Goal: Task Accomplishment & Management: Use online tool/utility

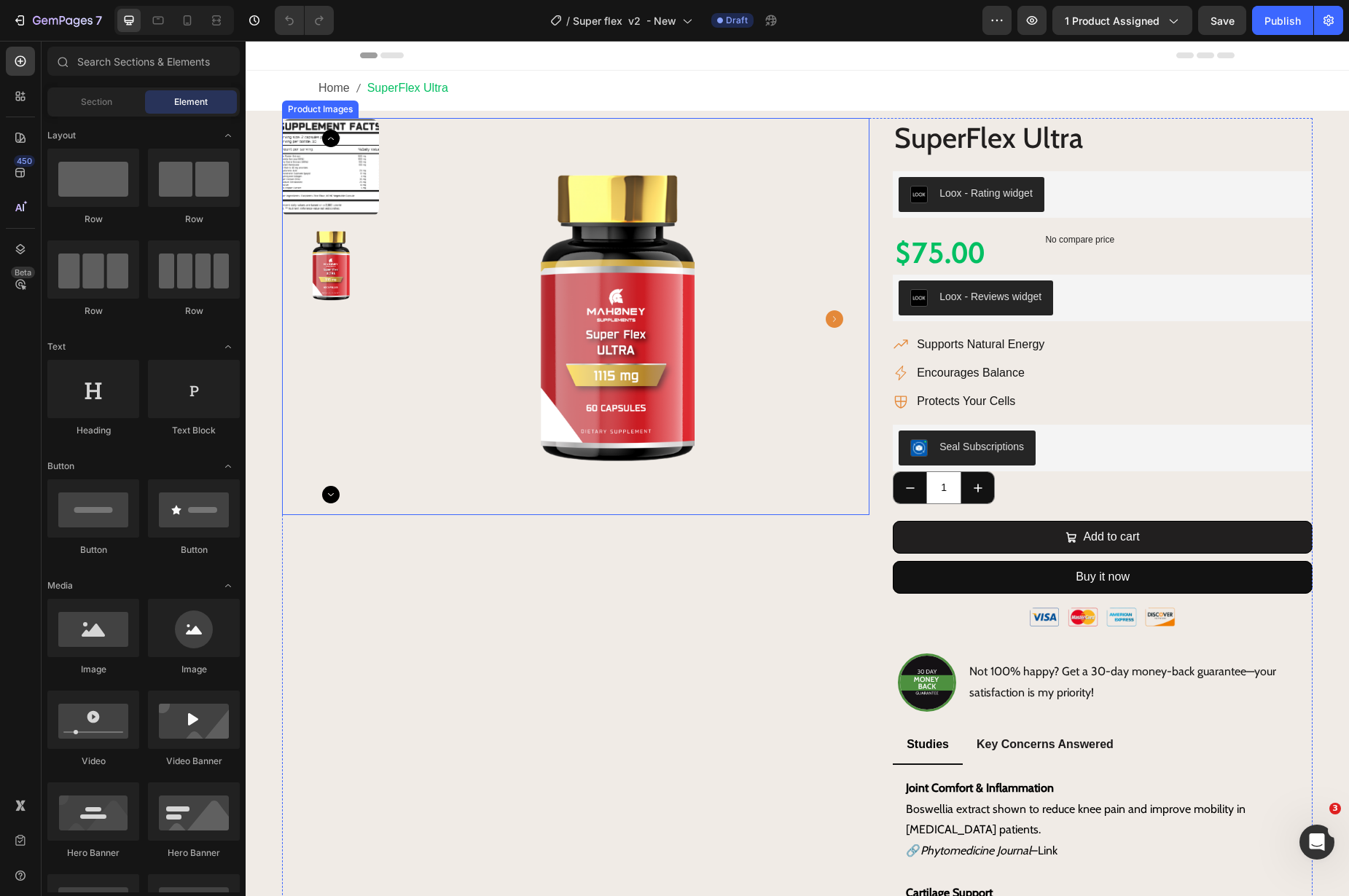
click at [336, 146] on img at bounding box center [331, 167] width 97 height 97
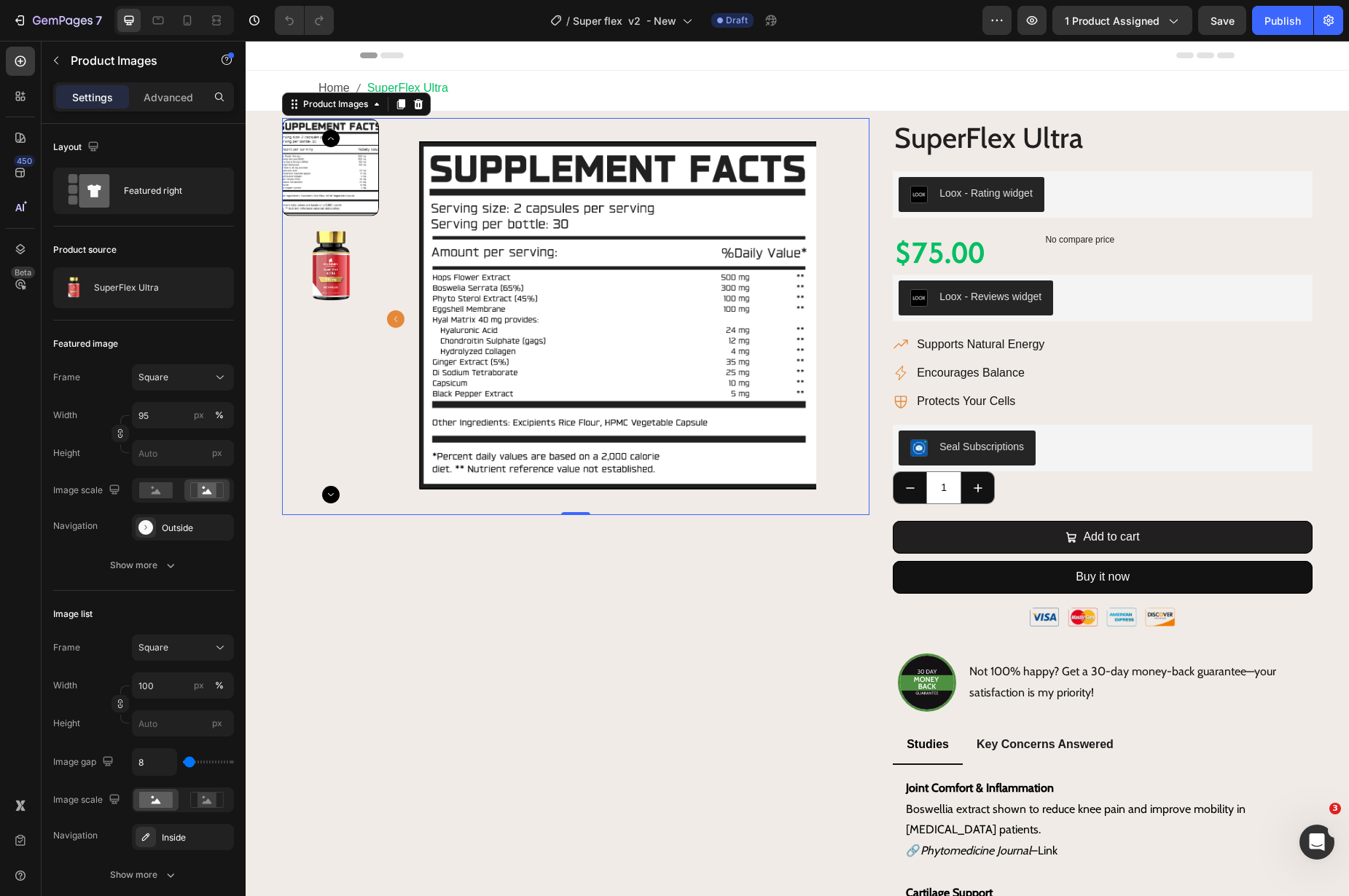
click at [353, 274] on img at bounding box center [331, 266] width 97 height 97
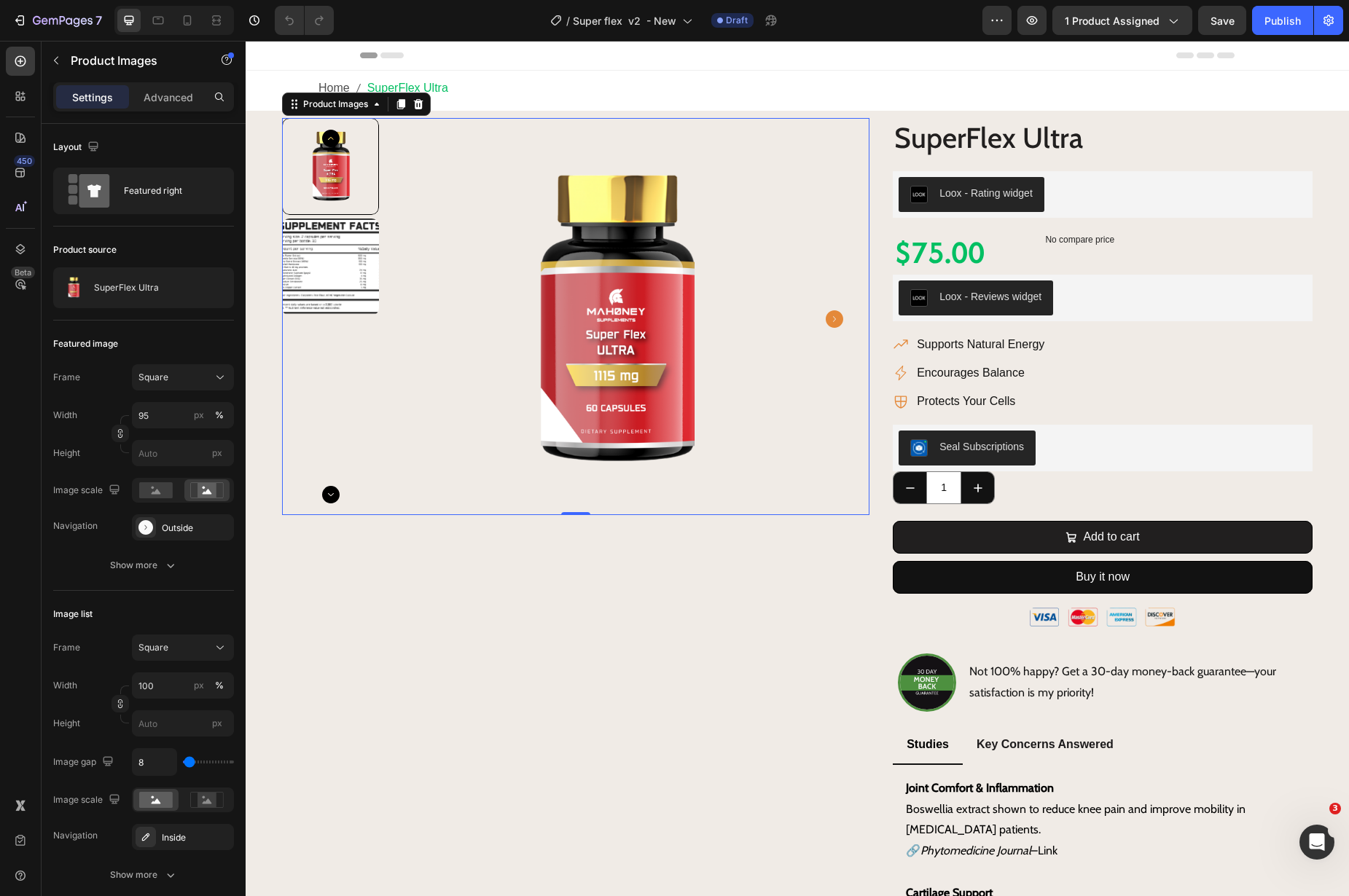
click at [314, 278] on img at bounding box center [331, 267] width 97 height 97
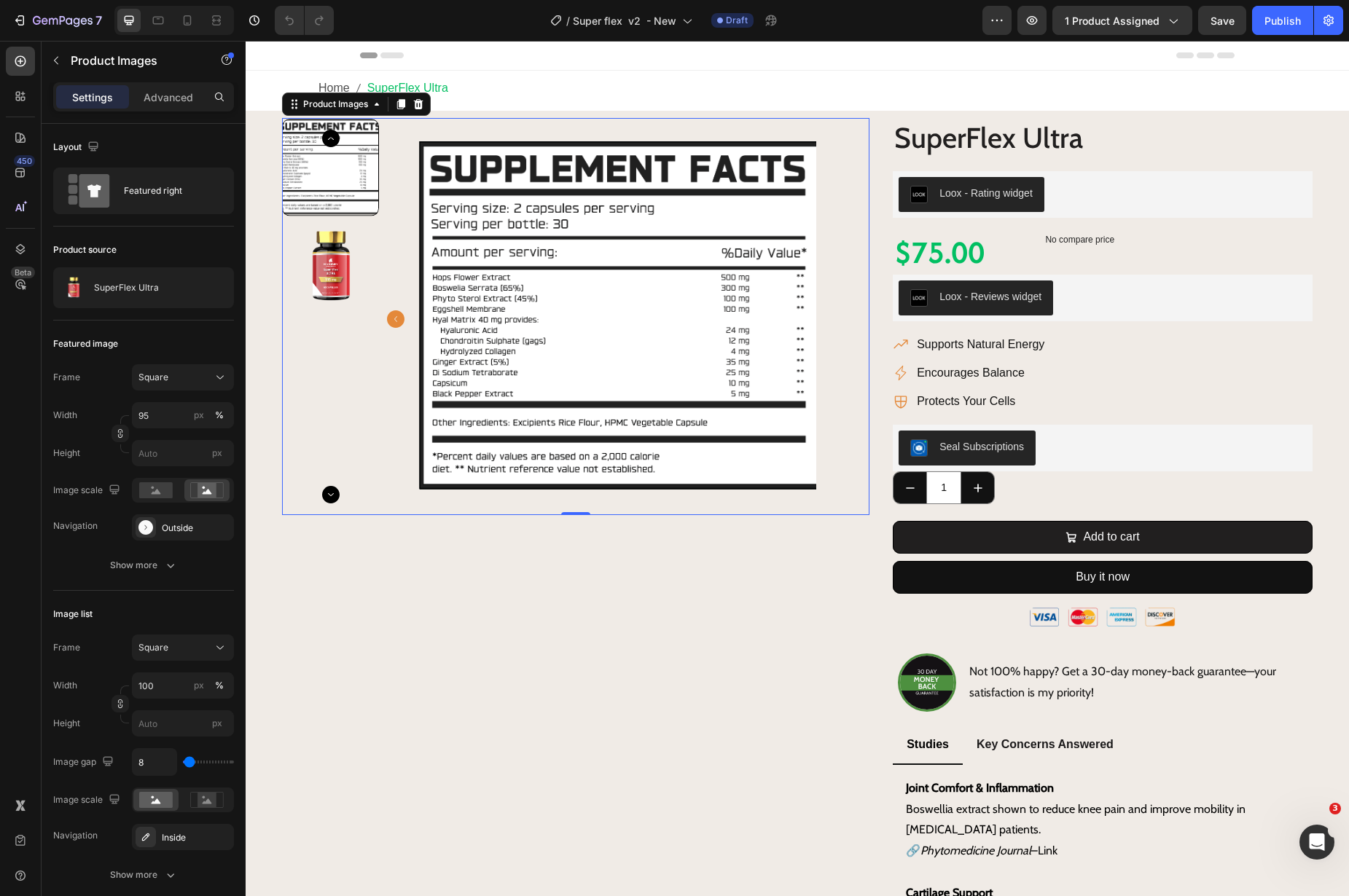
click at [336, 136] on icon "Carousel Back Arrow" at bounding box center [331, 138] width 18 height 18
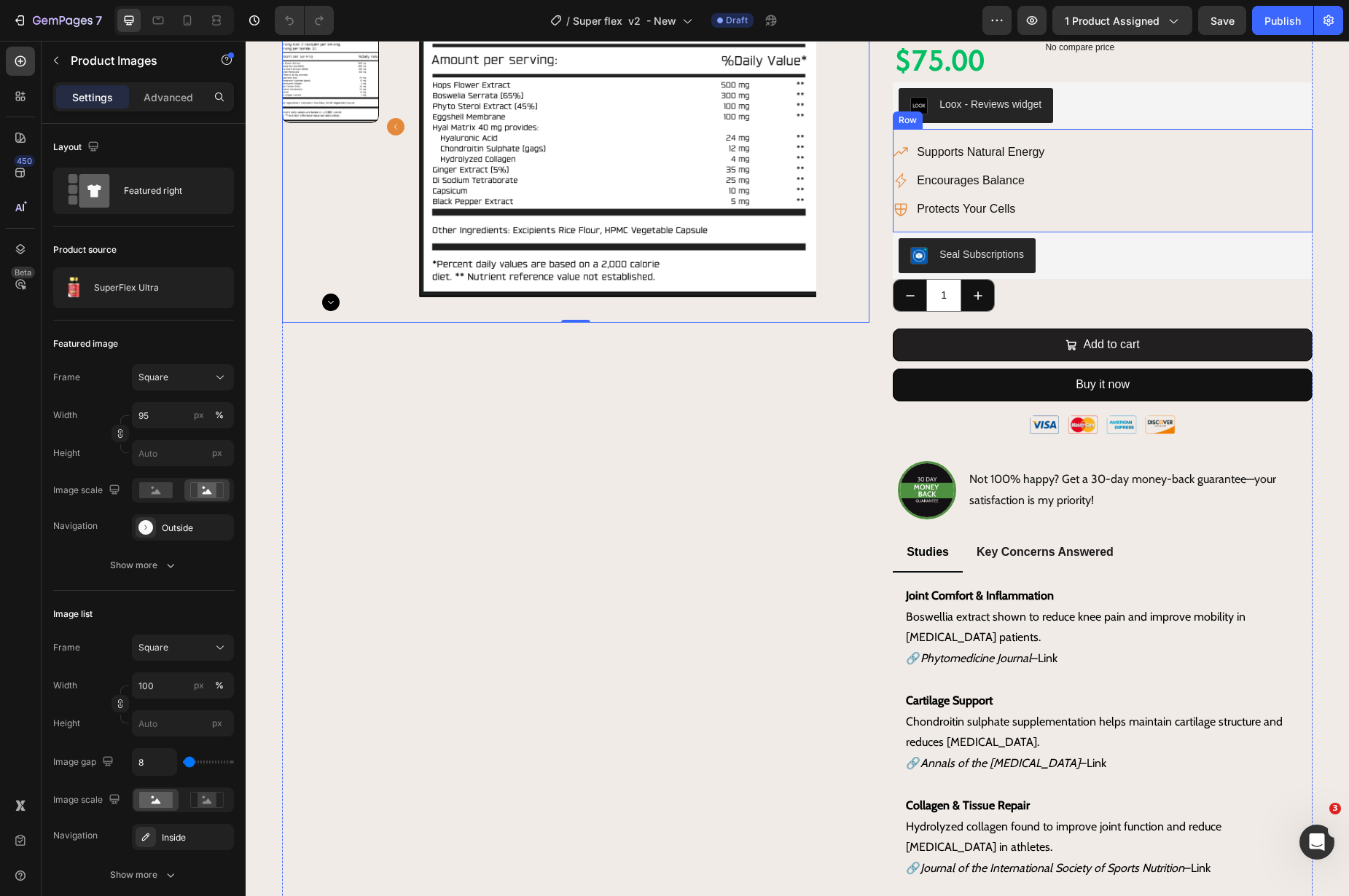
scroll to position [252, 0]
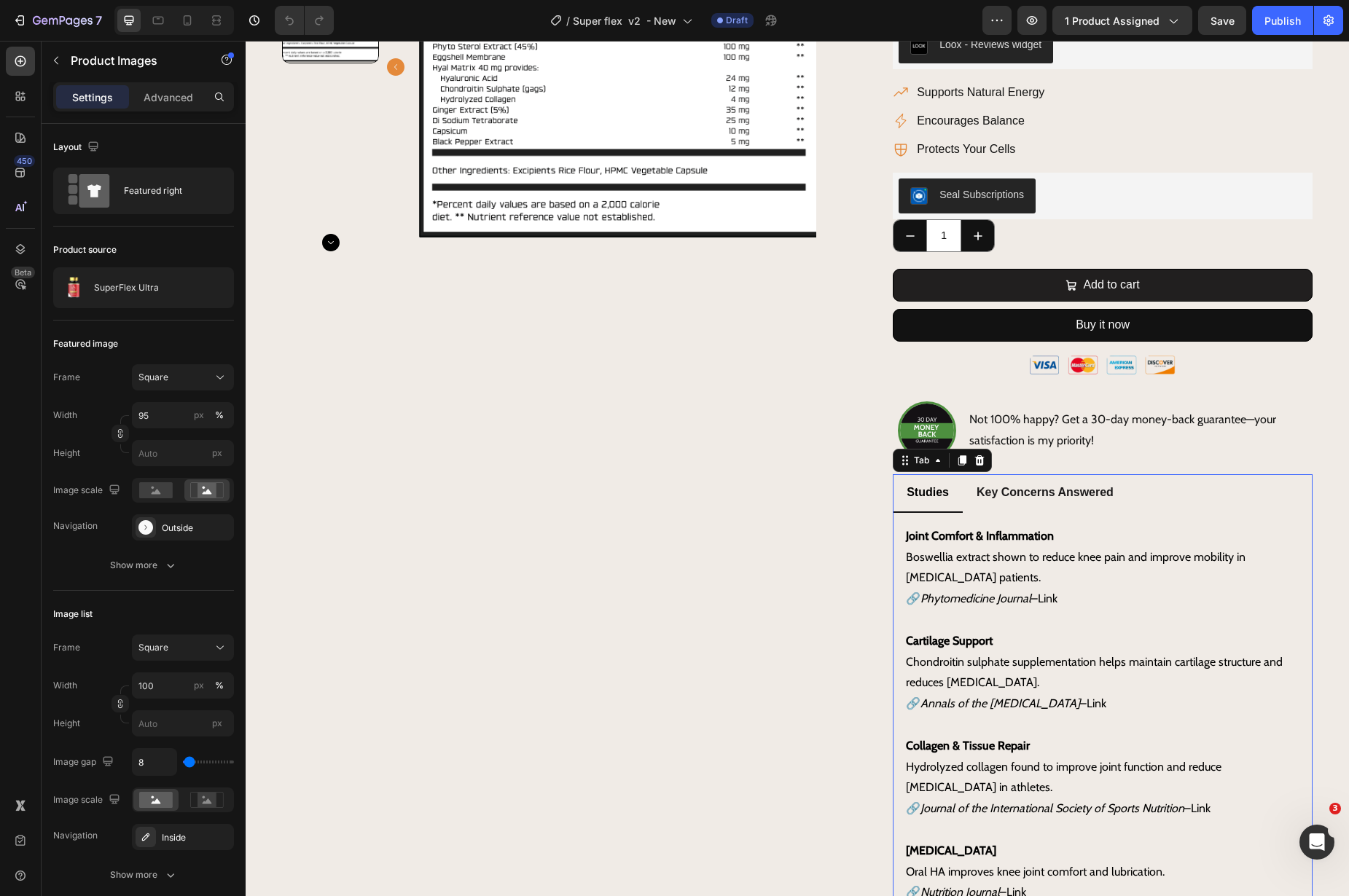
click at [1074, 495] on strong "Key Concerns Answered" at bounding box center [1045, 492] width 137 height 12
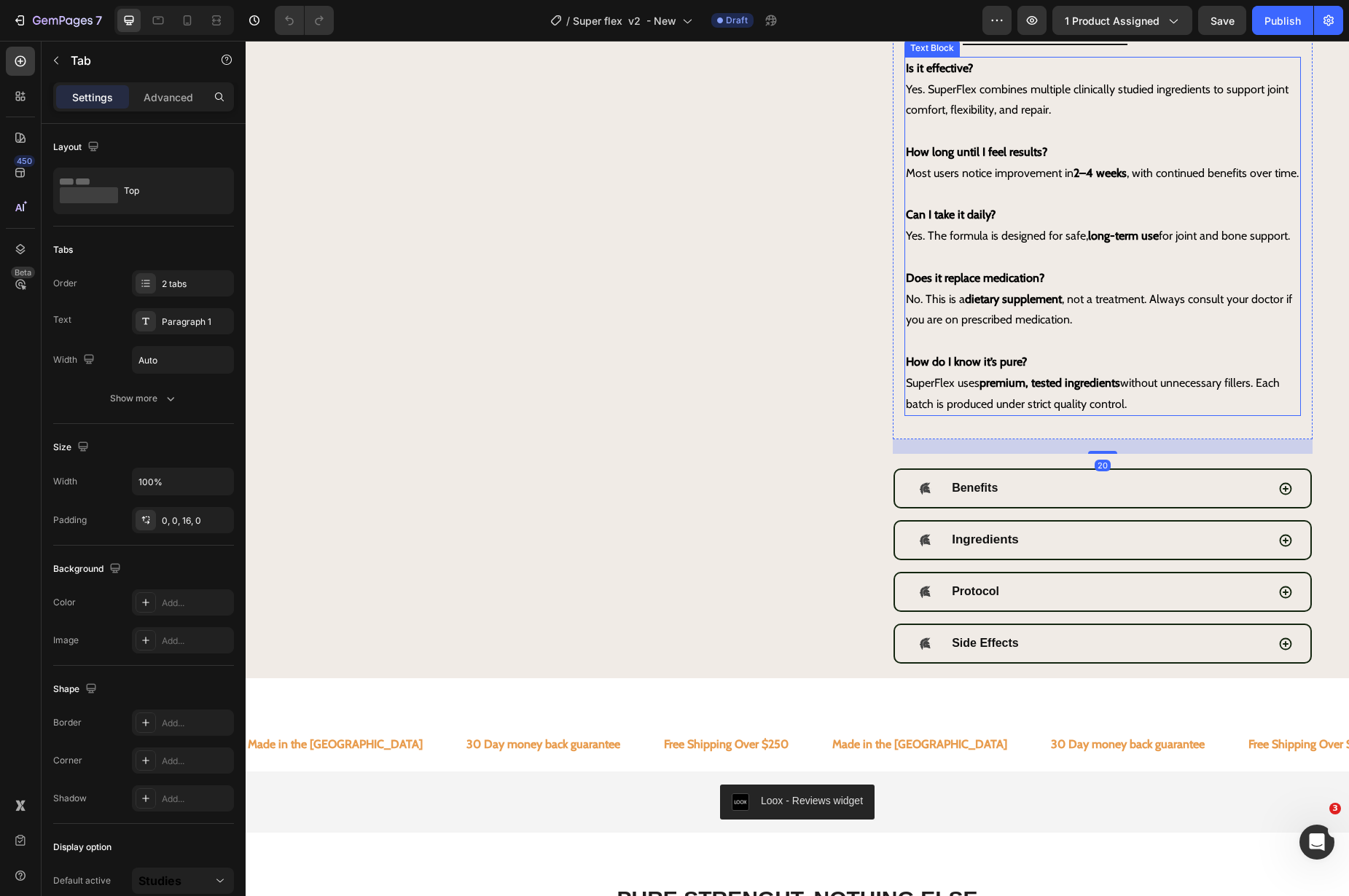
scroll to position [860, 0]
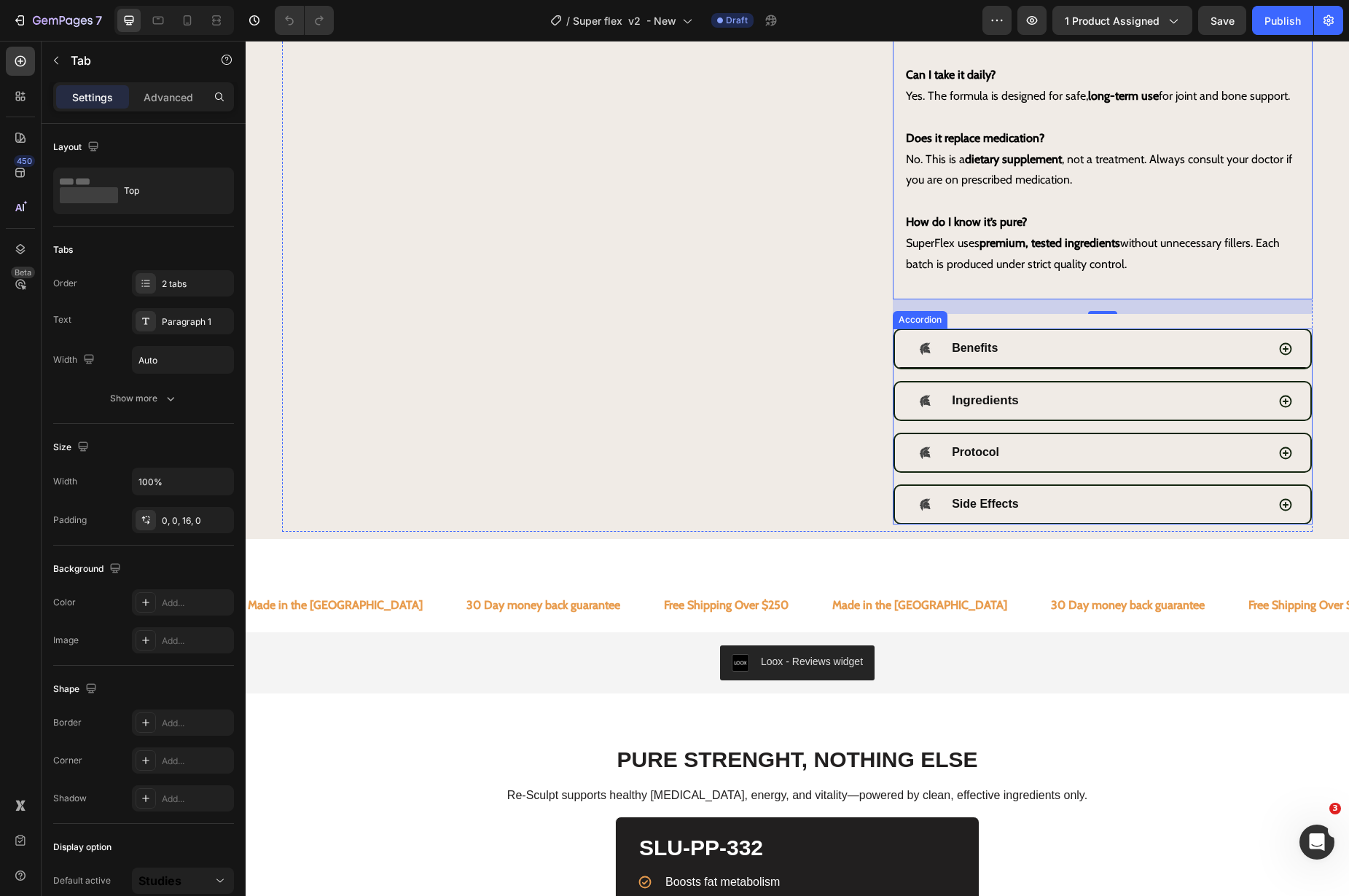
click at [1052, 361] on div "Benefits" at bounding box center [1089, 348] width 354 height 25
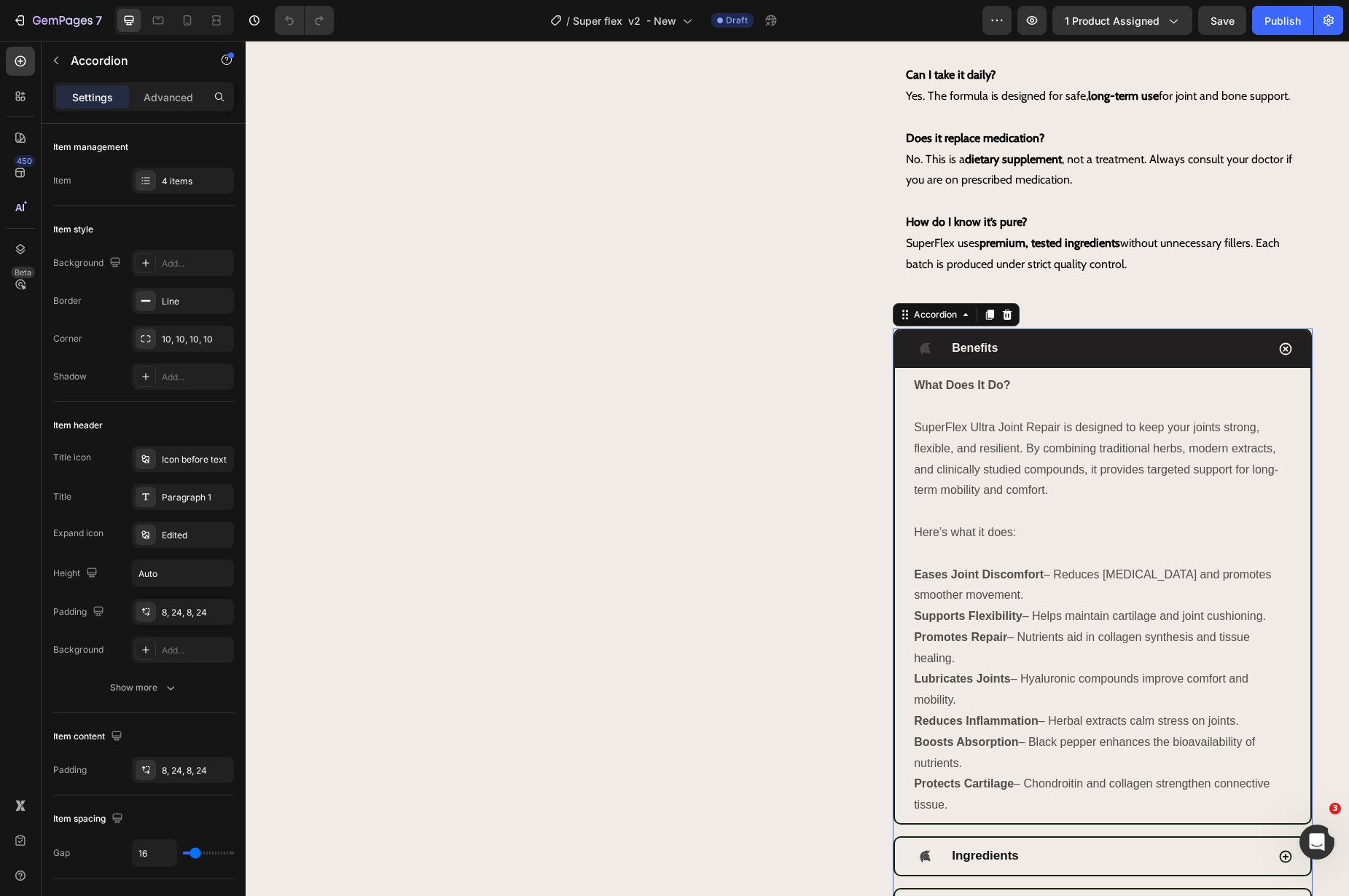
click at [1052, 361] on div "Benefits" at bounding box center [1089, 348] width 354 height 25
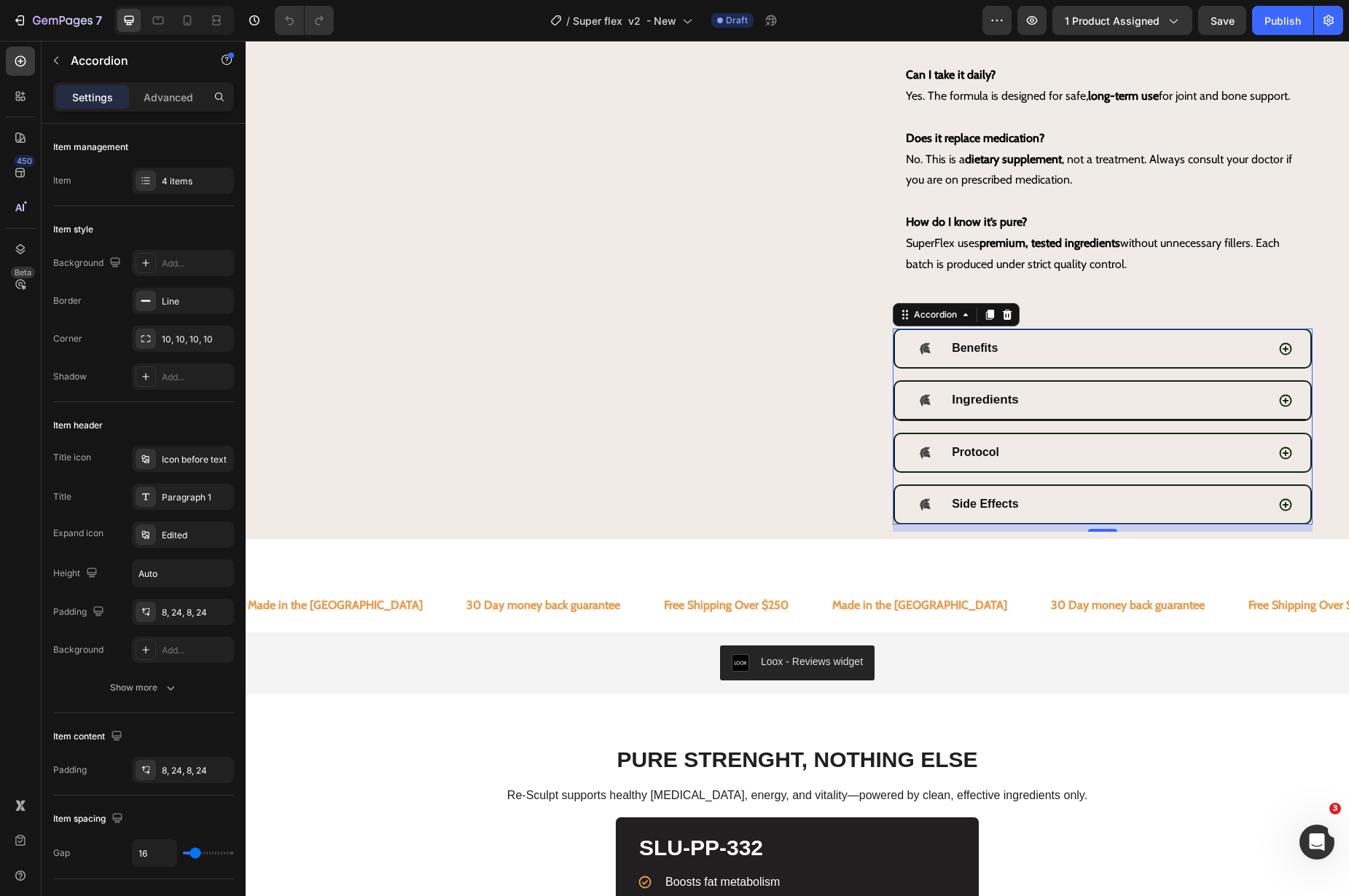
click at [1052, 413] on div "Ingredients" at bounding box center [1089, 400] width 354 height 25
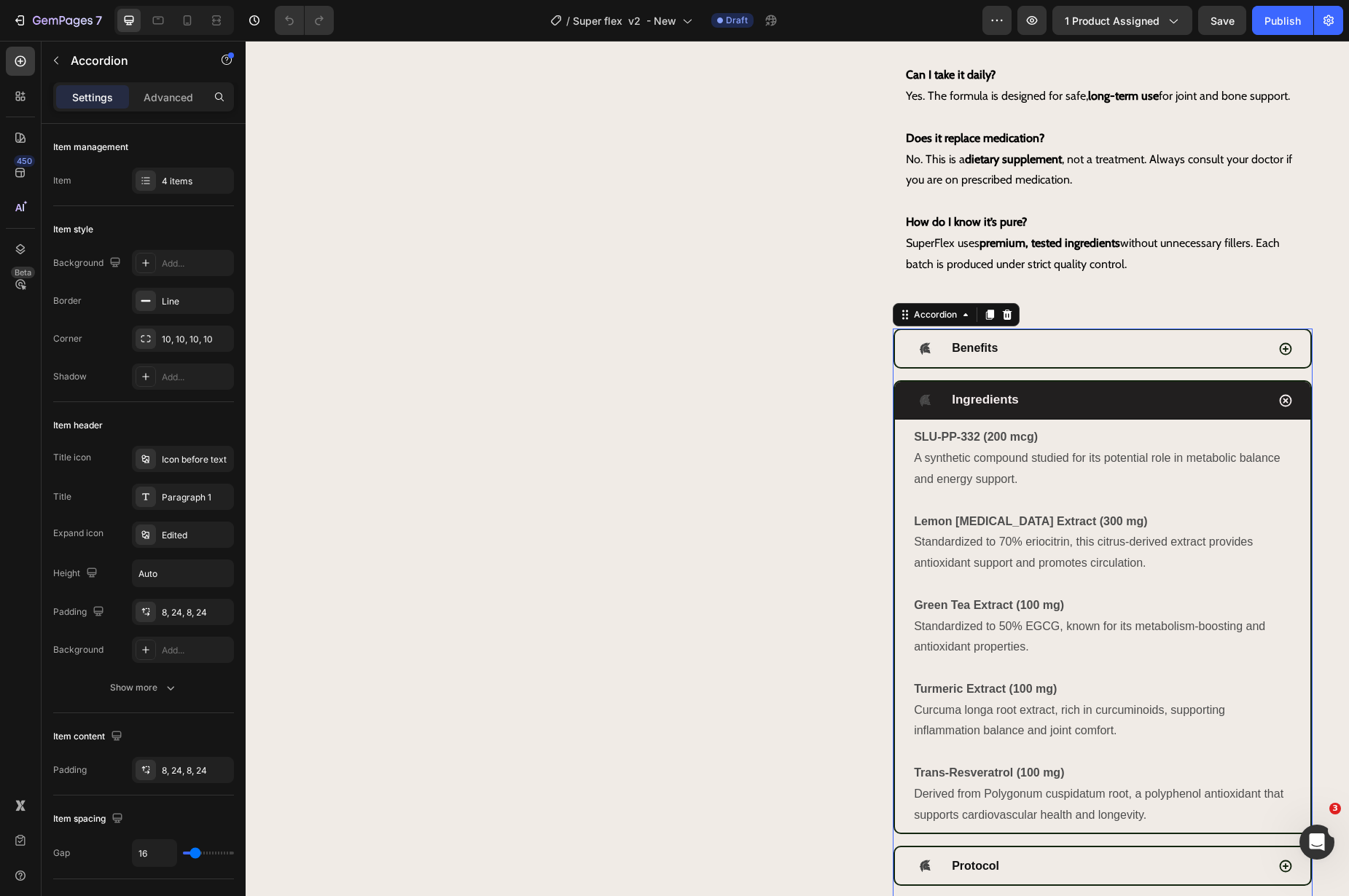
click at [1056, 659] on p "Standardized to 50% EGCG, known for its metabolism-boosting and antioxidant pro…" at bounding box center [1102, 637] width 378 height 42
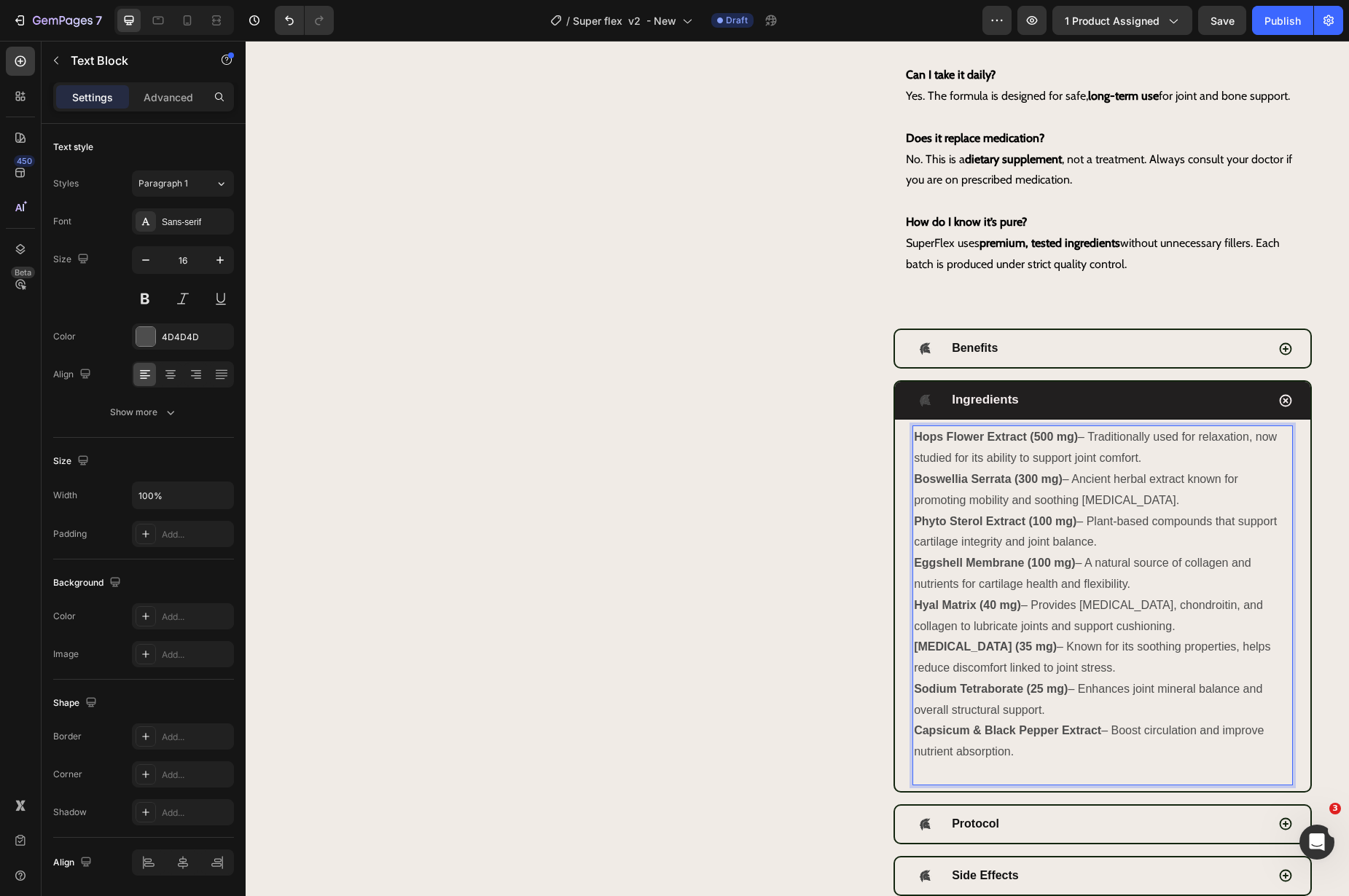
click at [1155, 469] on p "Hops Flower Extract (500 mg) – Traditionally used for relaxation, now studied f…" at bounding box center [1102, 448] width 378 height 42
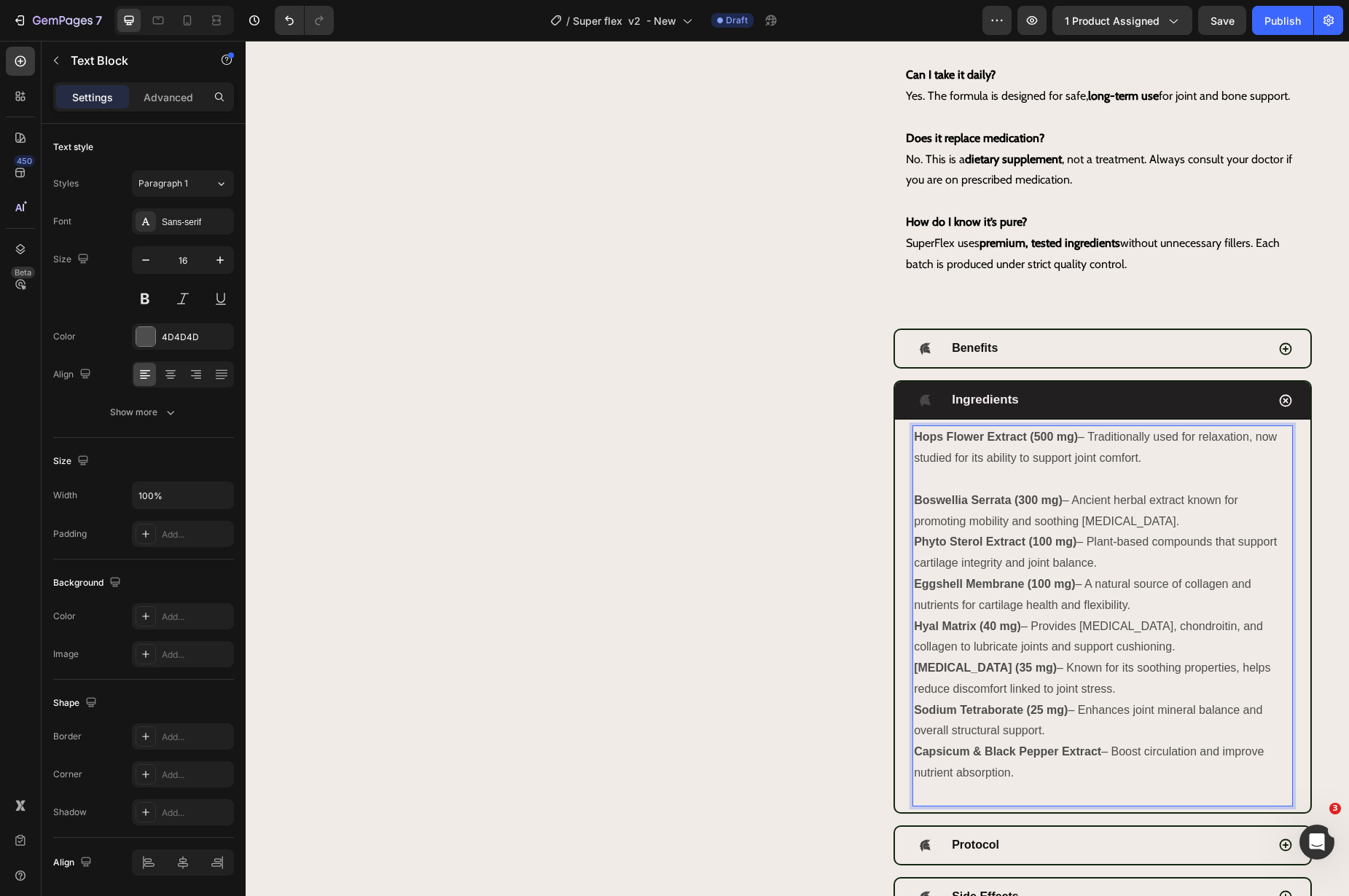
click at [1191, 532] on p "Boswellia Serrata (300 mg) – Ancient herbal extract known for promoting mobilit…" at bounding box center [1102, 512] width 378 height 42
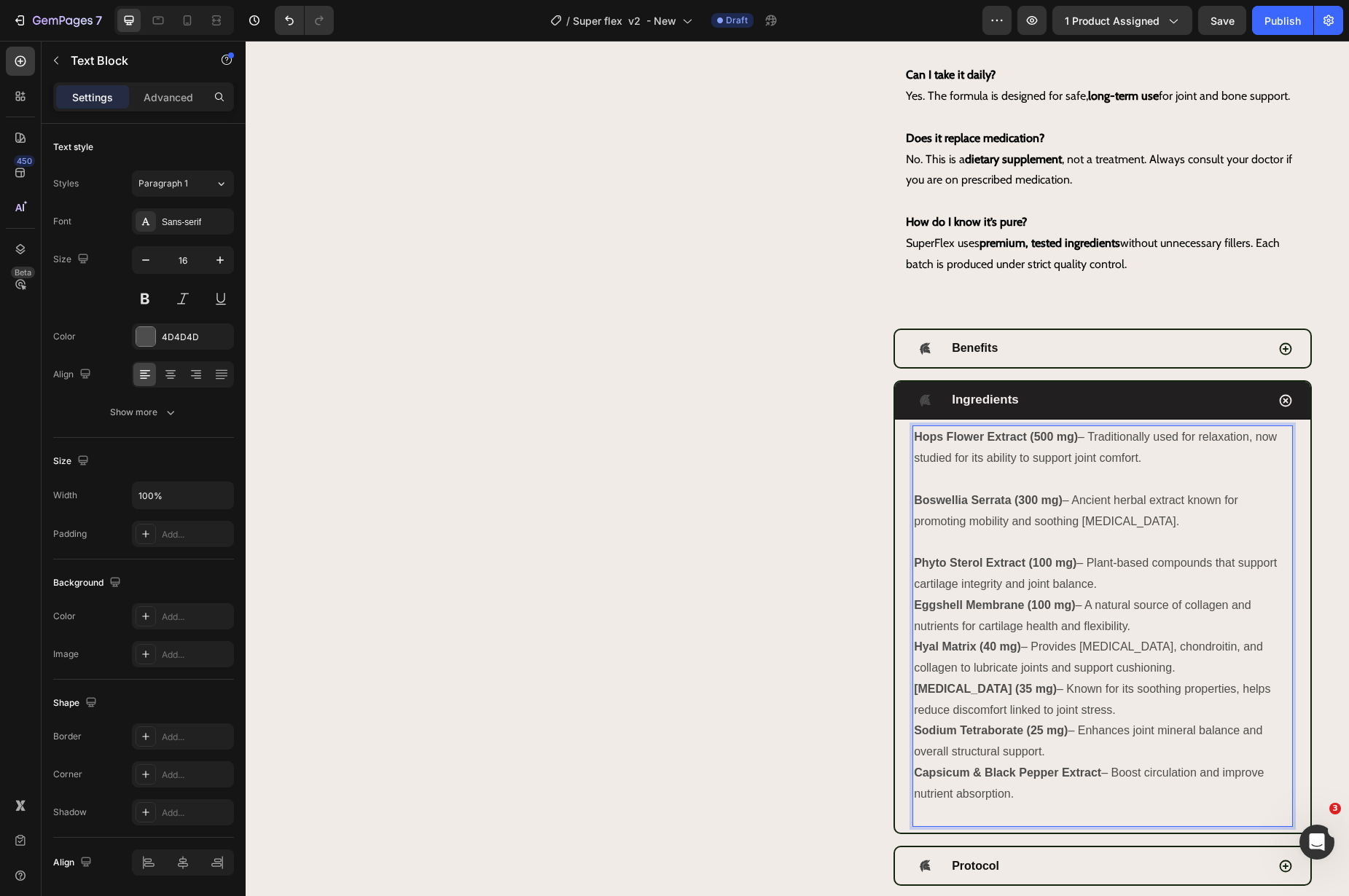
click at [1137, 596] on p "Phyto Sterol Extract (100 mg) – Plant-based compounds that support cartilage in…" at bounding box center [1102, 574] width 378 height 42
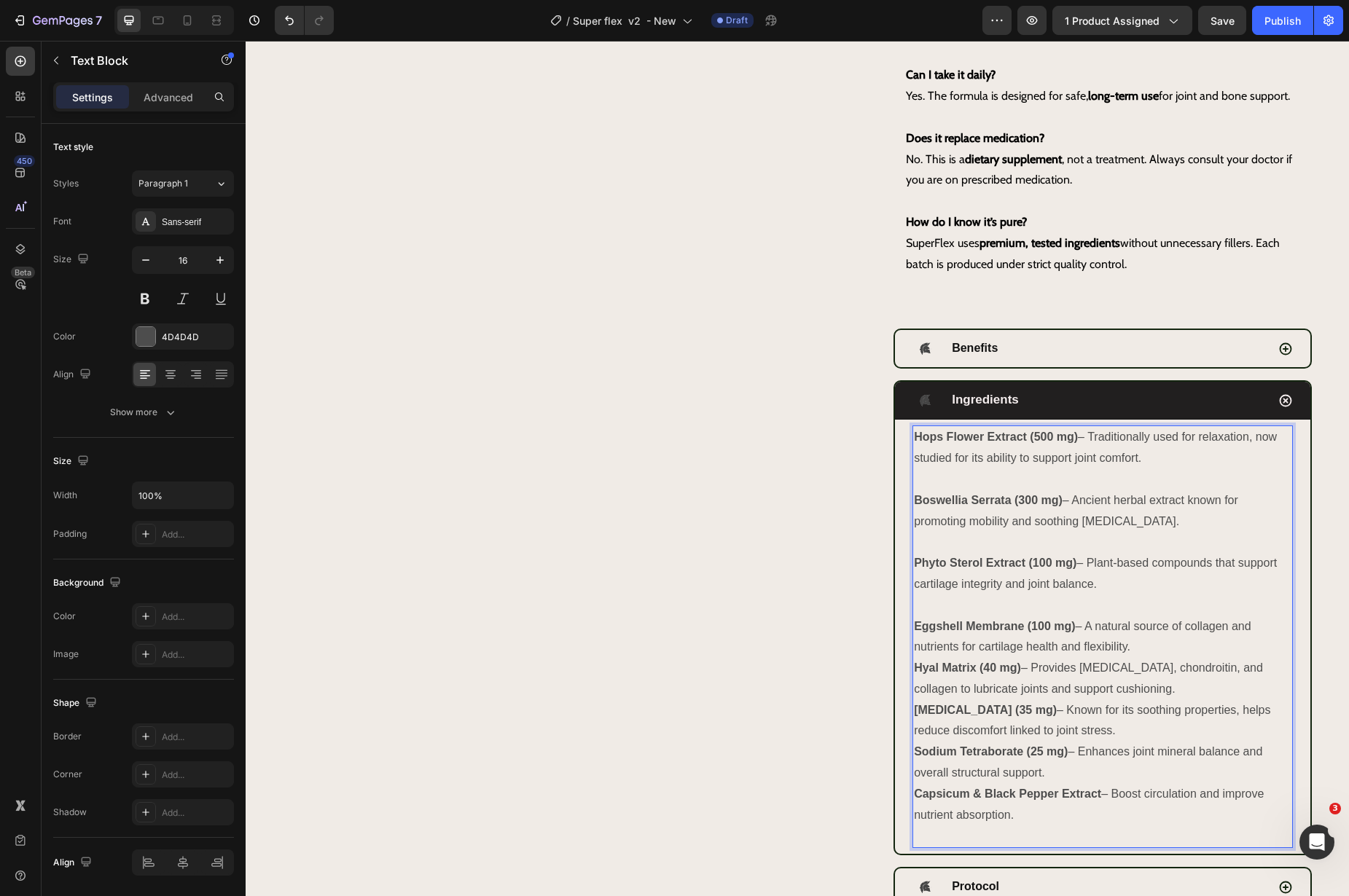
click at [1148, 659] on p "Eggshell Membrane (100 mg) – A natural source of collagen and nutrients for car…" at bounding box center [1102, 637] width 378 height 42
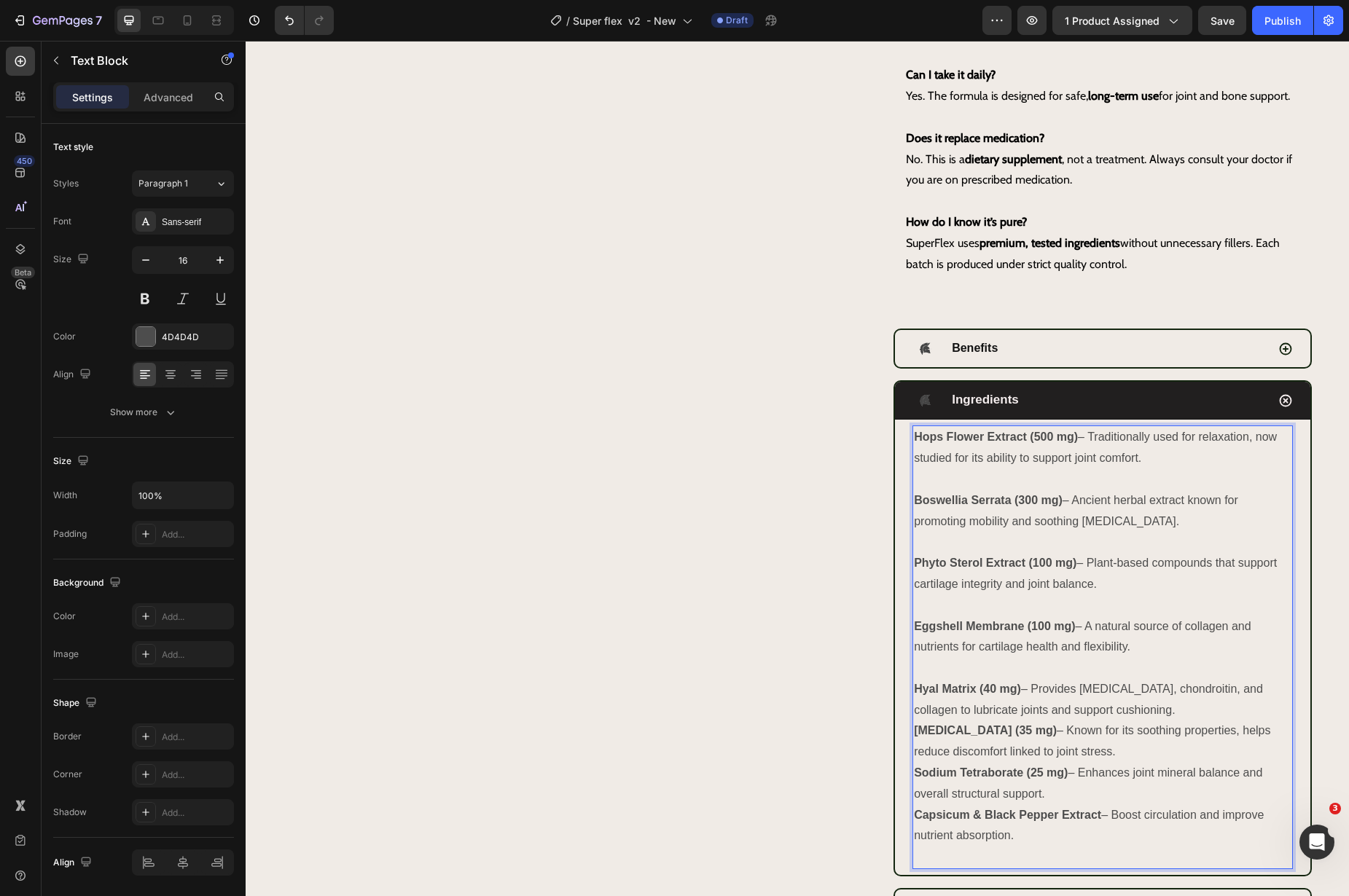
click at [1183, 721] on p "Hyal Matrix (40 mg) – Provides hyaluronic acid, chondroitin, and collagen to lu…" at bounding box center [1102, 700] width 378 height 42
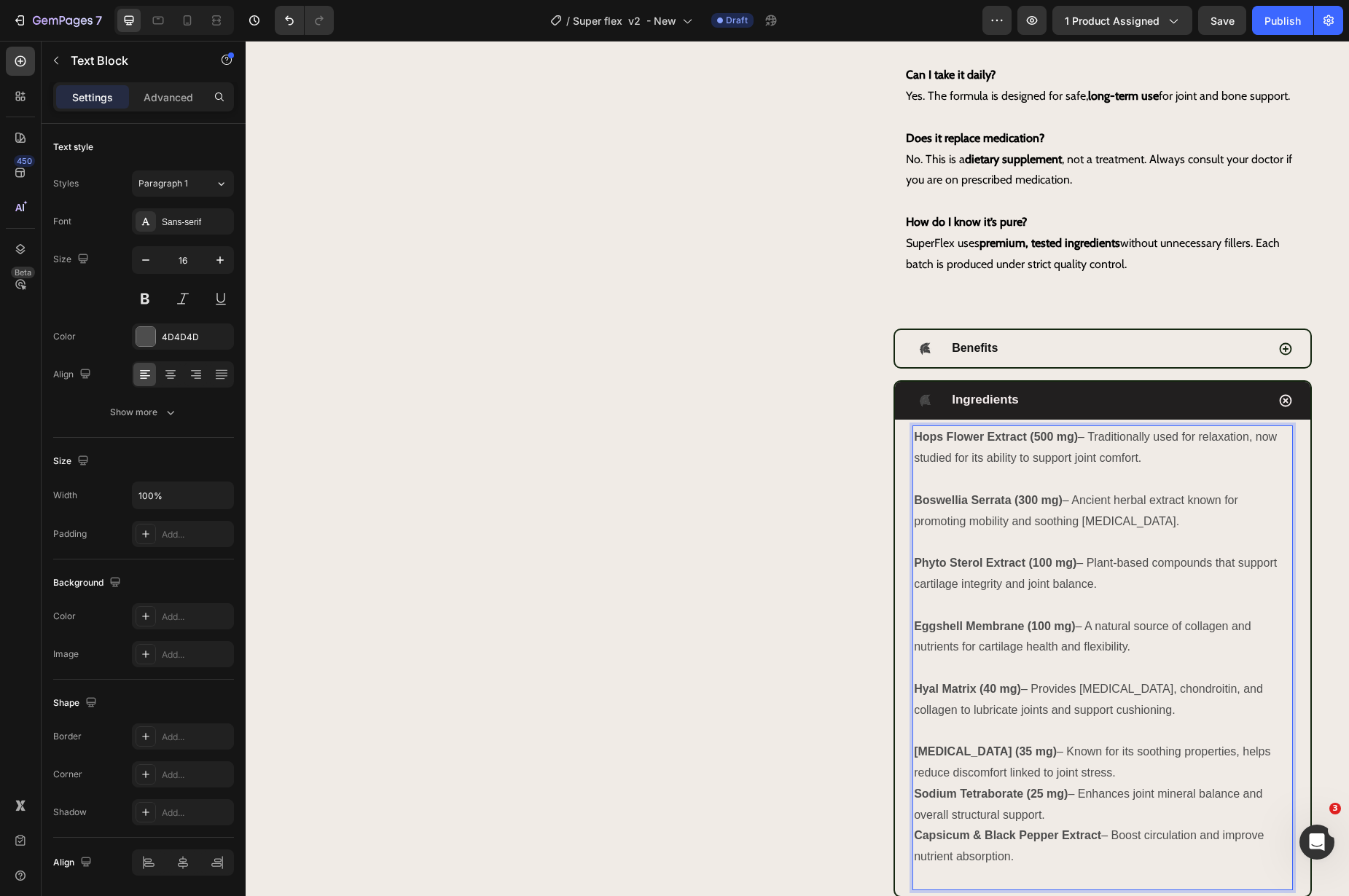
click at [1185, 784] on p "Ginger Extract (35 mg) – Known for its soothing properties, helps reduce discom…" at bounding box center [1102, 763] width 378 height 42
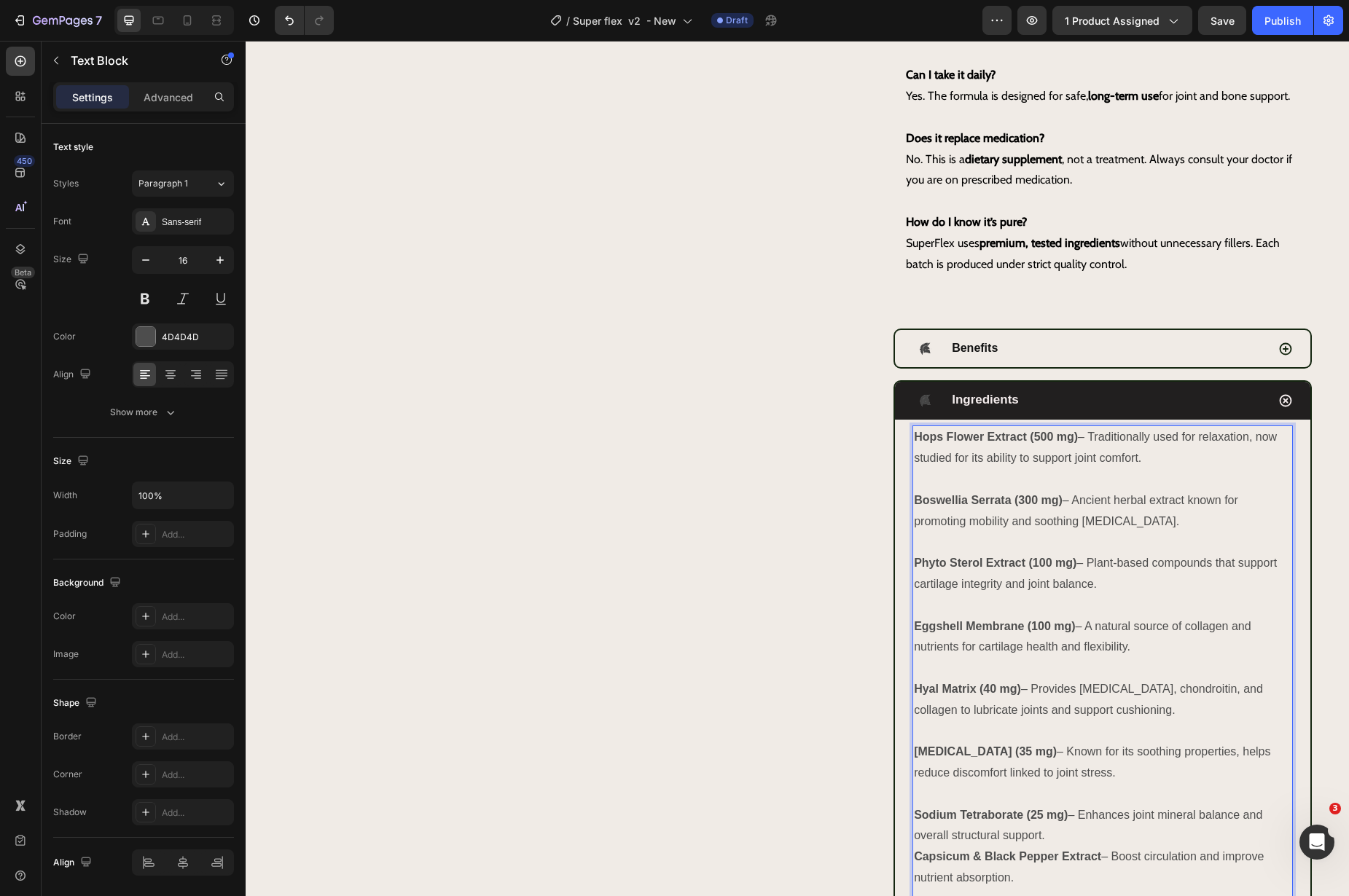
click at [1153, 847] on p "Sodium Tetraborate (25 mg) – Enhances joint mineral balance and overall structu…" at bounding box center [1102, 826] width 378 height 42
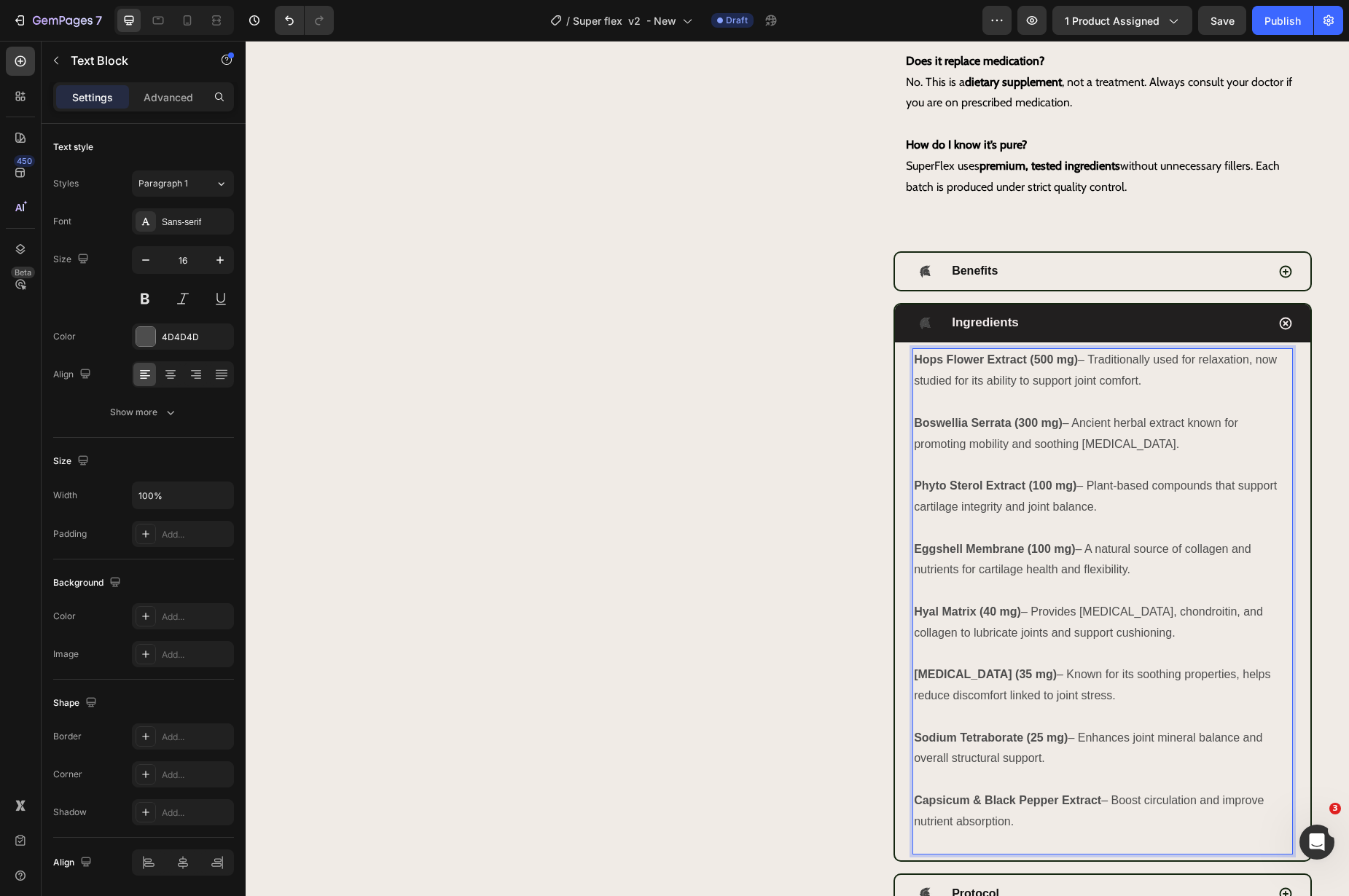
scroll to position [978, 0]
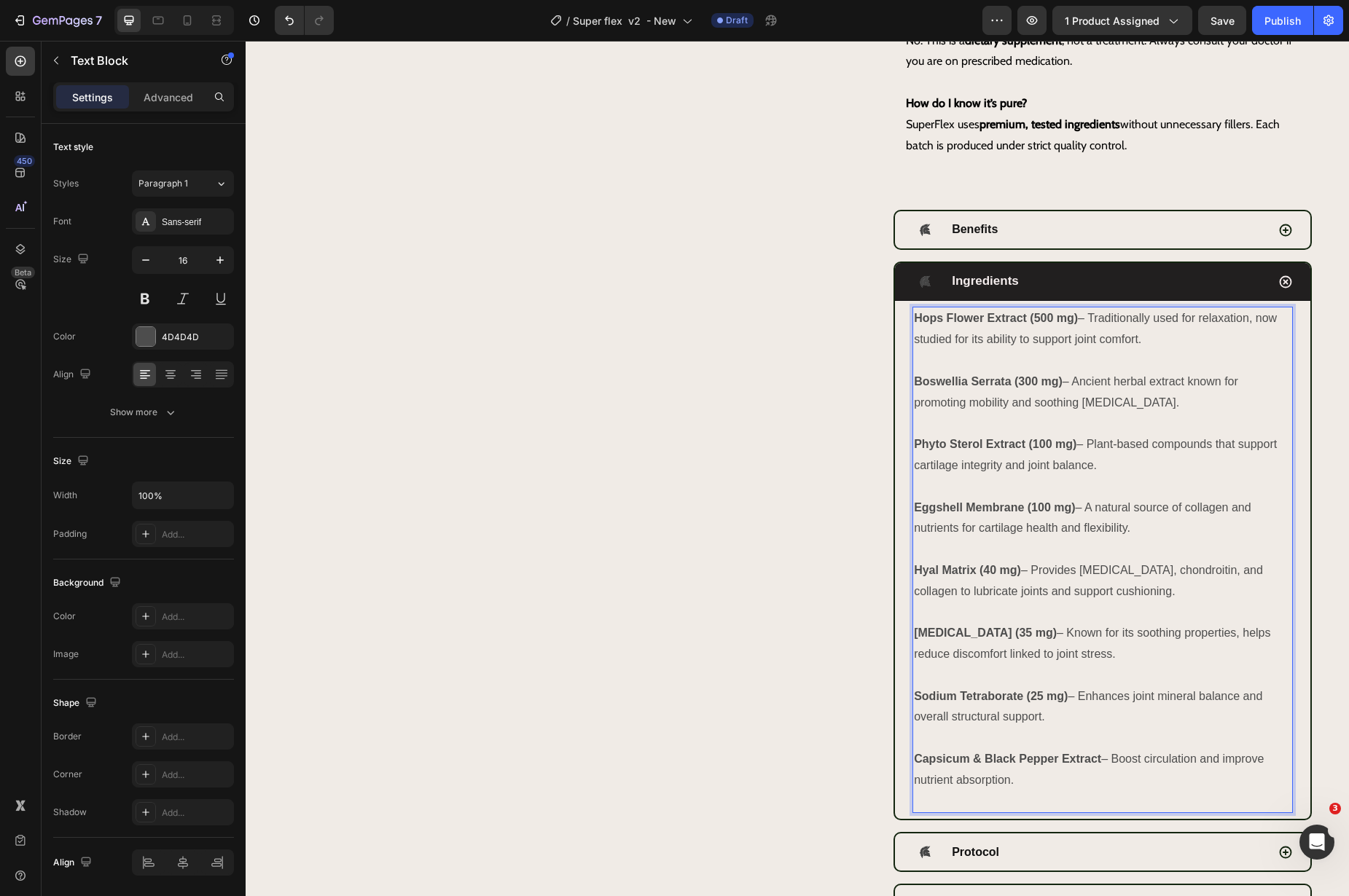
click at [1140, 813] on p "Rich Text Editor. Editing area: main" at bounding box center [1102, 801] width 378 height 21
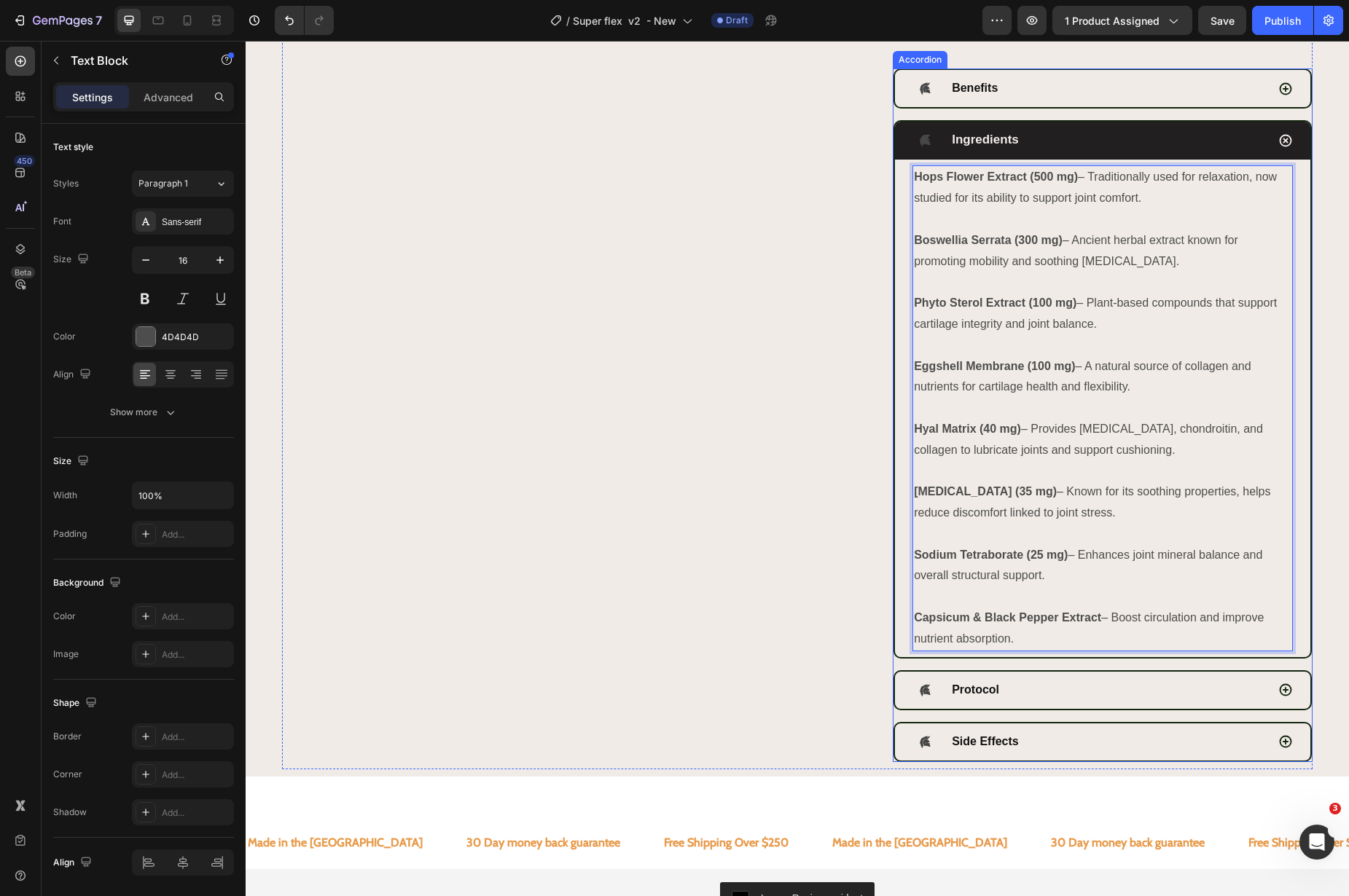
scroll to position [1121, 0]
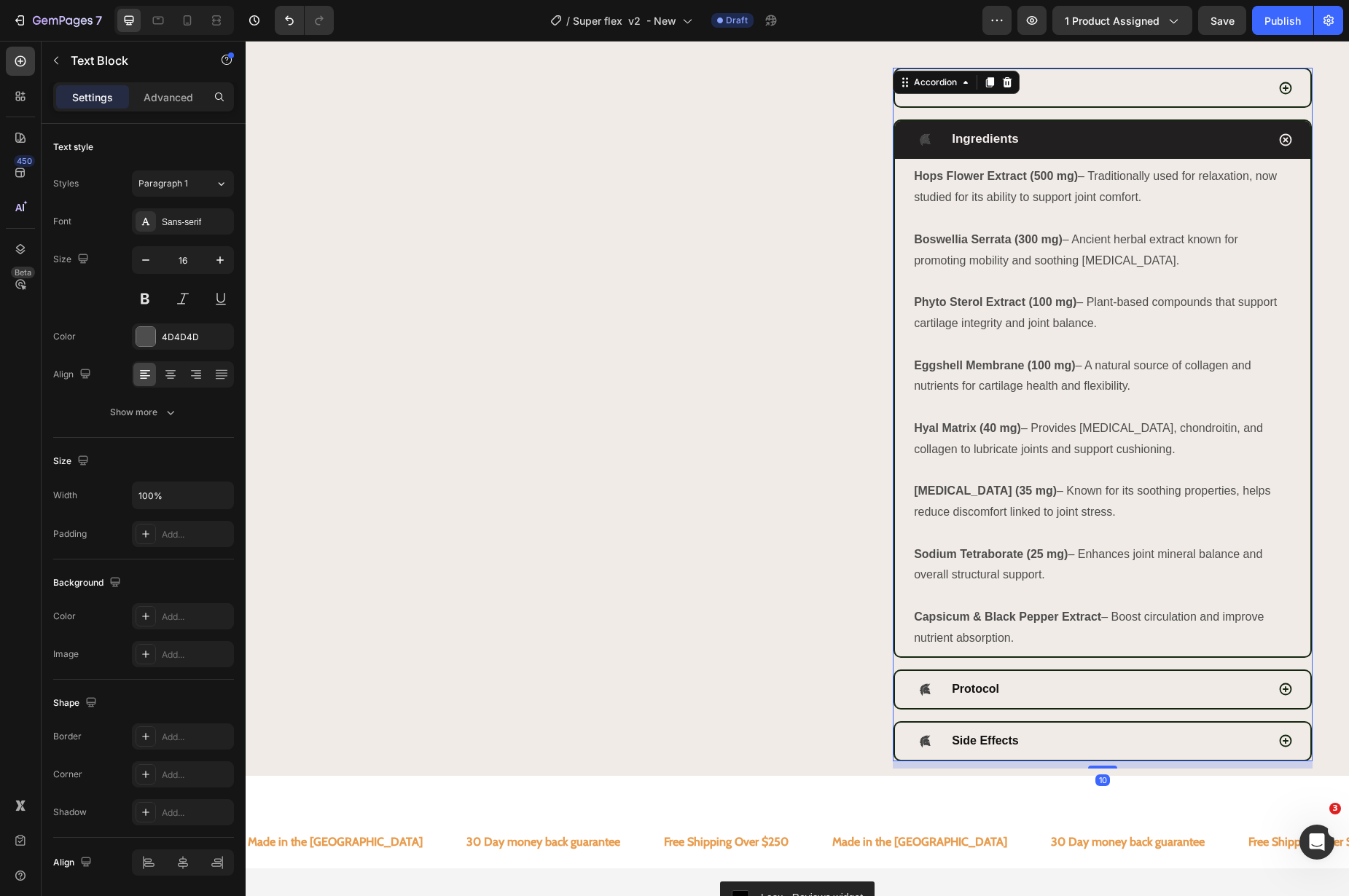
click at [1038, 691] on div "Protocol" at bounding box center [1102, 690] width 418 height 40
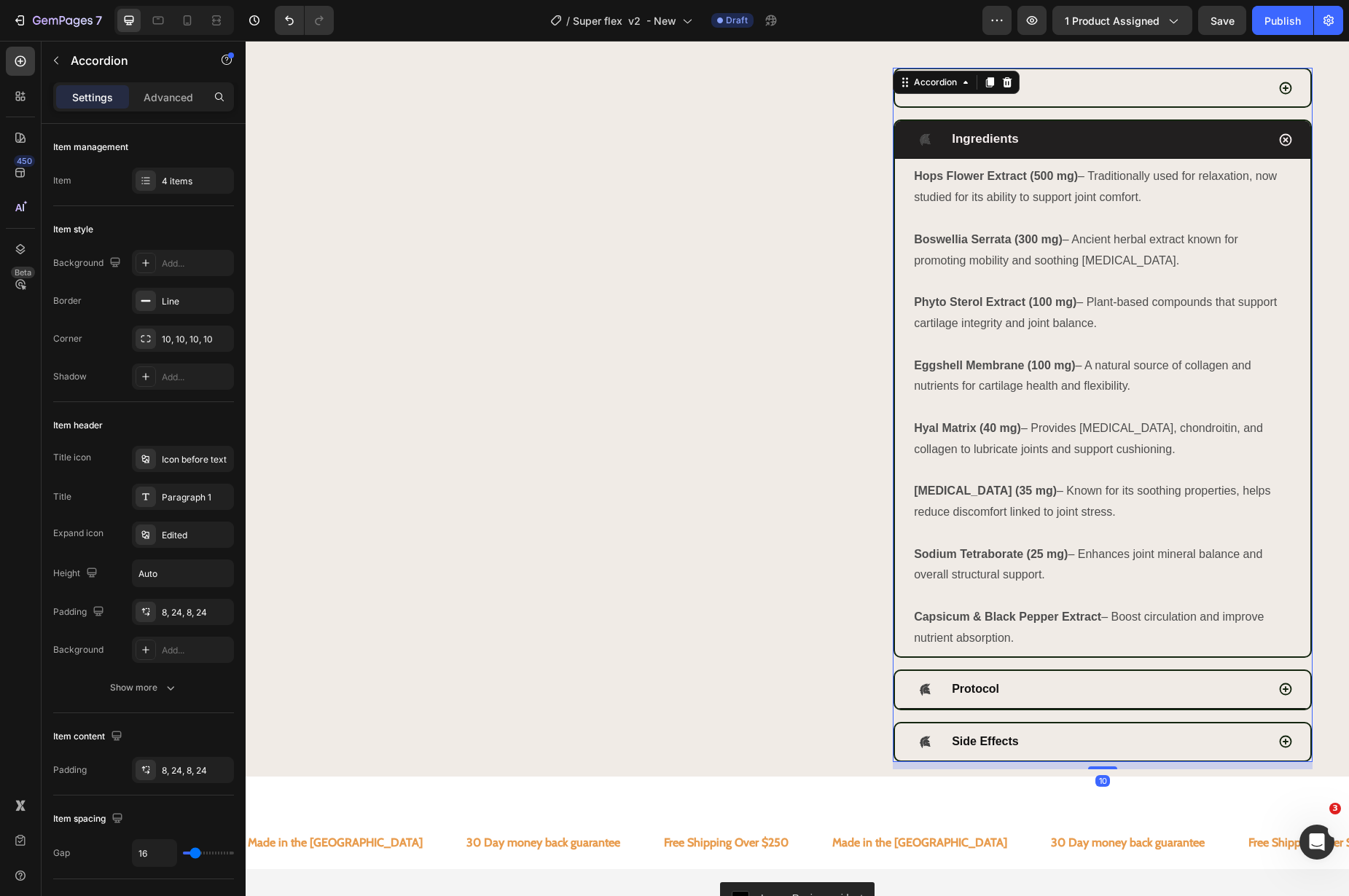
click at [1042, 697] on div "Protocol" at bounding box center [1089, 690] width 354 height 25
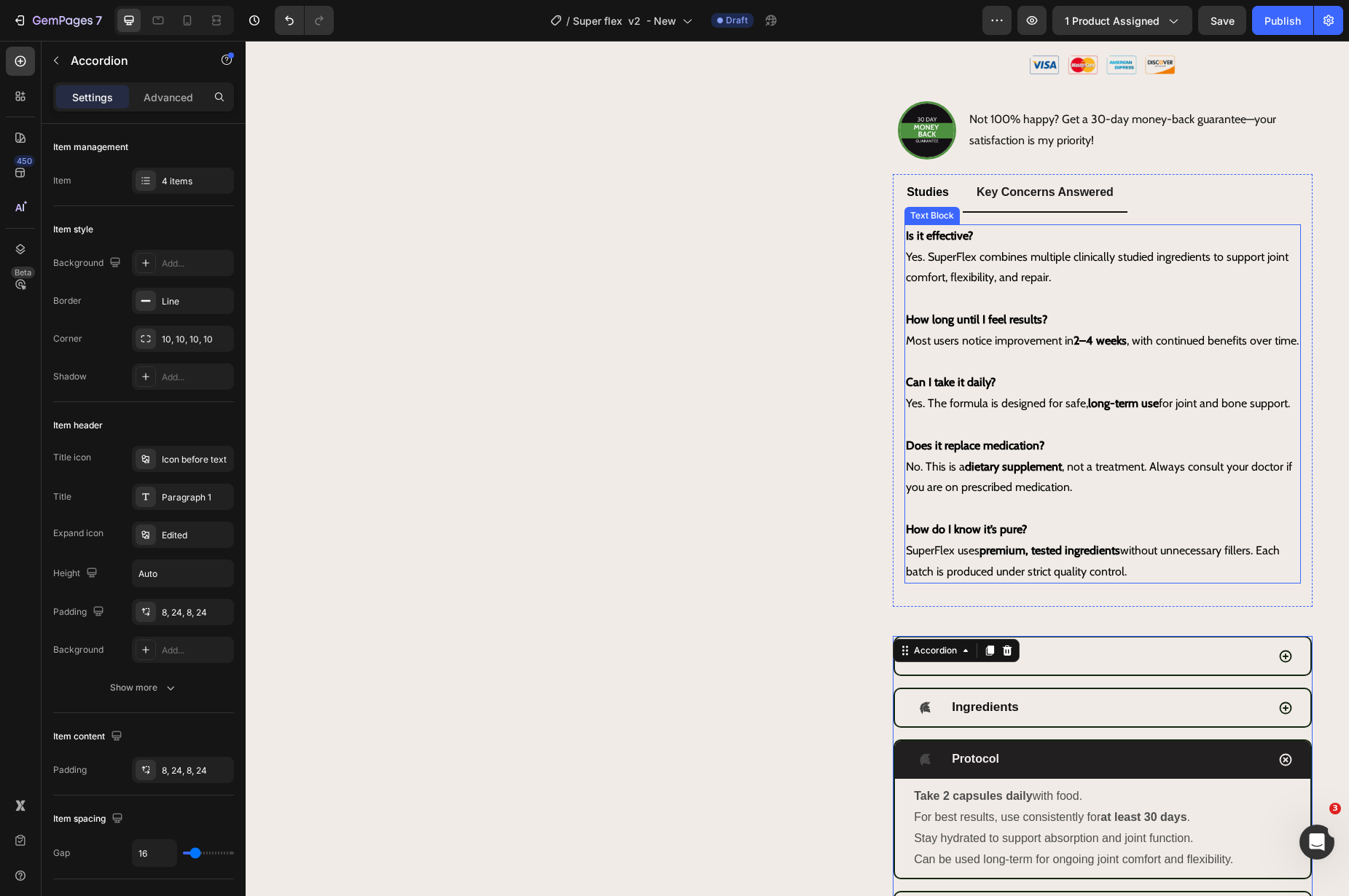
scroll to position [728, 0]
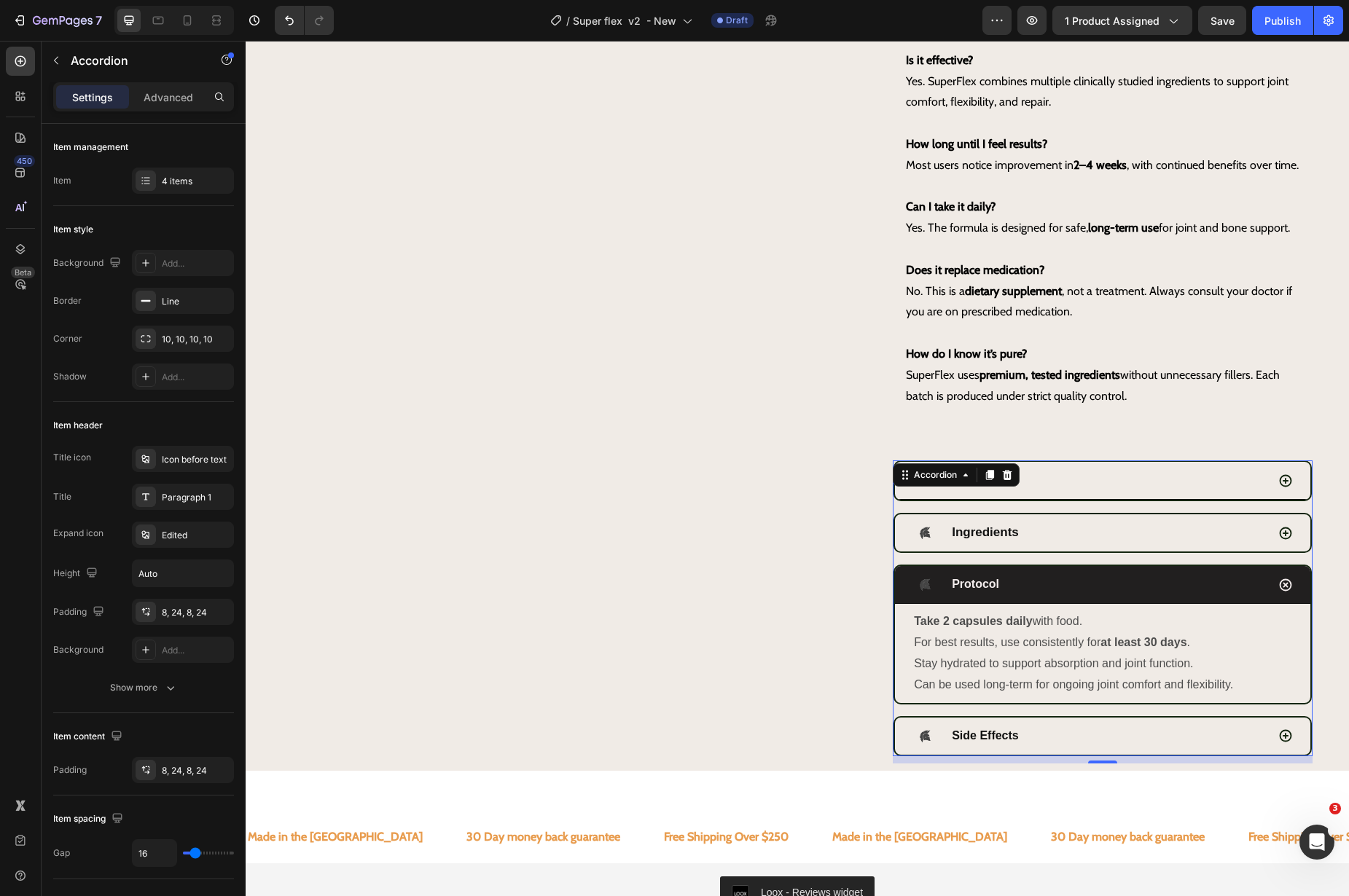
click at [1087, 493] on div "Benefits" at bounding box center [1089, 480] width 354 height 25
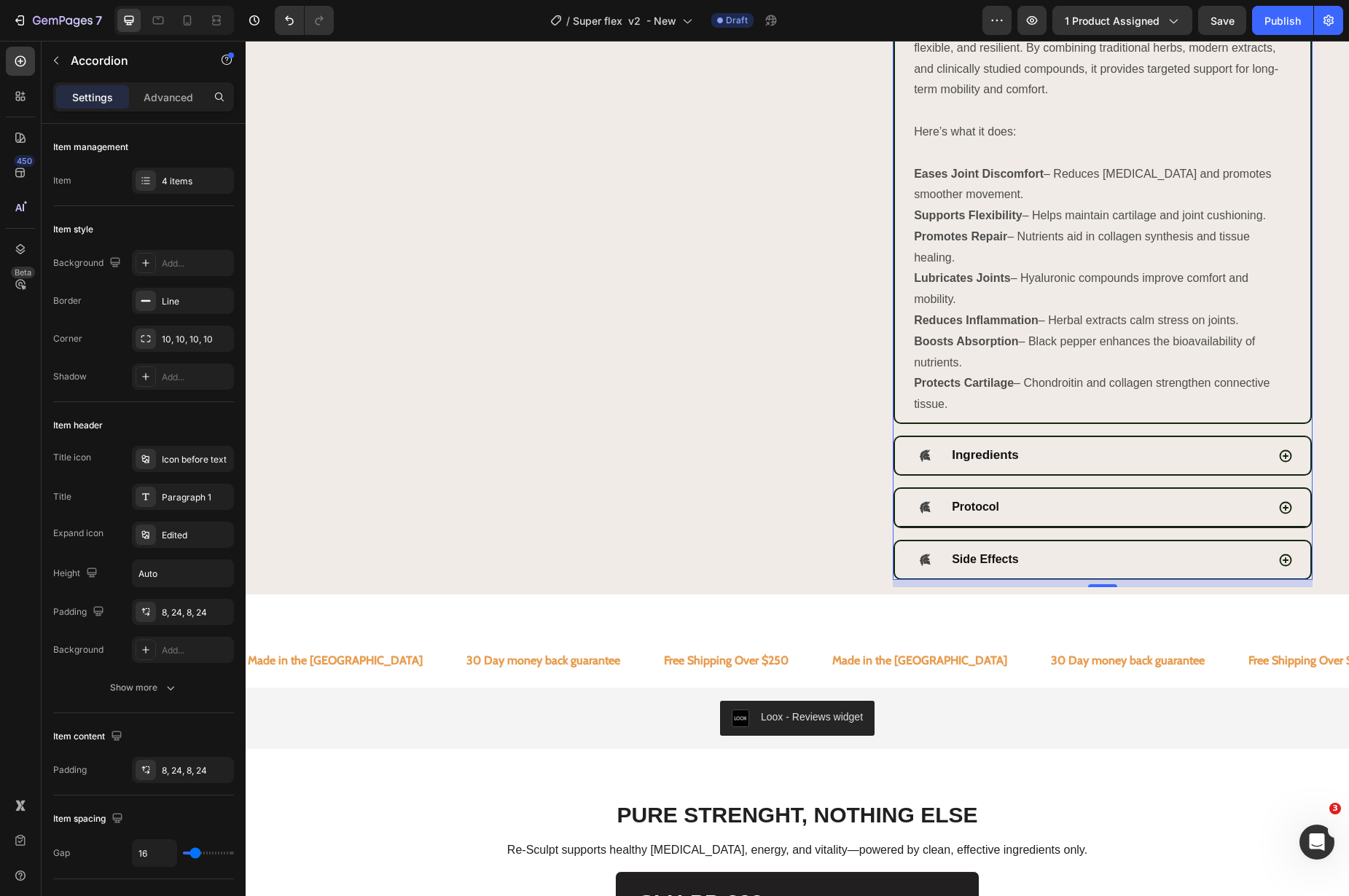
scroll to position [1259, 0]
click at [1084, 522] on div "Protocol" at bounding box center [1089, 509] width 354 height 25
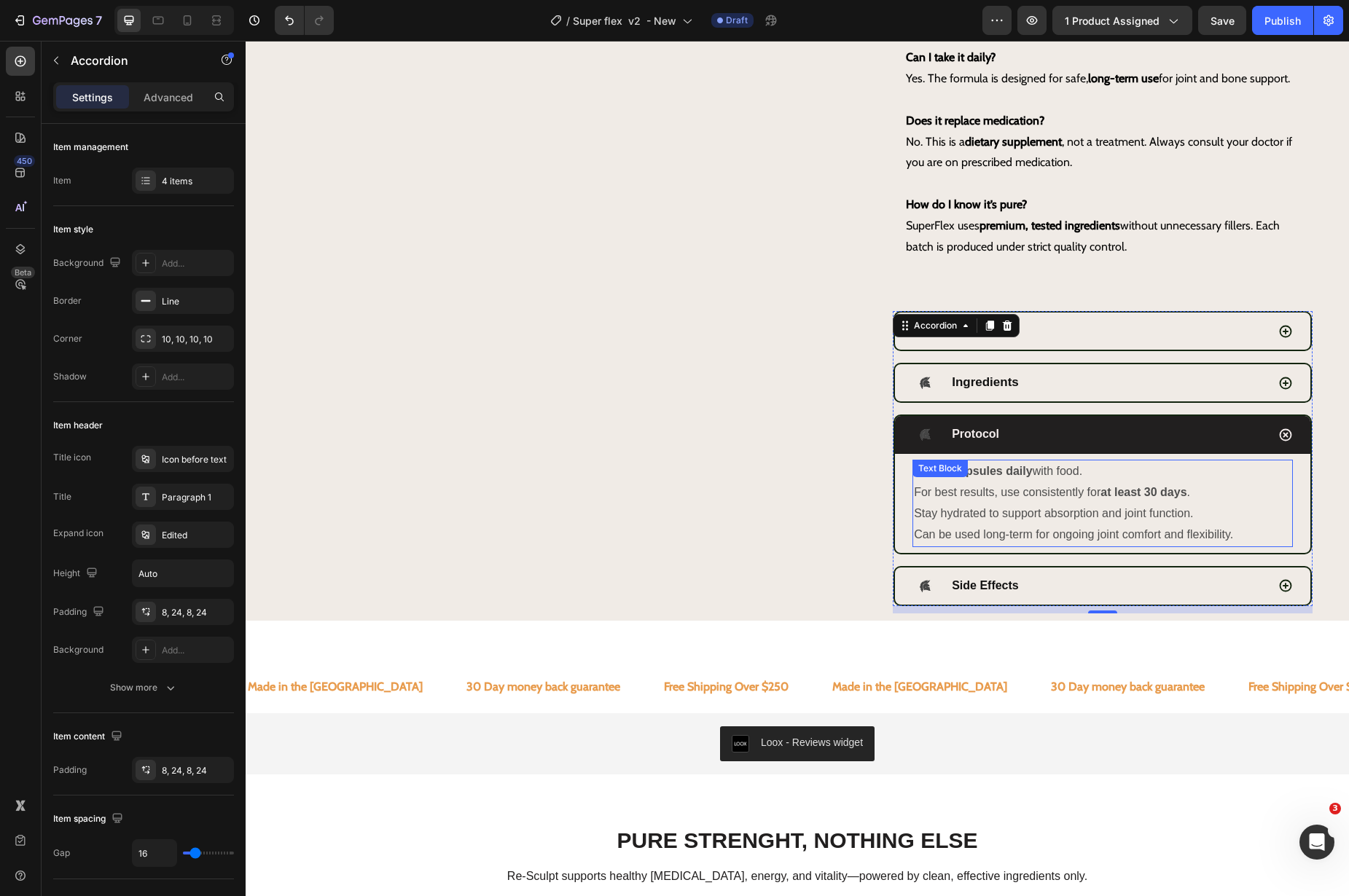
scroll to position [883, 0]
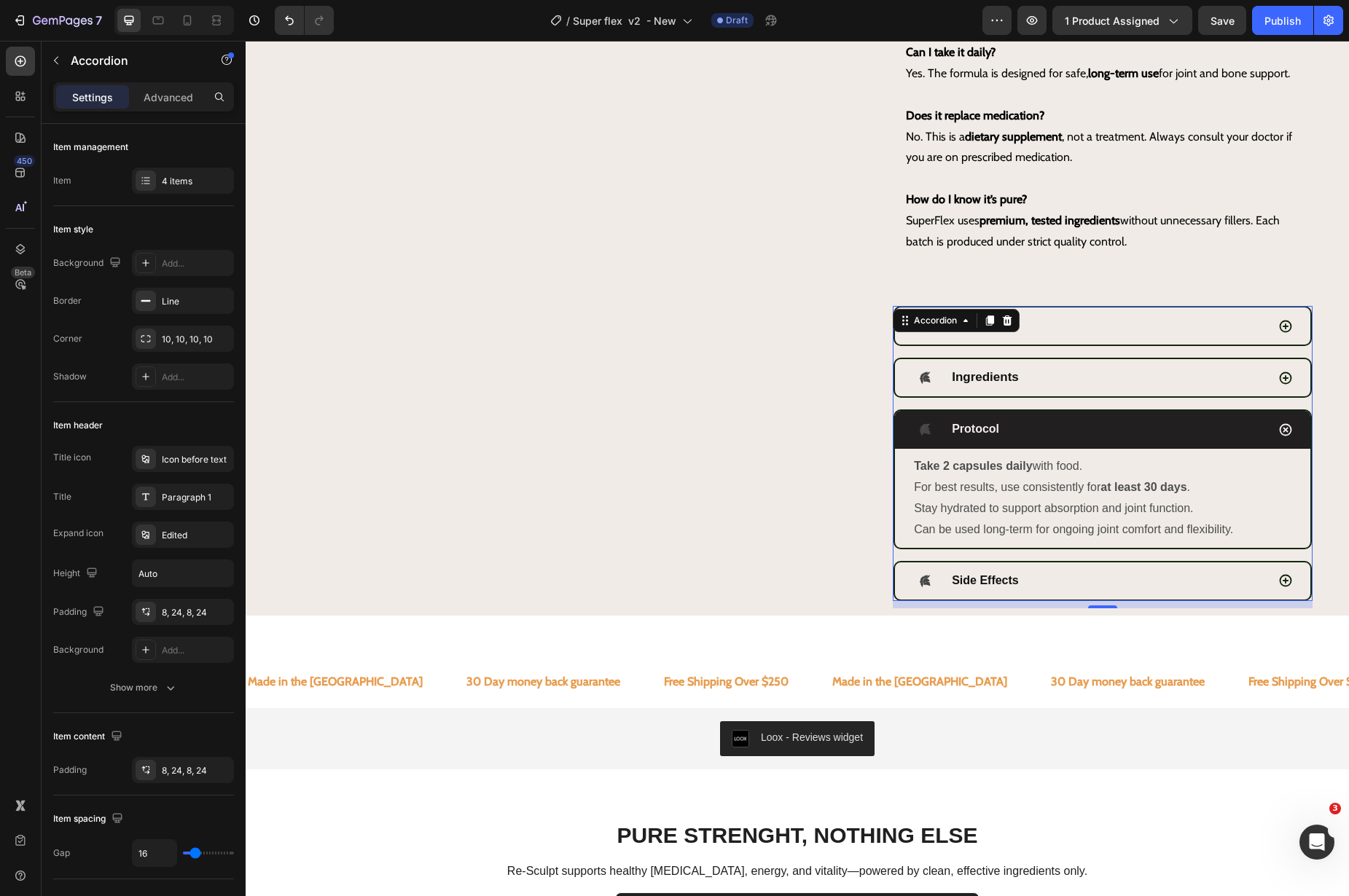
click at [1072, 541] on p "Can be used long-term for ongoing joint comfort and flexibility." at bounding box center [1102, 529] width 378 height 21
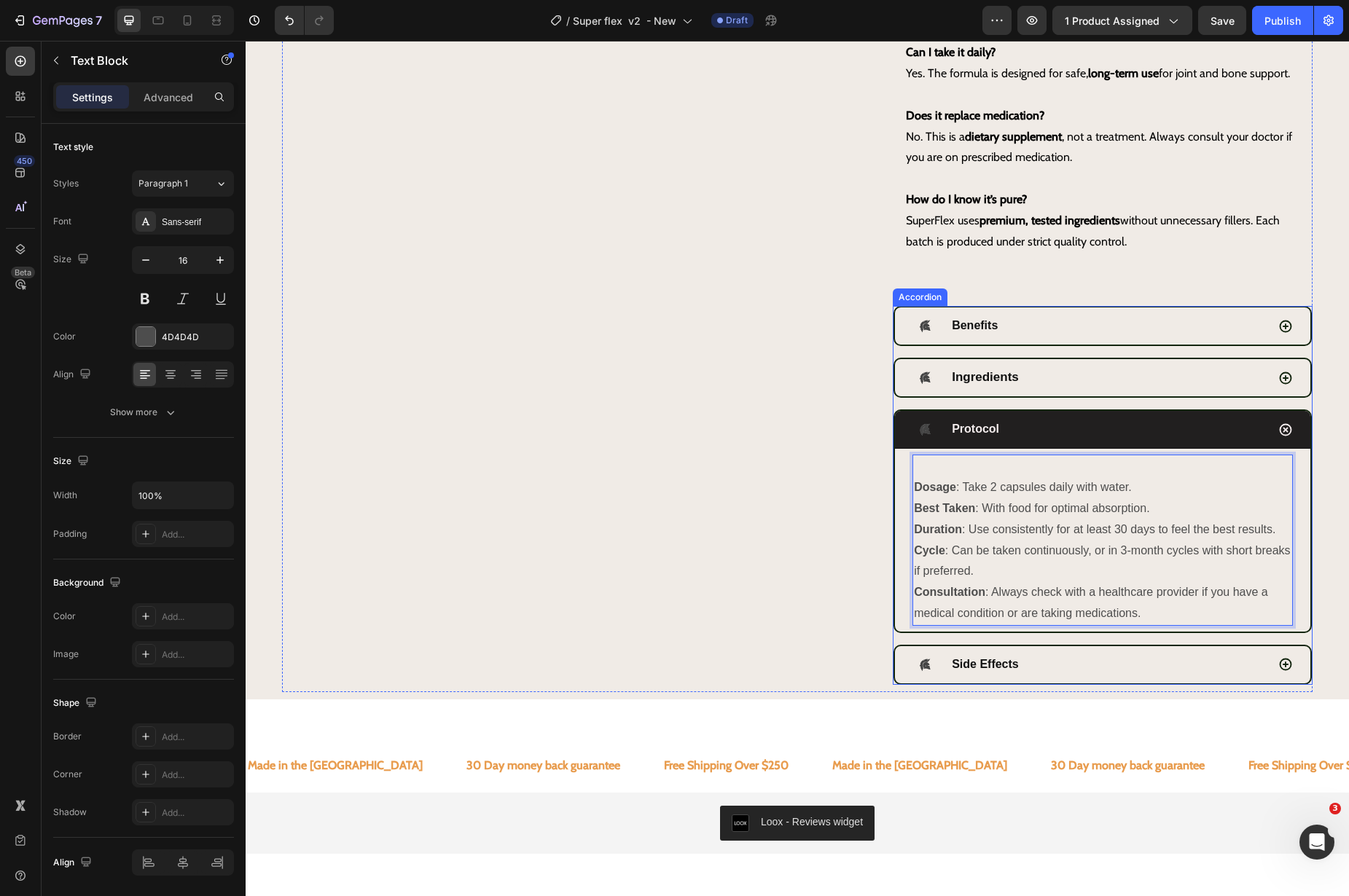
click at [914, 493] on strong "Dosage" at bounding box center [935, 487] width 42 height 12
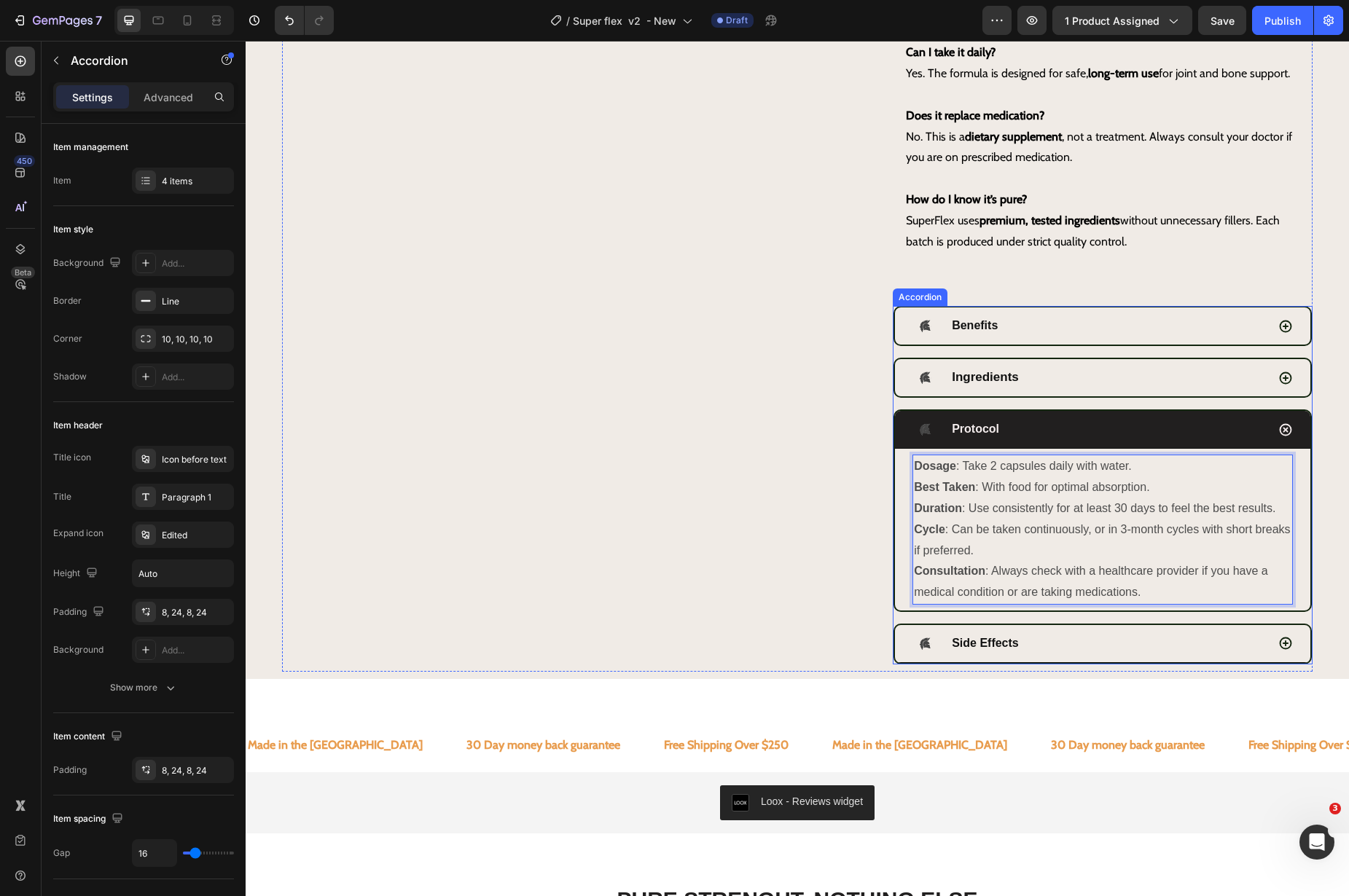
click at [1080, 656] on div "Side Effects" at bounding box center [1089, 643] width 354 height 25
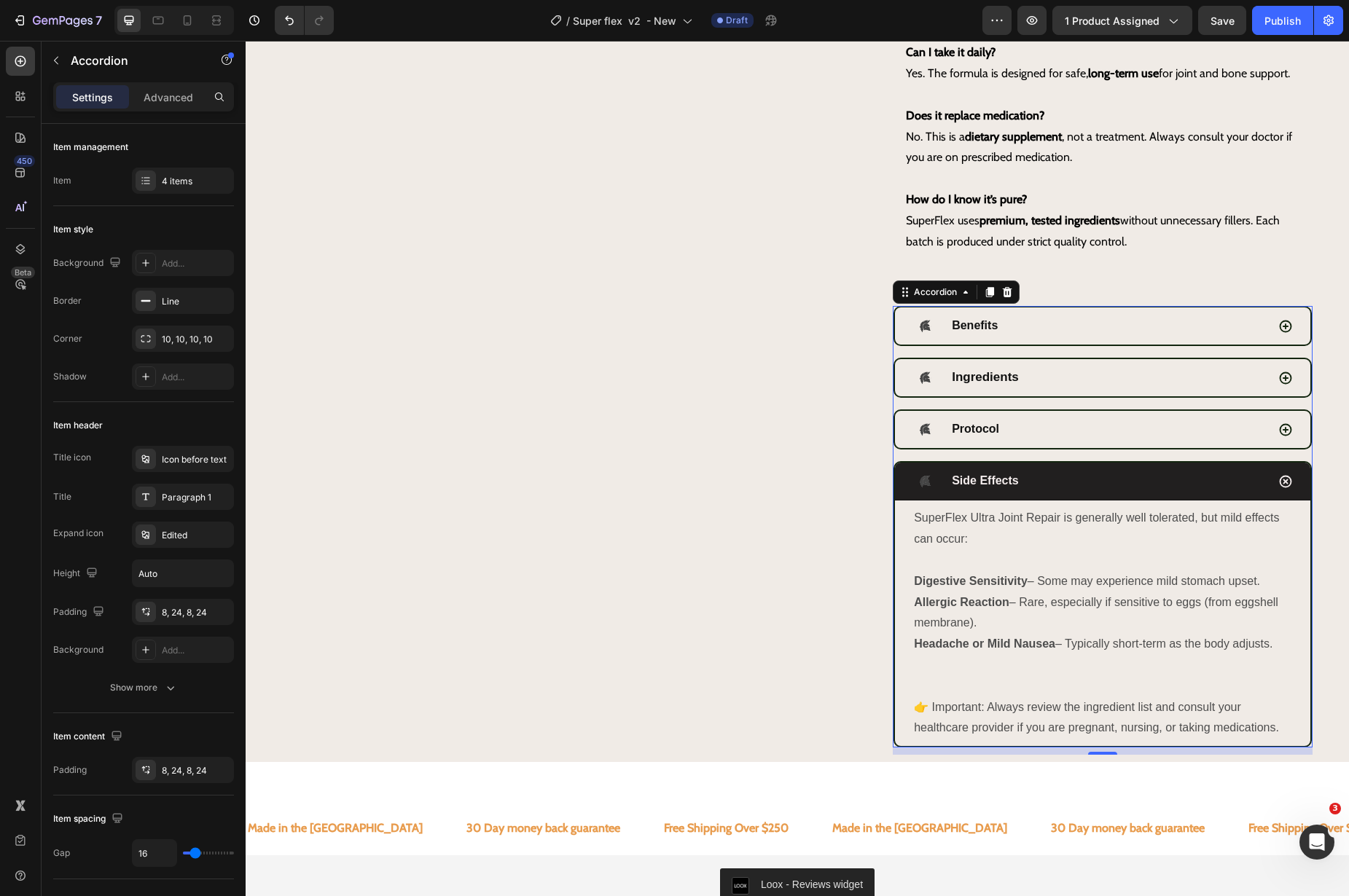
click at [1149, 676] on p at bounding box center [1102, 665] width 378 height 21
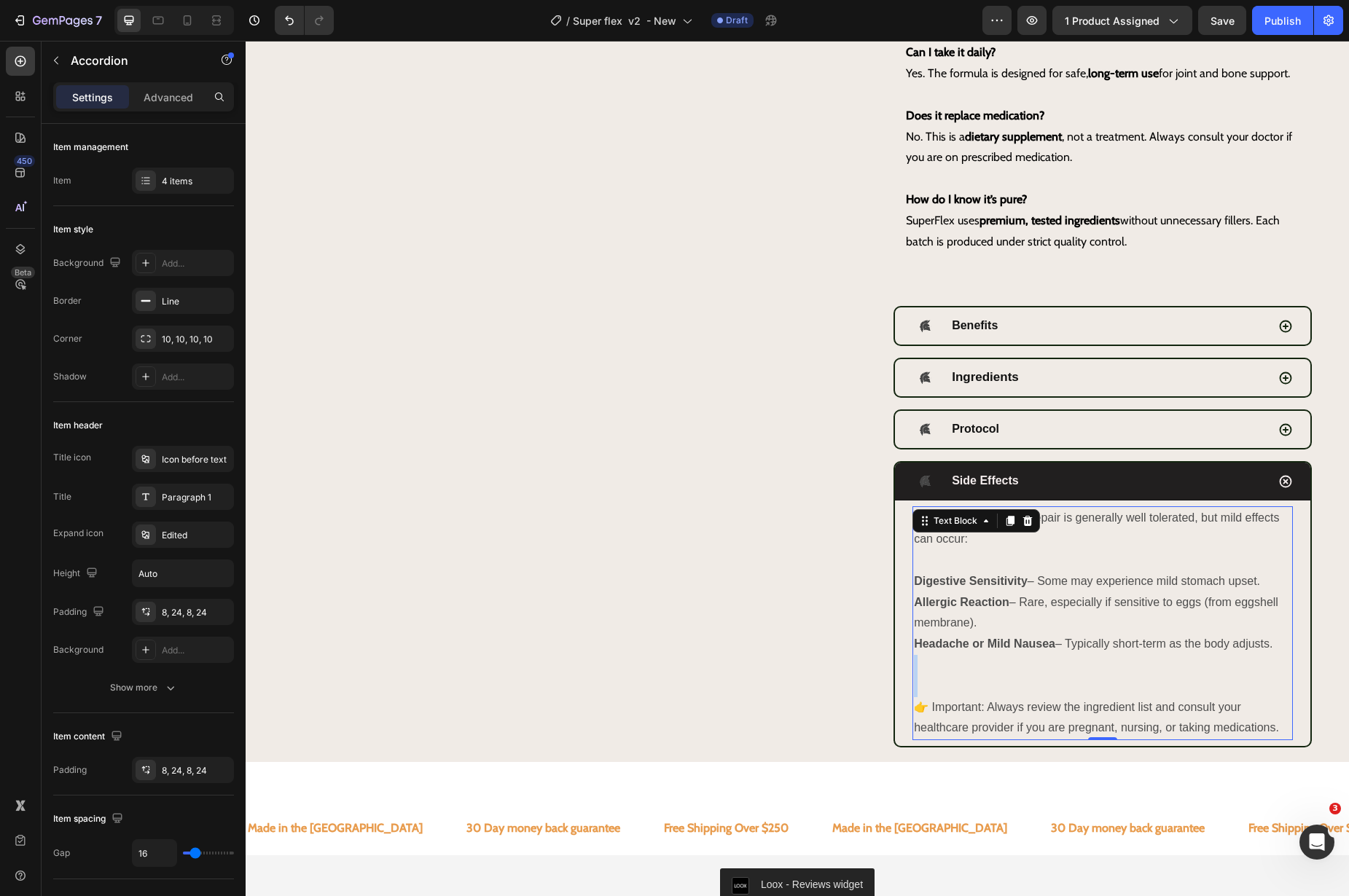
click at [1149, 676] on p "Rich Text Editor. Editing area: main" at bounding box center [1102, 665] width 378 height 21
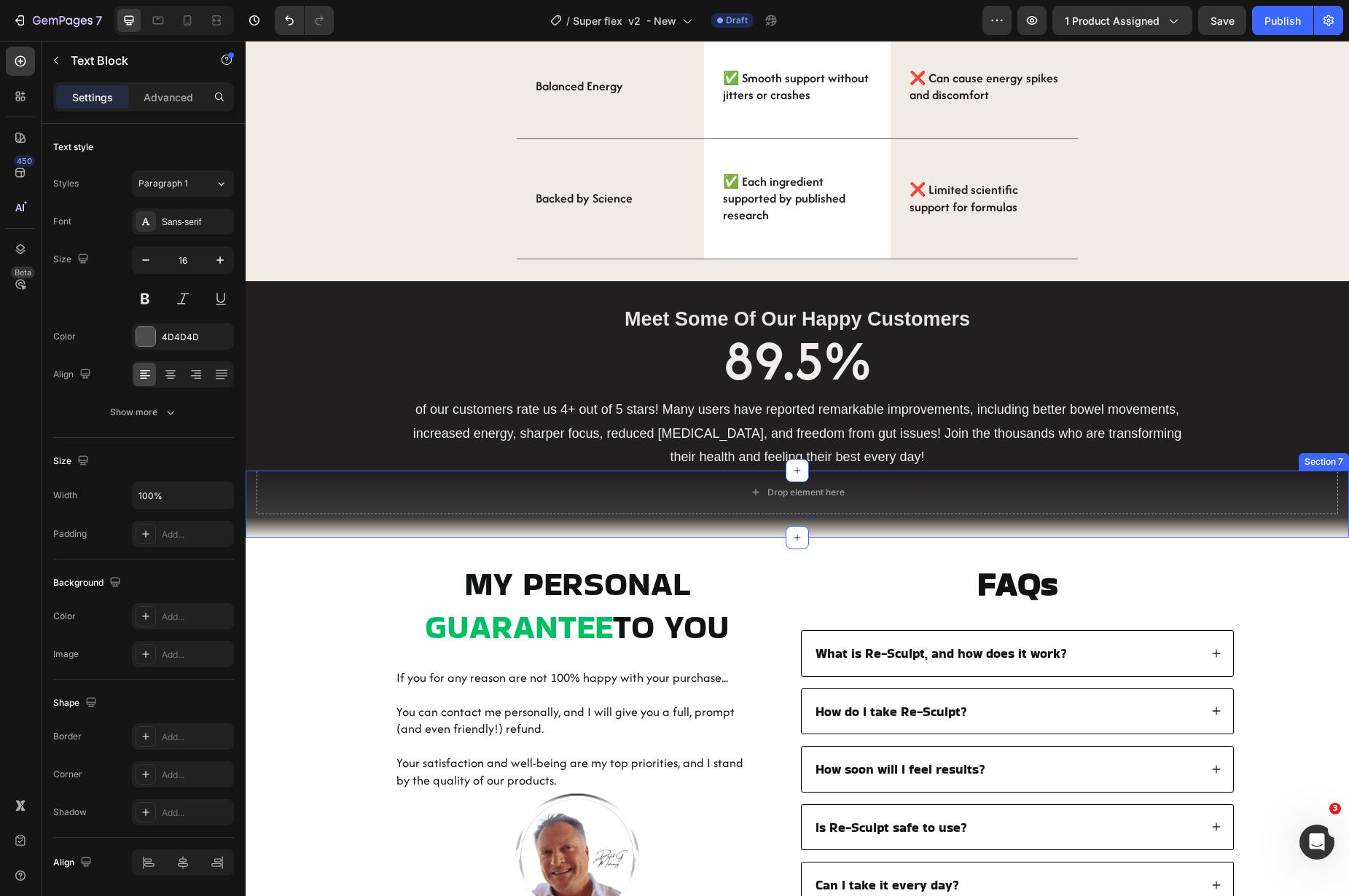
scroll to position [2533, 0]
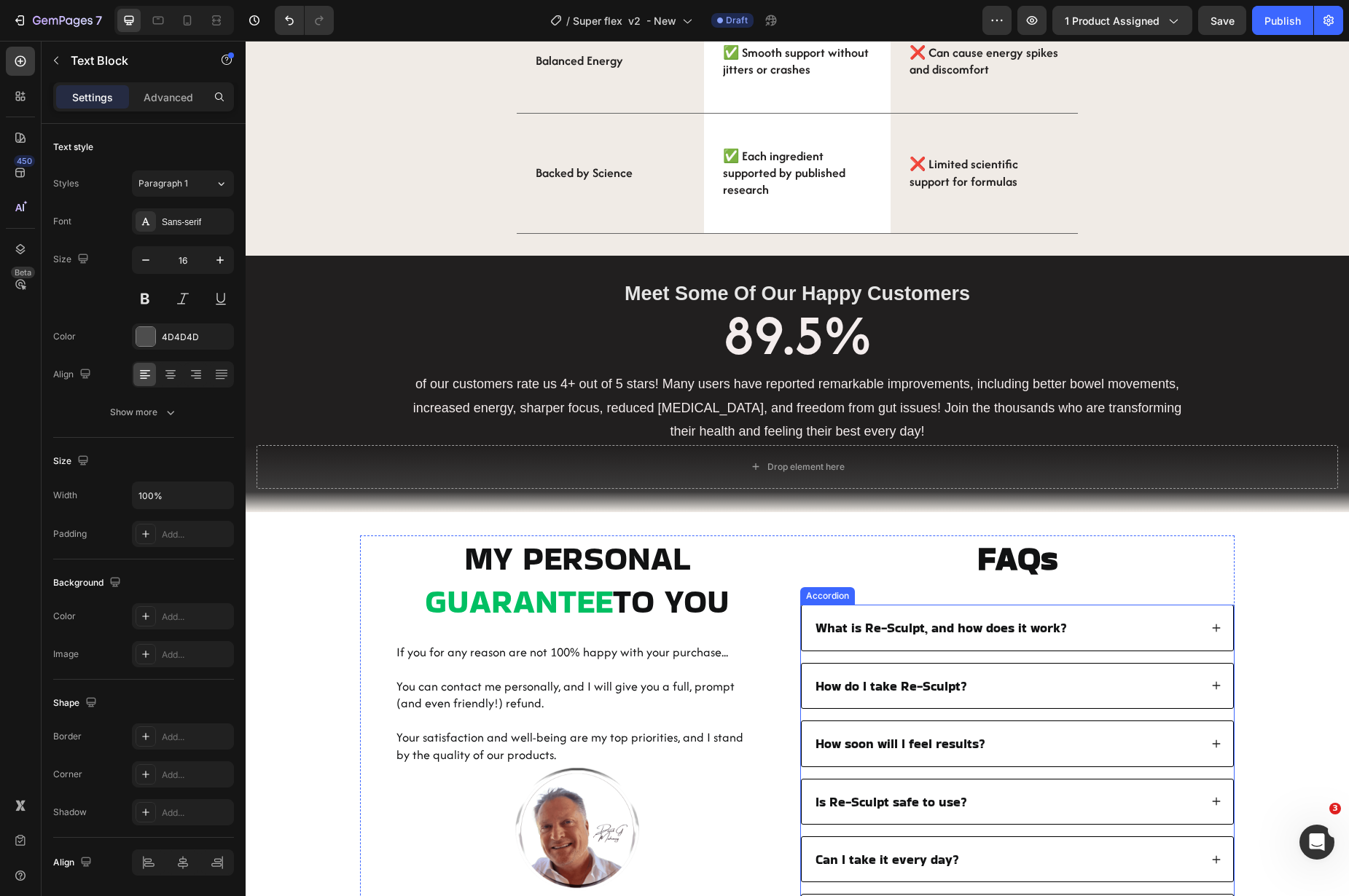
click at [1121, 639] on div "What is Re-Sculpt, and how does it work?" at bounding box center [1006, 627] width 386 height 21
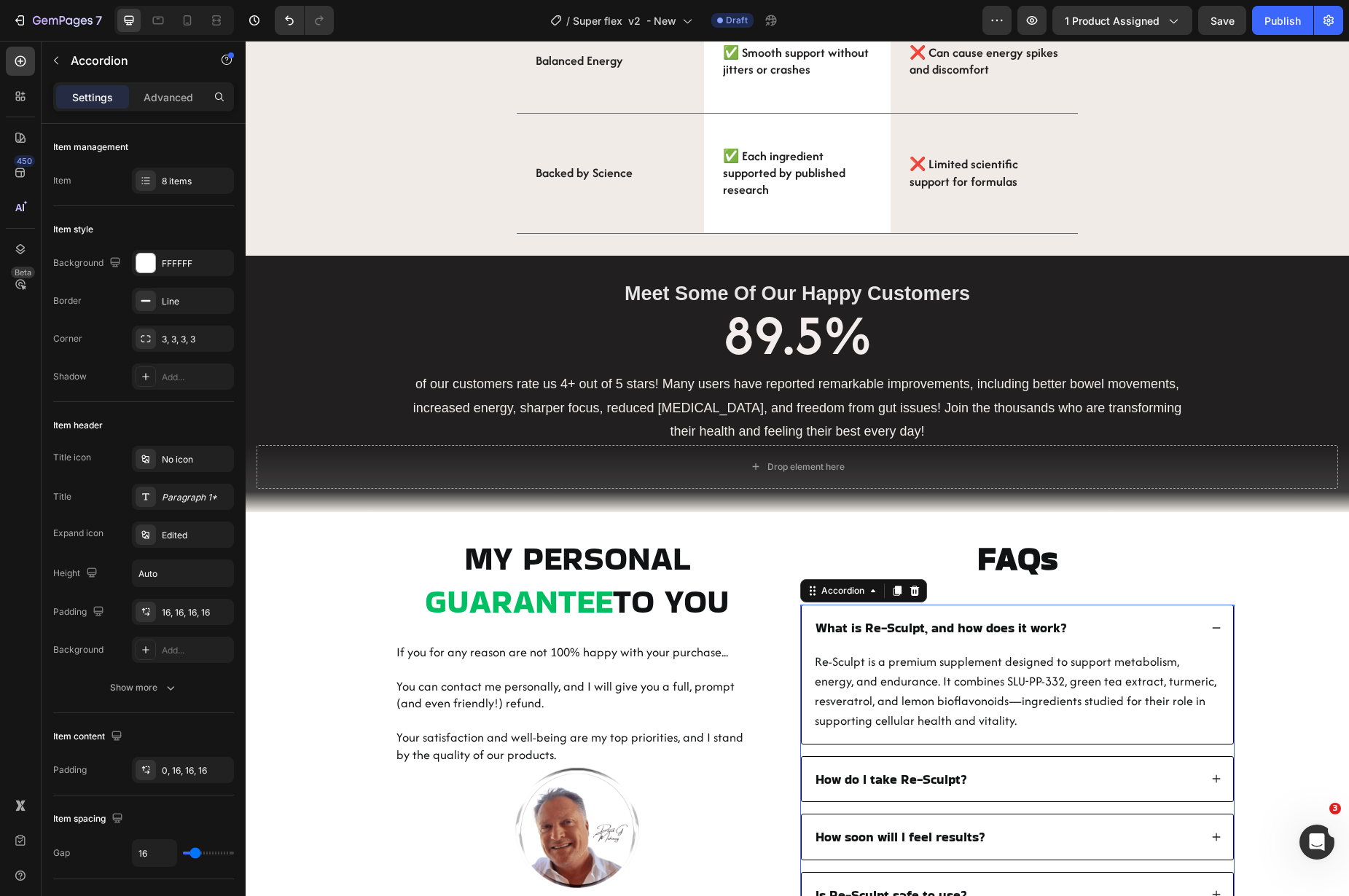
click at [929, 633] on span "What is Re-Sculpt, and how does it work?" at bounding box center [941, 628] width 251 height 18
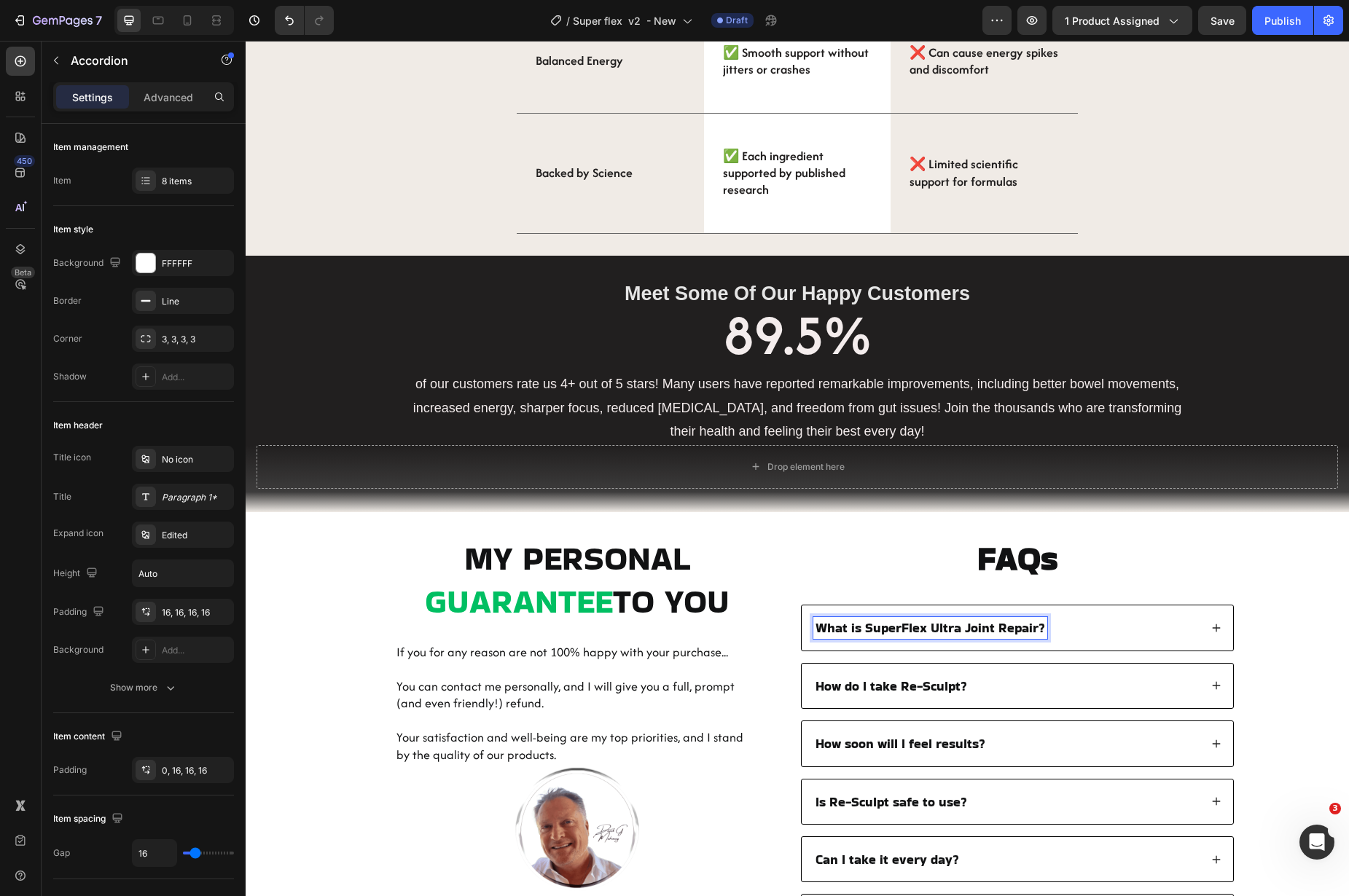
click at [1119, 633] on div "What is SuperFlex Ultra Joint Repair?" at bounding box center [1006, 627] width 386 height 21
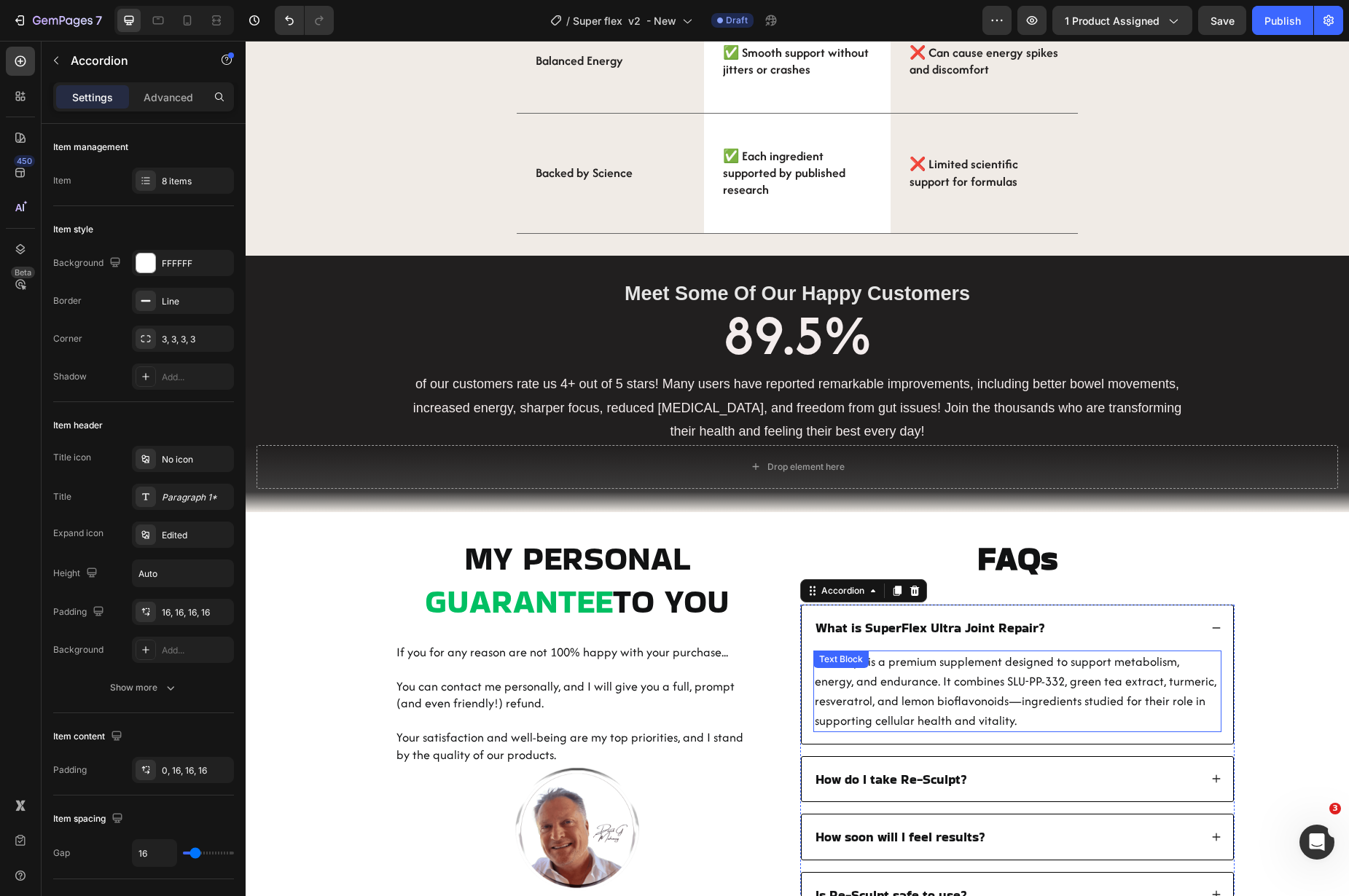
click at [975, 688] on span "Re-Sculpt is a premium supplement designed to support metabolism, energy, and e…" at bounding box center [1015, 691] width 401 height 76
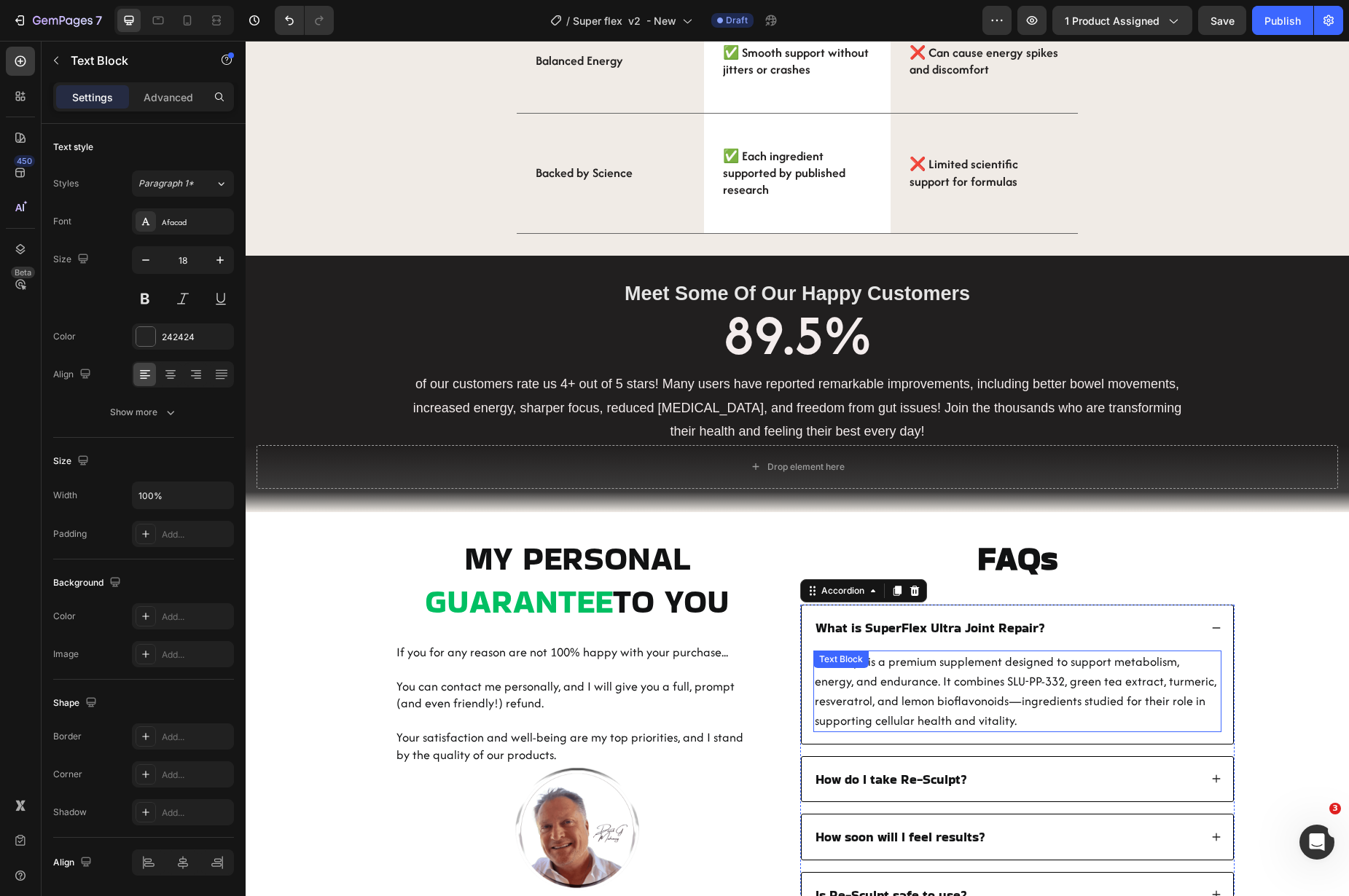
click at [975, 688] on span "Re-Sculpt is a premium supplement designed to support metabolism, energy, and e…" at bounding box center [1015, 691] width 401 height 76
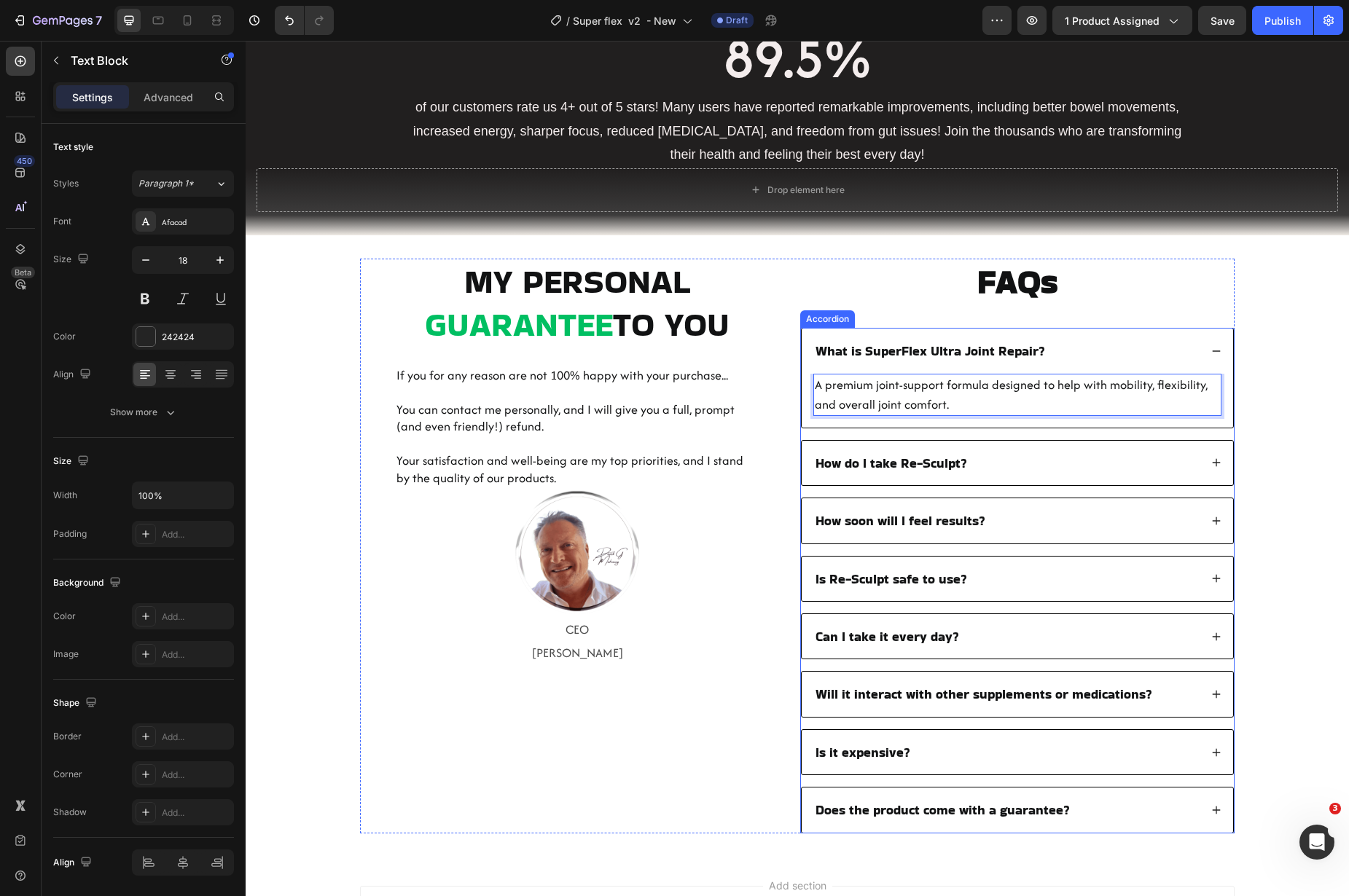
scroll to position [2811, 0]
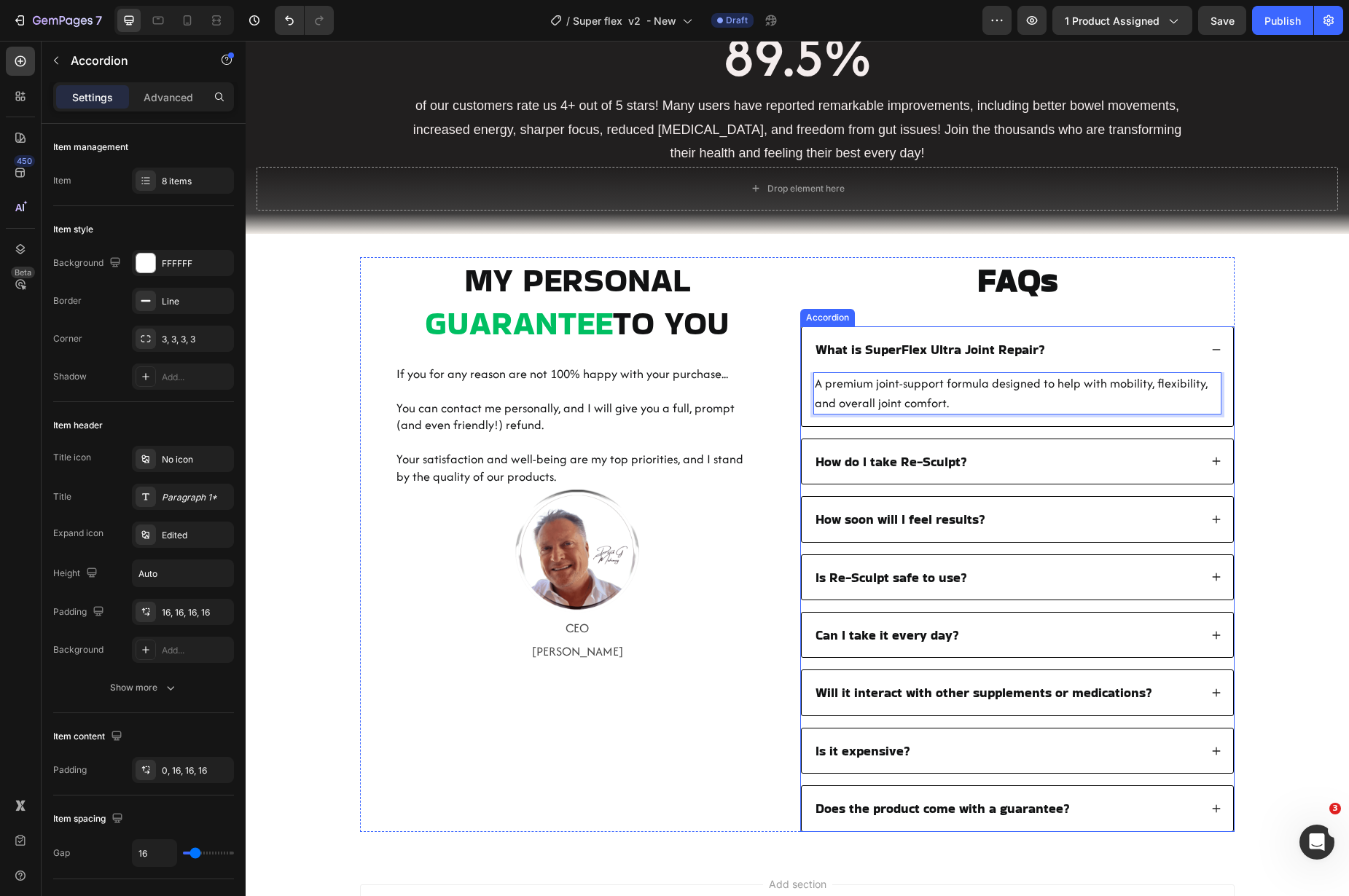
click at [904, 468] on span "How do I take Re-Sculpt?" at bounding box center [891, 461] width 152 height 18
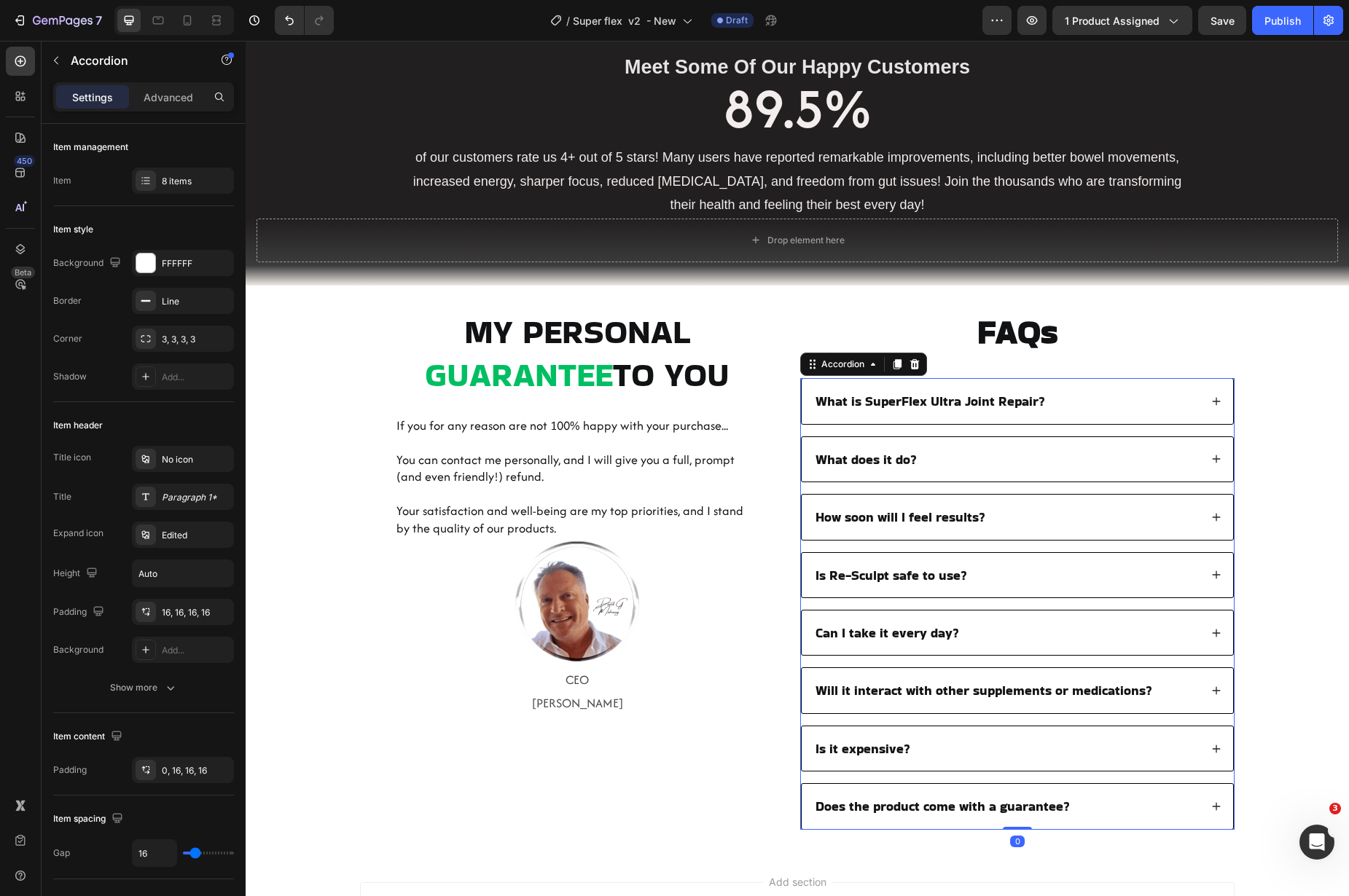
scroll to position [2757, 0]
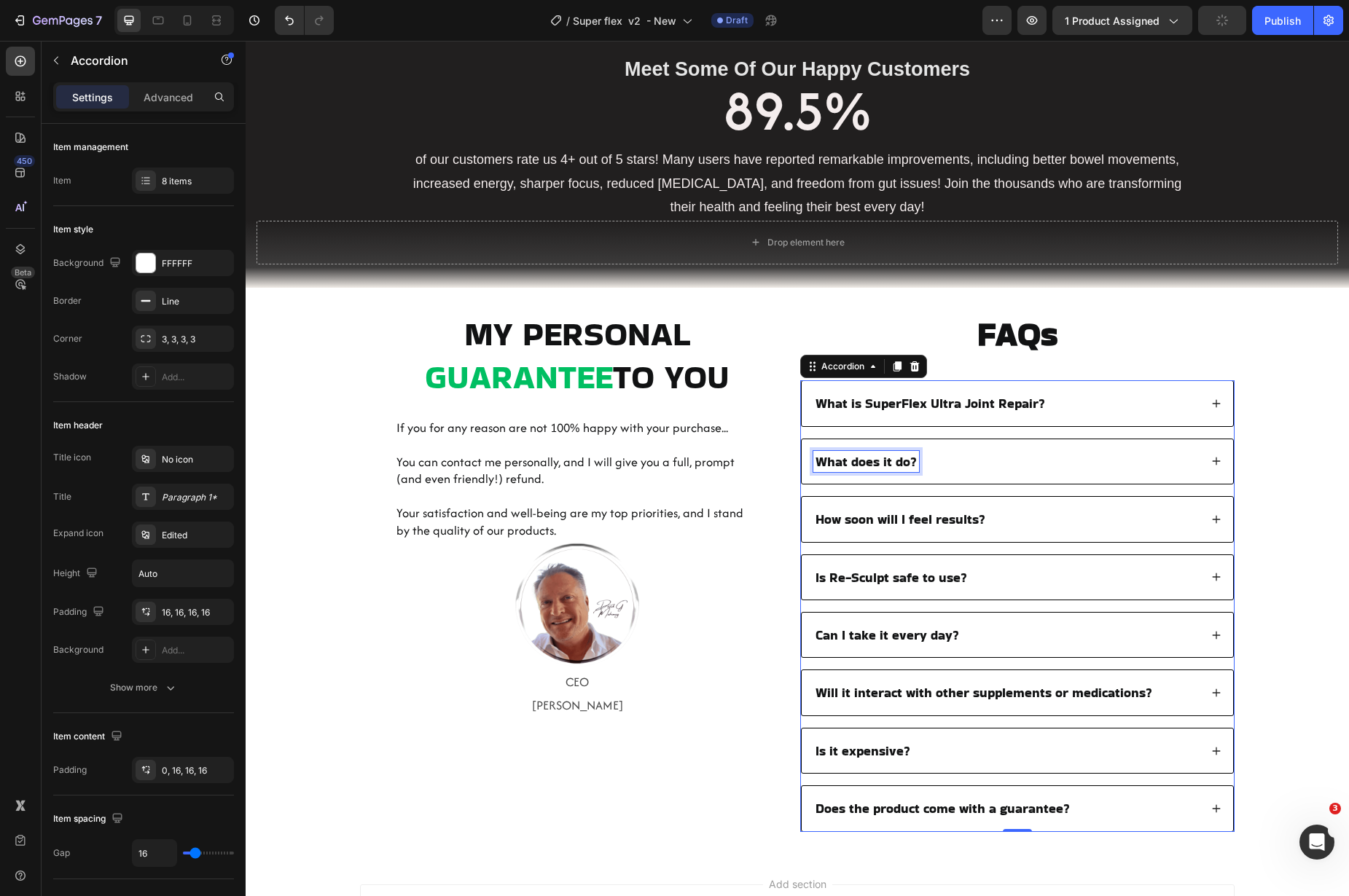
click at [1008, 462] on div "What does it do?" at bounding box center [1006, 461] width 386 height 21
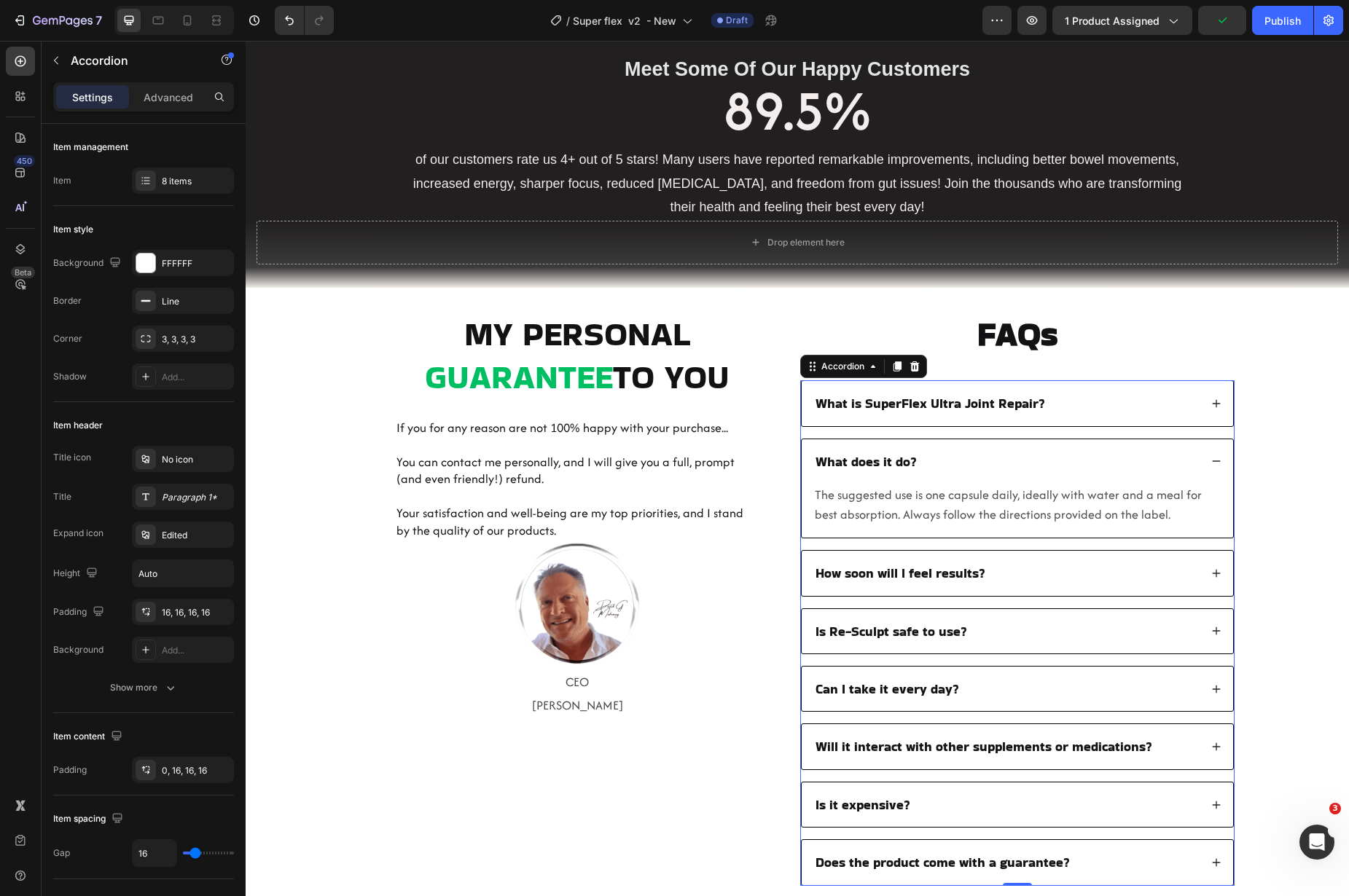
click at [955, 492] on span "The suggested use is one capsule daily, ideally with water and a meal for best …" at bounding box center [1008, 505] width 387 height 37
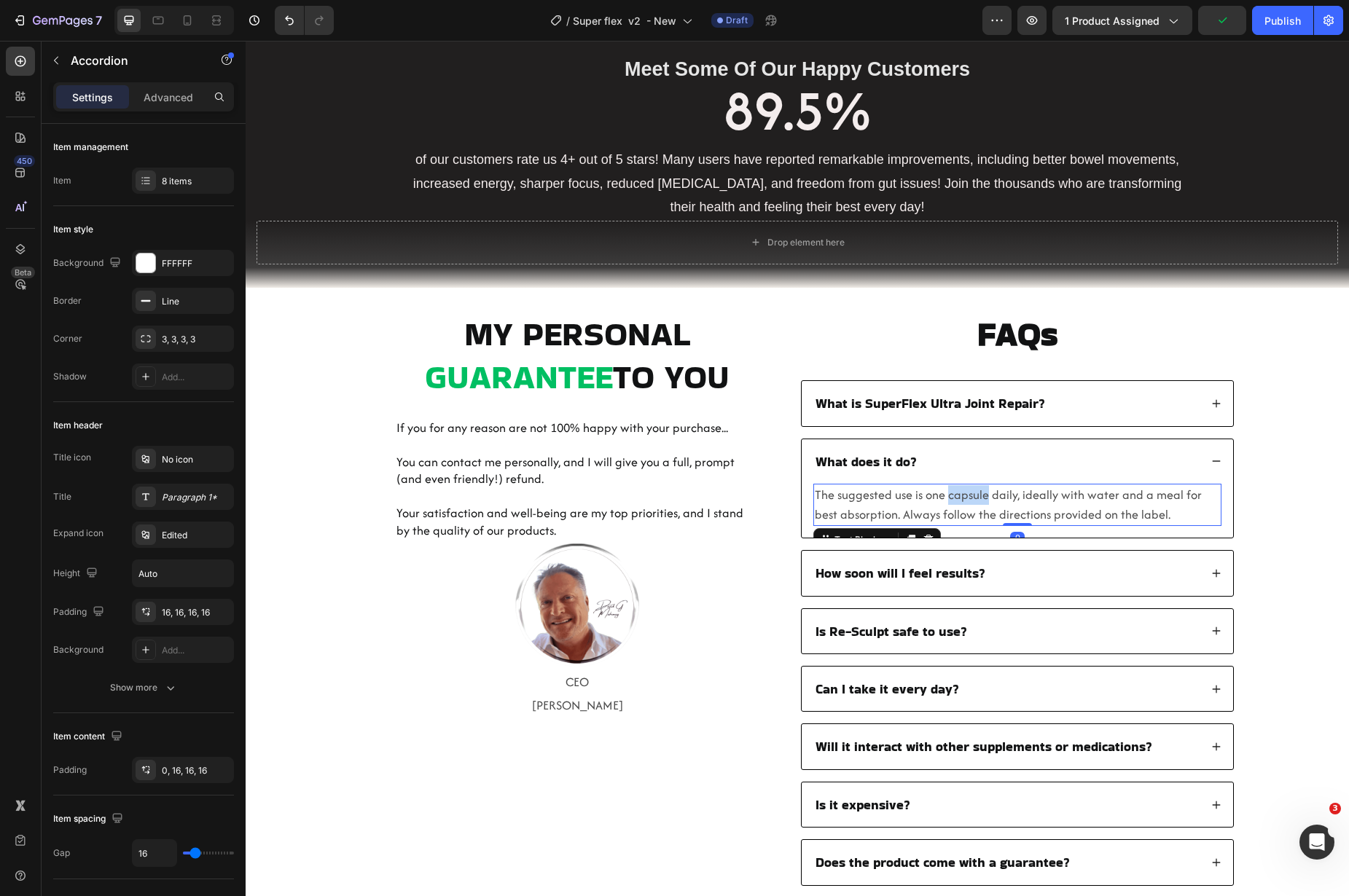
click at [955, 492] on span "The suggested use is one capsule daily, ideally with water and a meal for best …" at bounding box center [1008, 505] width 387 height 37
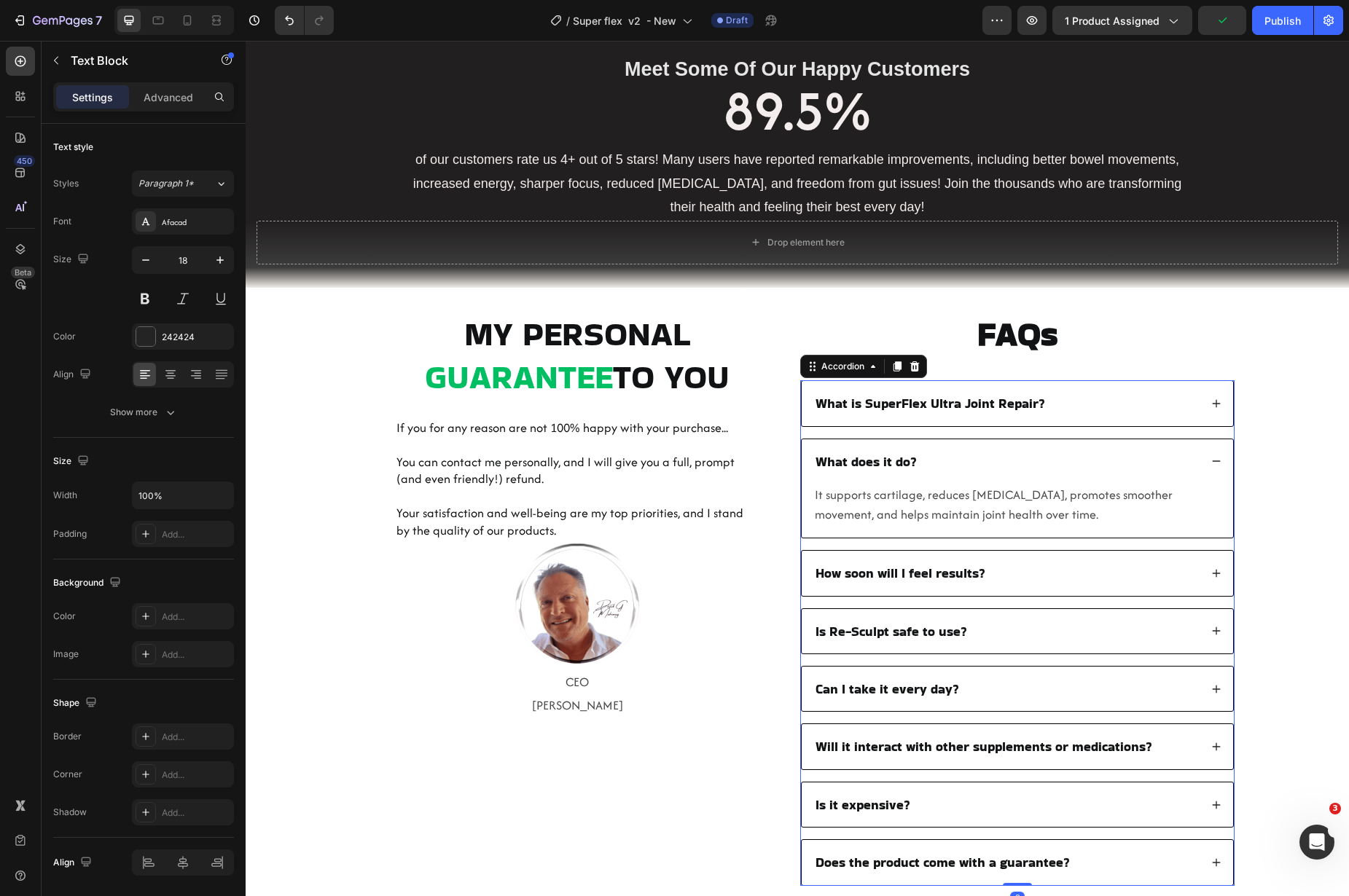
click at [1035, 584] on div "How soon will I feel results?" at bounding box center [1006, 572] width 386 height 21
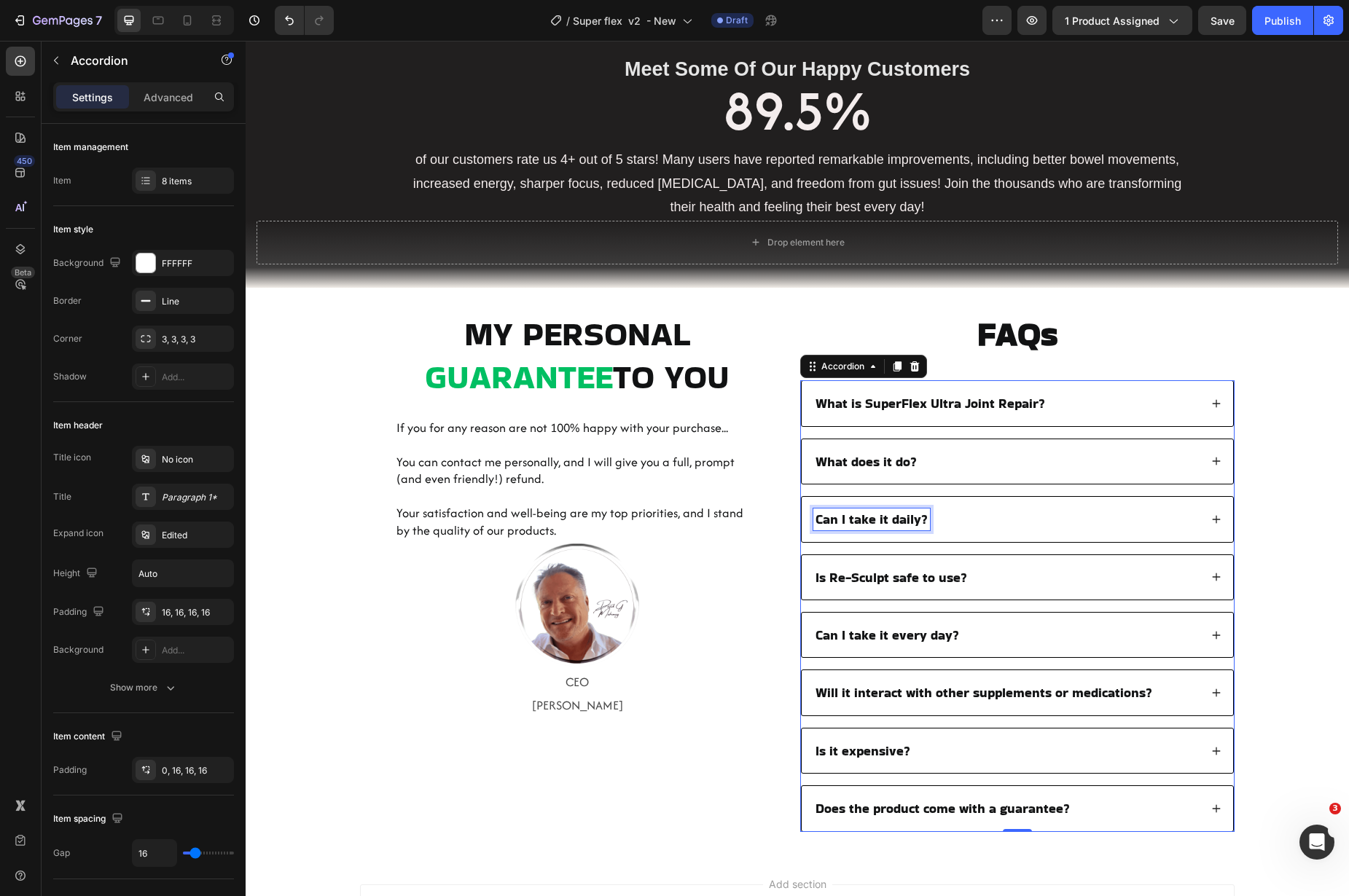
click at [994, 525] on div "Can I take it daily?" at bounding box center [1006, 518] width 386 height 21
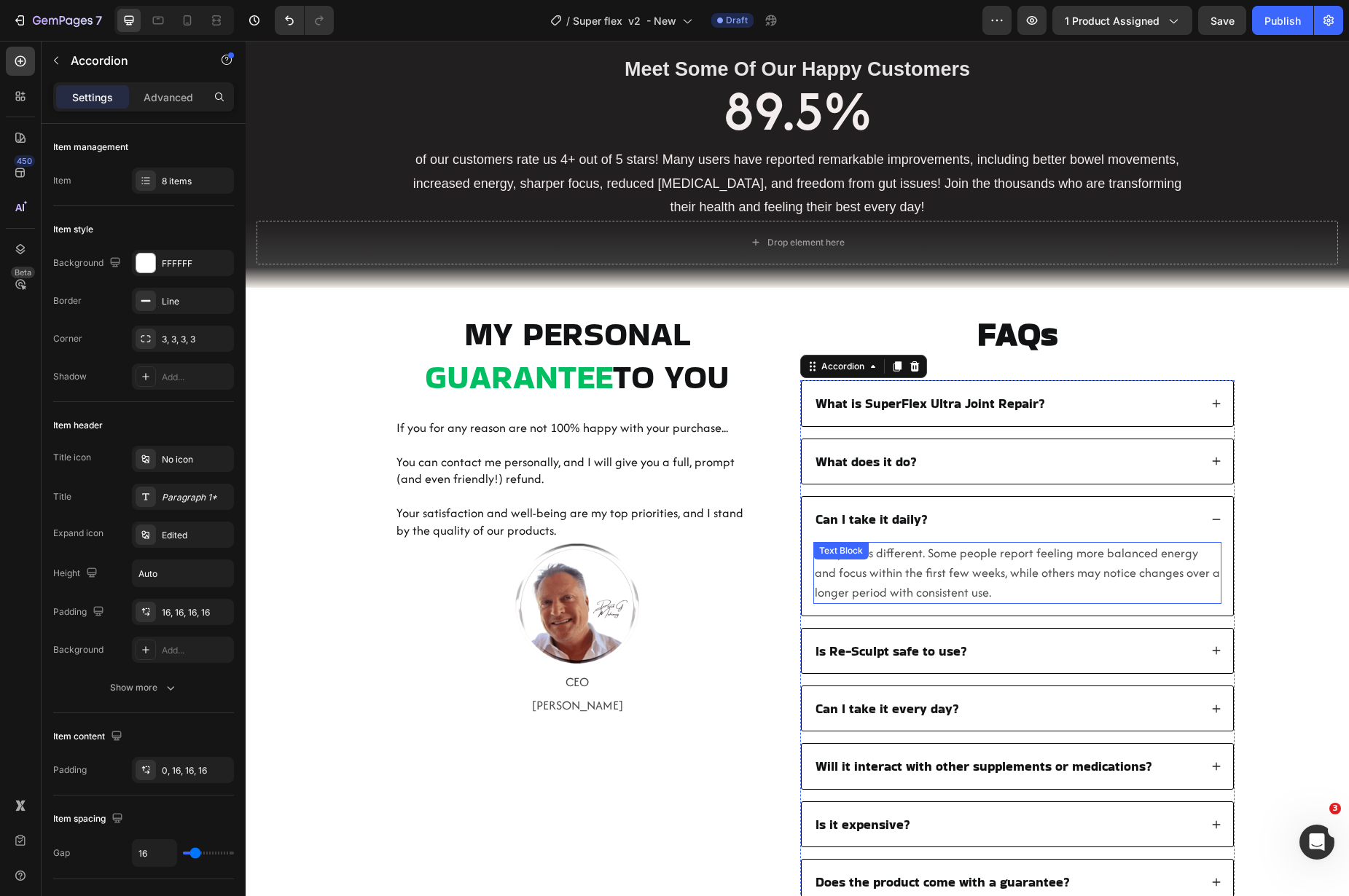
click at [966, 584] on span "Everyone is different. Some people report feeling more balanced energy and focu…" at bounding box center [1018, 573] width 405 height 57
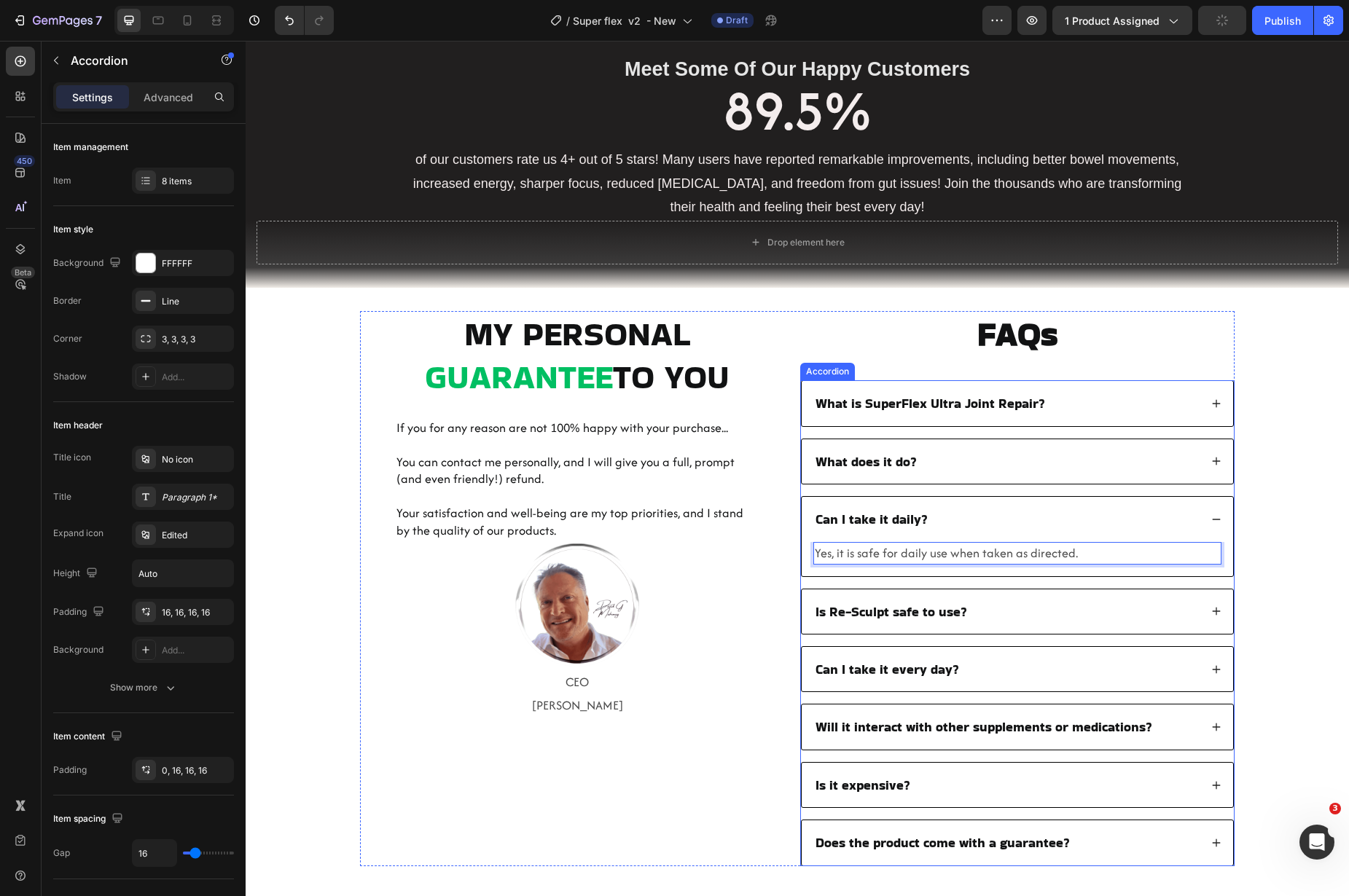
click at [919, 612] on span "Is Re-Sculpt safe to use?" at bounding box center [891, 612] width 152 height 18
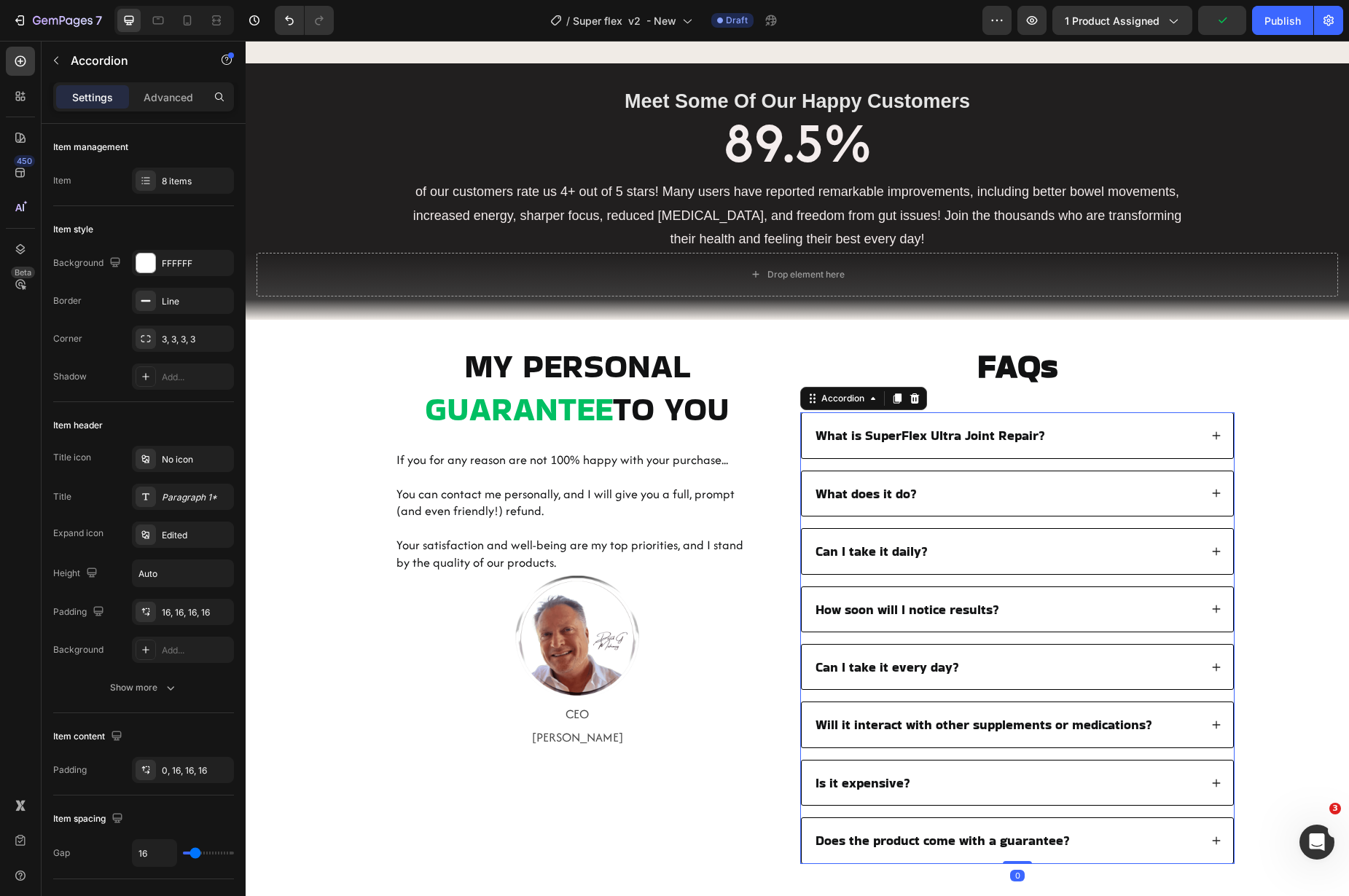
scroll to position [2723, 0]
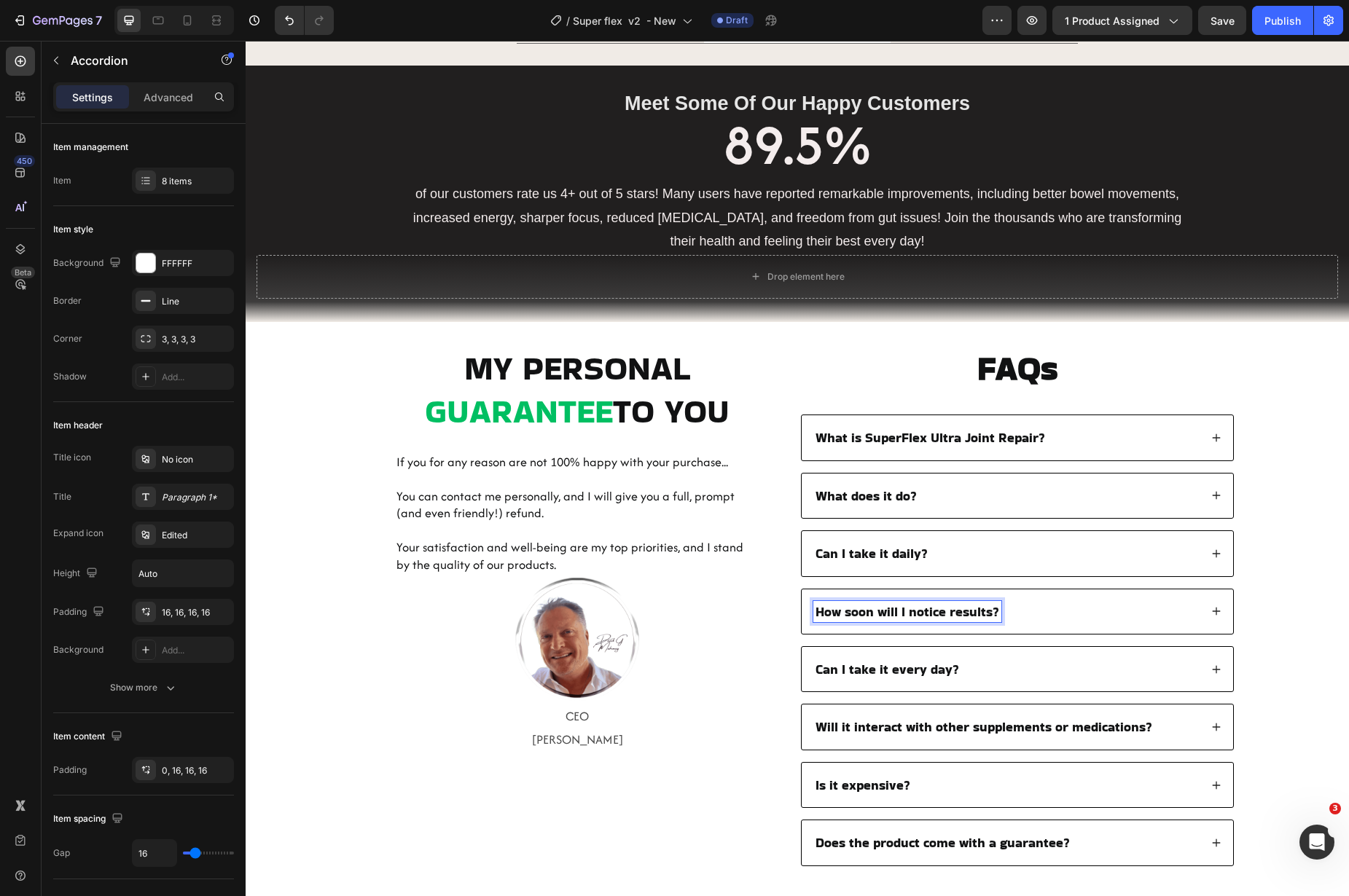
click at [1052, 619] on div "How soon will I notice results?" at bounding box center [1006, 611] width 386 height 21
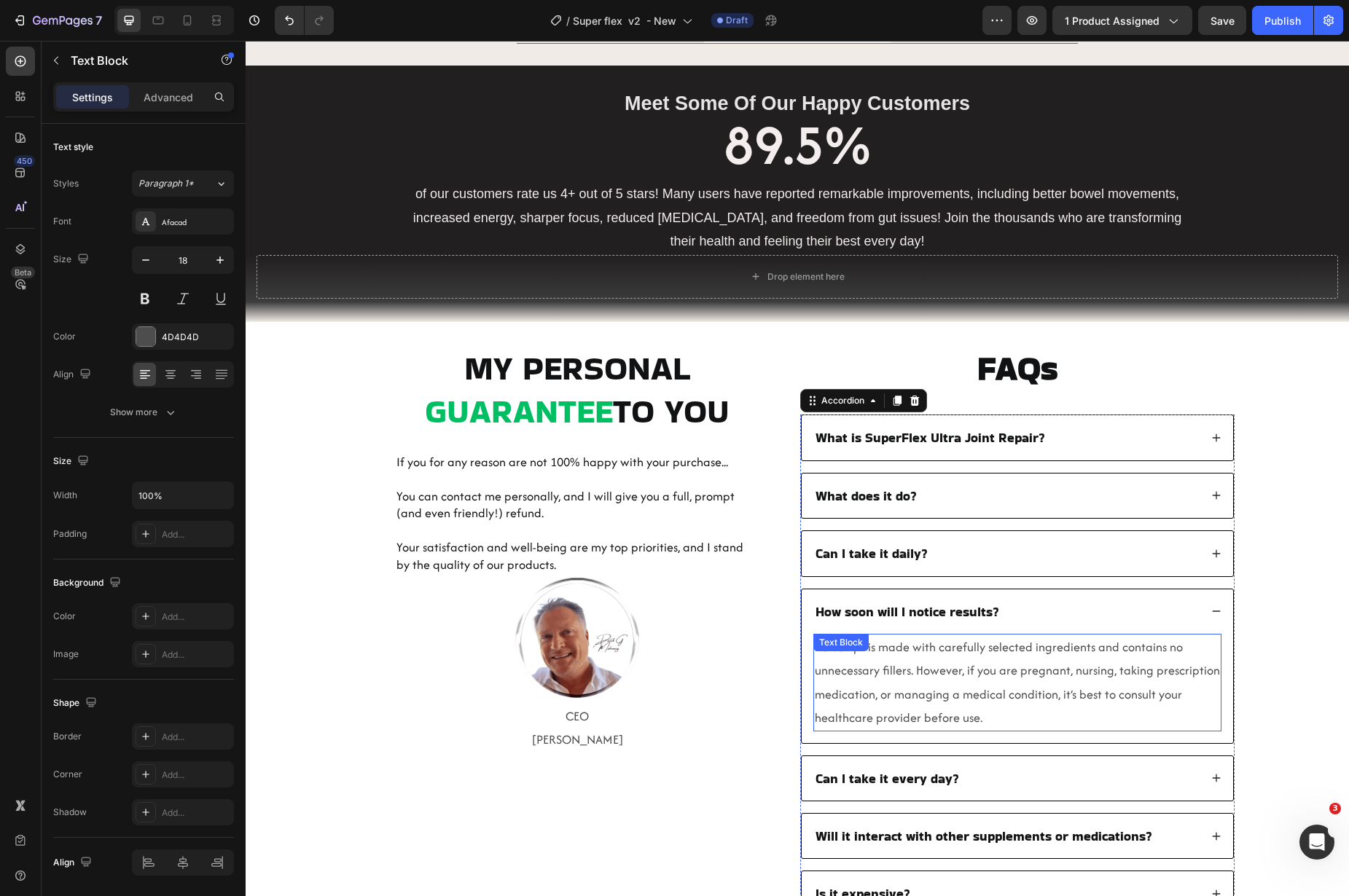
click at [954, 667] on span "Re-Sculpt is made with carefully selected ingredients and contains no unnecessa…" at bounding box center [1018, 683] width 405 height 88
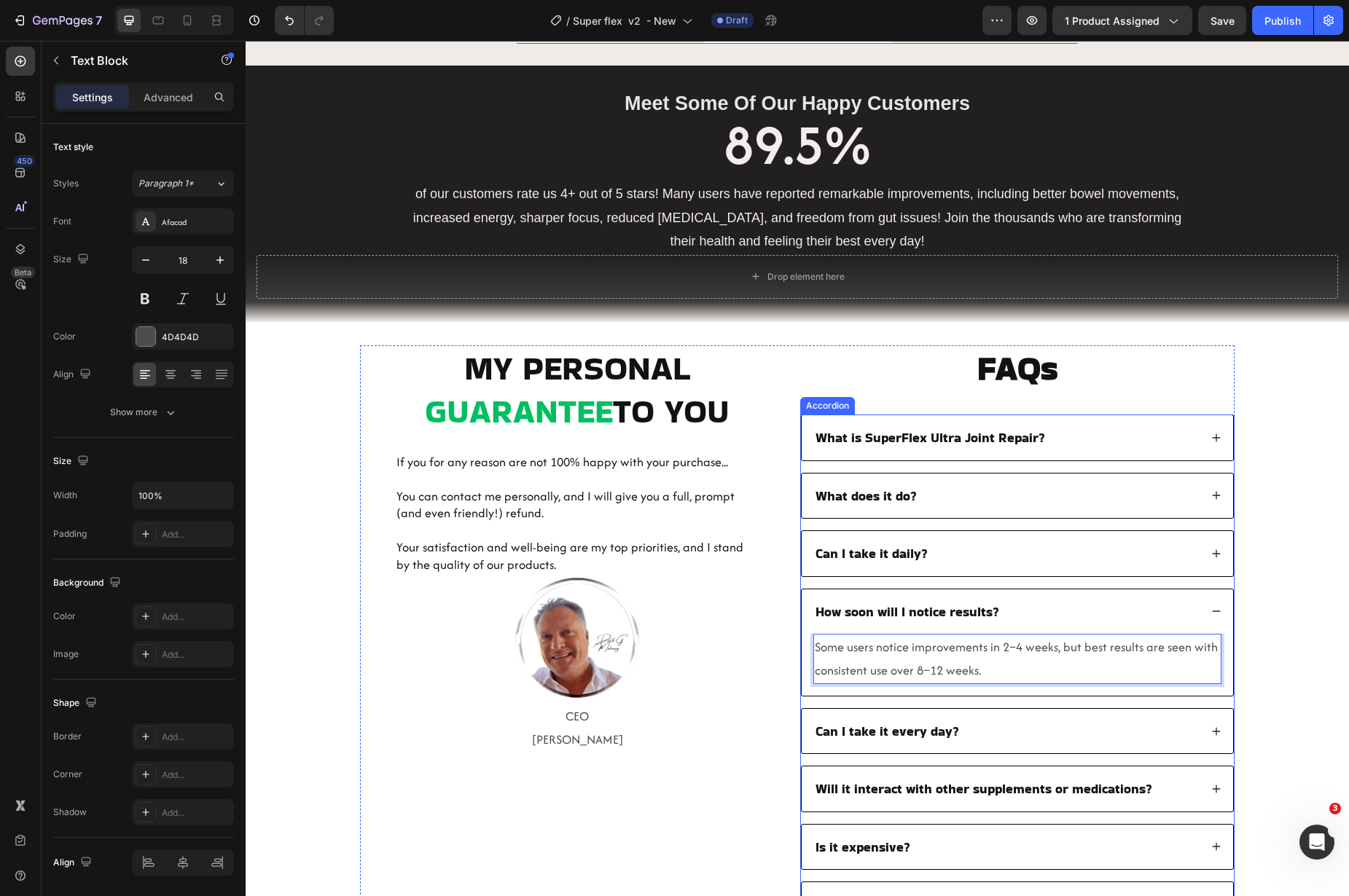
click at [1082, 613] on div "How soon will I notice results?" at bounding box center [1006, 611] width 386 height 21
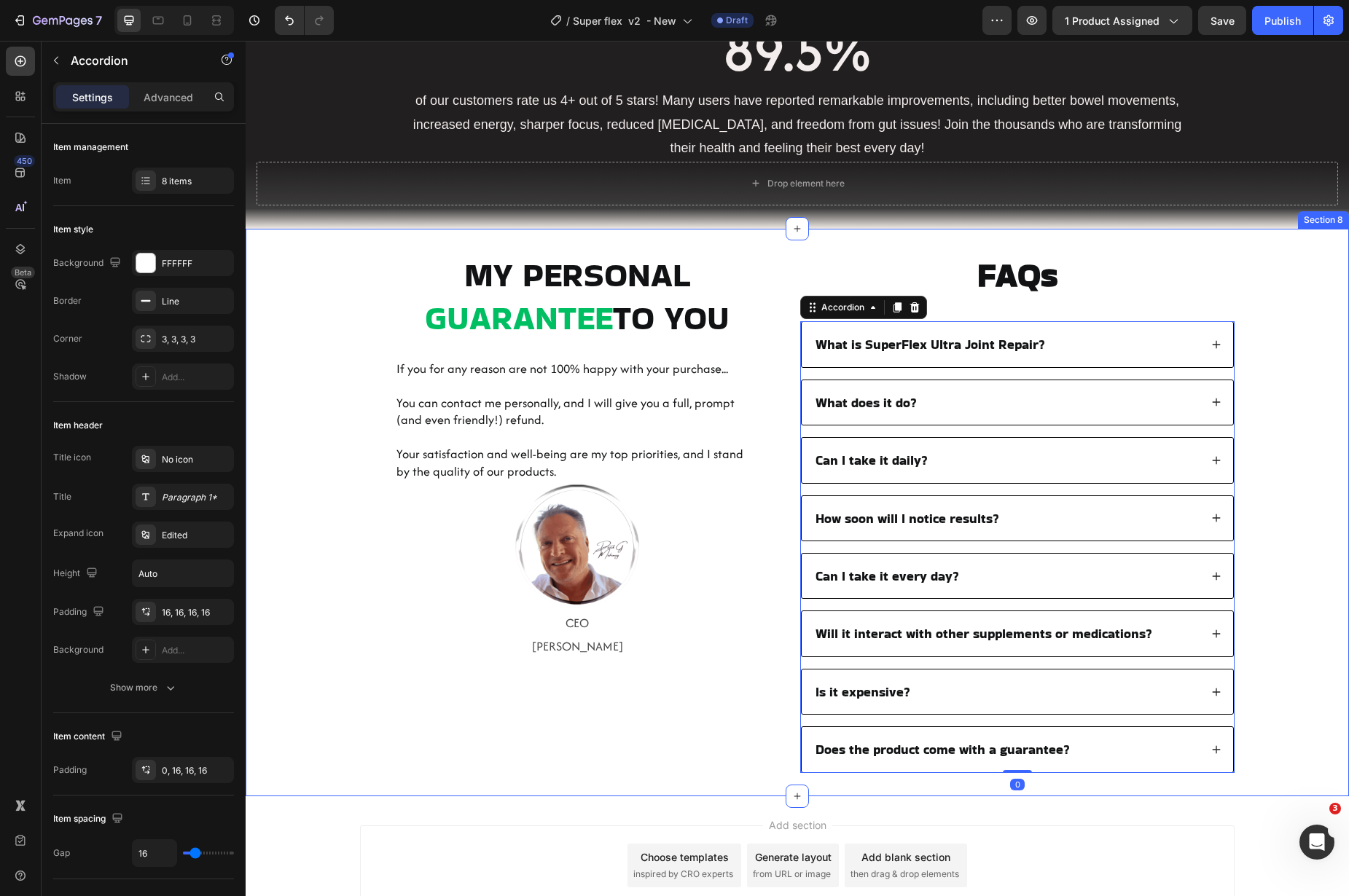
scroll to position [2923, 0]
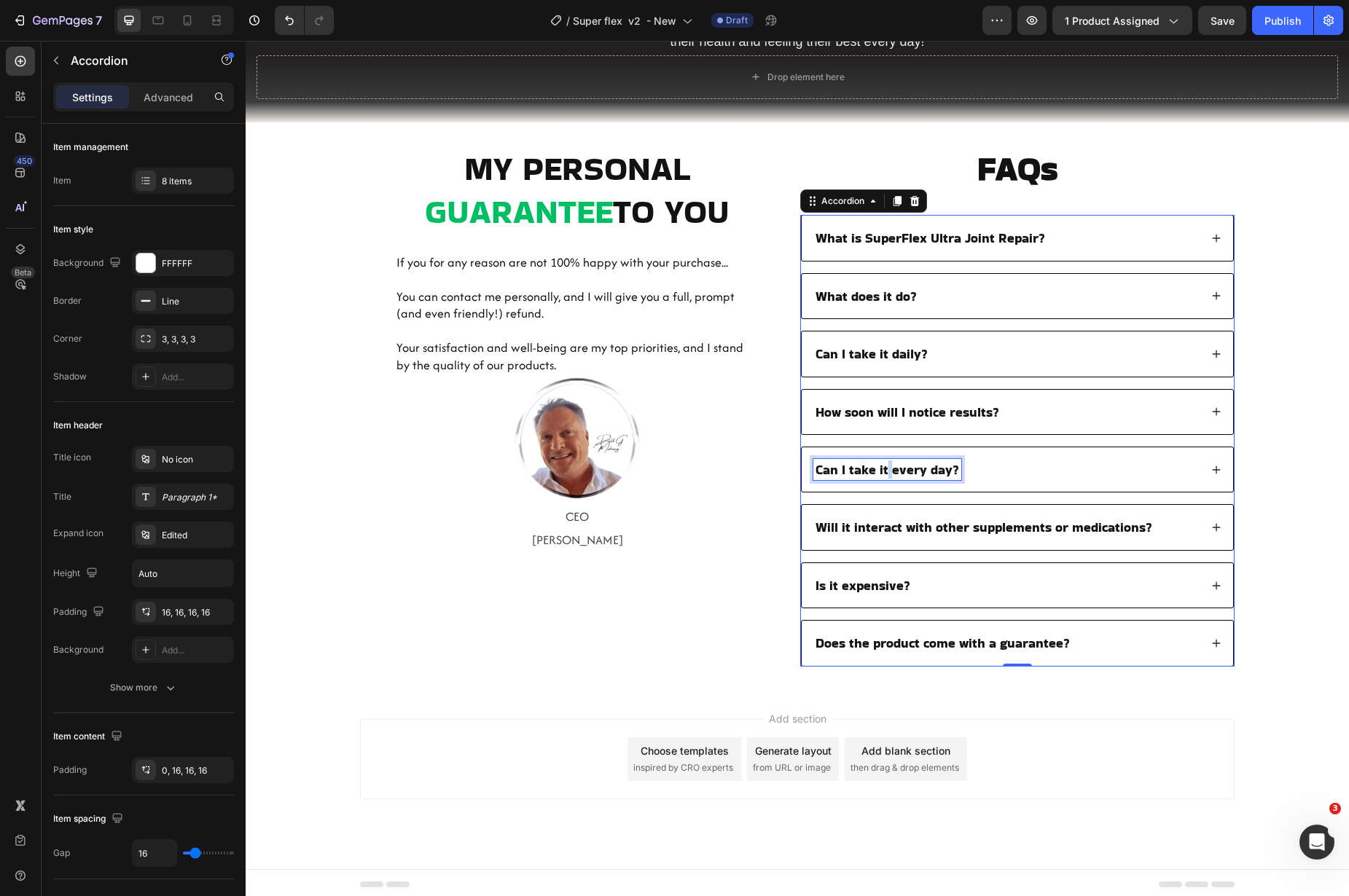
click at [881, 471] on span "Can I take it every day?" at bounding box center [887, 470] width 143 height 18
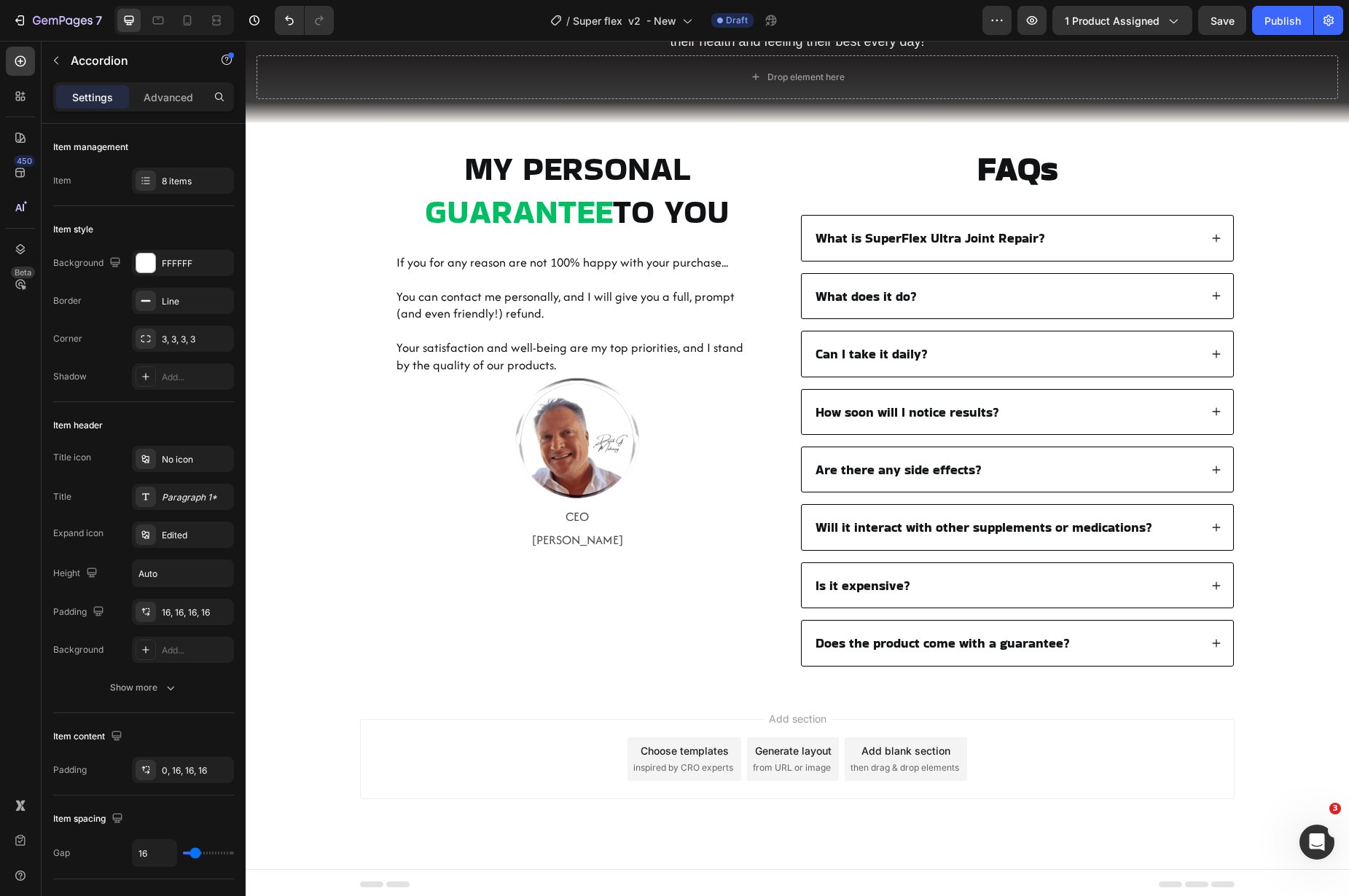
click at [1068, 482] on div "Are there any side effects?" at bounding box center [1018, 470] width 431 height 45
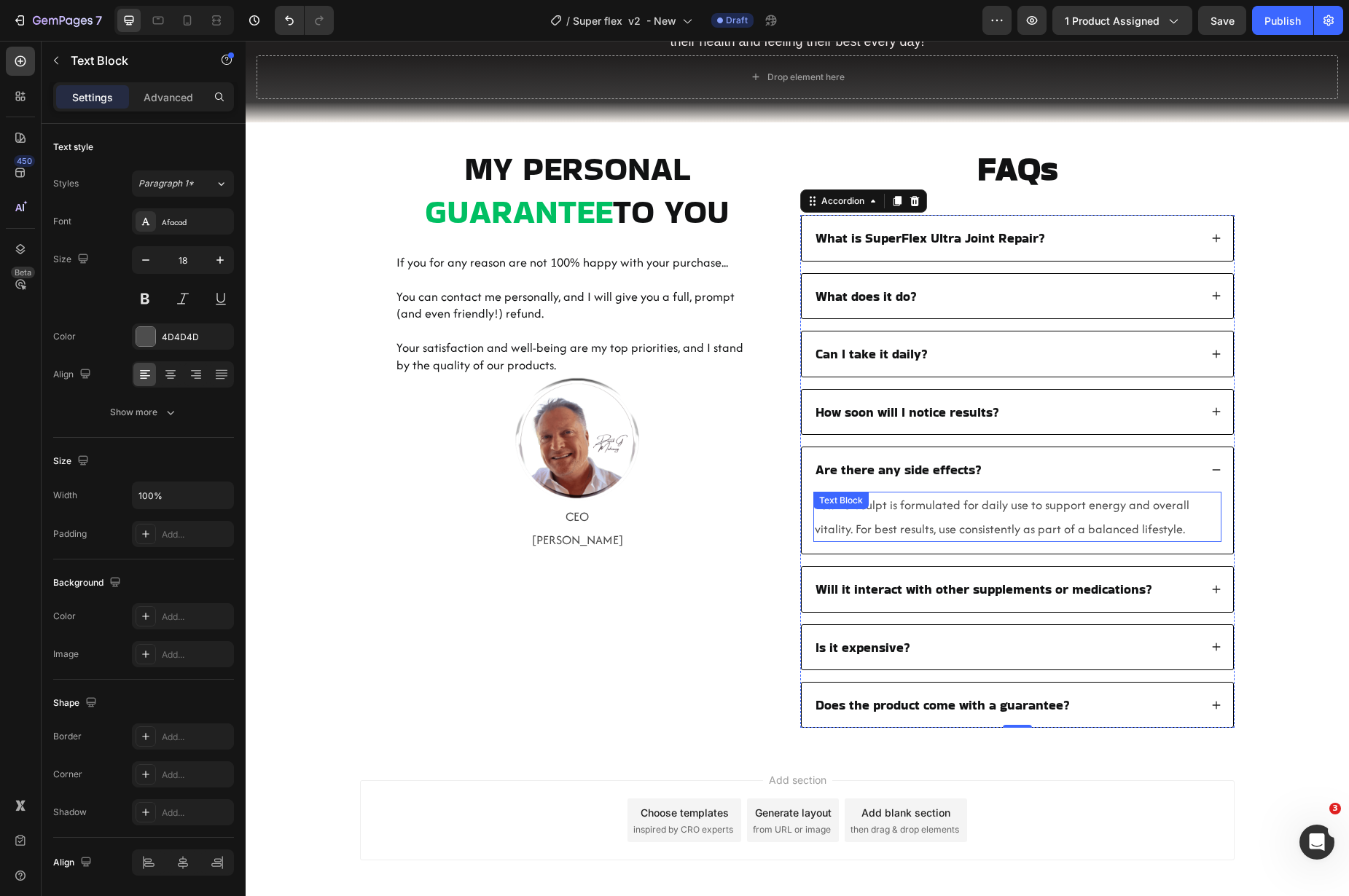
click at [1012, 527] on span "Yes. Re-Sculpt is formulated for daily use to support energy and overall vitali…" at bounding box center [1002, 516] width 374 height 41
click at [1013, 527] on span "Yes. Re-Sculpt is formulated for daily use to support energy and overall vitali…" at bounding box center [1002, 516] width 374 height 41
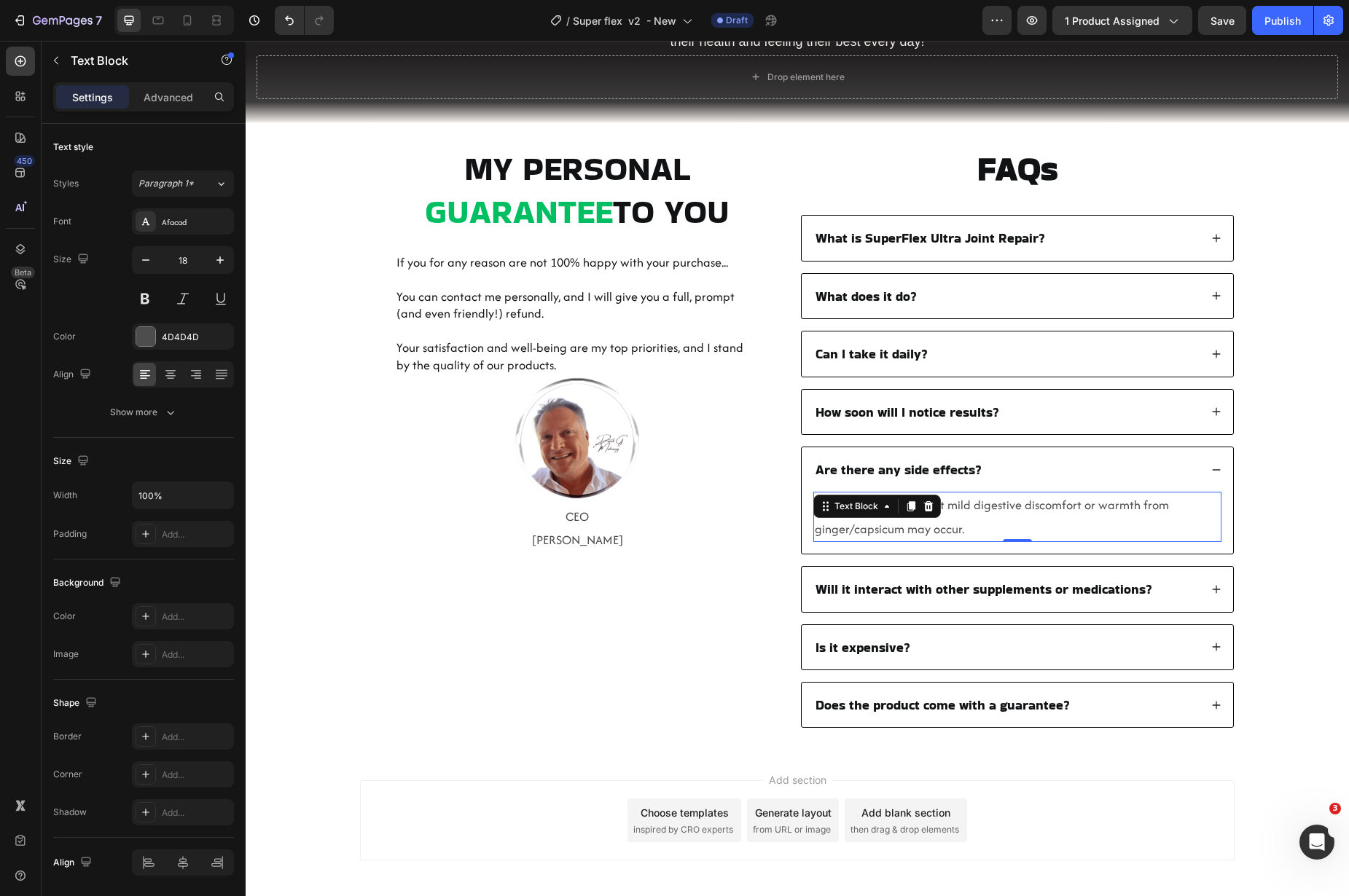
click at [928, 599] on span "Will it interact with other supplements or medications?" at bounding box center [983, 589] width 337 height 18
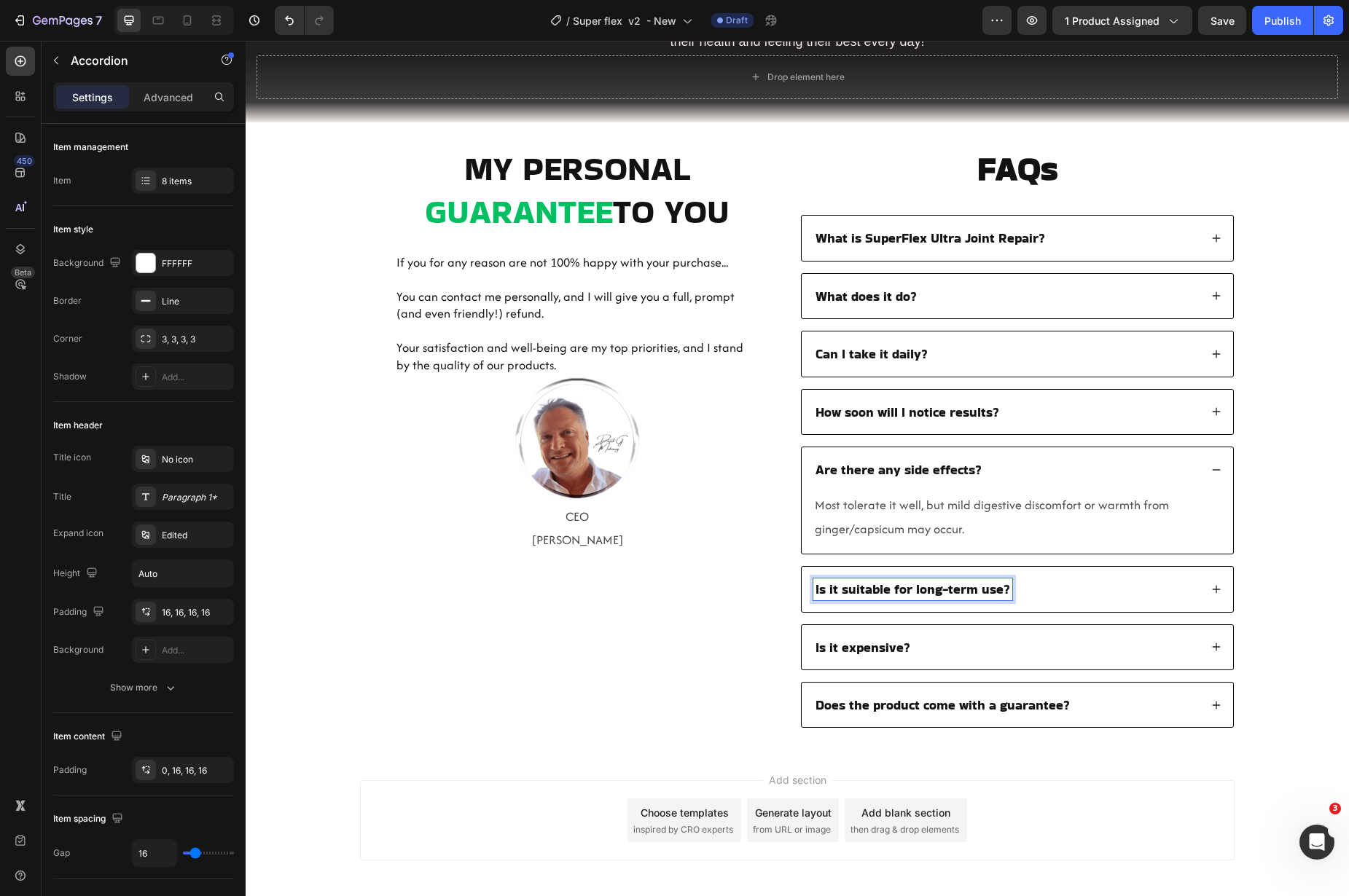
click at [1154, 602] on div "Is it suitable for long-term use?" at bounding box center [1018, 589] width 431 height 45
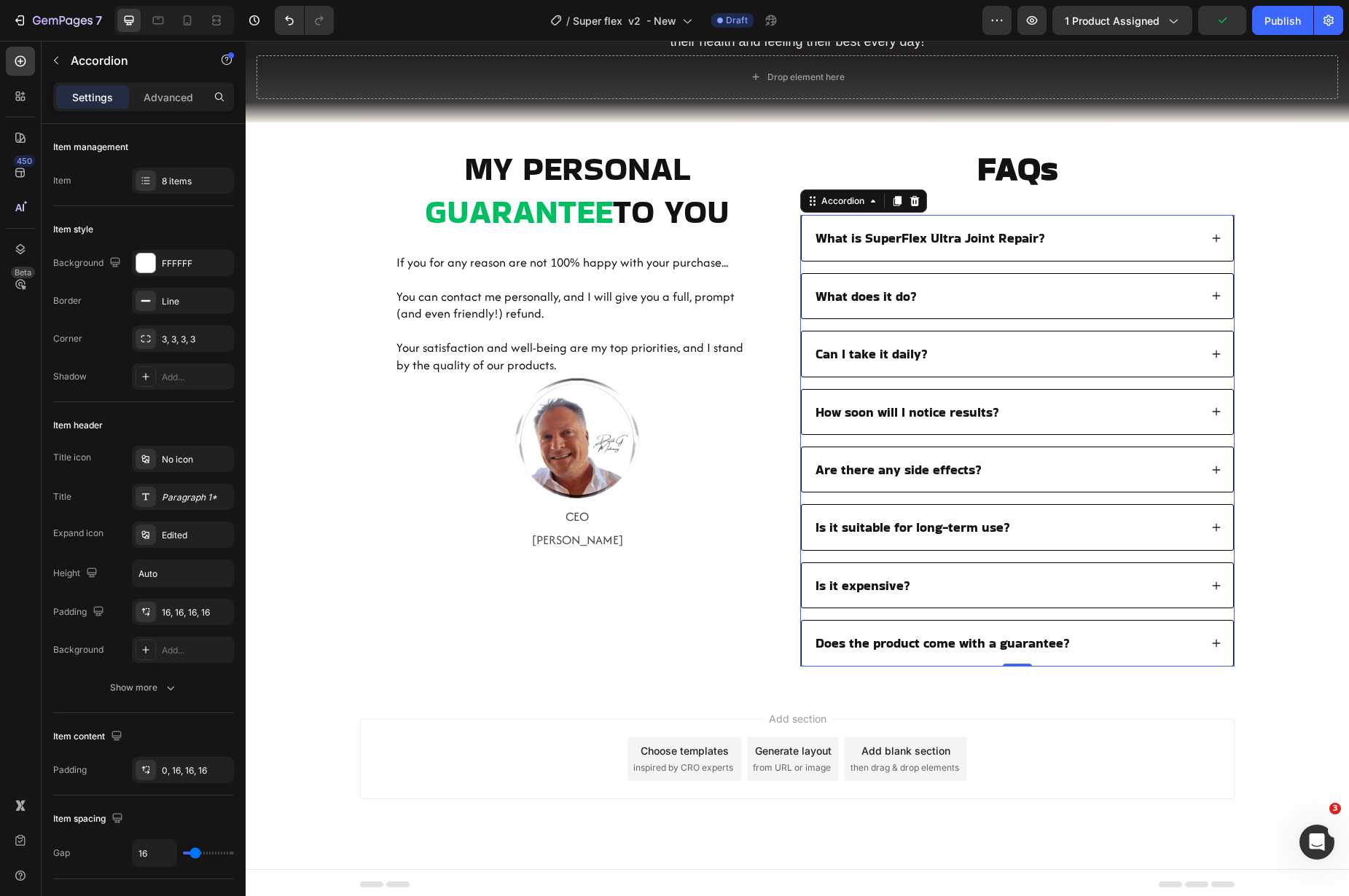
click at [1048, 534] on div "Is it suitable for long-term use?" at bounding box center [1006, 527] width 386 height 21
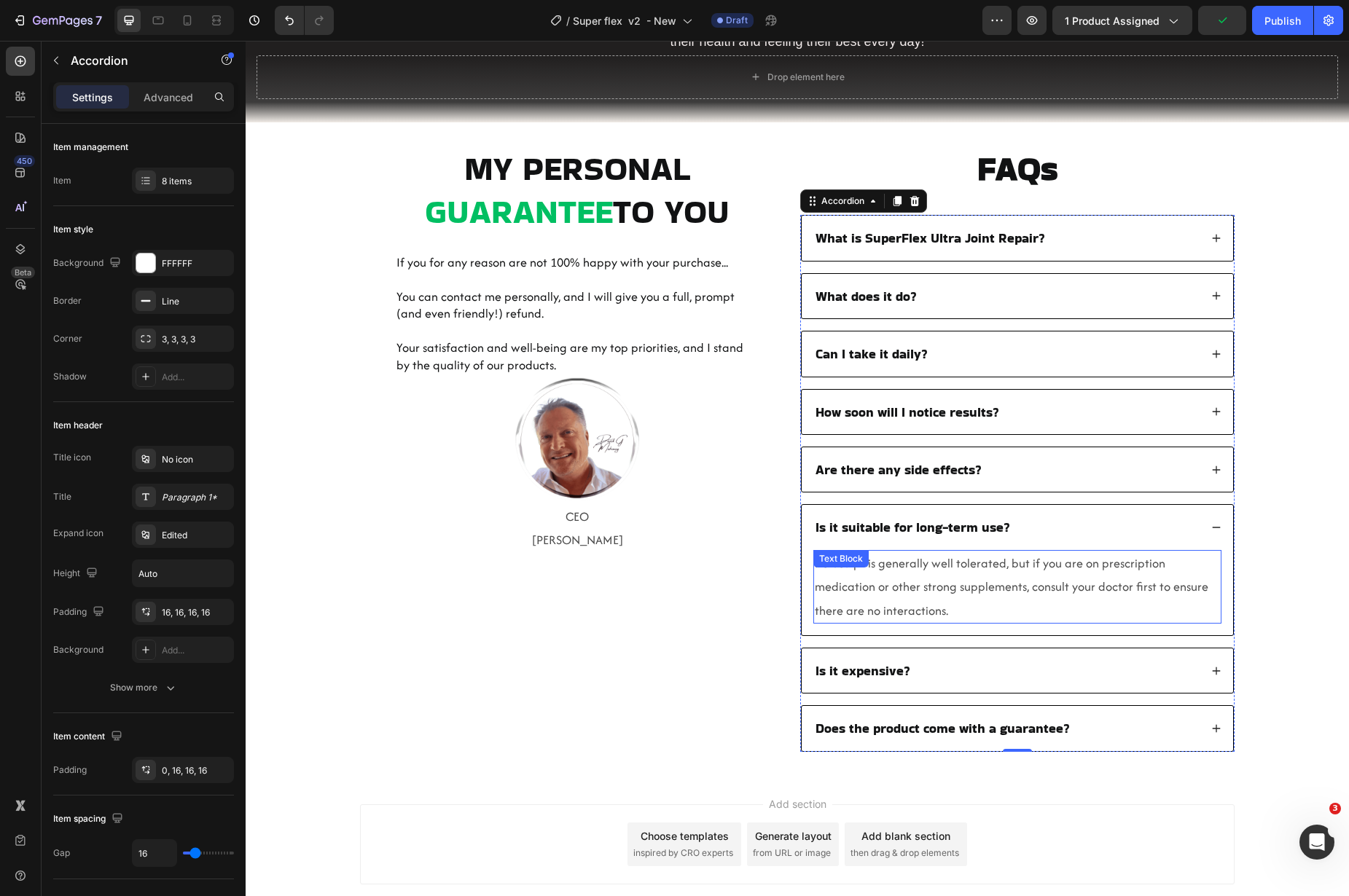
click at [932, 581] on span "Re-Sculpt is generally well tolerated, but if you are on prescription medicatio…" at bounding box center [1012, 587] width 394 height 65
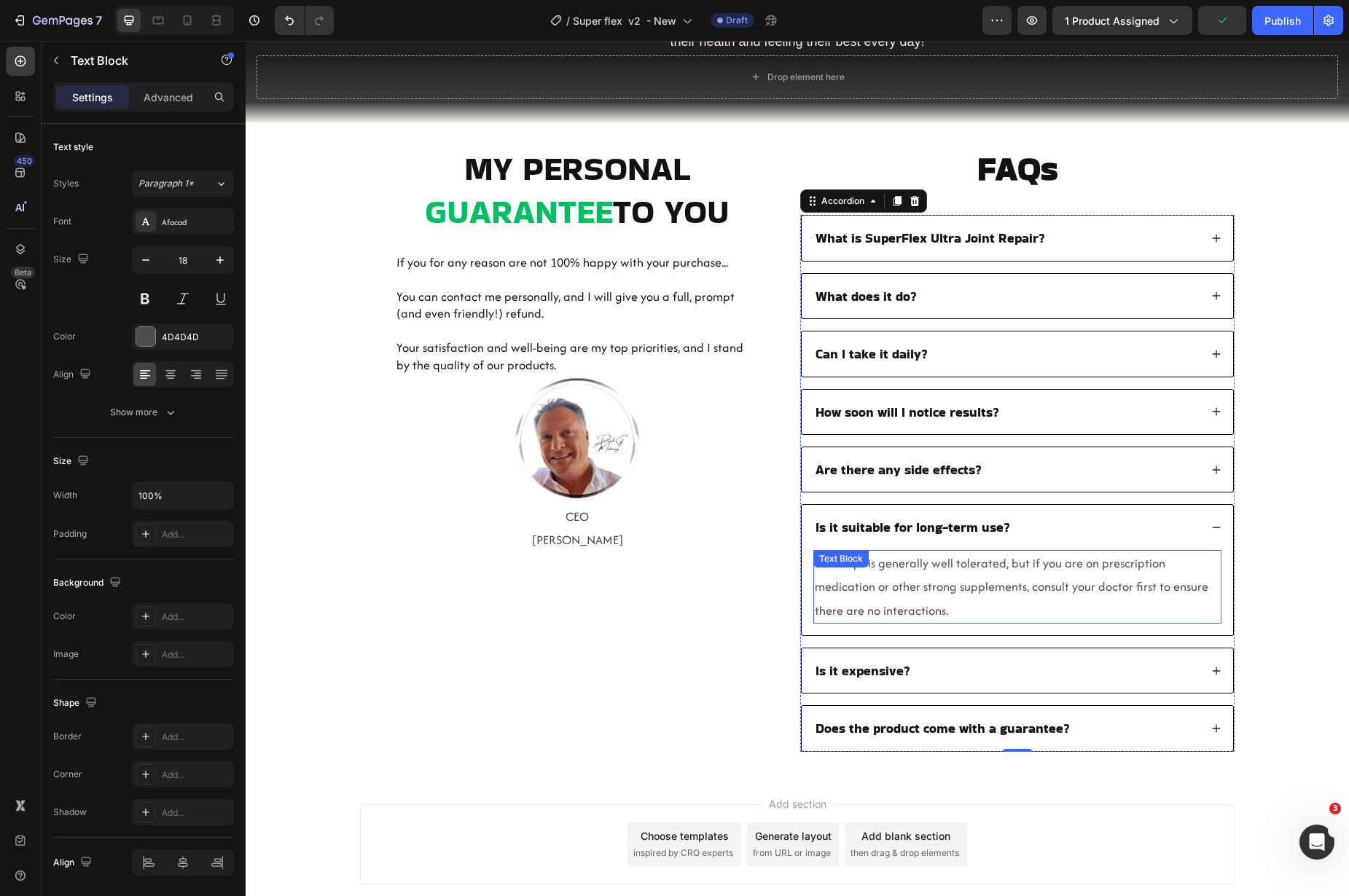
click at [932, 581] on span "Re-Sculpt is generally well tolerated, but if you are on prescription medicatio…" at bounding box center [1012, 587] width 394 height 65
click at [942, 585] on span "Re-Sculpt is generally well tolerated, but if you are on prescription medicatio…" at bounding box center [1012, 587] width 394 height 65
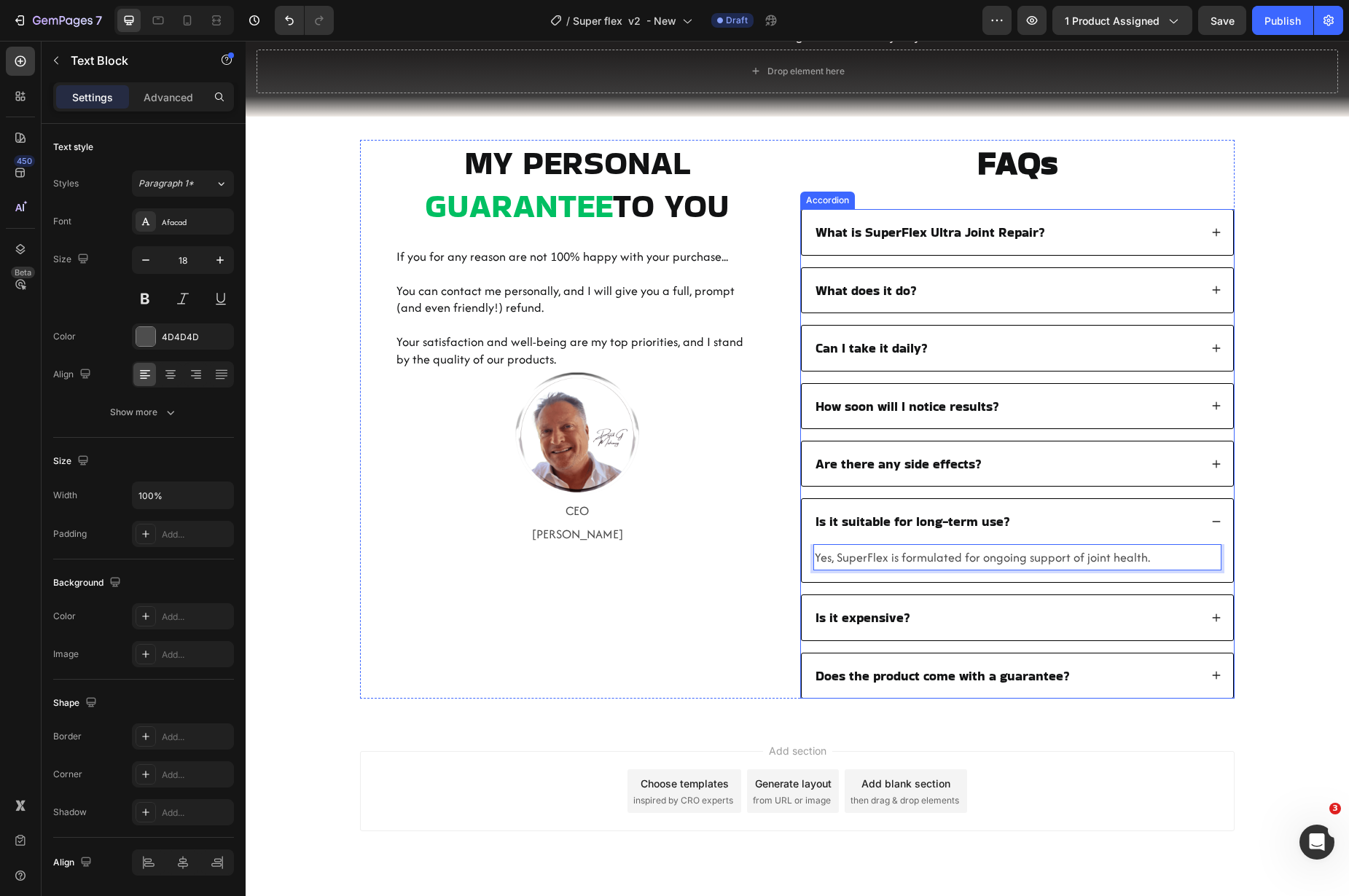
scroll to position [2965, 0]
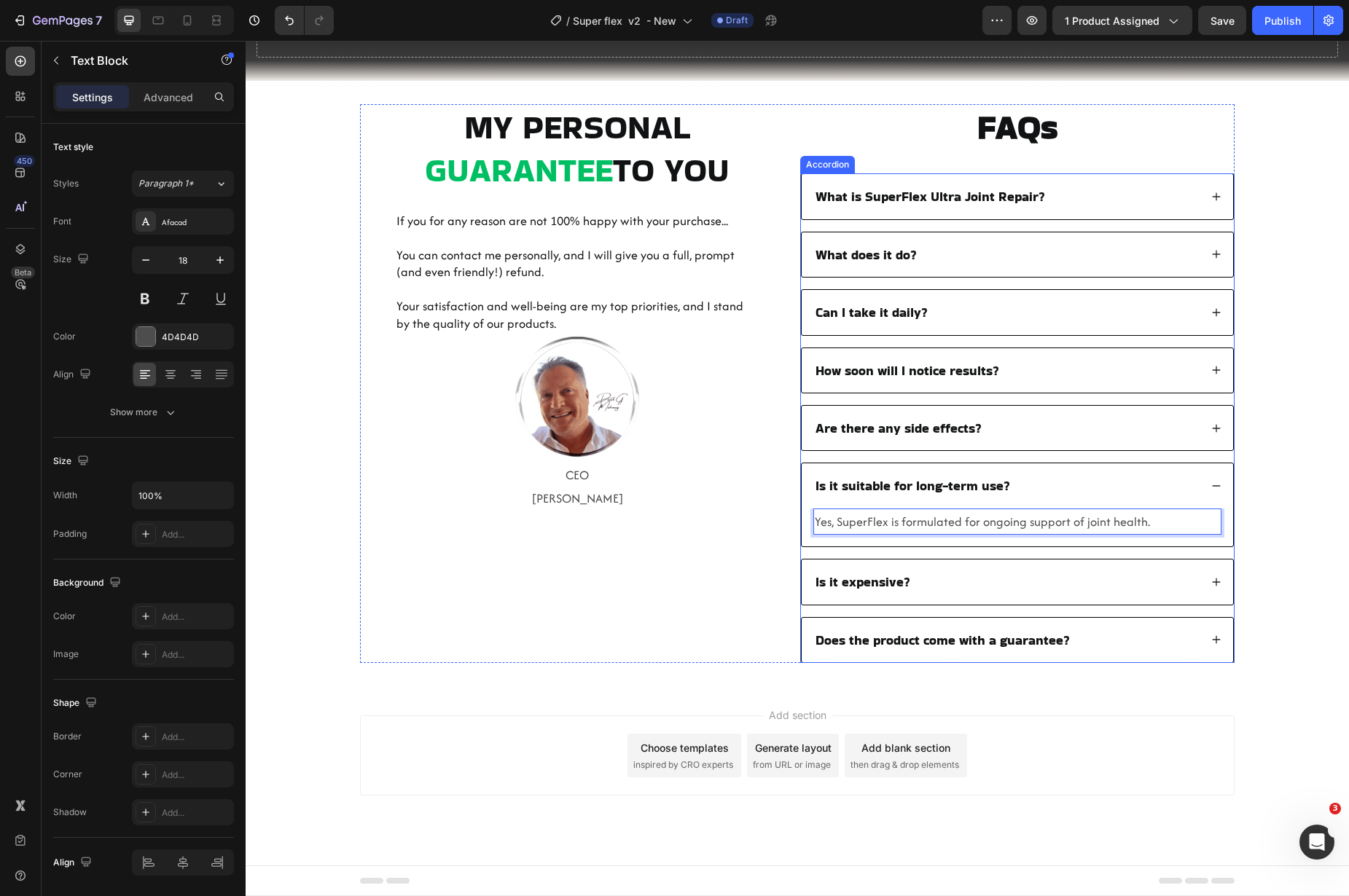
click at [958, 581] on div "Is it expensive?" at bounding box center [1006, 582] width 386 height 21
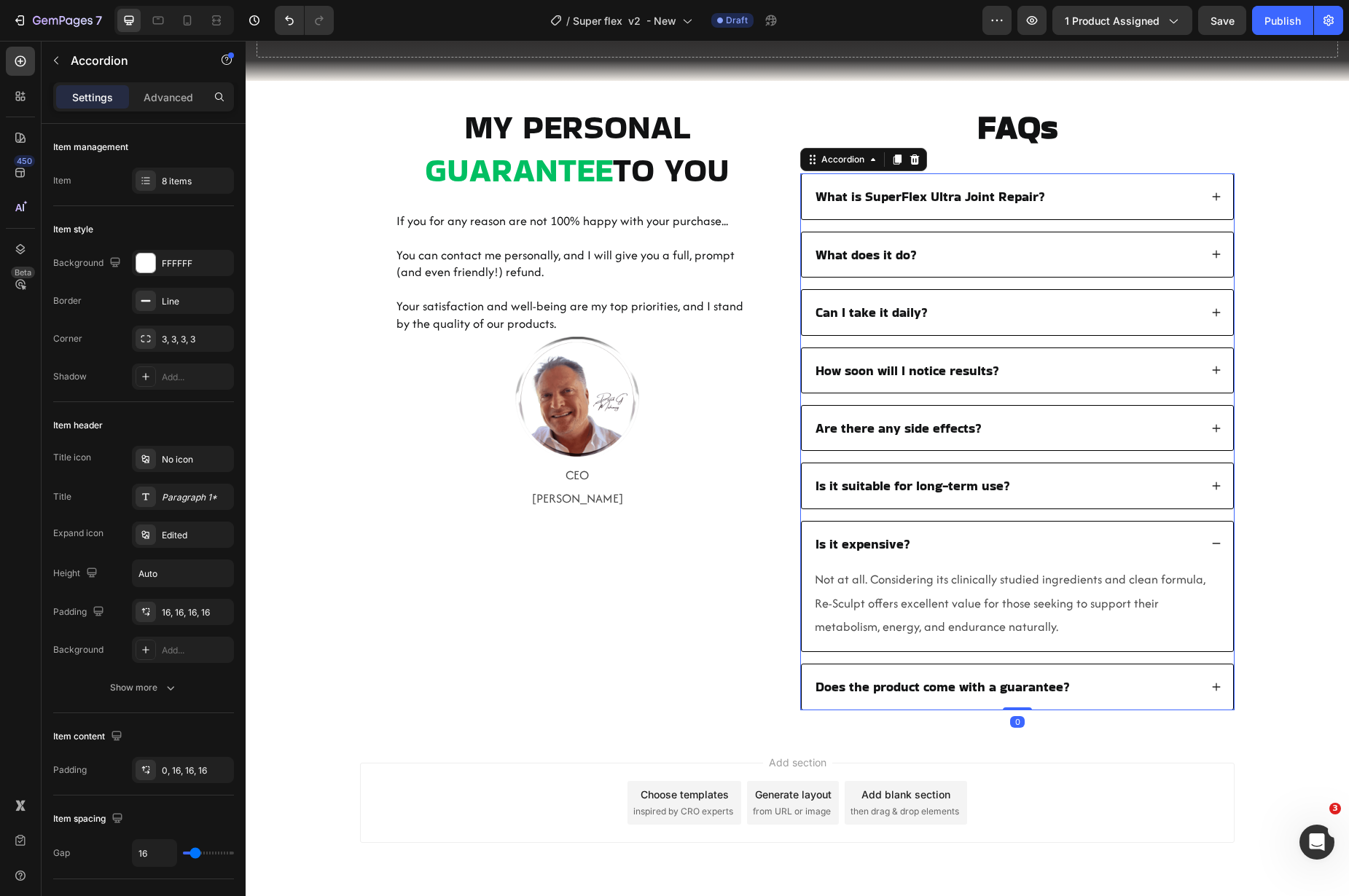
click at [893, 553] on div "Is it expensive?" at bounding box center [863, 543] width 99 height 21
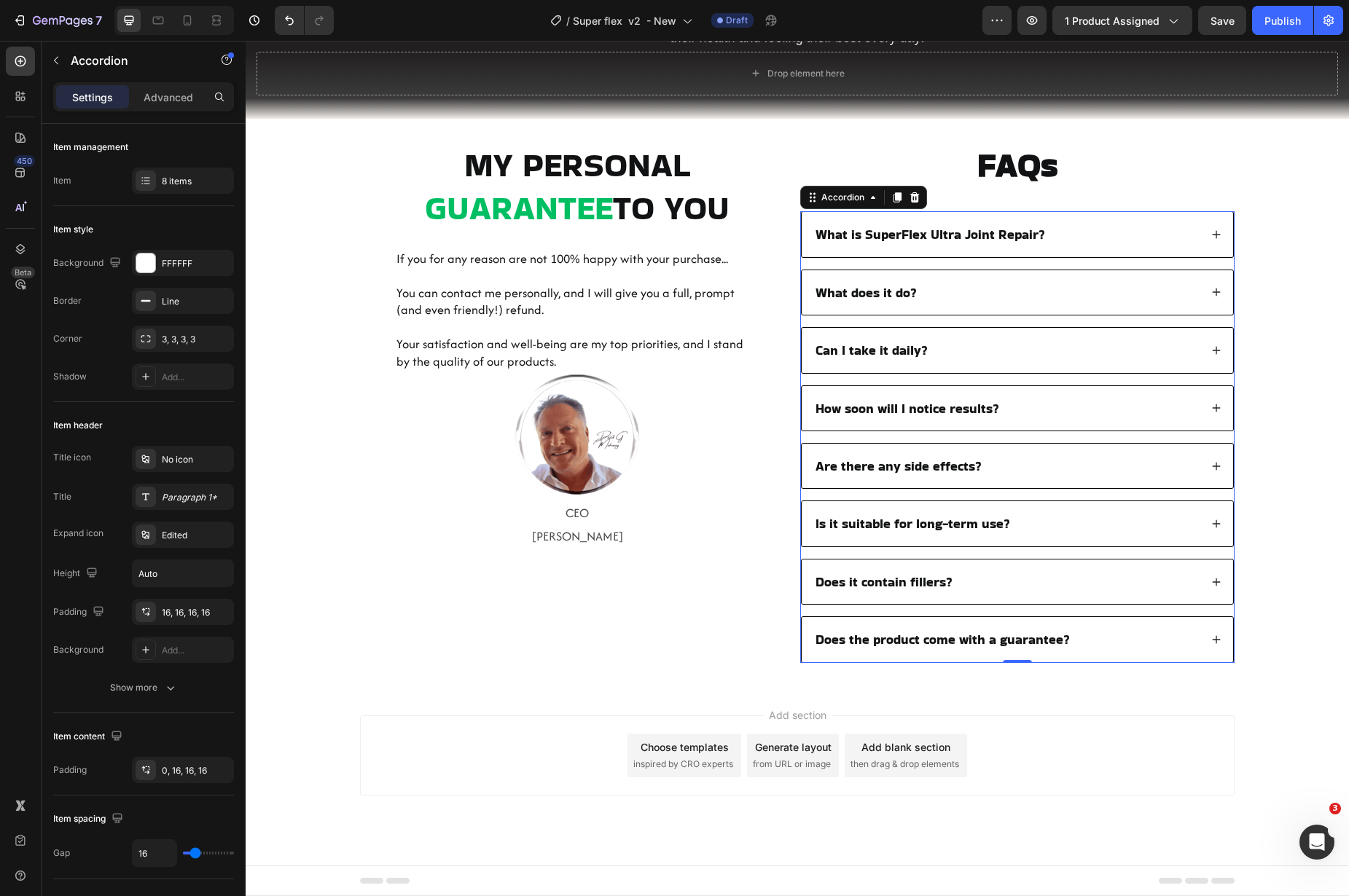
scroll to position [2928, 0]
click at [179, 181] on div "8 items" at bounding box center [196, 181] width 69 height 13
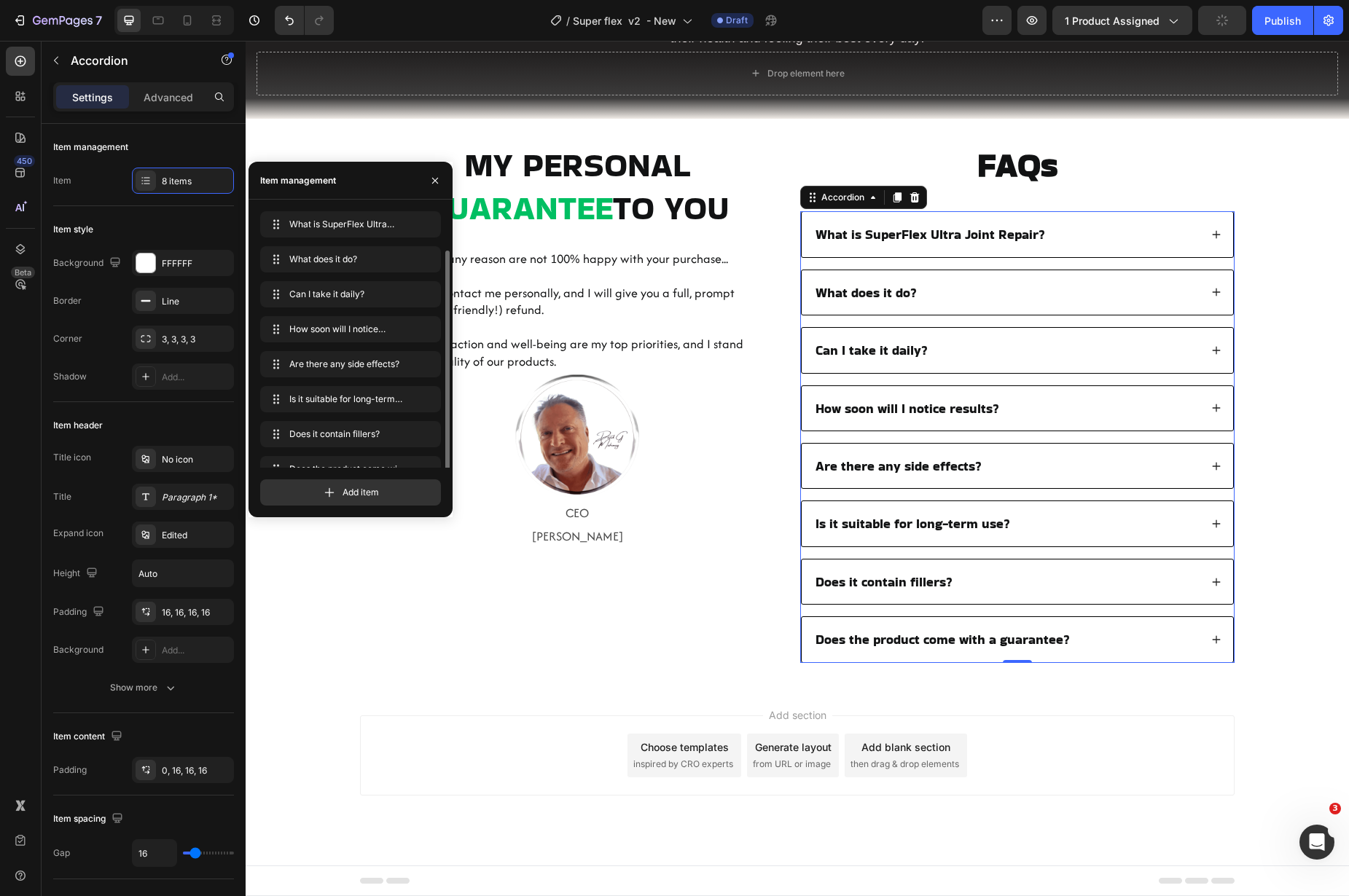
scroll to position [20, 0]
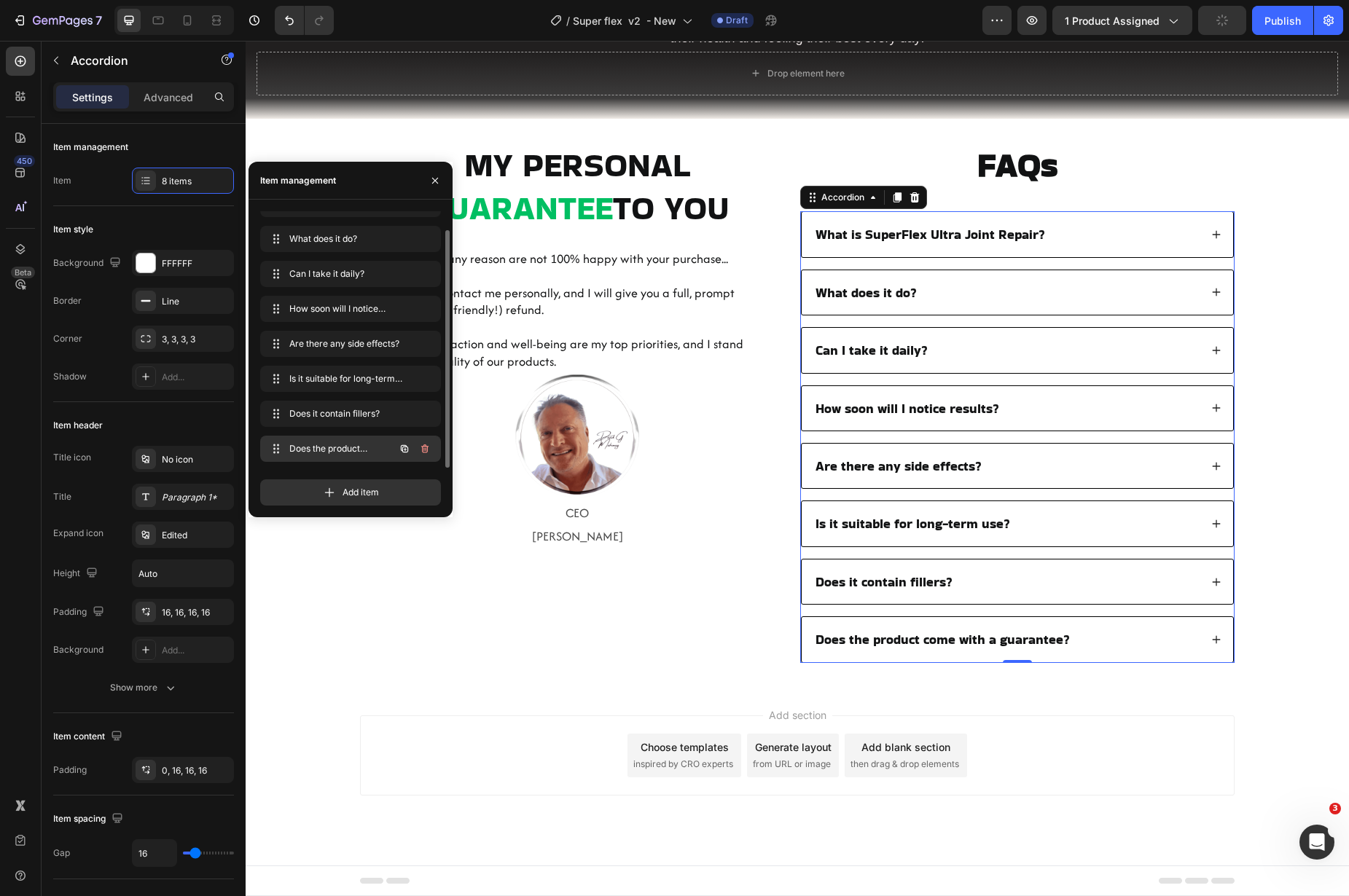
click at [424, 451] on icon "button" at bounding box center [424, 448] width 7 height 8
click at [424, 451] on div "Delete" at bounding box center [414, 448] width 27 height 13
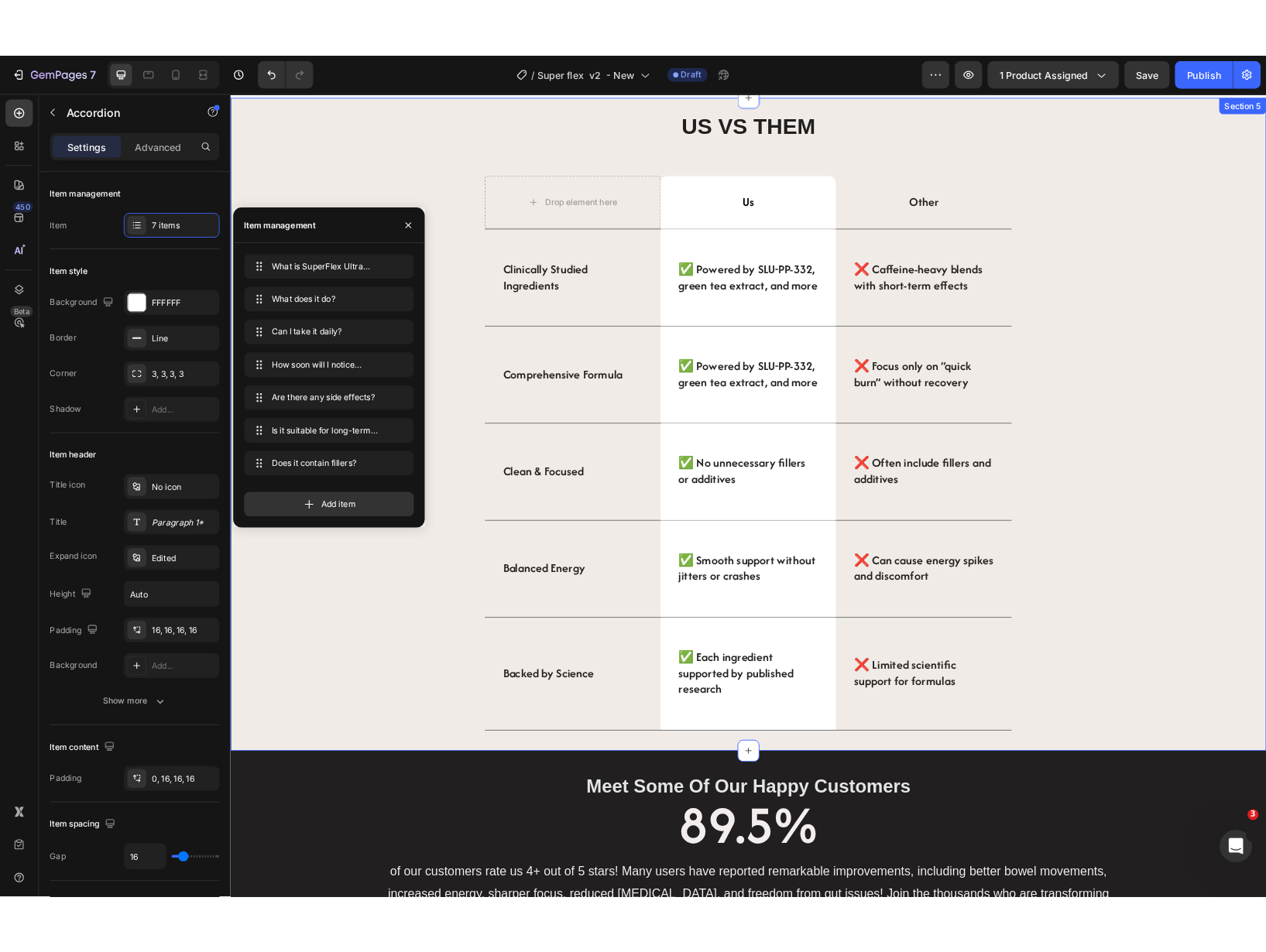
scroll to position [2168, 0]
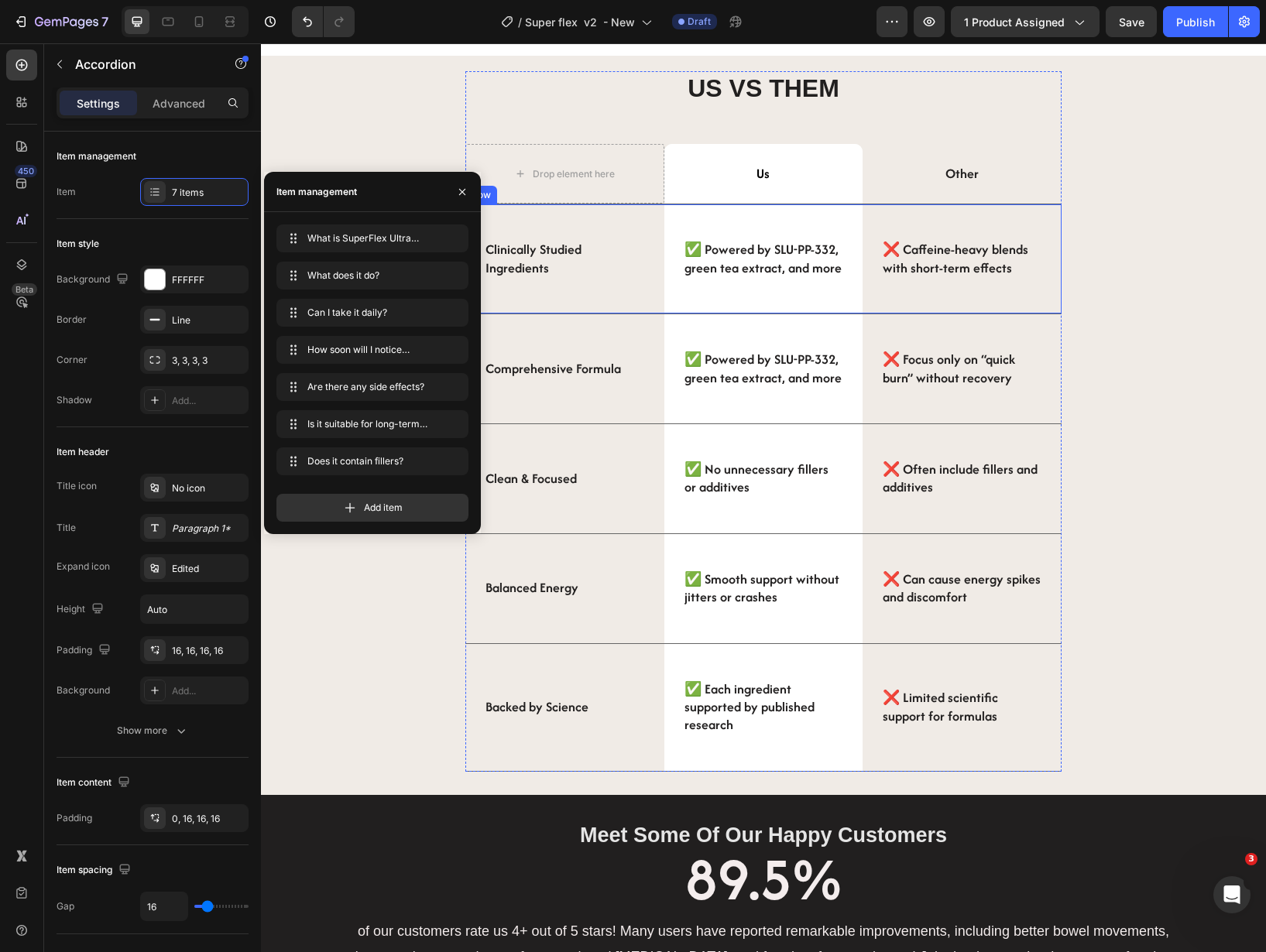
click at [522, 263] on strong "Clinically Studied Ingredients" at bounding box center [533, 258] width 96 height 36
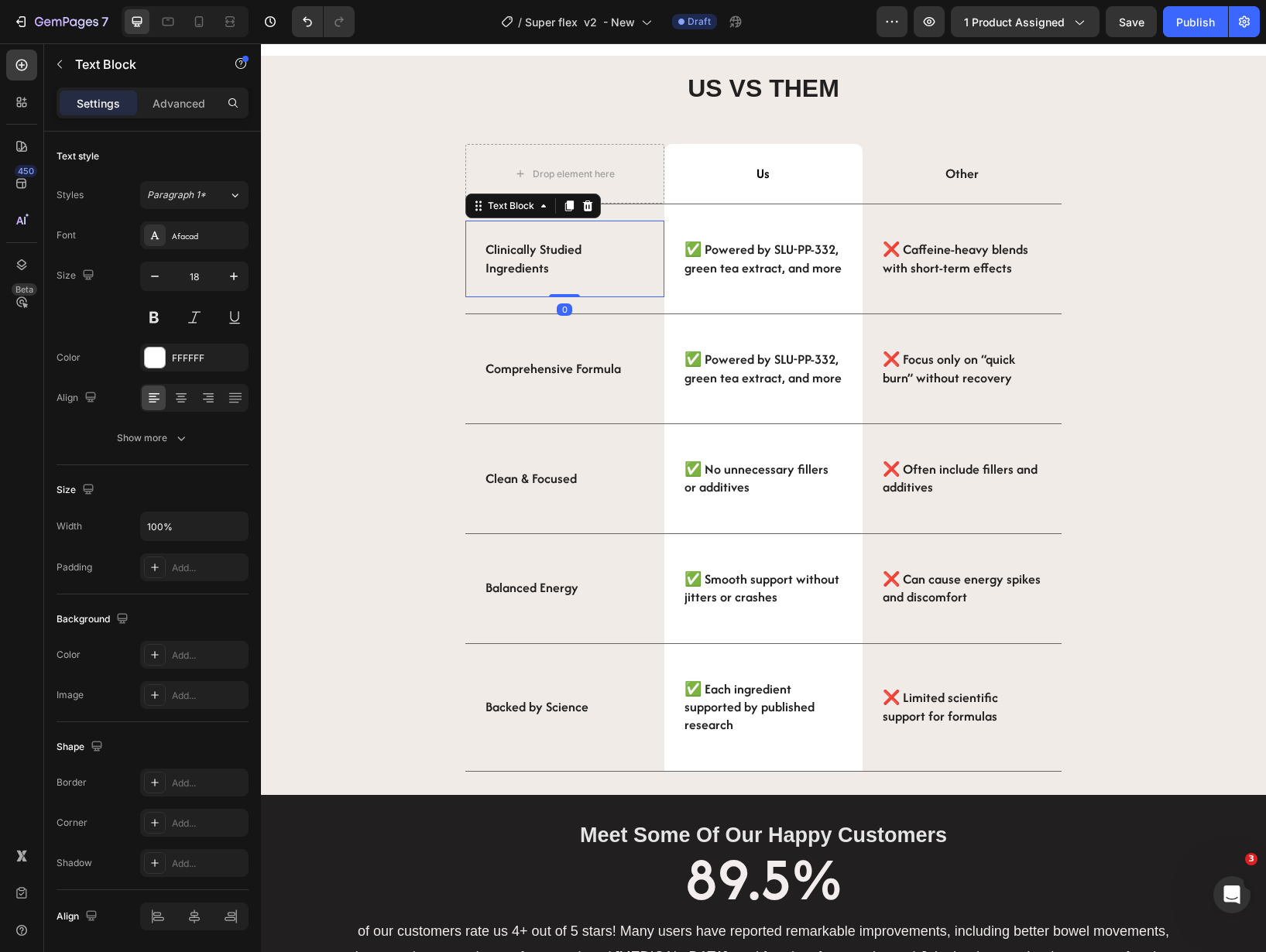
click at [522, 263] on strong "Clinically Studied Ingredients" at bounding box center [533, 258] width 96 height 36
click at [581, 374] on strong "Comprehensive Formula" at bounding box center [553, 368] width 136 height 19
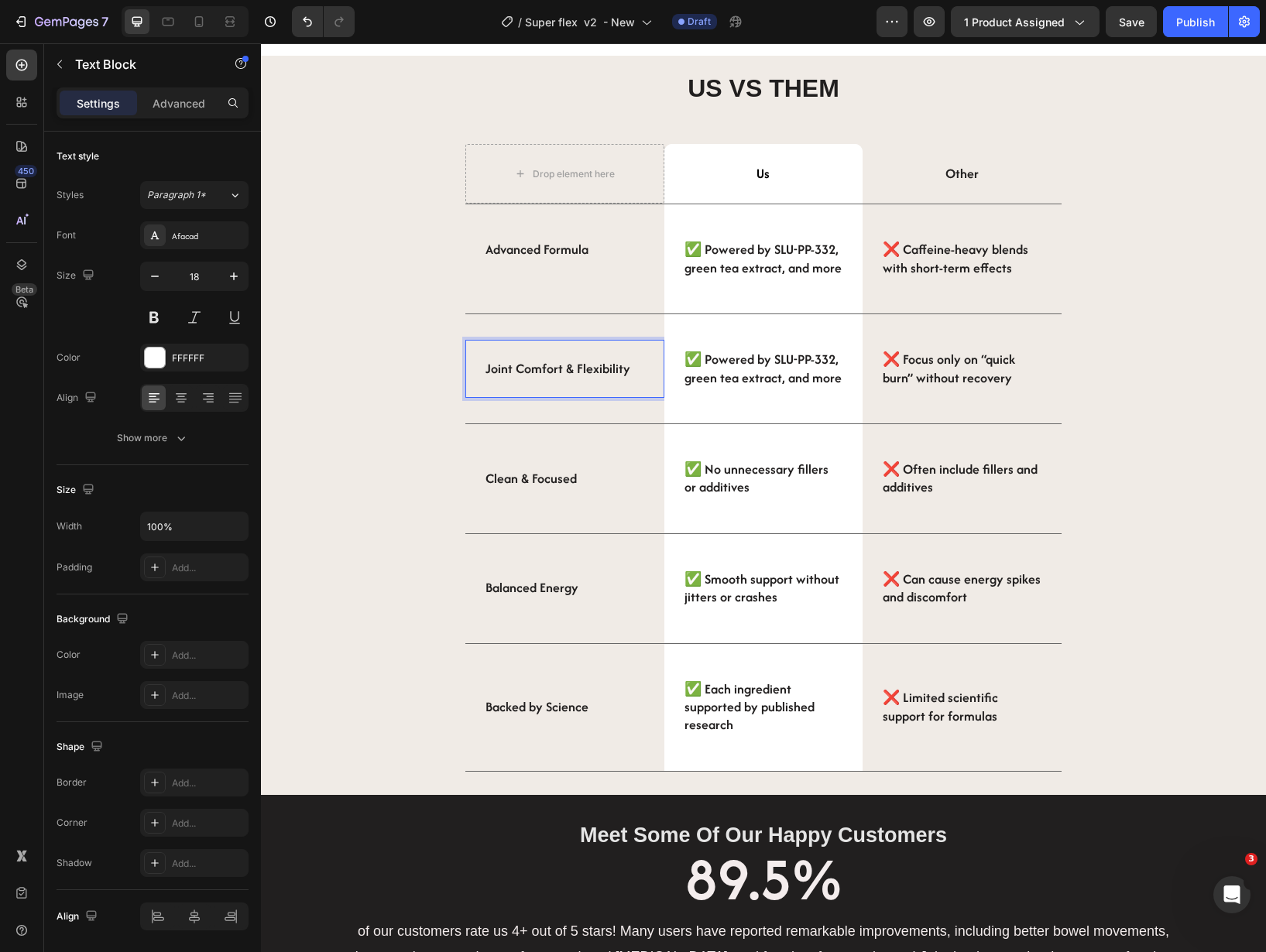
click at [544, 476] on strong "Clean & Focused" at bounding box center [531, 478] width 92 height 19
click at [500, 590] on strong "Balanced Energy" at bounding box center [532, 588] width 93 height 19
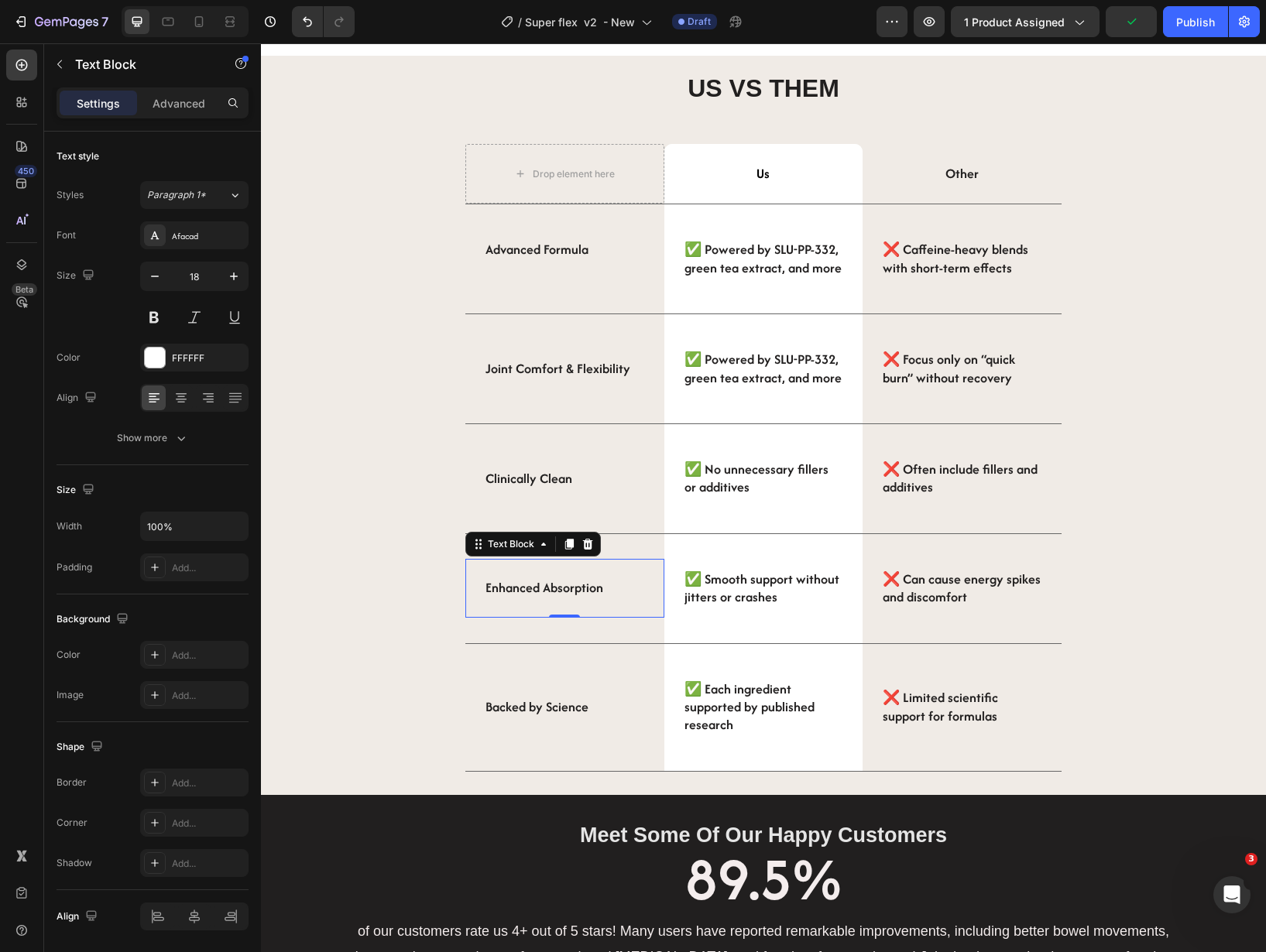
click at [524, 712] on strong "Backed by Science" at bounding box center [537, 706] width 103 height 19
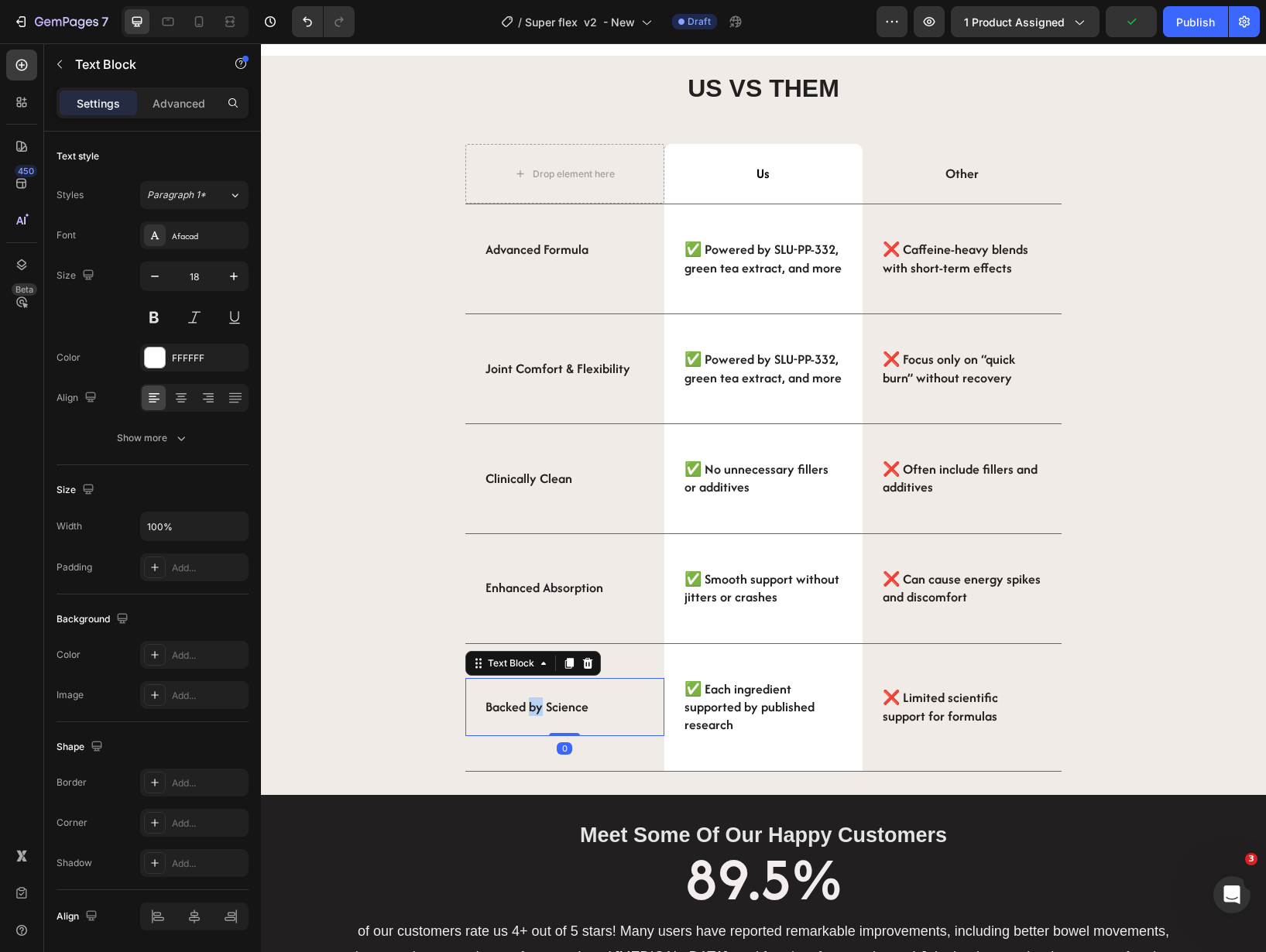
click at [524, 712] on strong "Backed by Science" at bounding box center [537, 706] width 103 height 19
click at [718, 273] on strong "✅ Powered by SLU-PP-332, green tea extract, and more" at bounding box center [763, 258] width 157 height 36
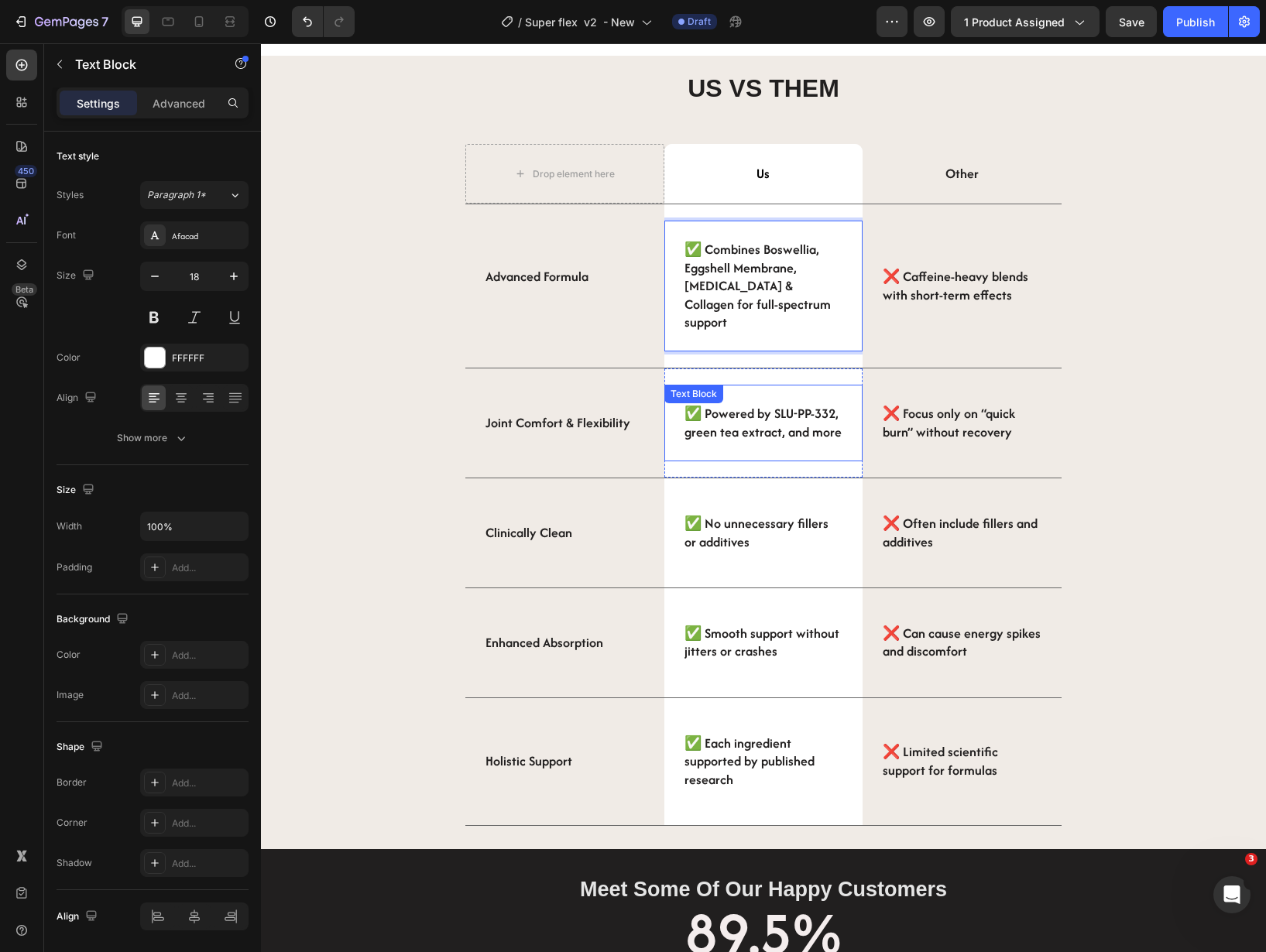
click at [761, 413] on strong "✅ Powered by SLU-PP-332, green tea extract, and more" at bounding box center [763, 422] width 157 height 36
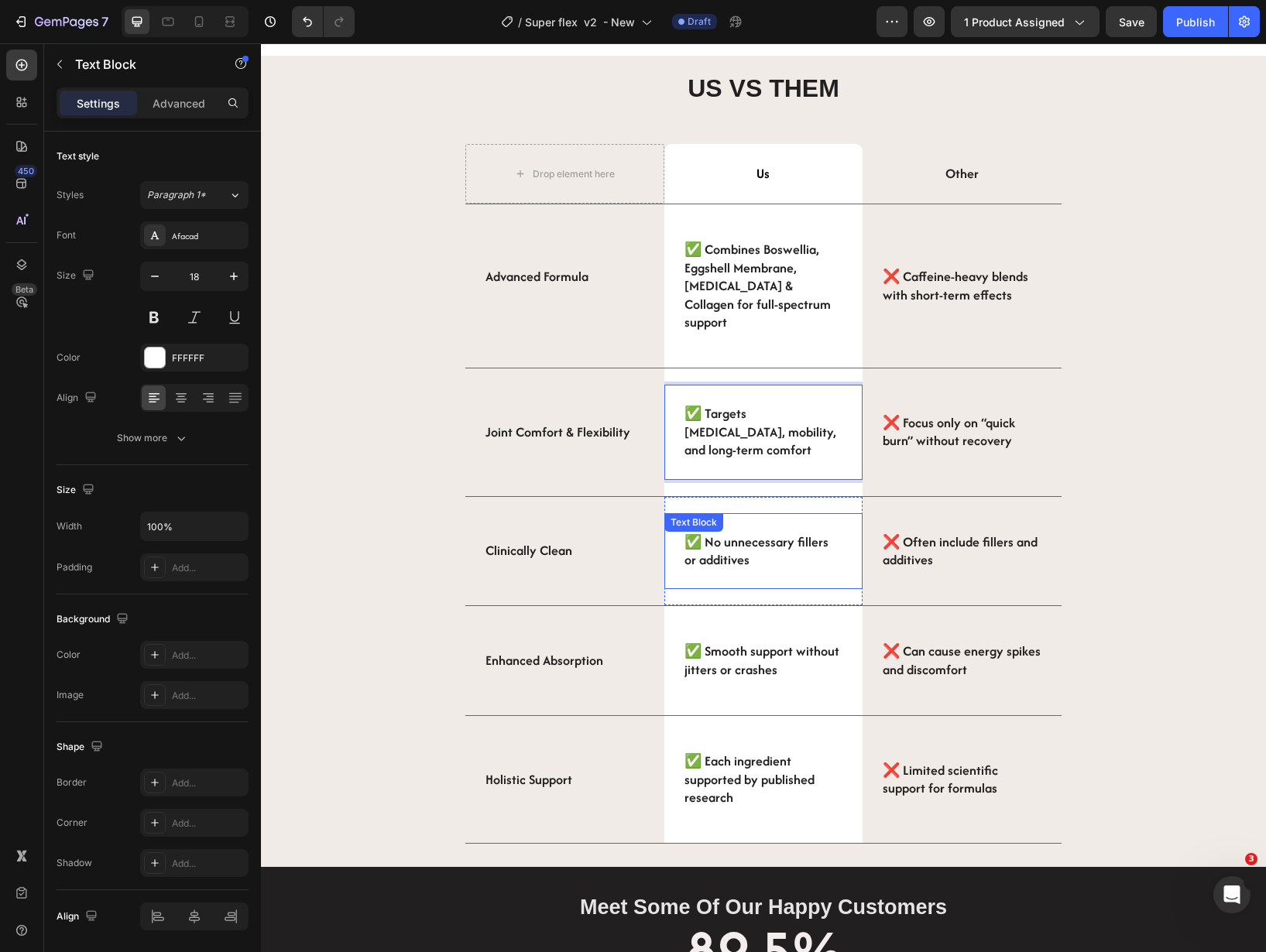
click at [734, 539] on p "✅ No unnecessary fillers or additives" at bounding box center [764, 552] width 159 height 36
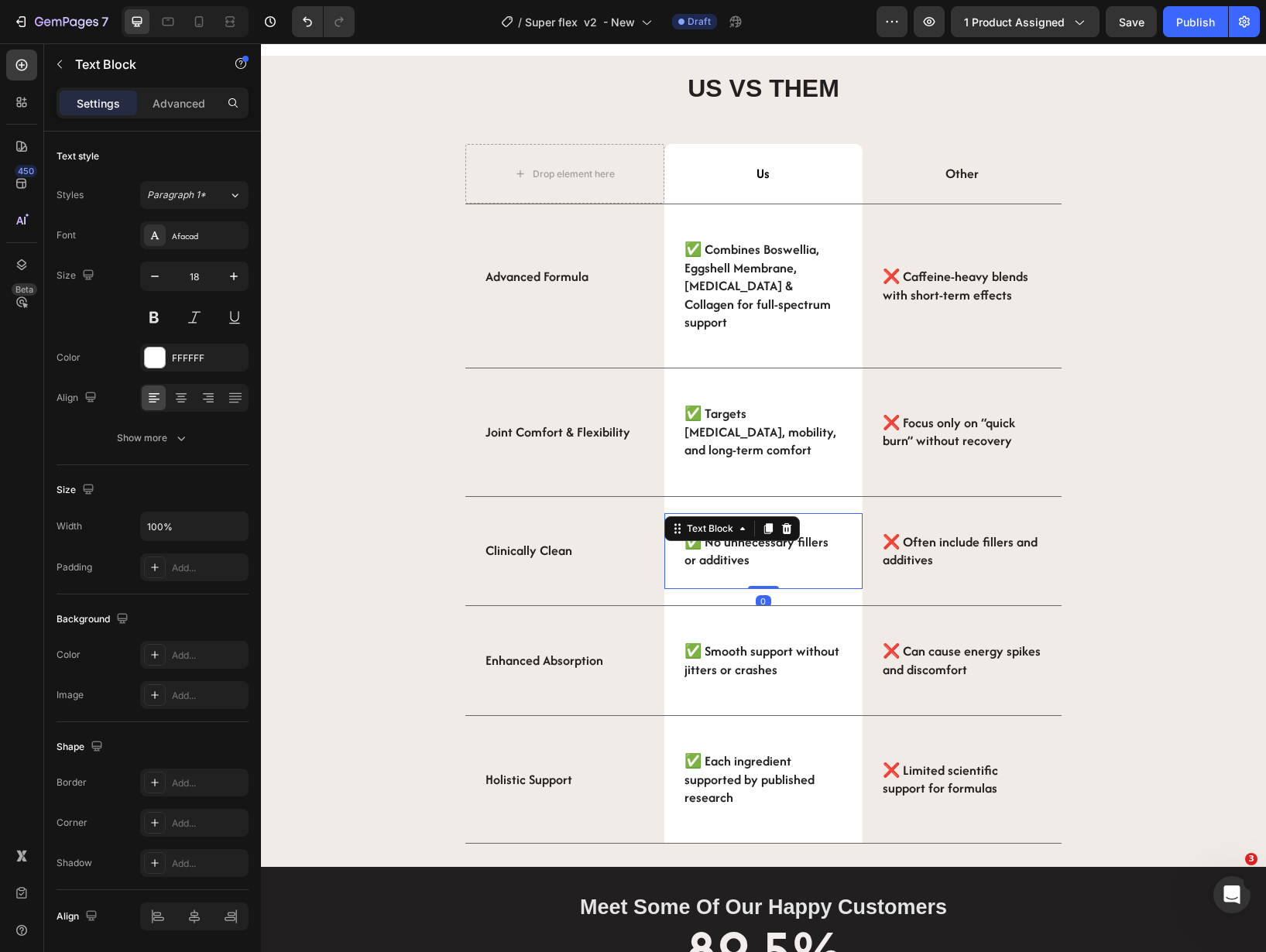
click at [734, 539] on p "✅ No unnecessary fillers or additives" at bounding box center [764, 552] width 159 height 36
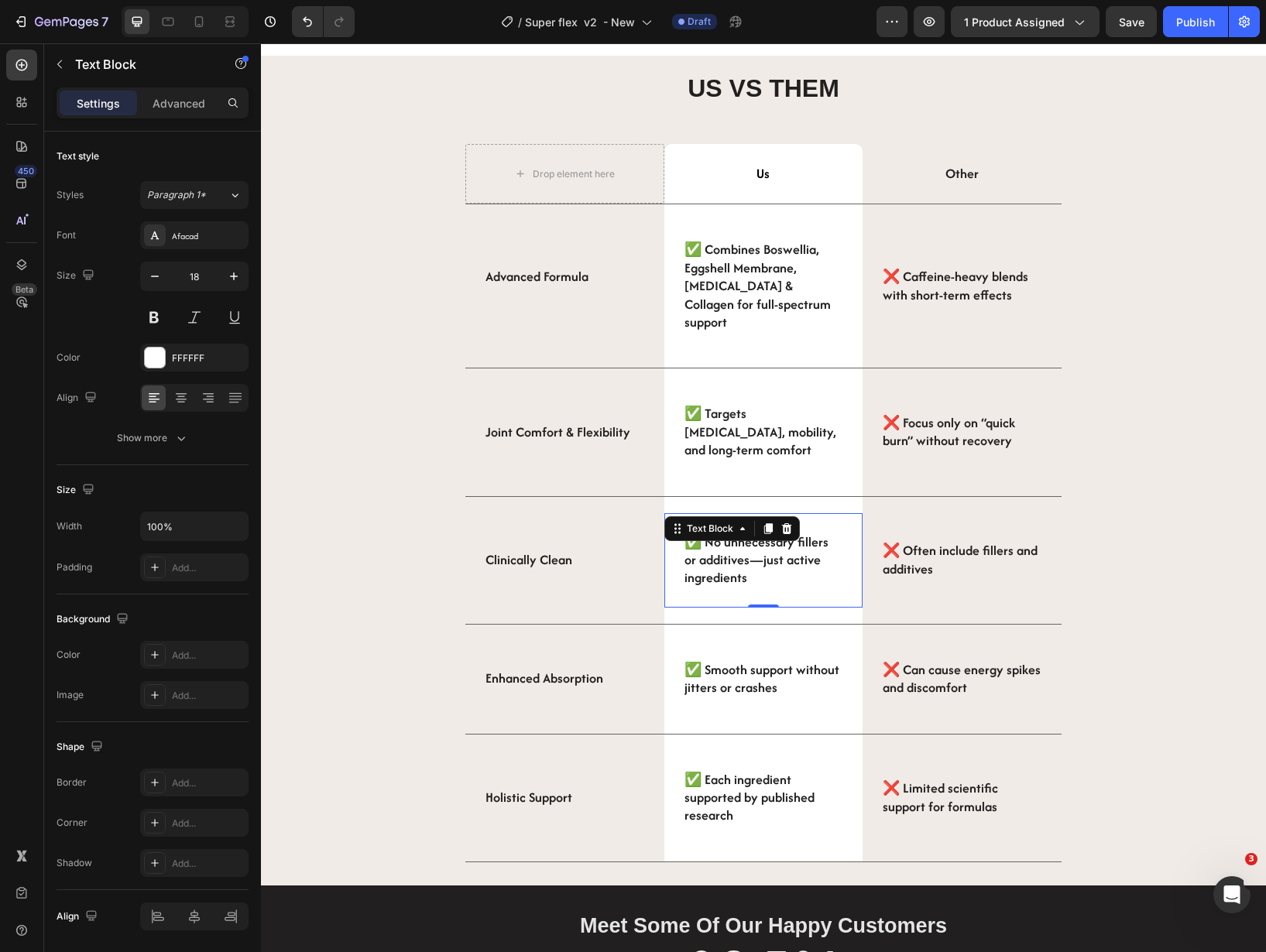
click at [711, 661] on strong "✅ Smooth support without jitters or crashes" at bounding box center [761, 679] width 155 height 36
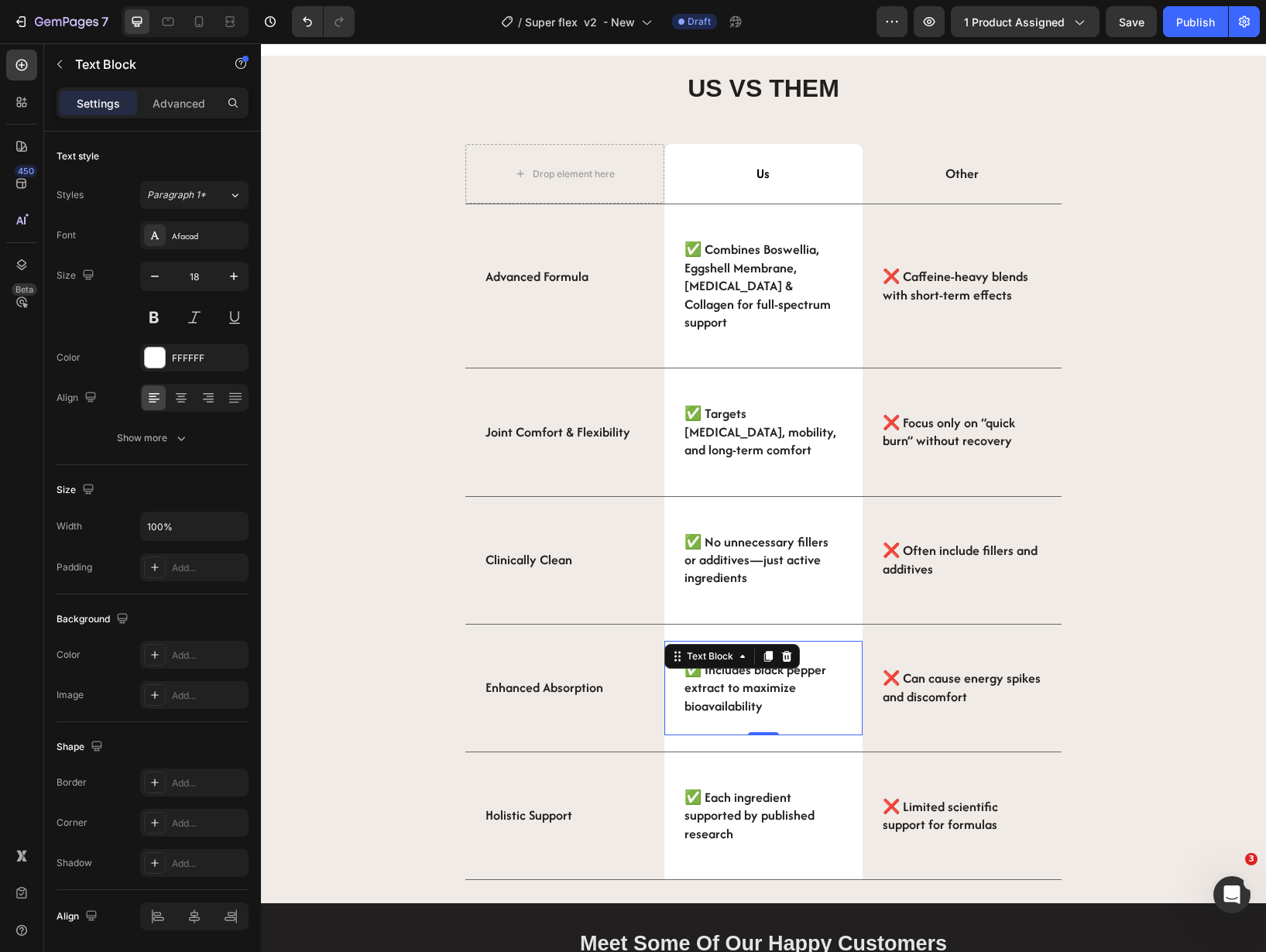
click at [748, 806] on strong "✅ Each ingredient supported by published research" at bounding box center [749, 815] width 130 height 55
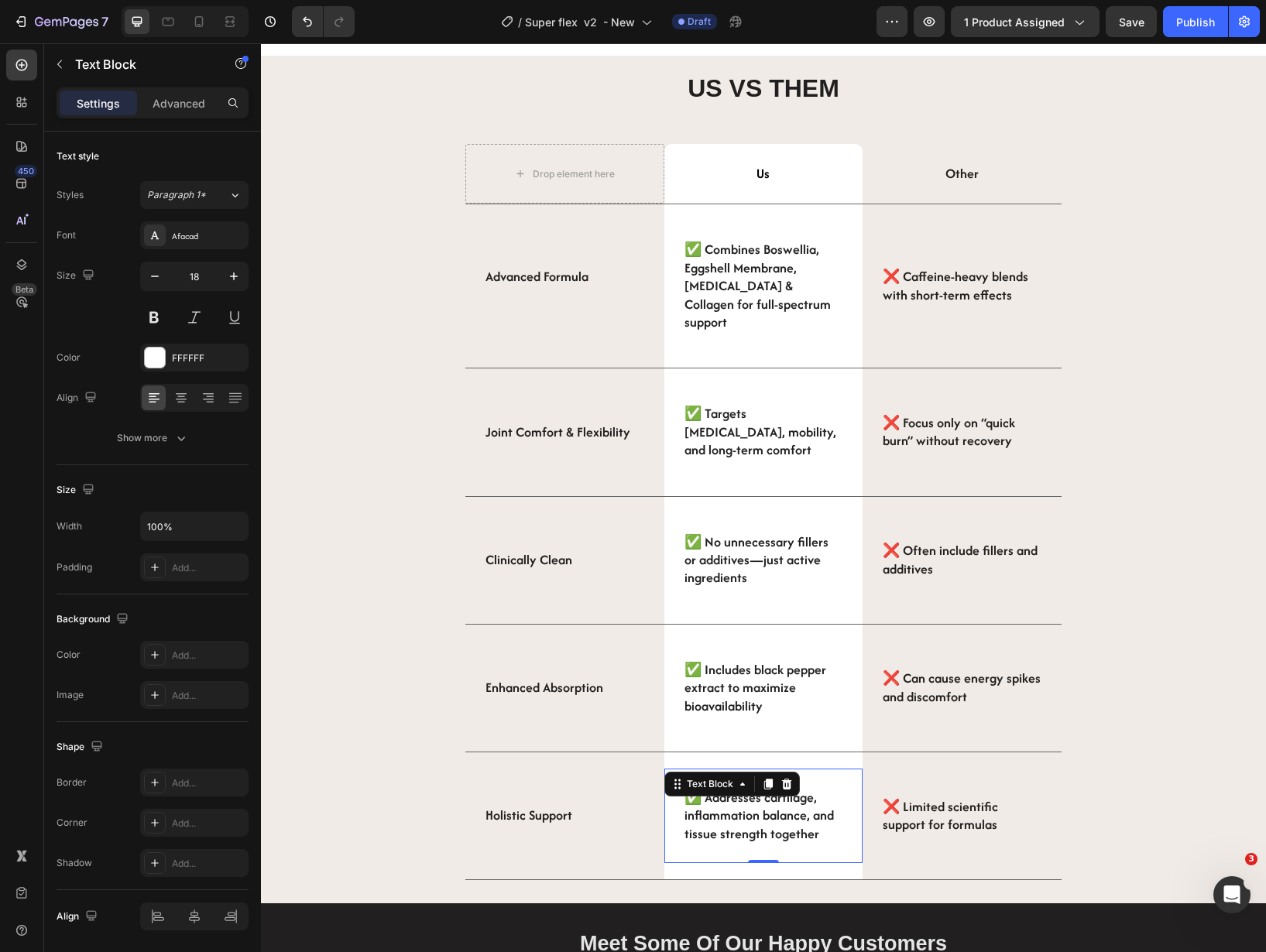
click at [900, 282] on strong "❌ Caffeine-heavy blends with short-term effects" at bounding box center [955, 285] width 146 height 36
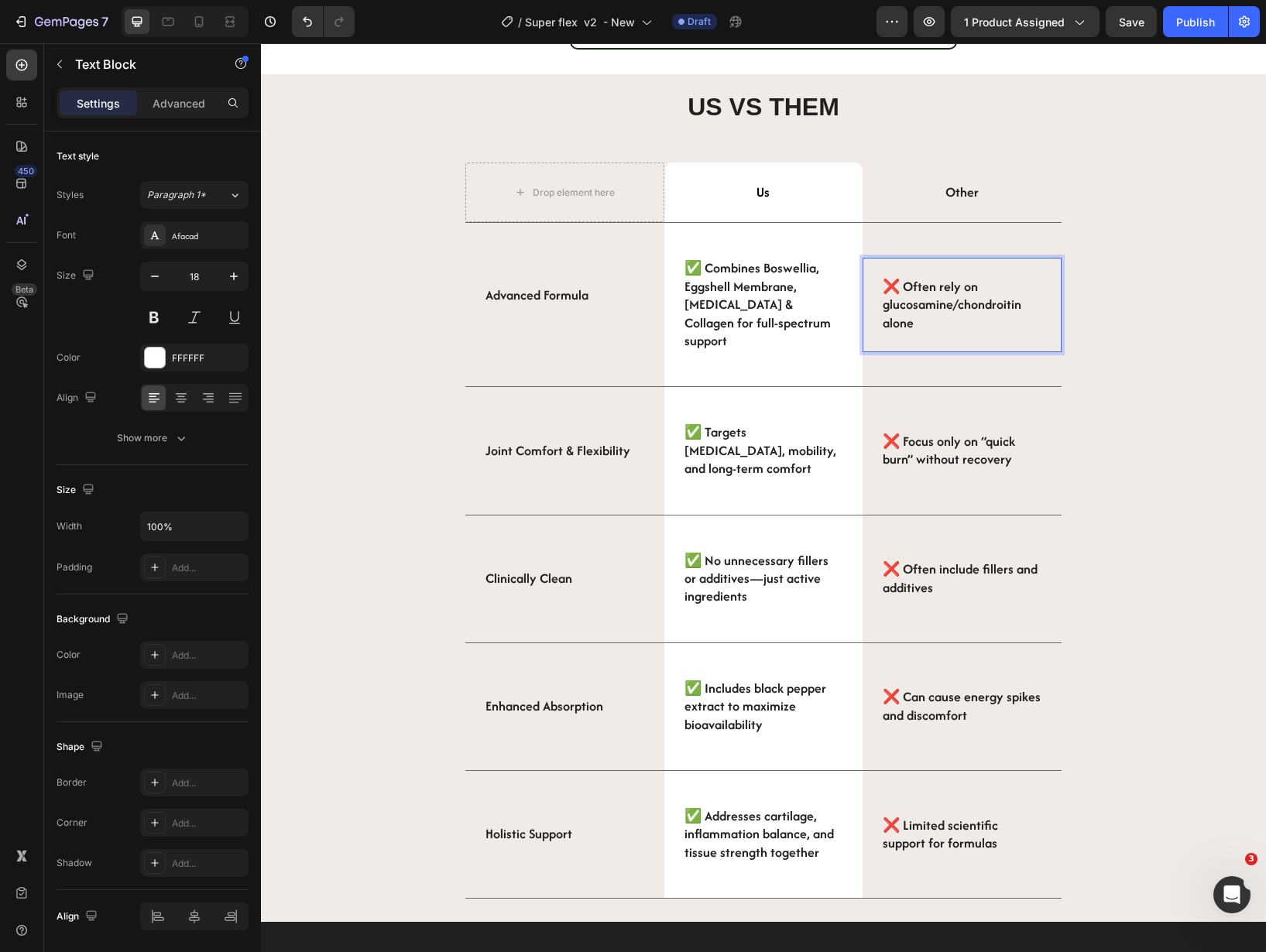
scroll to position [2159, 0]
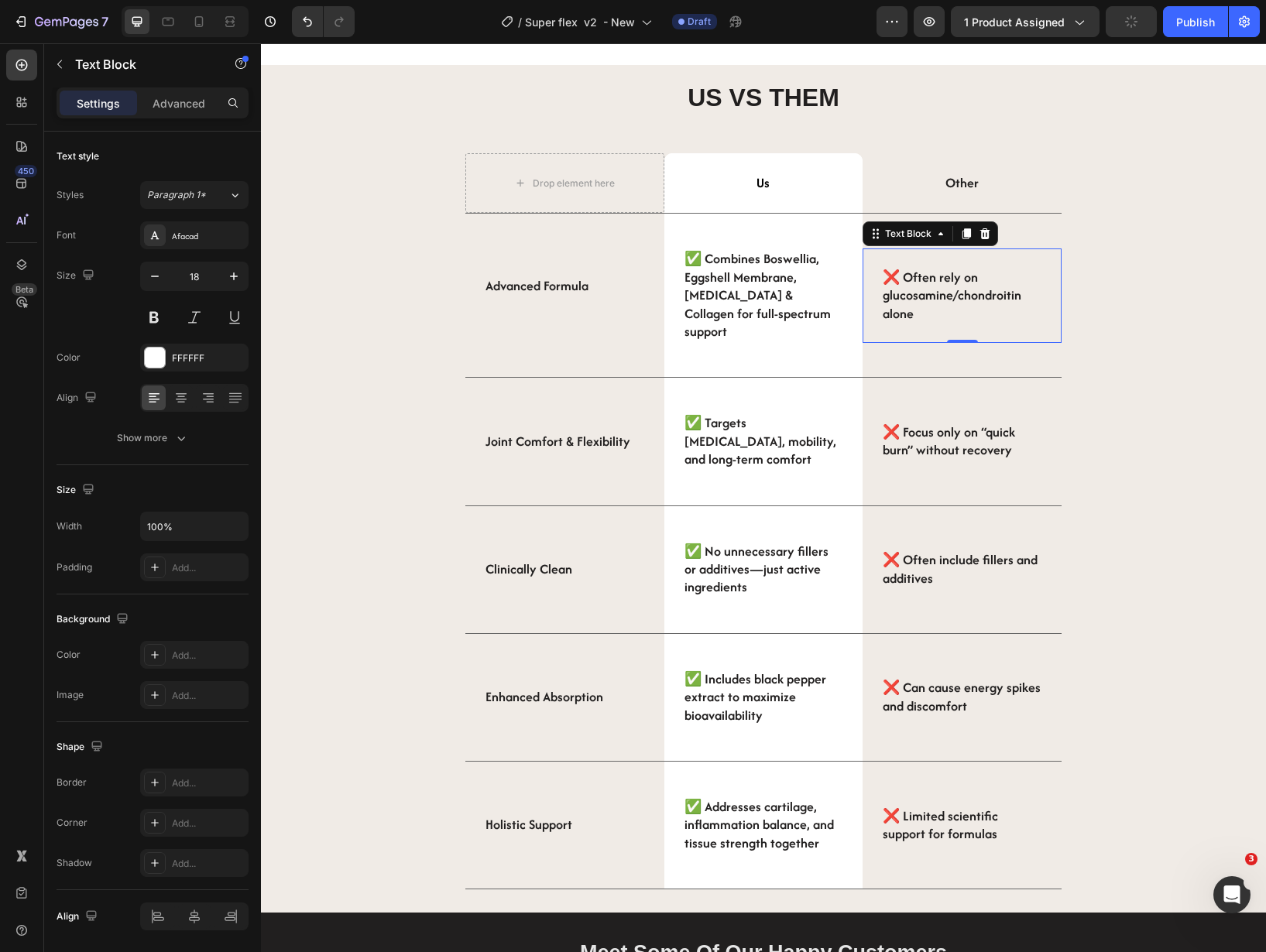
click at [959, 427] on strong "❌ Focus only on “quick burn” without recovery" at bounding box center [948, 440] width 133 height 36
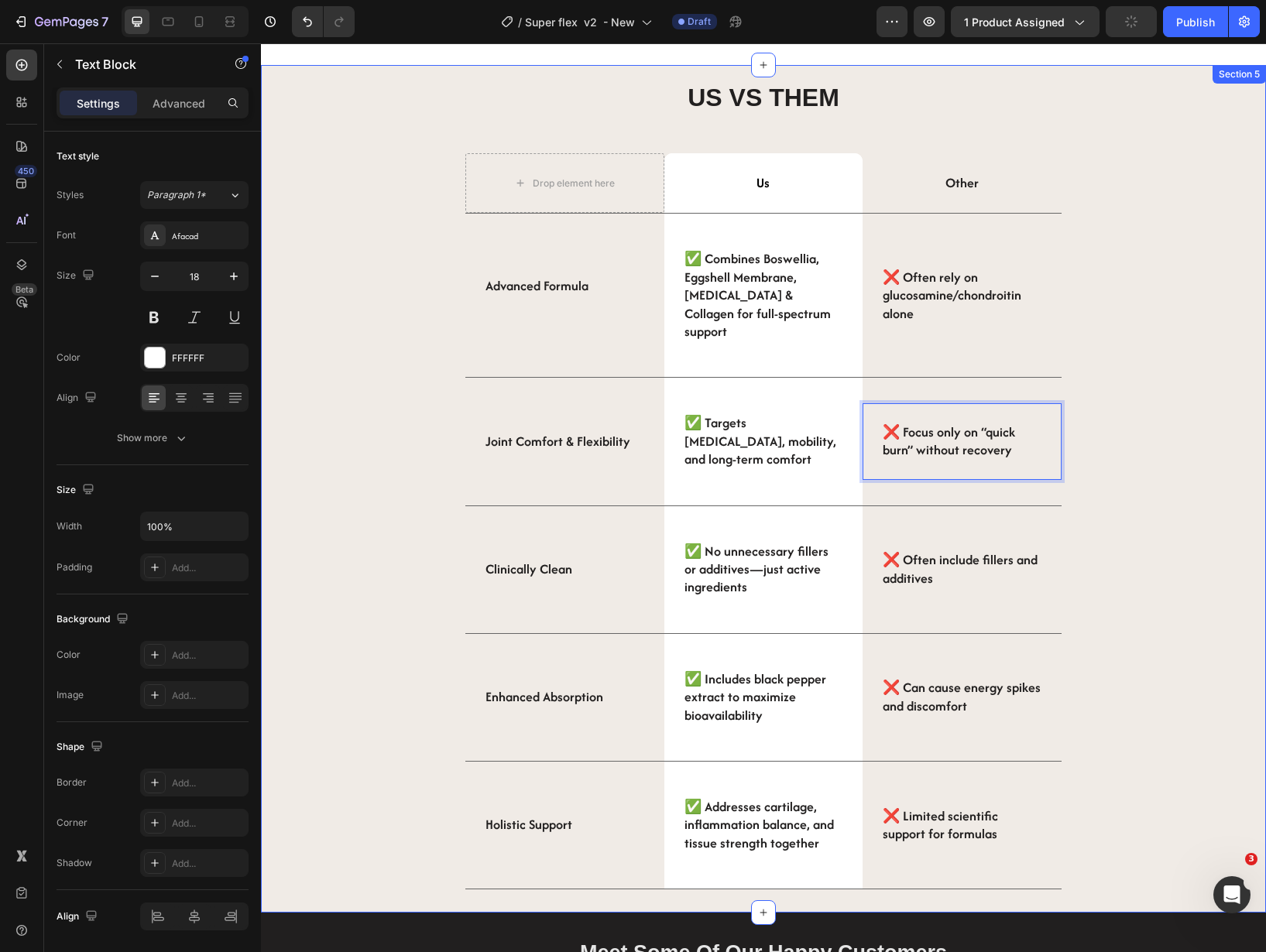
scroll to position [2150, 0]
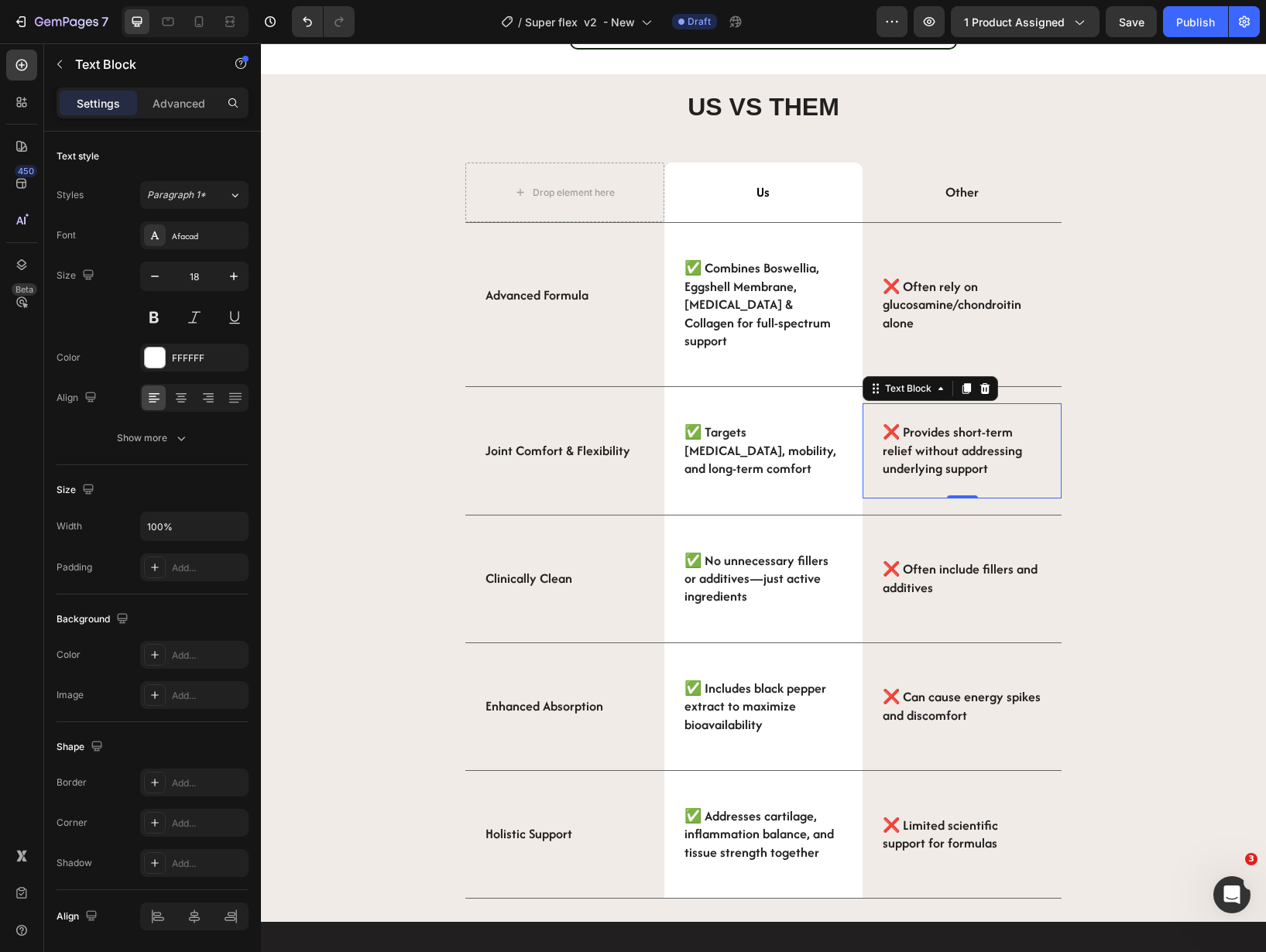
click at [923, 560] on strong "❌ Often include fillers and additives" at bounding box center [959, 578] width 155 height 36
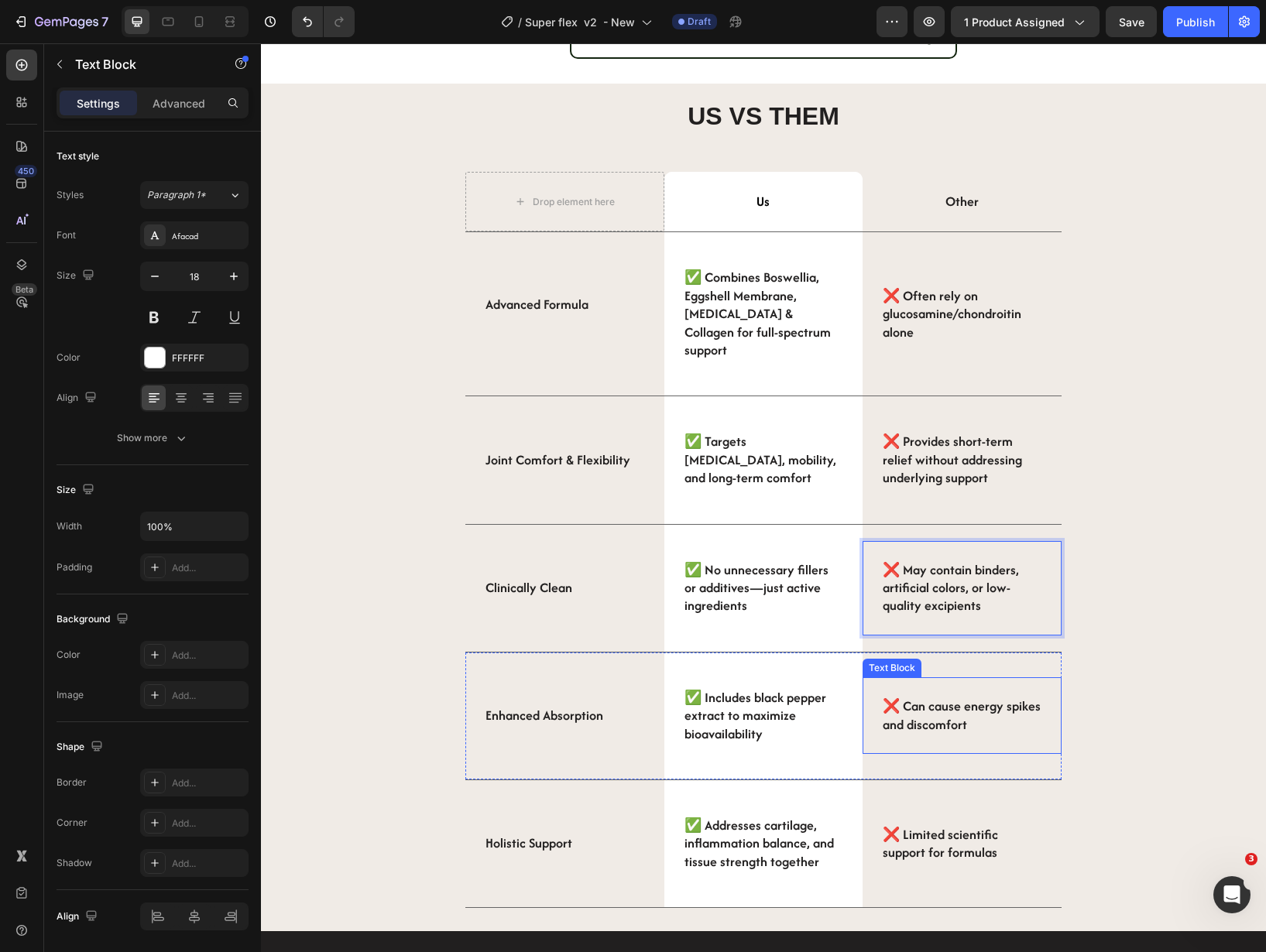
click at [931, 704] on strong "❌ Can cause energy spikes and discomfort" at bounding box center [961, 715] width 158 height 36
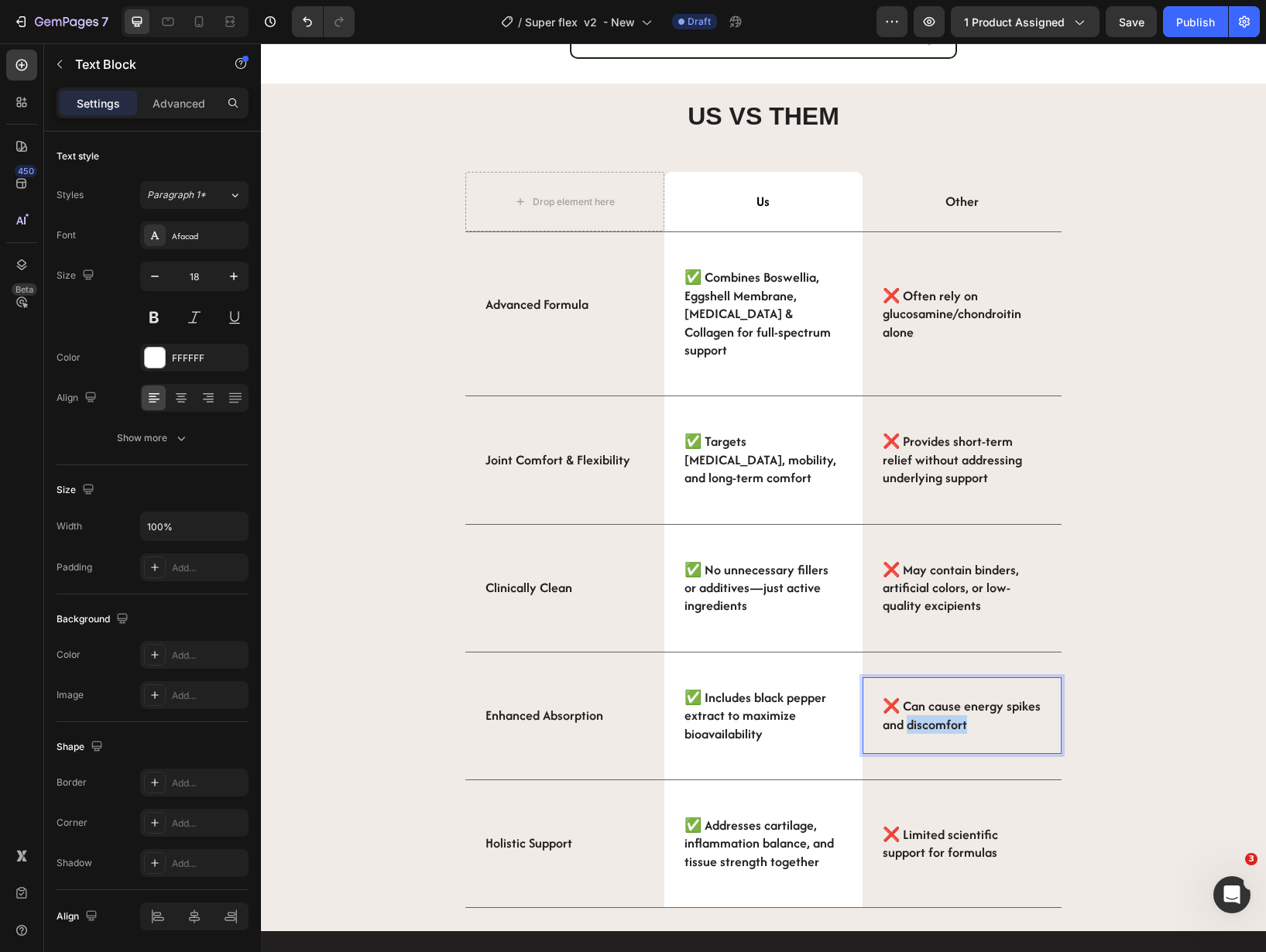
click at [931, 704] on strong "❌ Can cause energy spikes and discomfort" at bounding box center [961, 715] width 158 height 36
click at [970, 825] on strong "❌ Limited scientific support for formulas" at bounding box center [939, 843] width 115 height 36
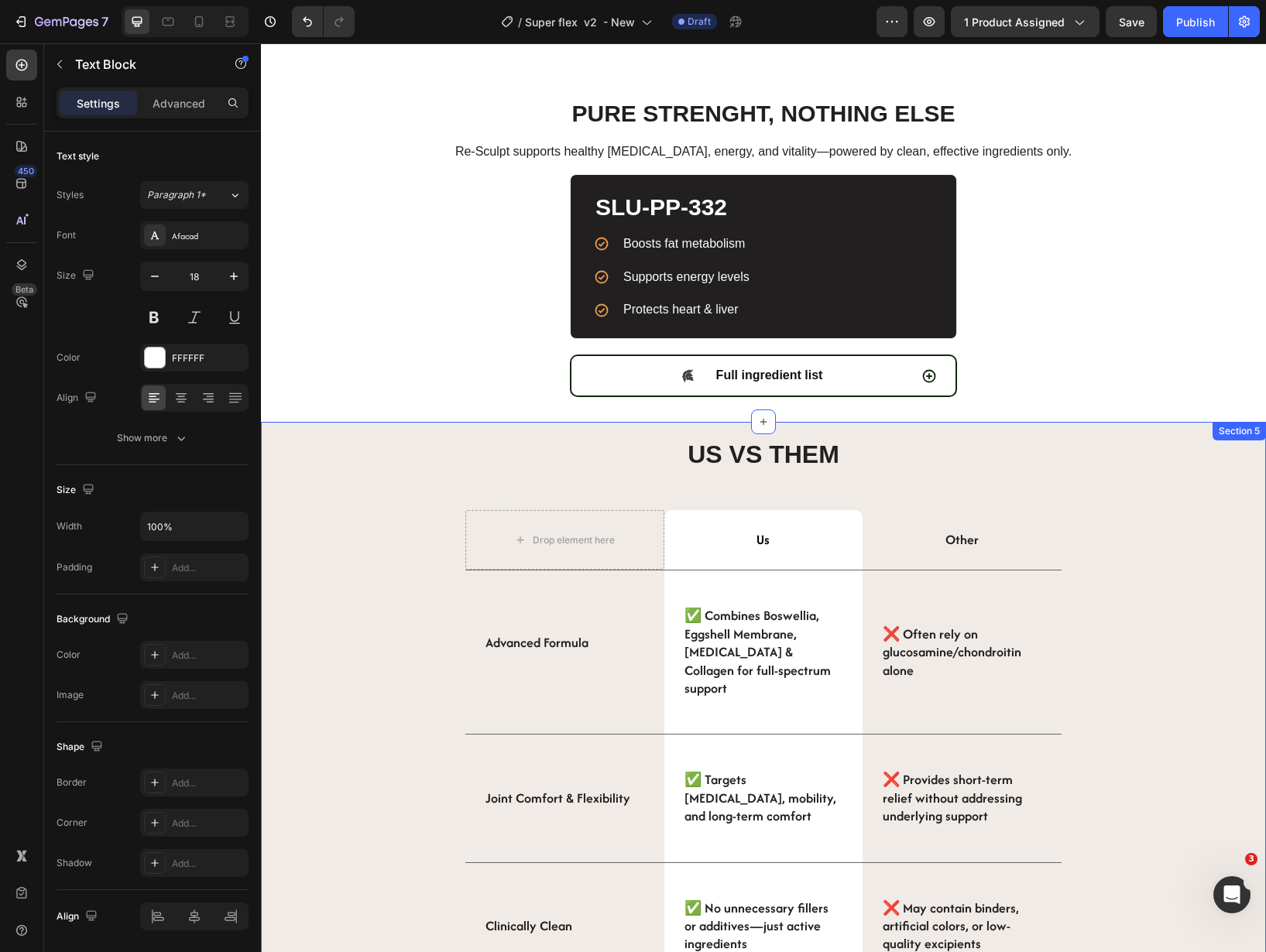
scroll to position [1313, 0]
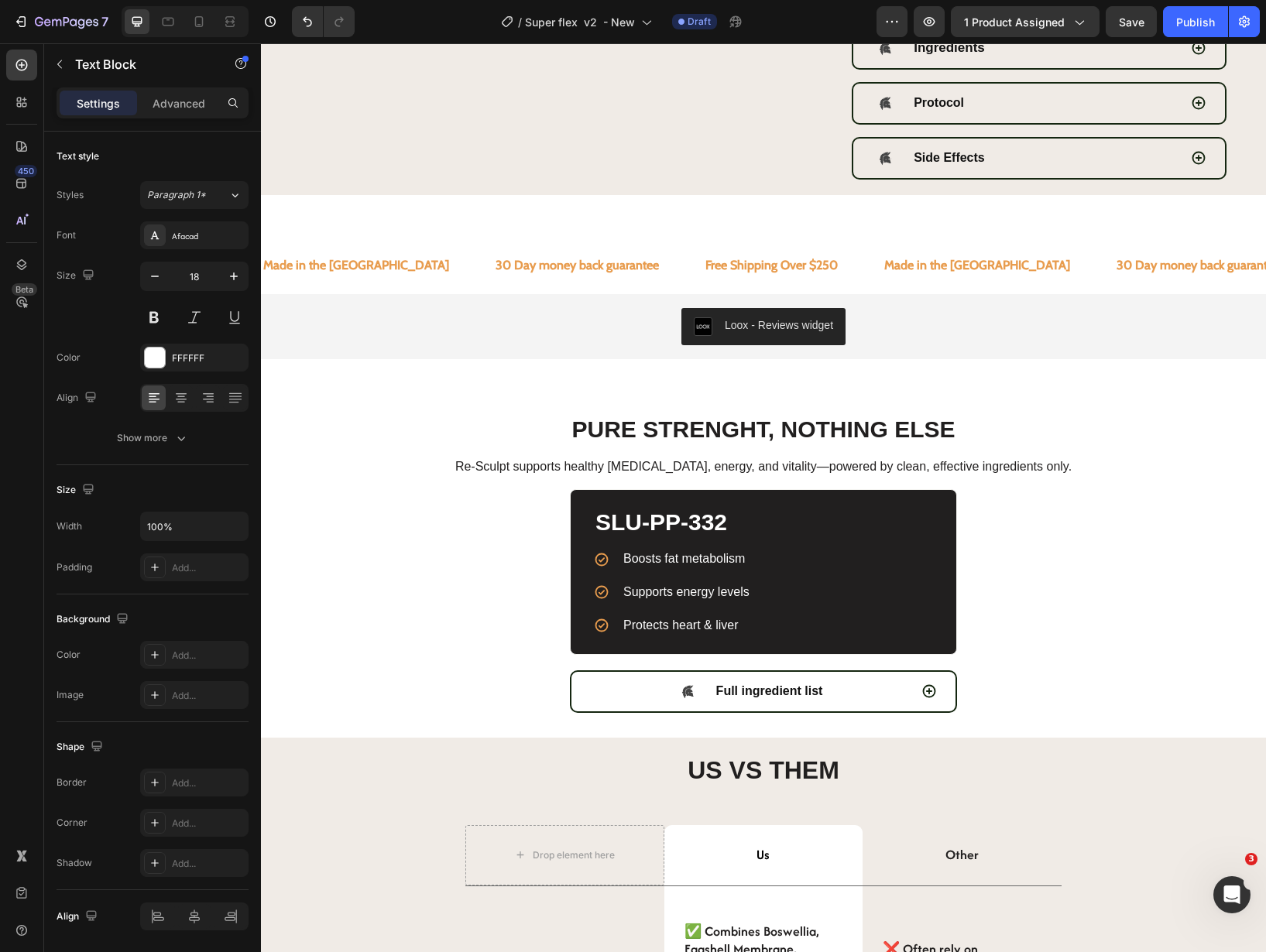
click at [823, 468] on span "Re-Sculpt supports healthy weight management, energy, and vitality—powered by c…" at bounding box center [763, 467] width 616 height 13
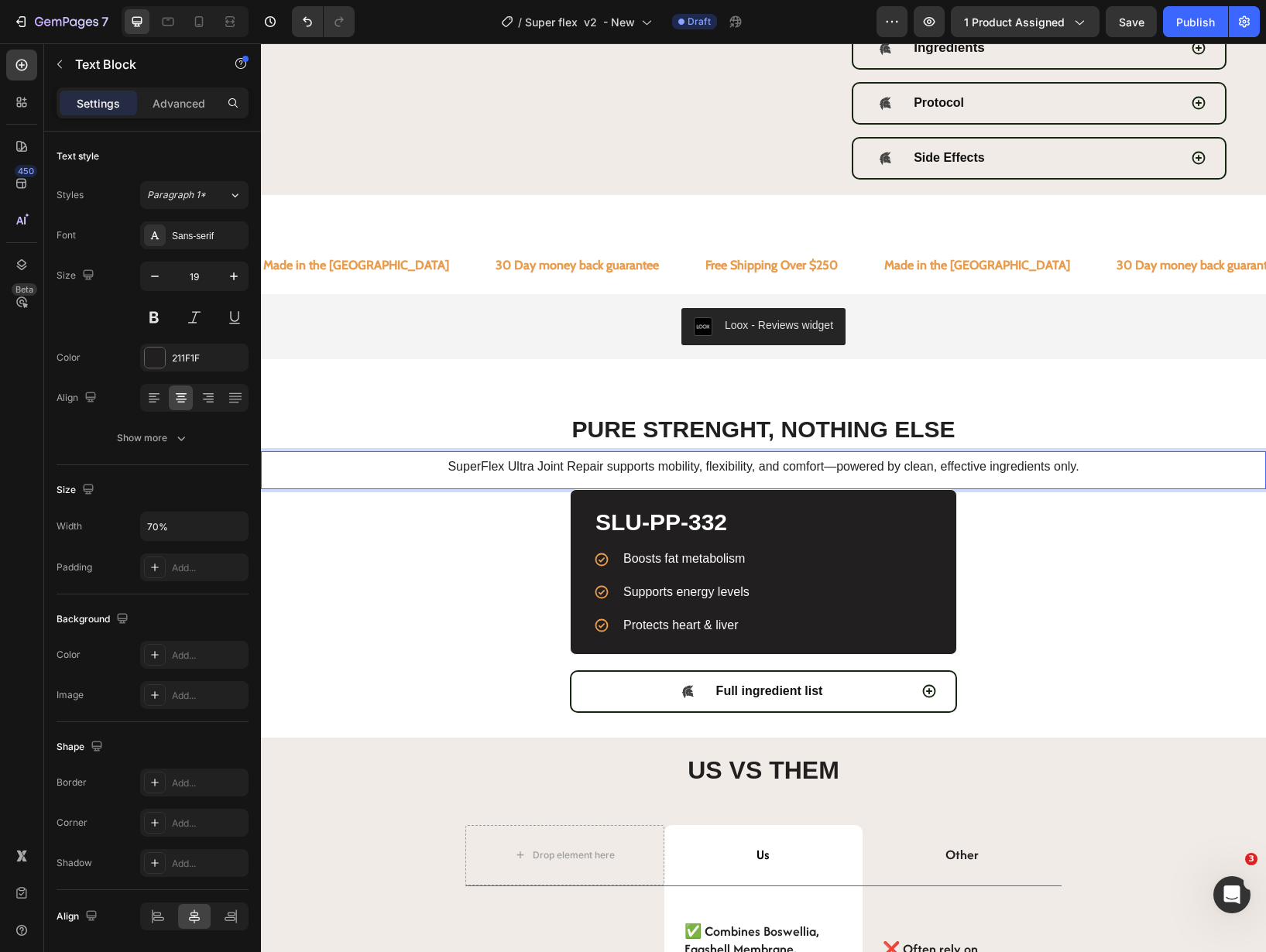
click at [810, 417] on span "PURE STRENGHT, NOTHING ELSE" at bounding box center [763, 429] width 383 height 25
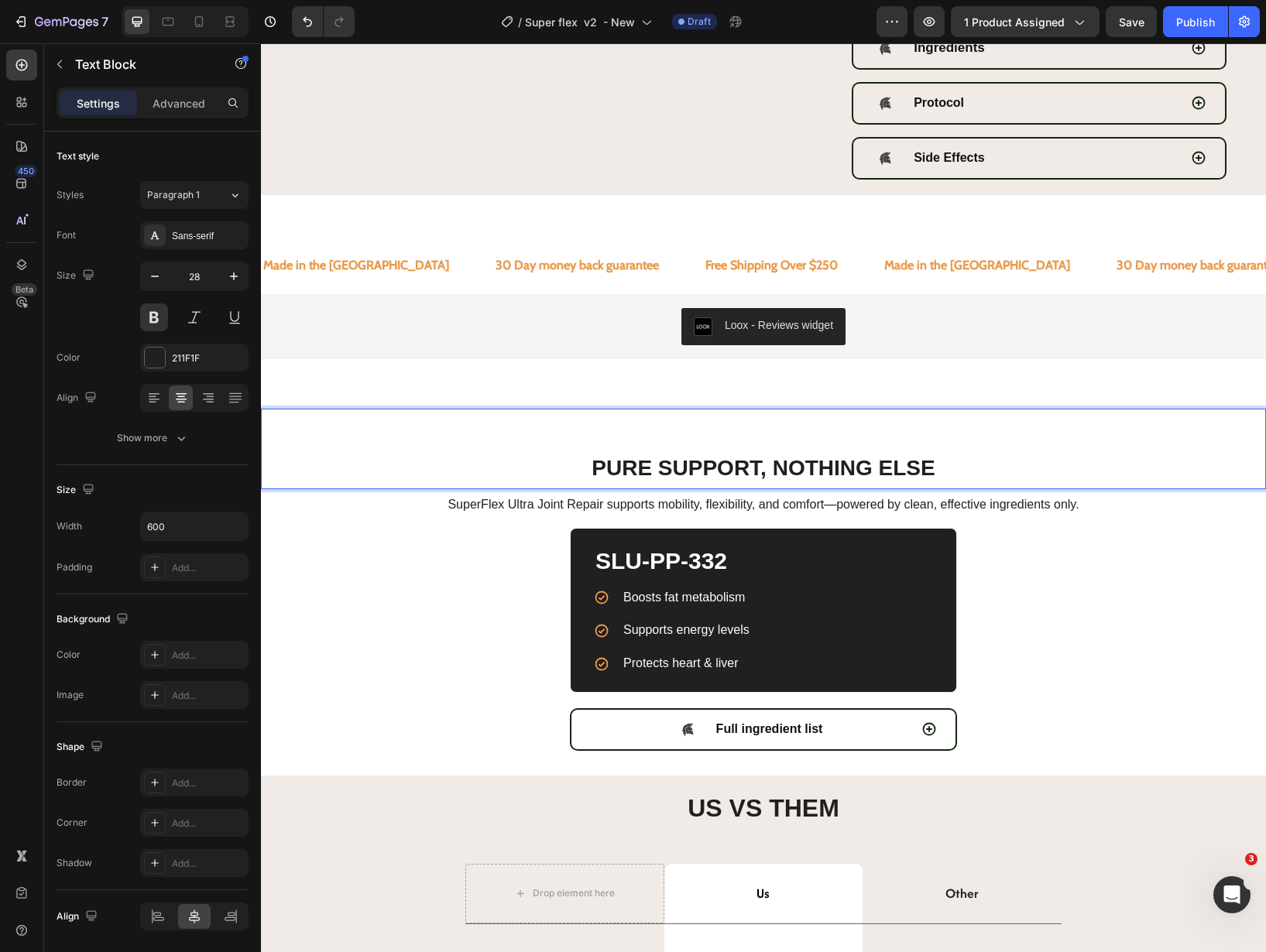
click at [597, 479] on strong "PURE SUPPORT, NOTHING ELSE" at bounding box center [763, 467] width 343 height 24
click at [583, 477] on p "PURE SUPPORT, NOTHING ELSE" at bounding box center [764, 468] width 462 height 38
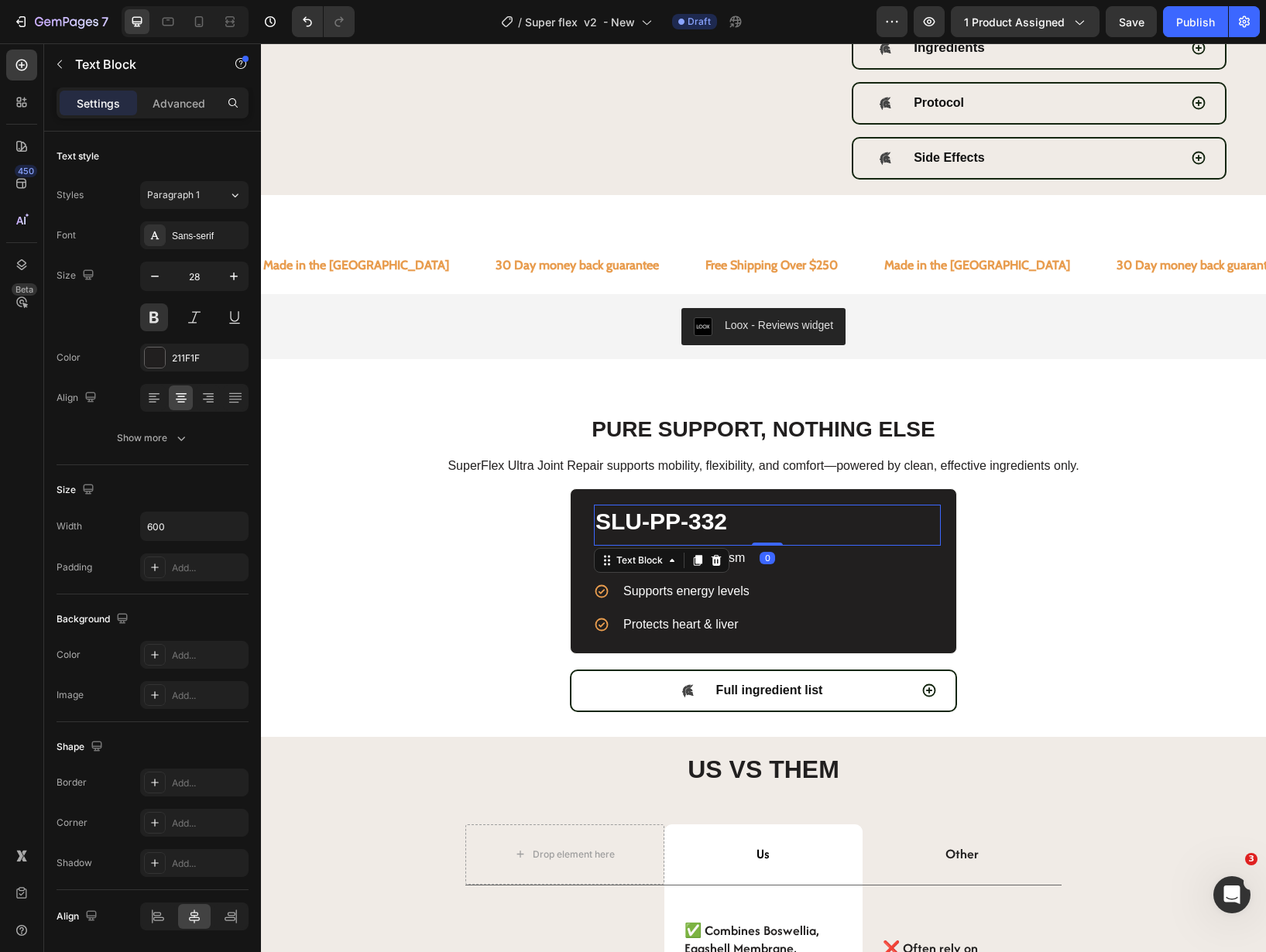
click at [920, 512] on p "SLU-PP-332" at bounding box center [767, 521] width 344 height 30
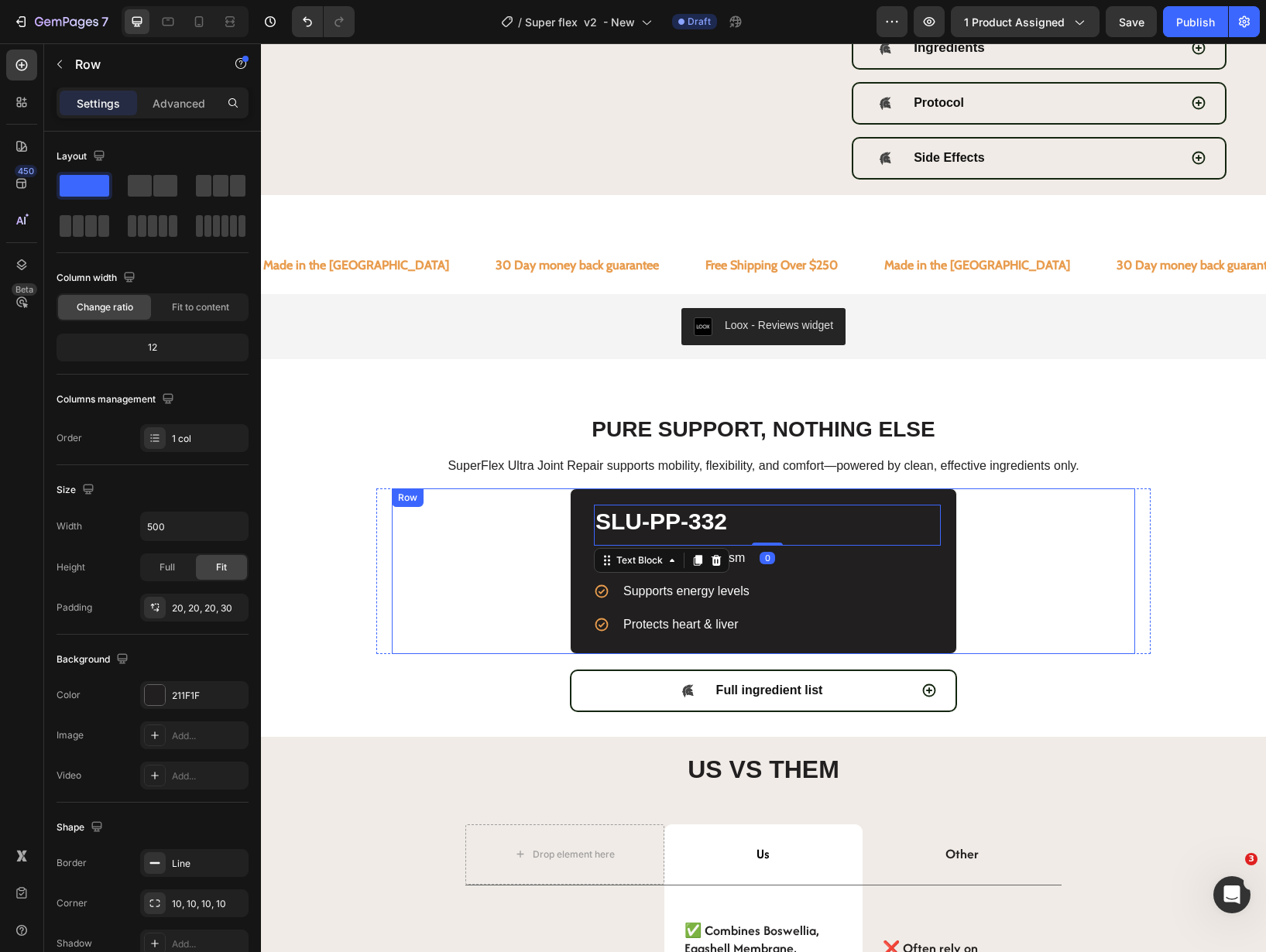
click at [936, 502] on div "SLU-PP-332 Text Block 0 Icon Boosts fat metabolism Heading Icon Supports energy…" at bounding box center [763, 571] width 387 height 165
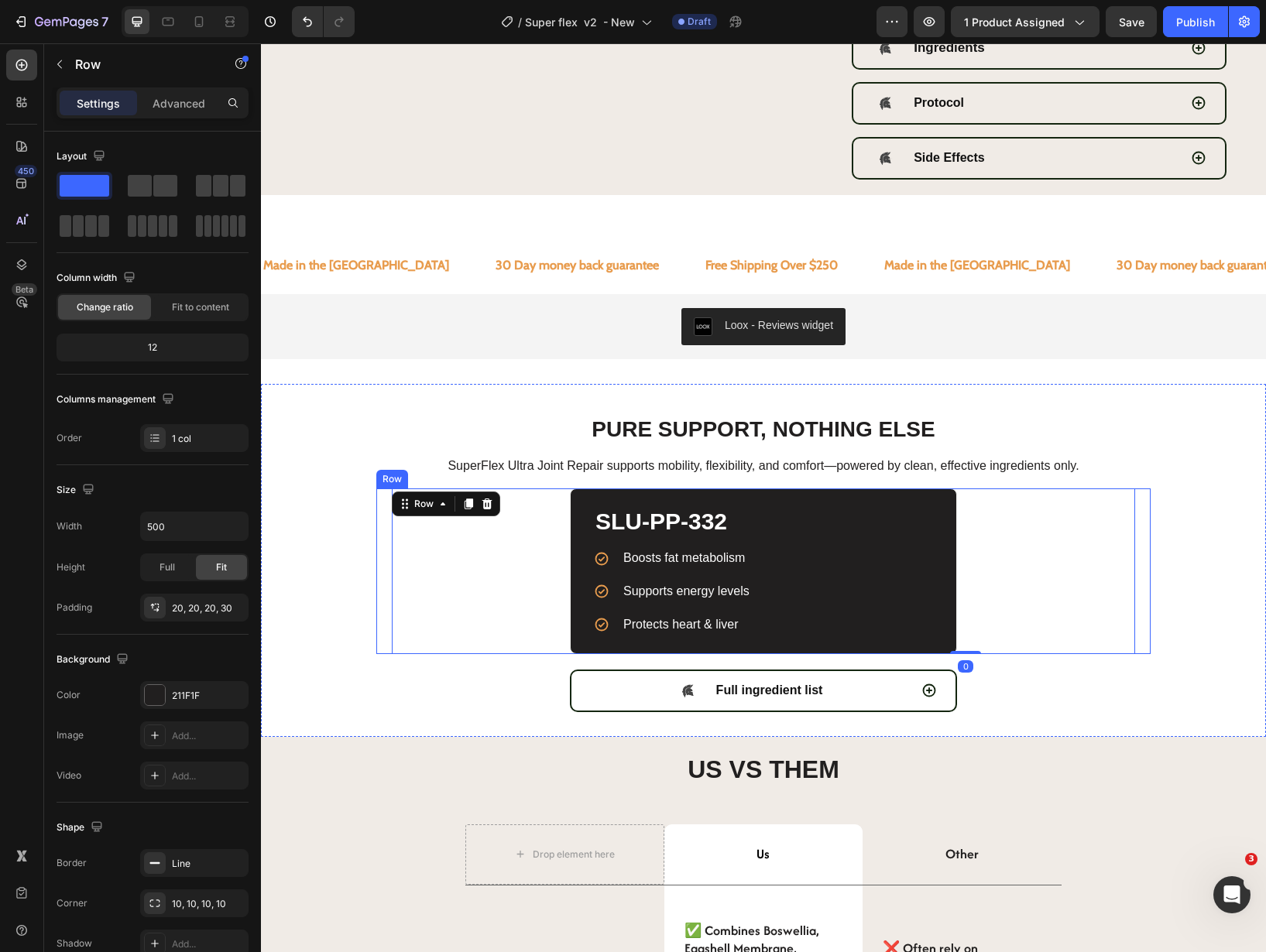
click at [1024, 512] on div "SLU-PP-332 Text Block Icon Boosts fat metabolism Heading Icon Supports energy l…" at bounding box center [764, 571] width 743 height 165
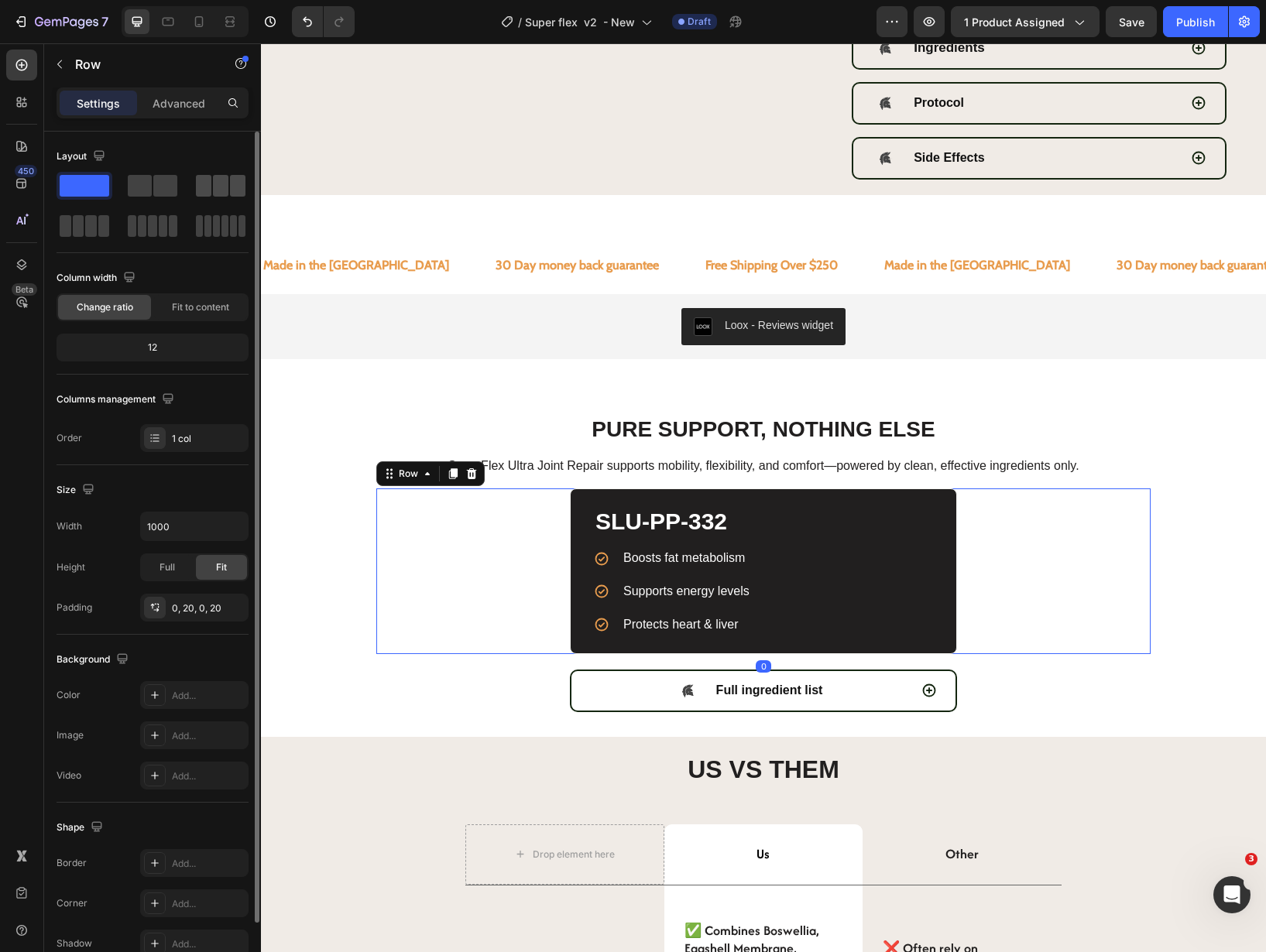
click at [112, 212] on div at bounding box center [84, 226] width 56 height 28
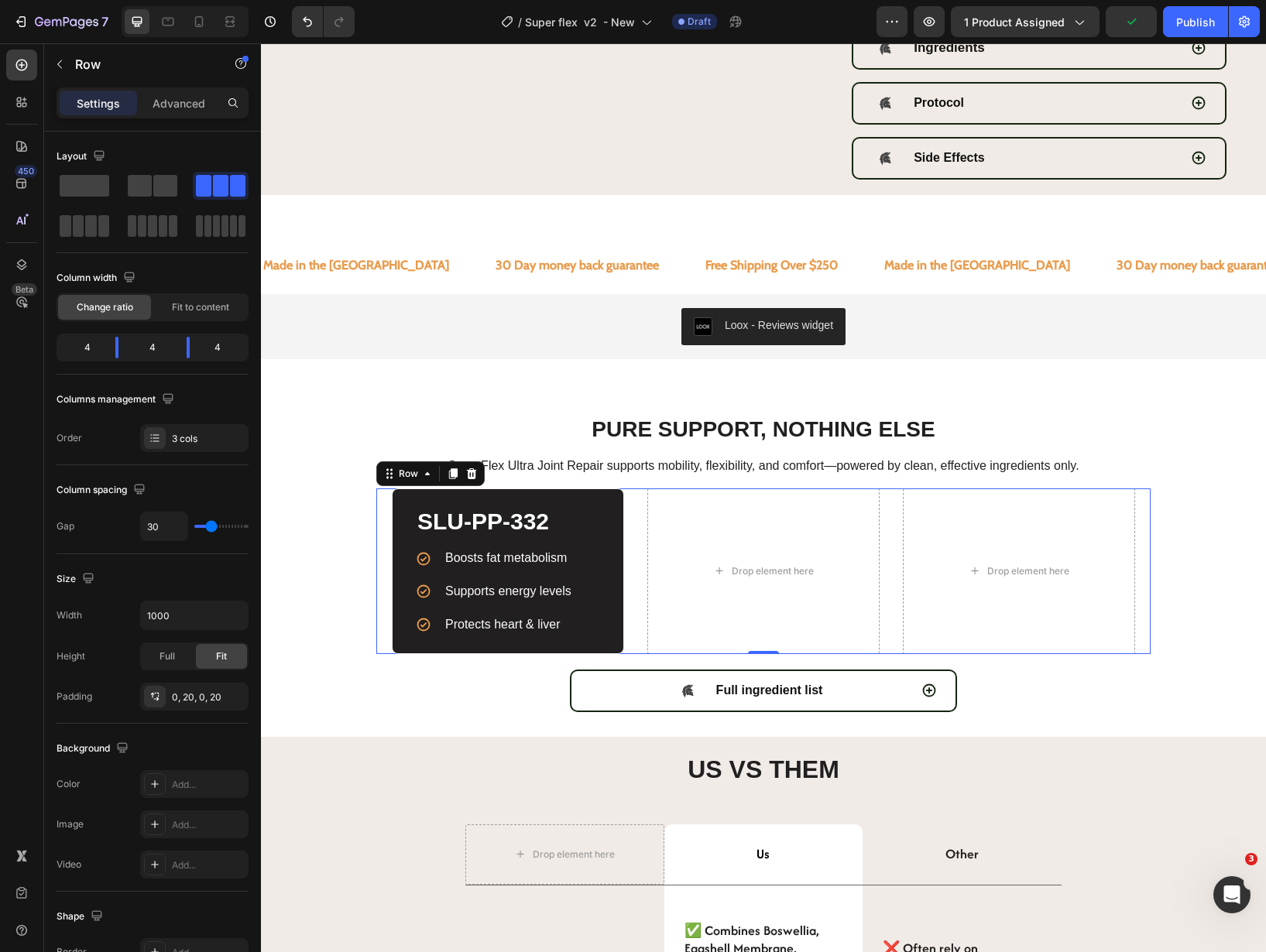
click at [484, 532] on strong "SLU-PP-332" at bounding box center [483, 521] width 132 height 25
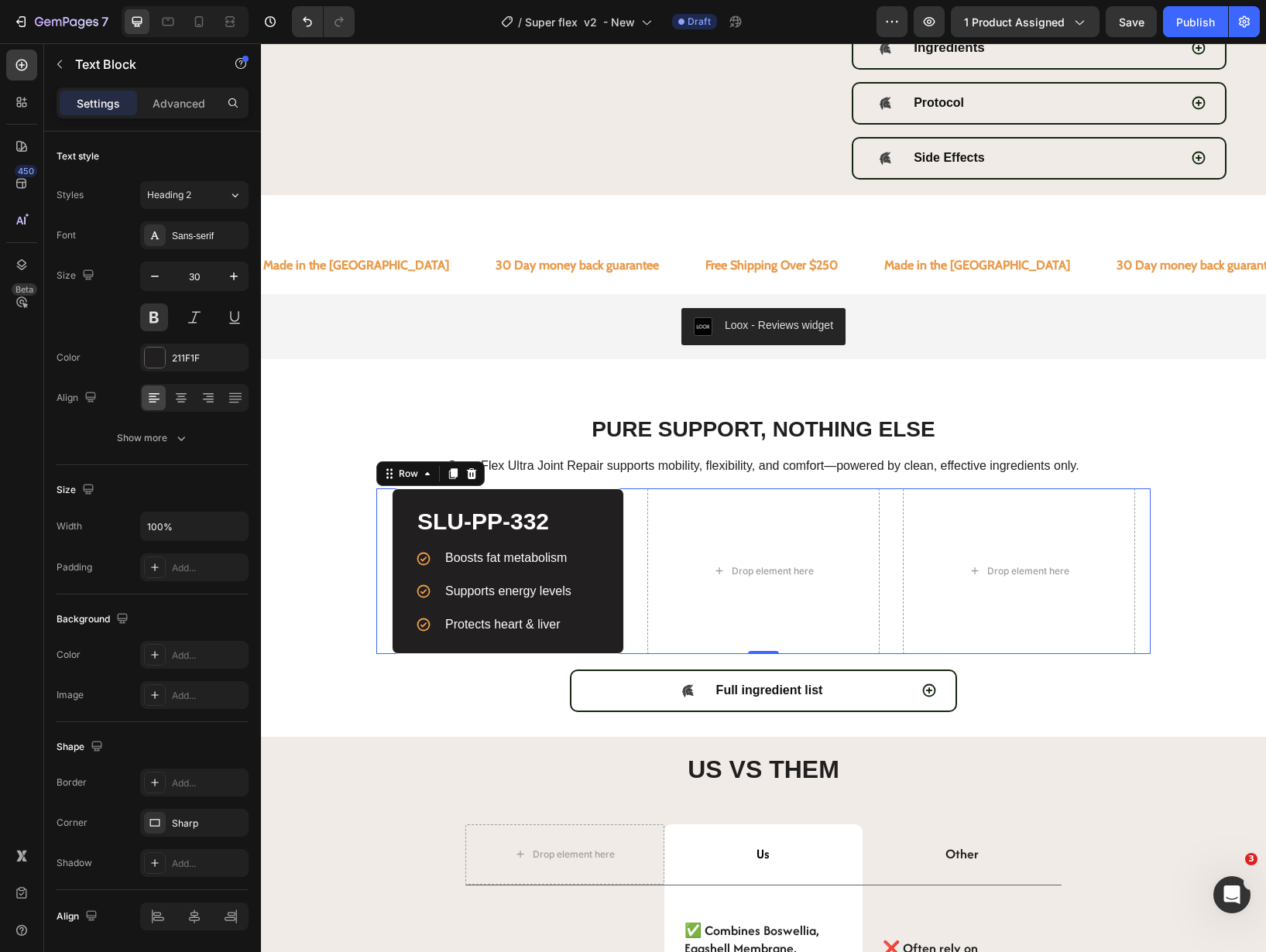
click at [484, 532] on strong "SLU-PP-332" at bounding box center [483, 521] width 132 height 25
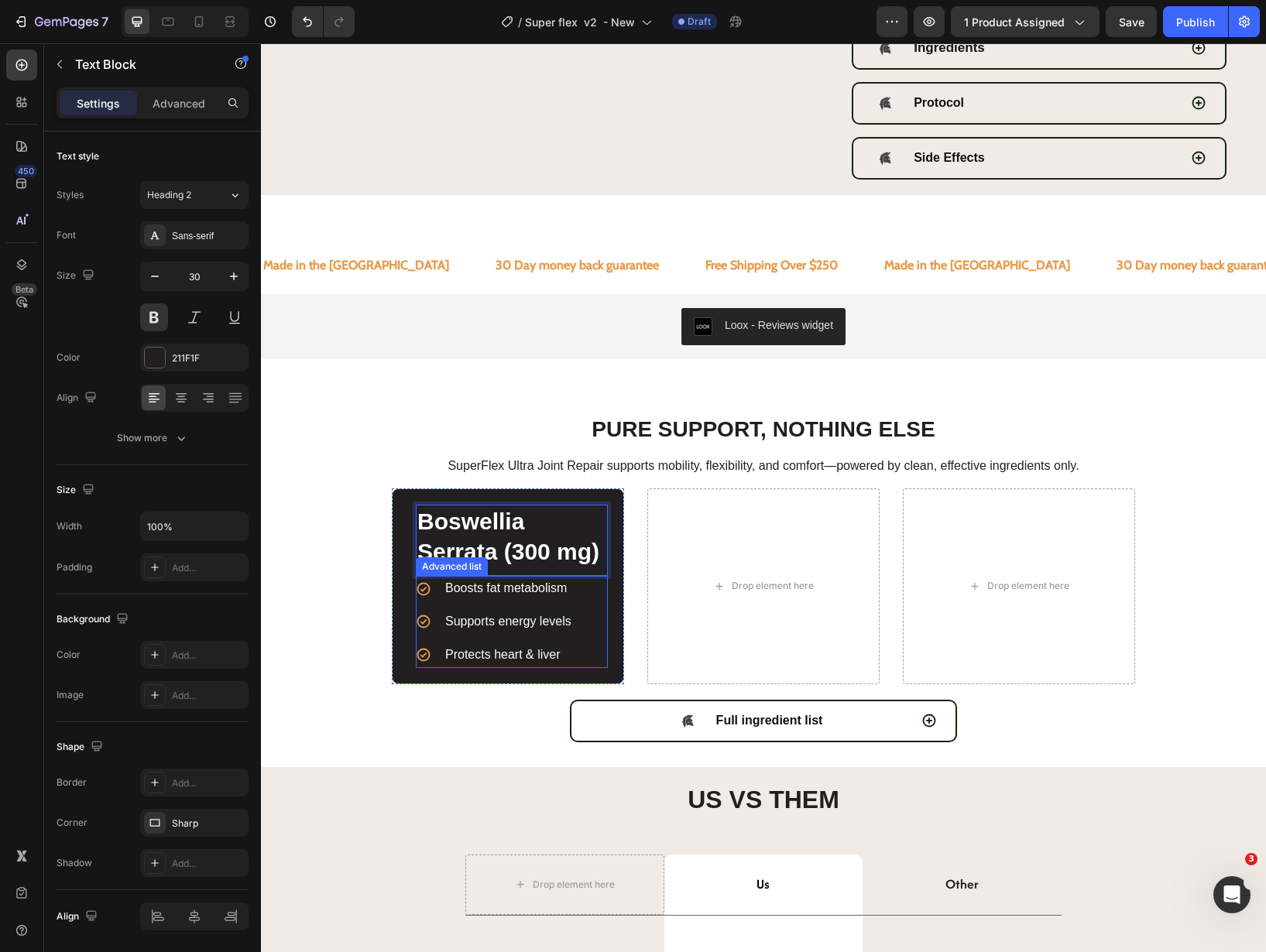
click at [555, 590] on span "Boosts fat metabolism" at bounding box center [506, 588] width 122 height 13
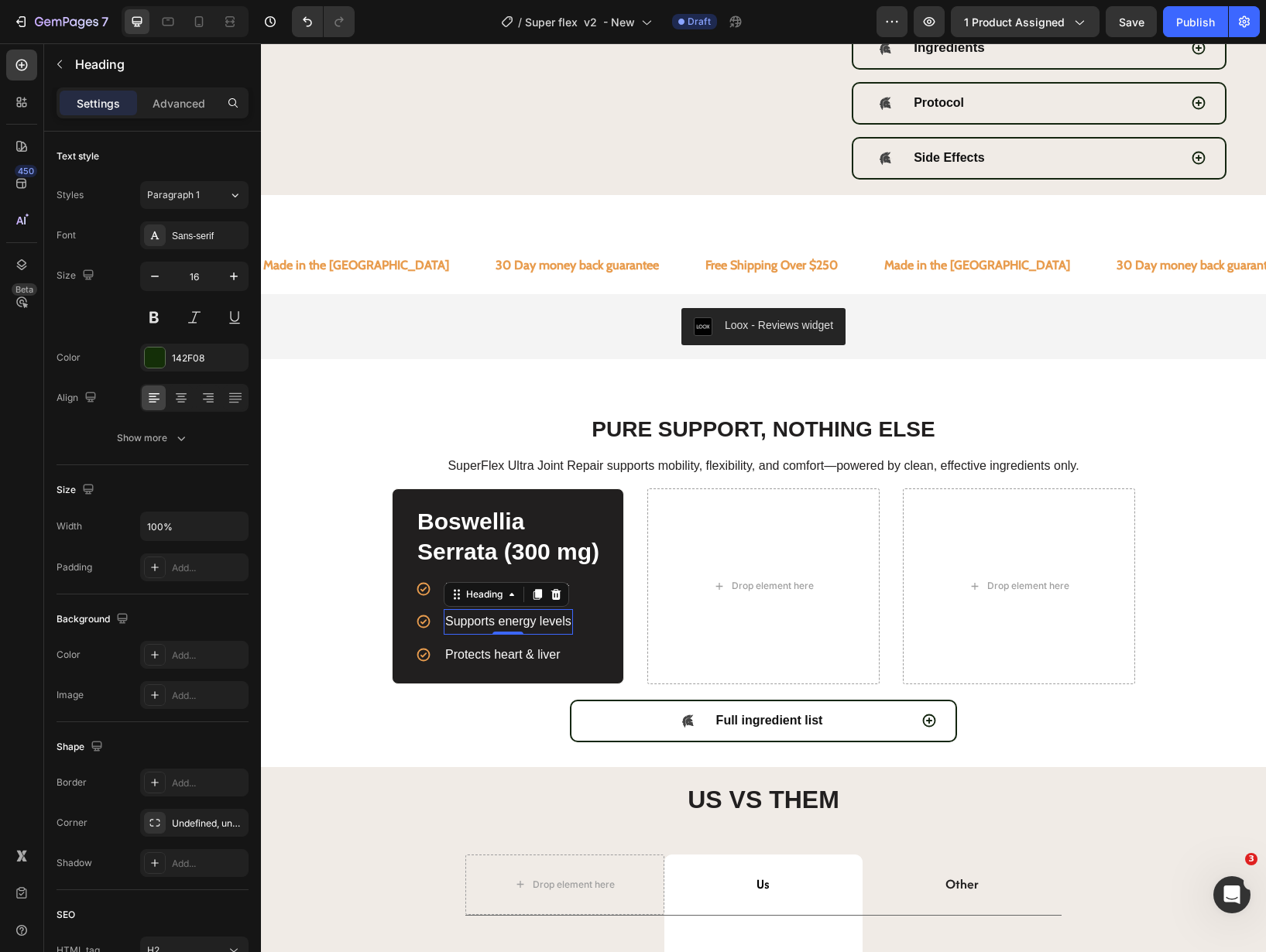
click at [466, 622] on span "Supports energy levels" at bounding box center [508, 621] width 126 height 13
click at [540, 656] on span "Protects heart & liver" at bounding box center [502, 655] width 115 height 13
click at [543, 505] on div "Boswellia Serrata (300 mg)" at bounding box center [511, 537] width 192 height 64
click at [518, 497] on div "Boswellia Serrata (300 mg) Text Block Icon ⁠⁠⁠⁠⁠⁠⁠ Promotes joint comfort Headi…" at bounding box center [508, 586] width 232 height 195
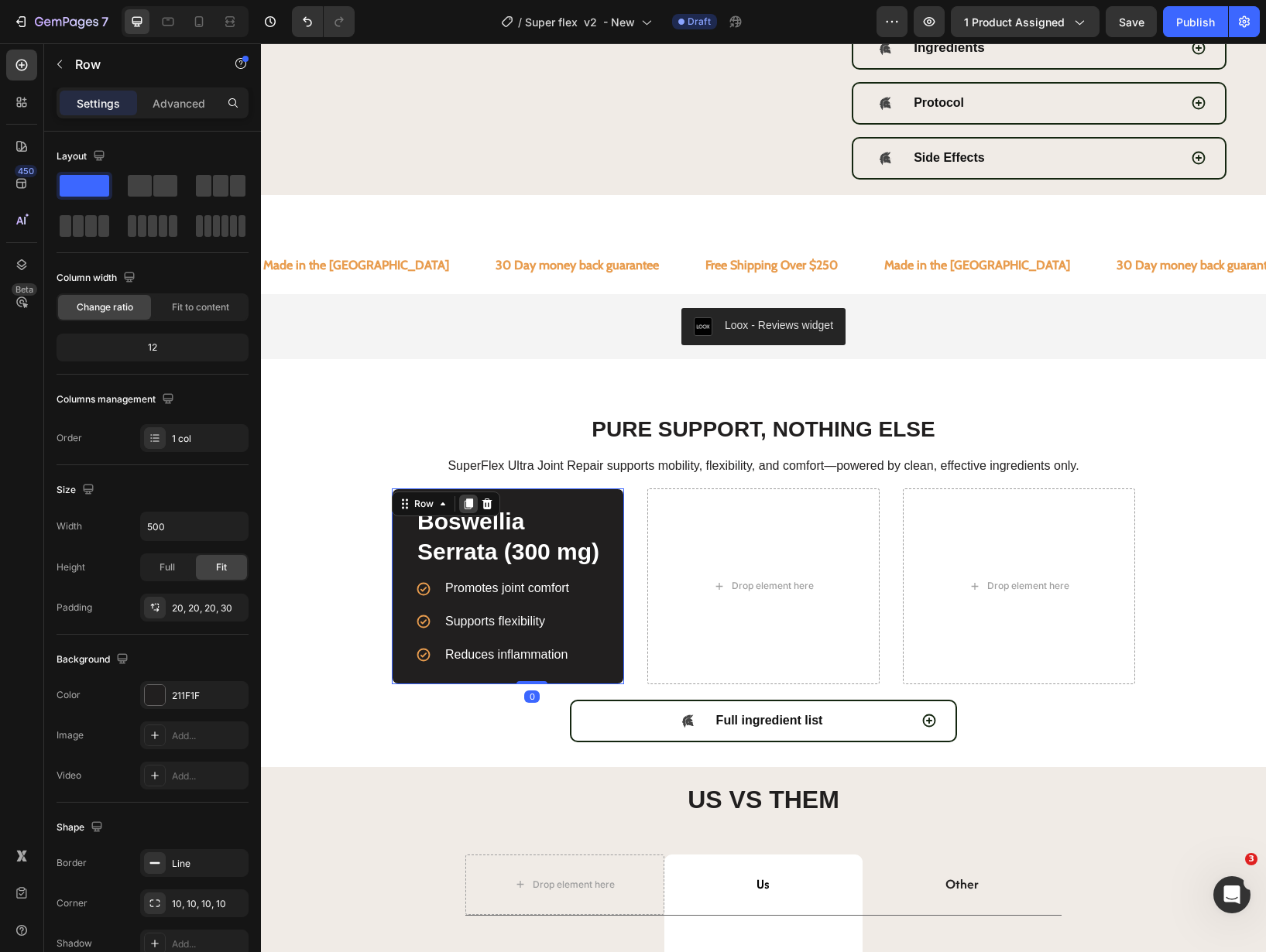
click at [465, 503] on icon at bounding box center [469, 503] width 8 height 11
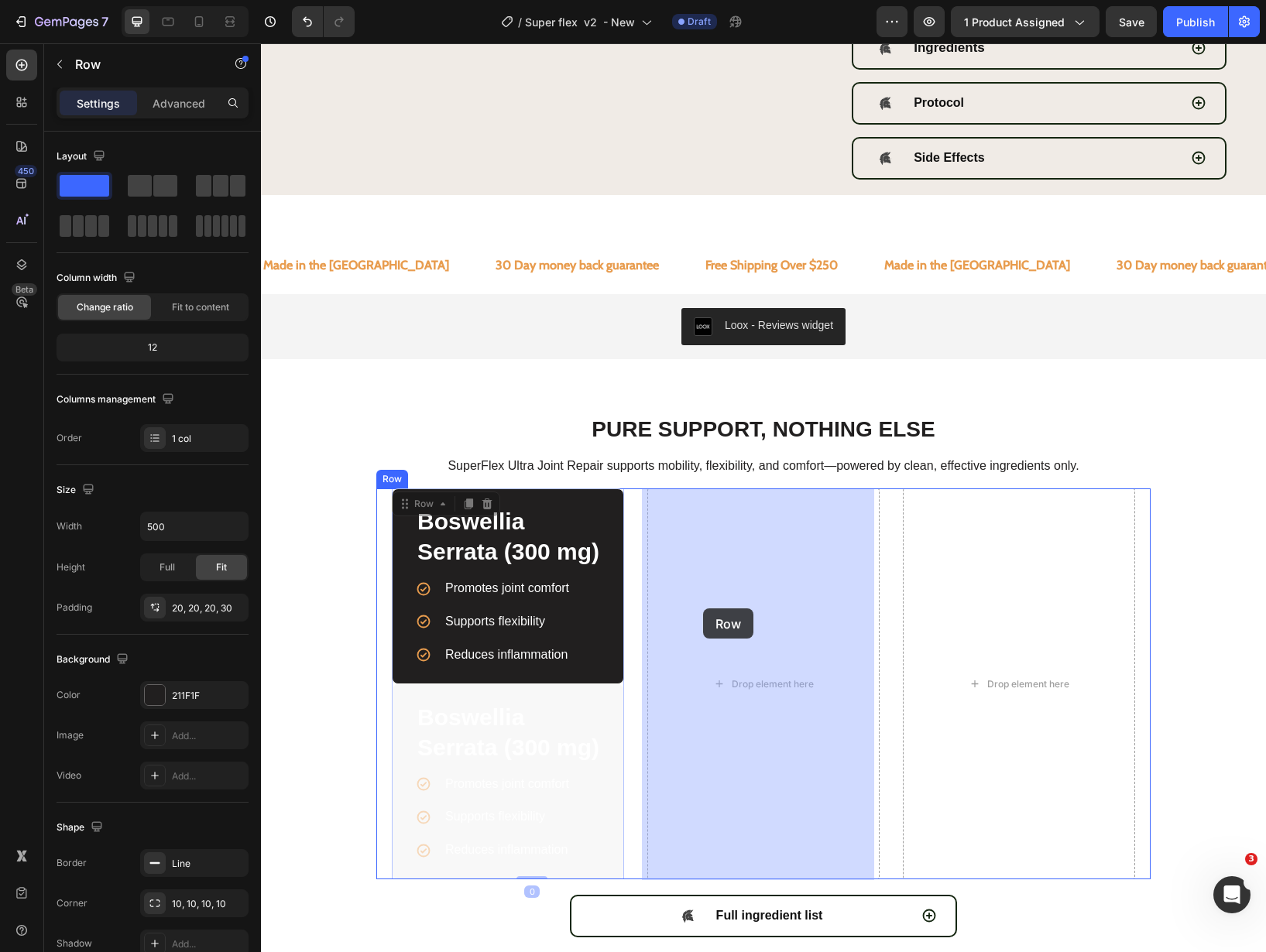
drag, startPoint x: 394, startPoint y: 703, endPoint x: 726, endPoint y: 579, distance: 354.4
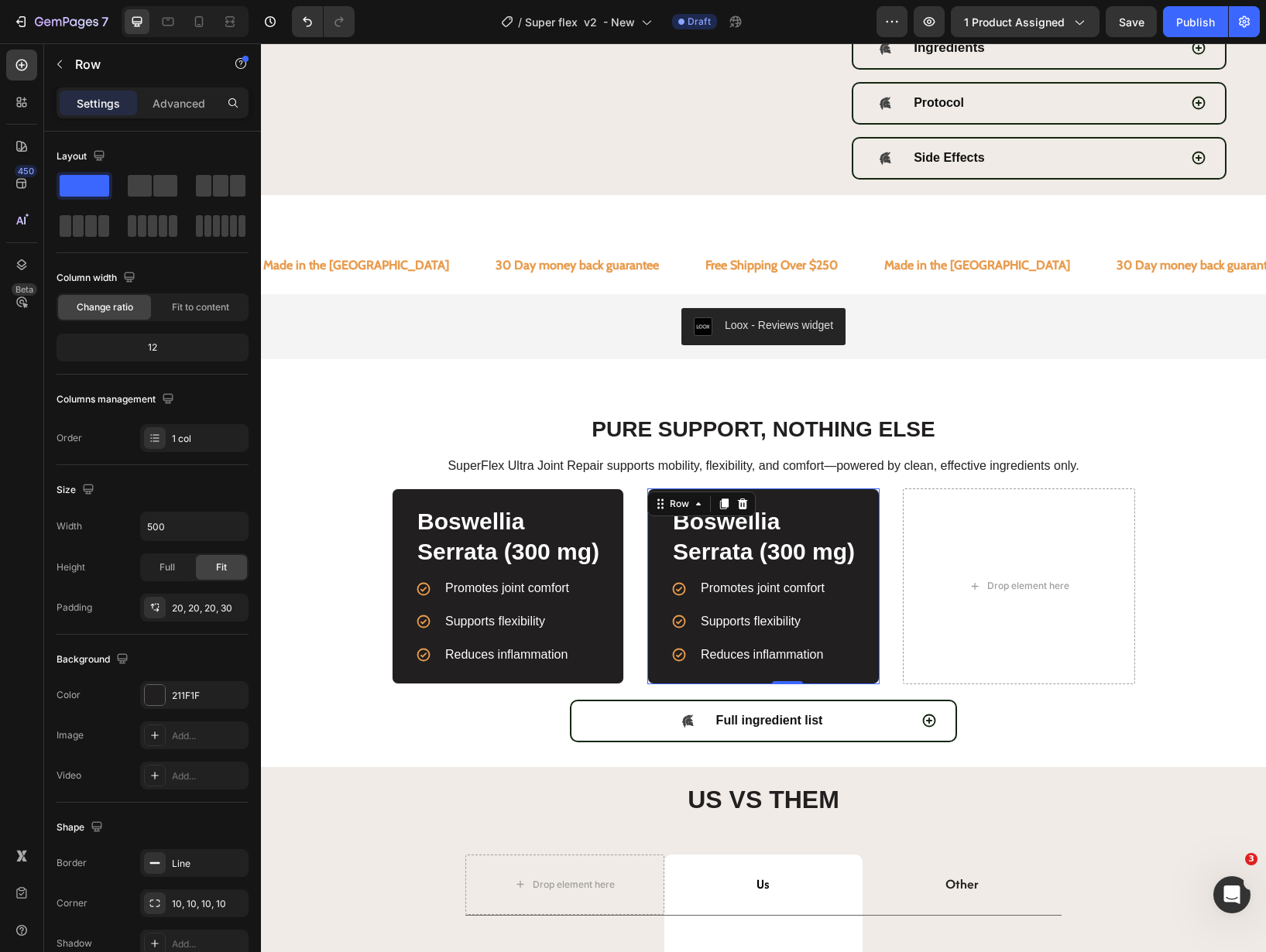
click at [735, 531] on div "Boswellia Serrata (300 mg) Text Block" at bounding box center [767, 540] width 192 height 71
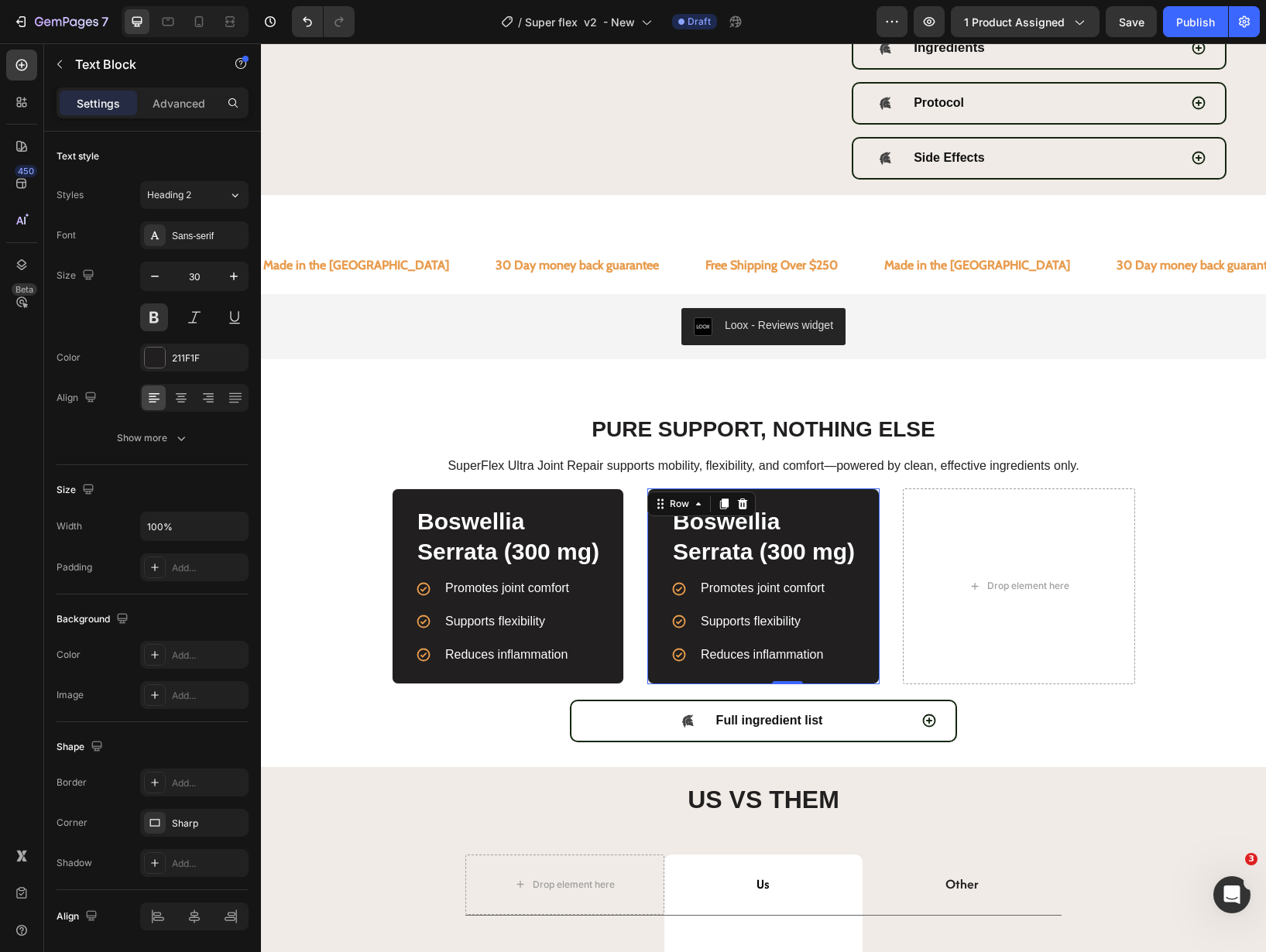
click at [732, 505] on div "Text Block" at bounding box center [701, 495] width 61 height 19
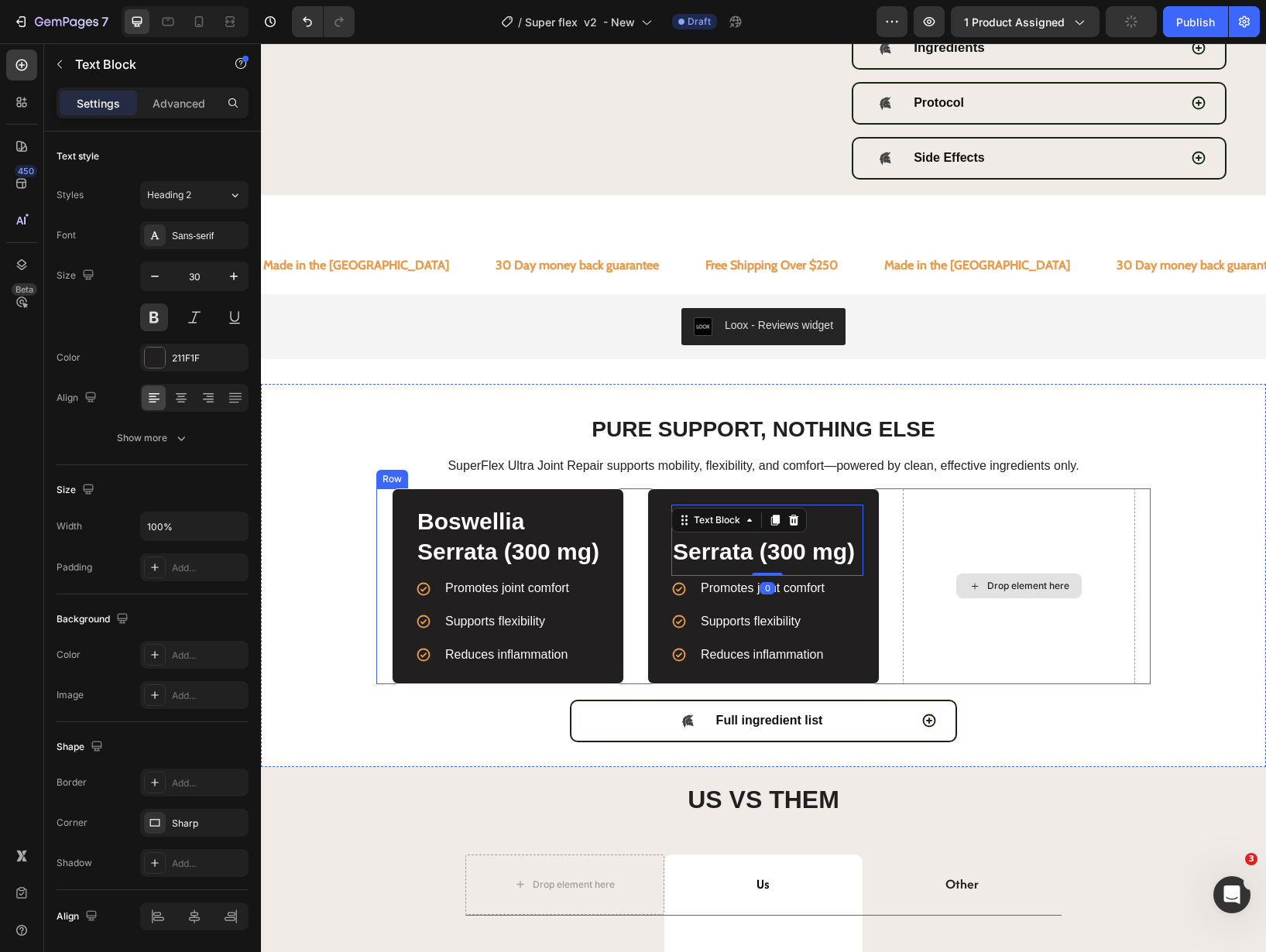
click at [846, 552] on strong "Boswellia Serrata (300 mg)" at bounding box center [764, 536] width 182 height 56
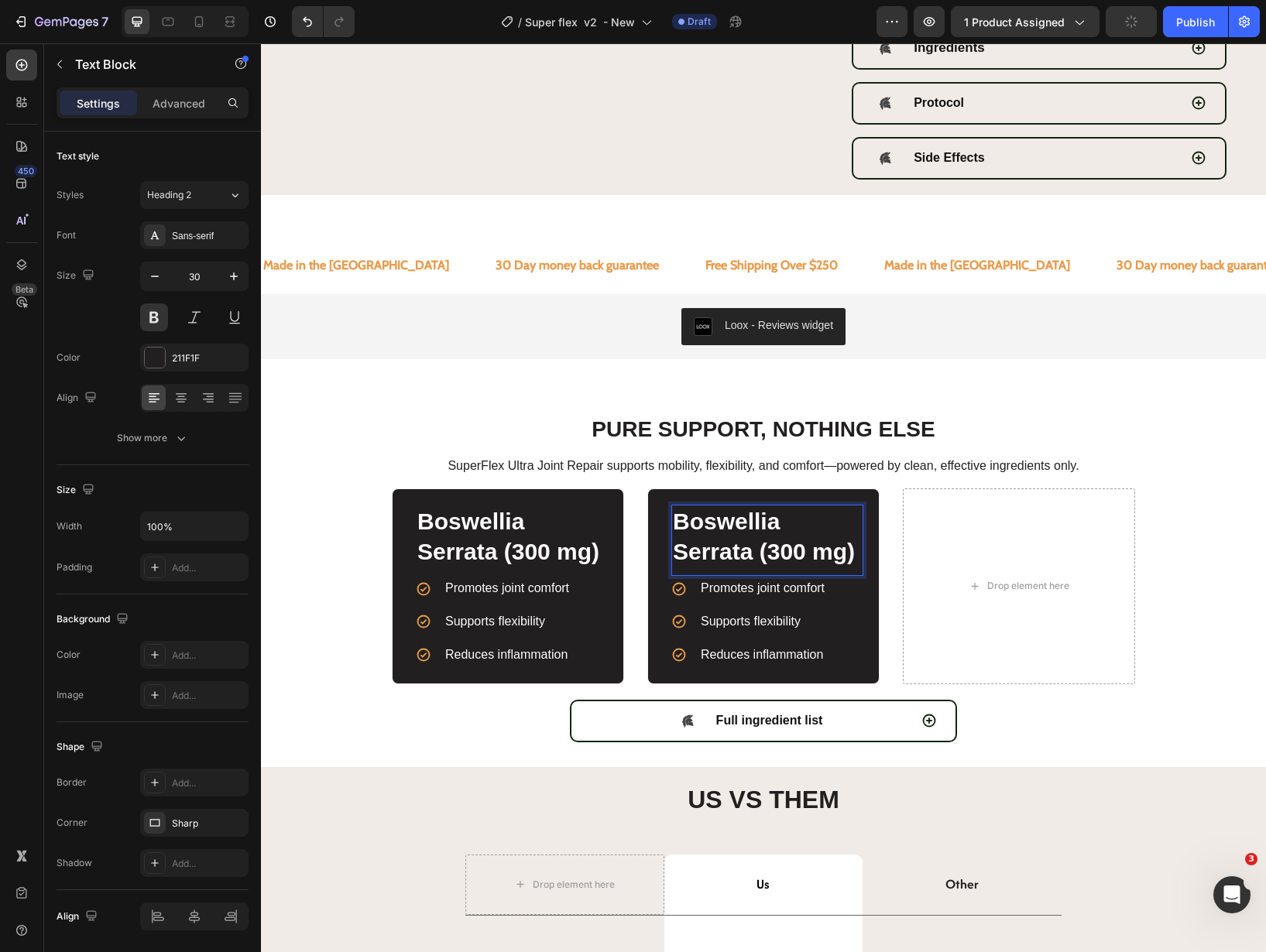
click at [830, 555] on strong "Boswellia Serrata (300 mg)" at bounding box center [764, 536] width 182 height 56
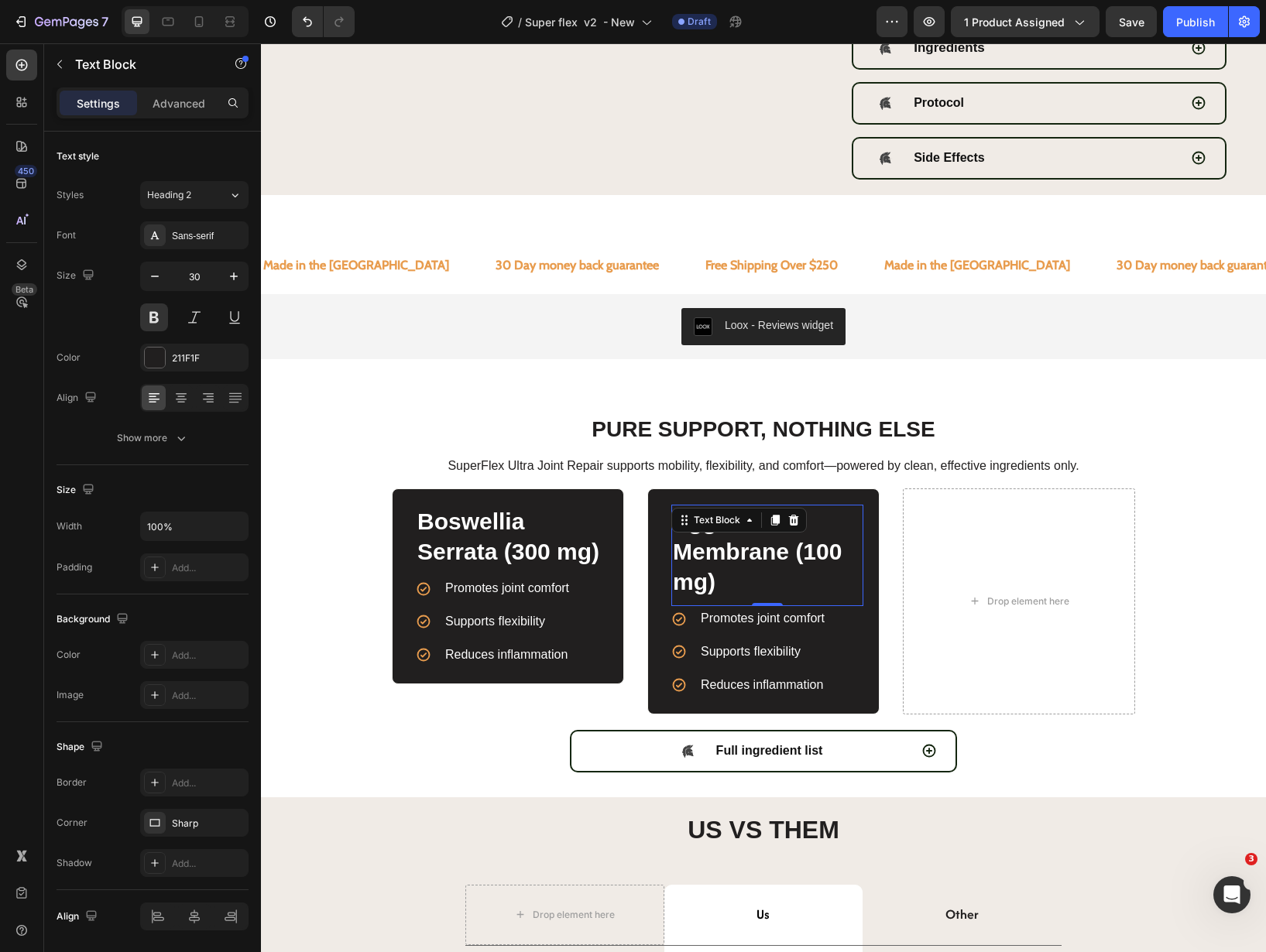
click at [768, 625] on span "Promotes joint comfort" at bounding box center [762, 618] width 124 height 13
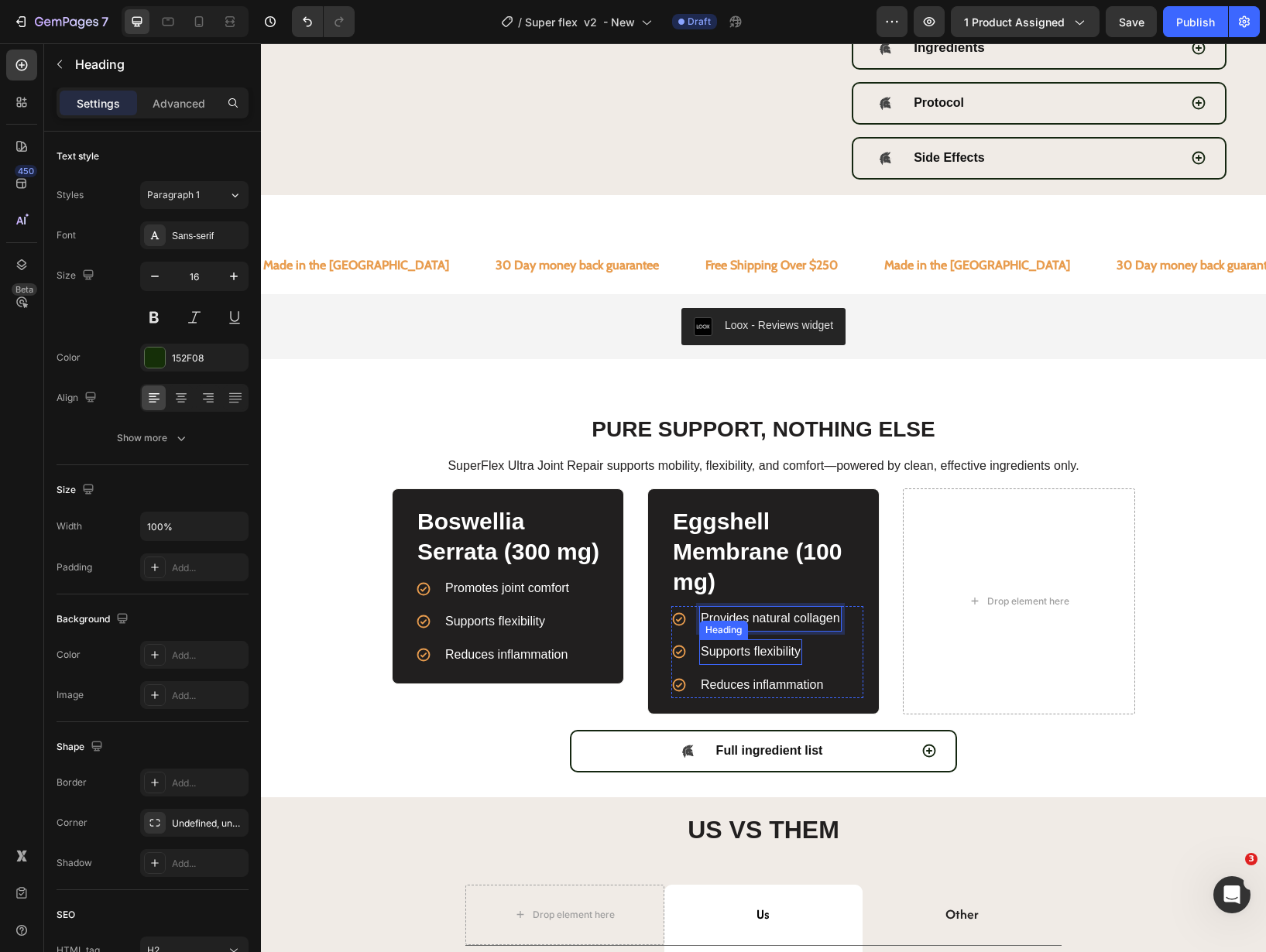
click at [751, 652] on span "Supports flexibility" at bounding box center [750, 652] width 100 height 13
click at [728, 689] on span "Reduces inflammation" at bounding box center [761, 685] width 122 height 13
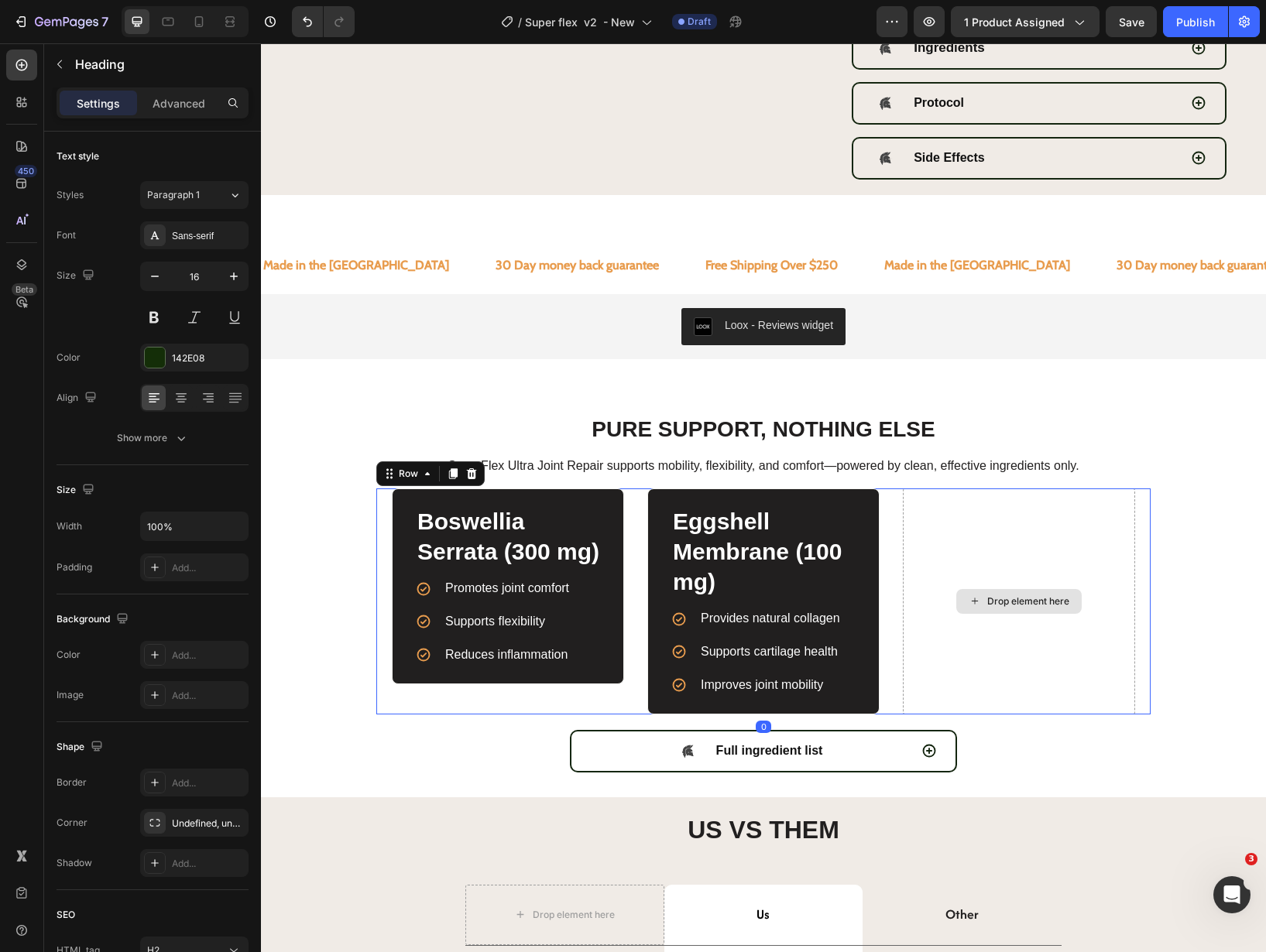
click at [1054, 504] on div "Drop element here" at bounding box center [1019, 601] width 232 height 225
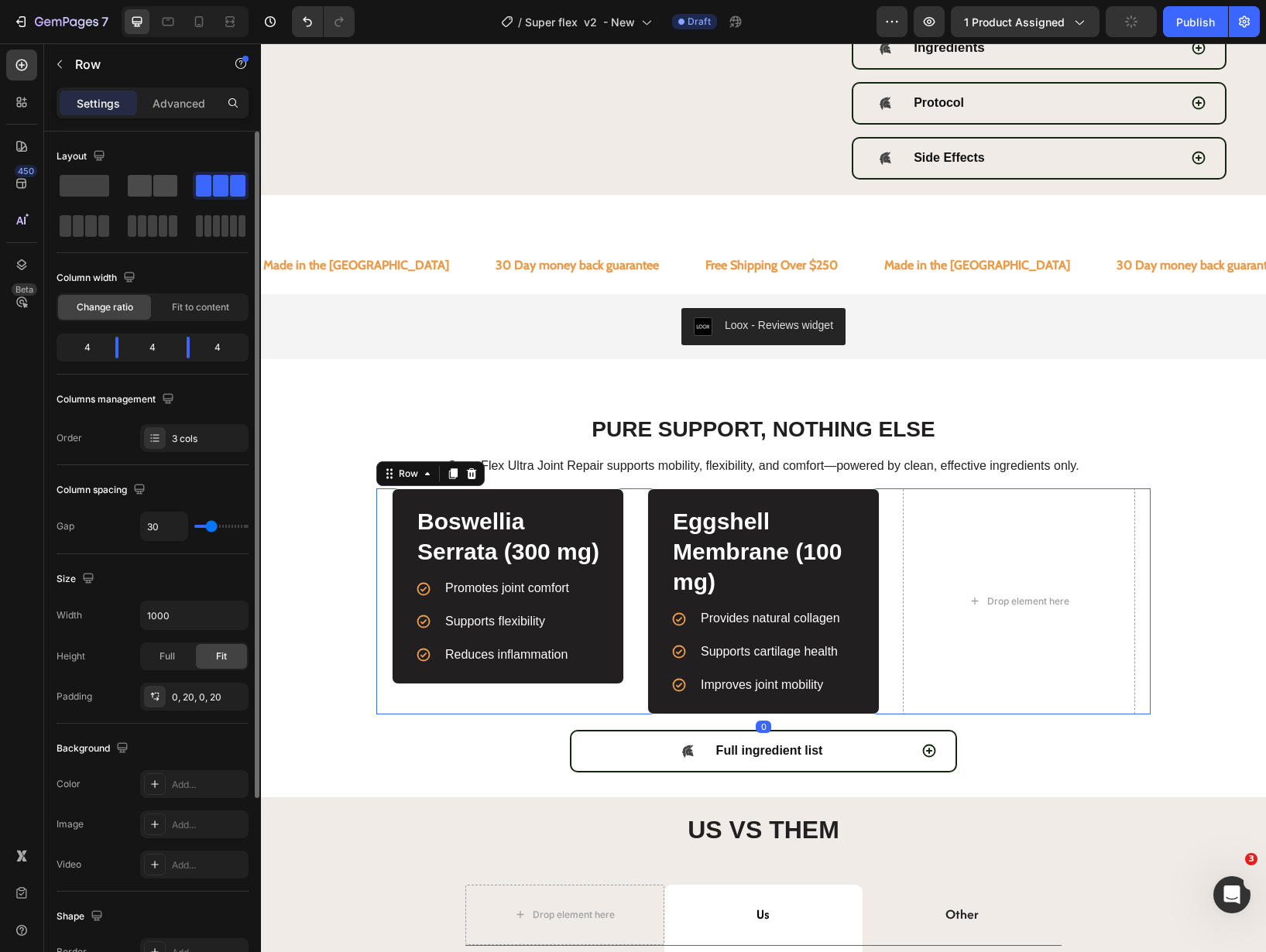
click at [153, 186] on span at bounding box center [164, 186] width 24 height 21
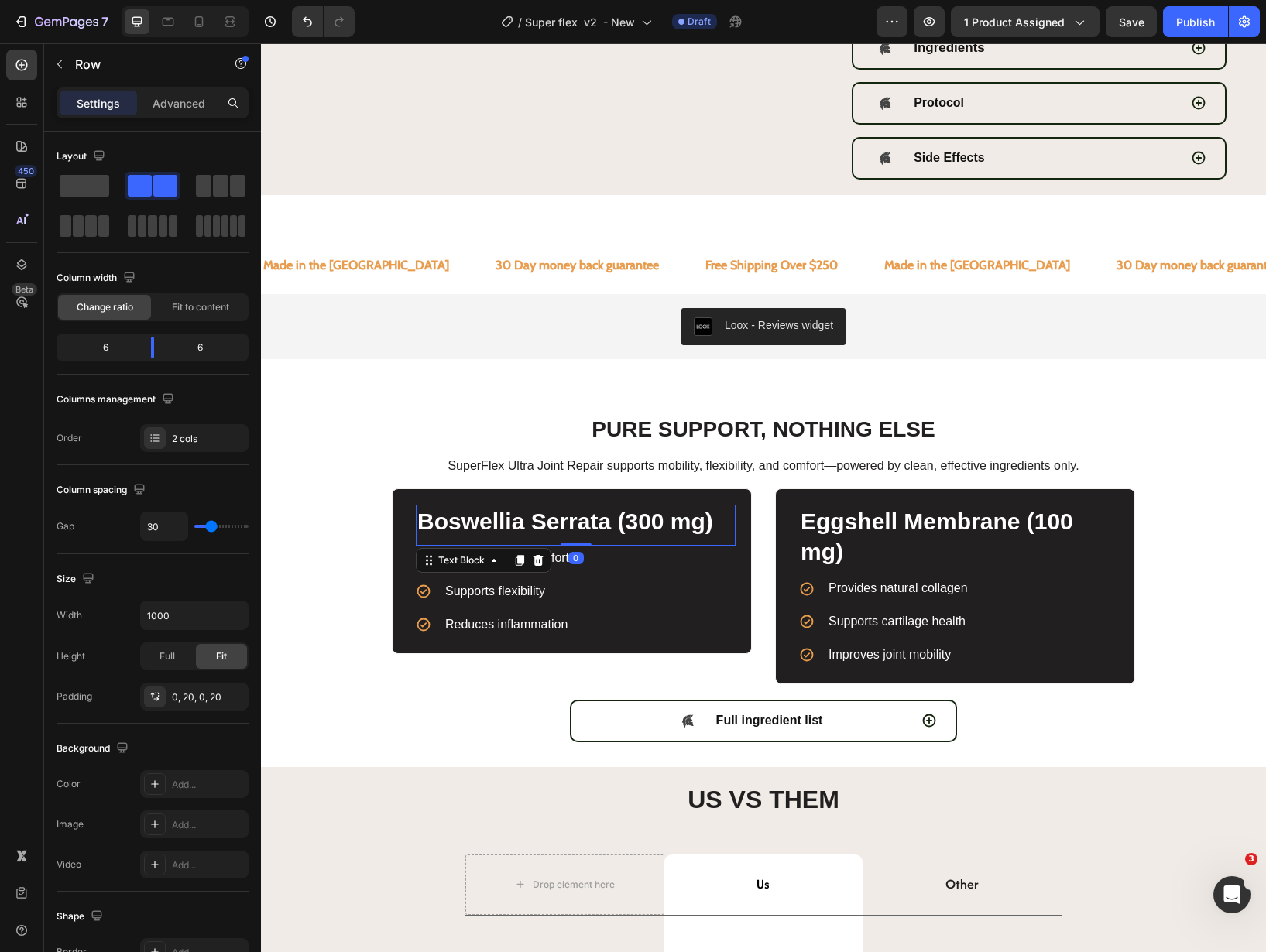
click at [587, 526] on strong "Boswellia Serrata (300 mg)" at bounding box center [565, 521] width 295 height 25
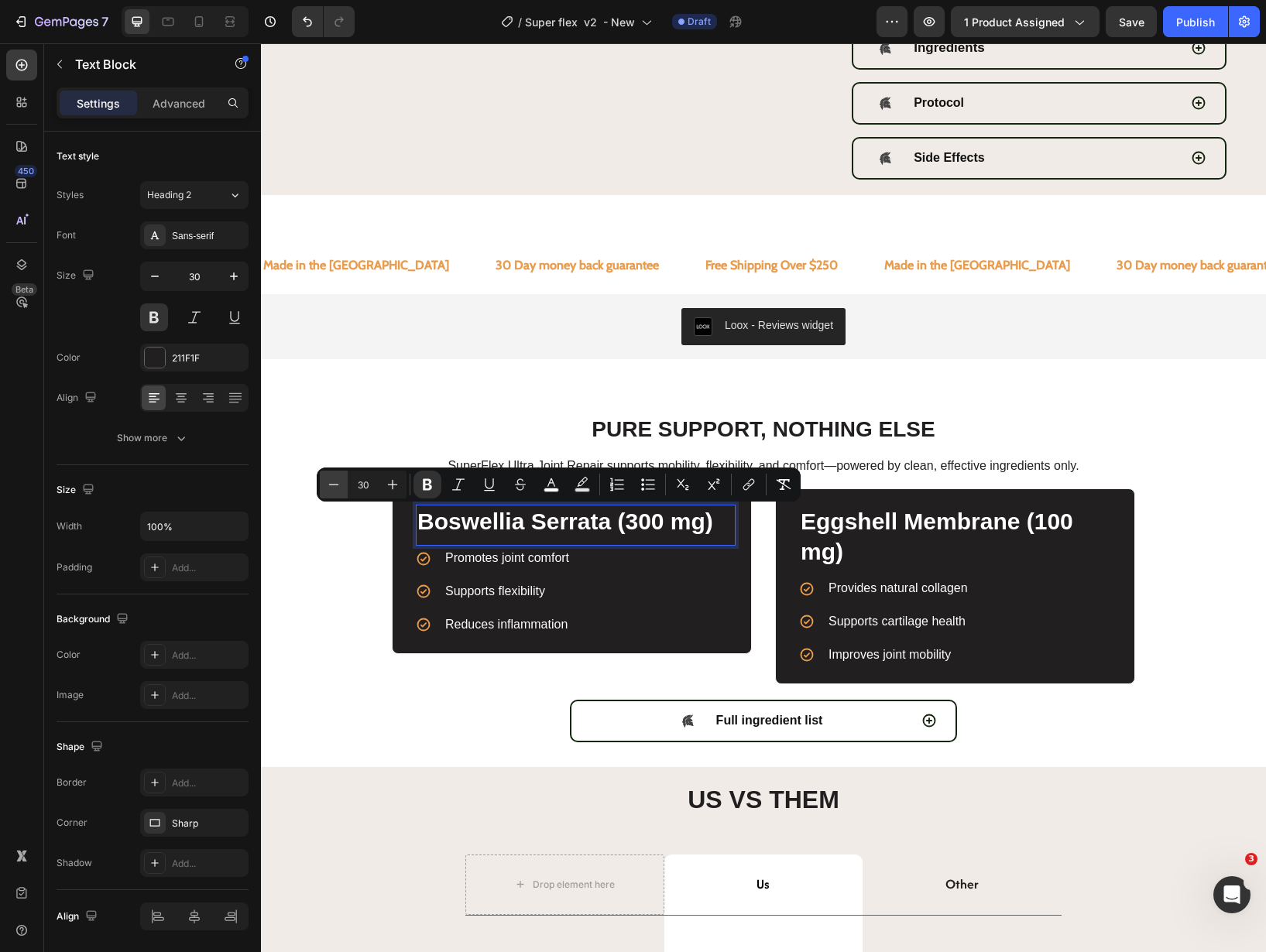
click at [330, 487] on icon "Editor contextual toolbar" at bounding box center [333, 485] width 16 height 16
type input "26"
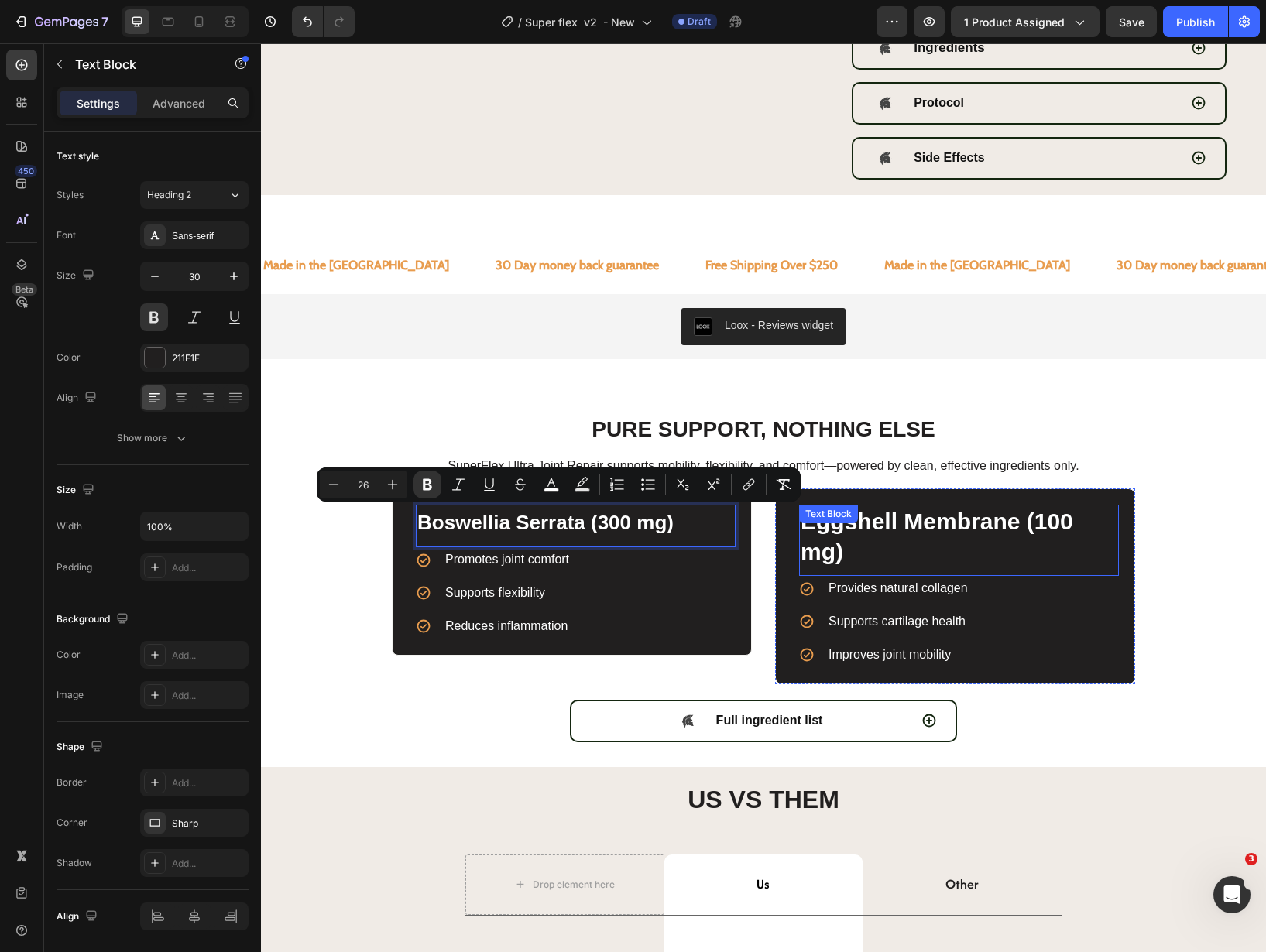
click at [902, 521] on div "Eggshell Membrane (100 mg) Text Block" at bounding box center [958, 540] width 320 height 71
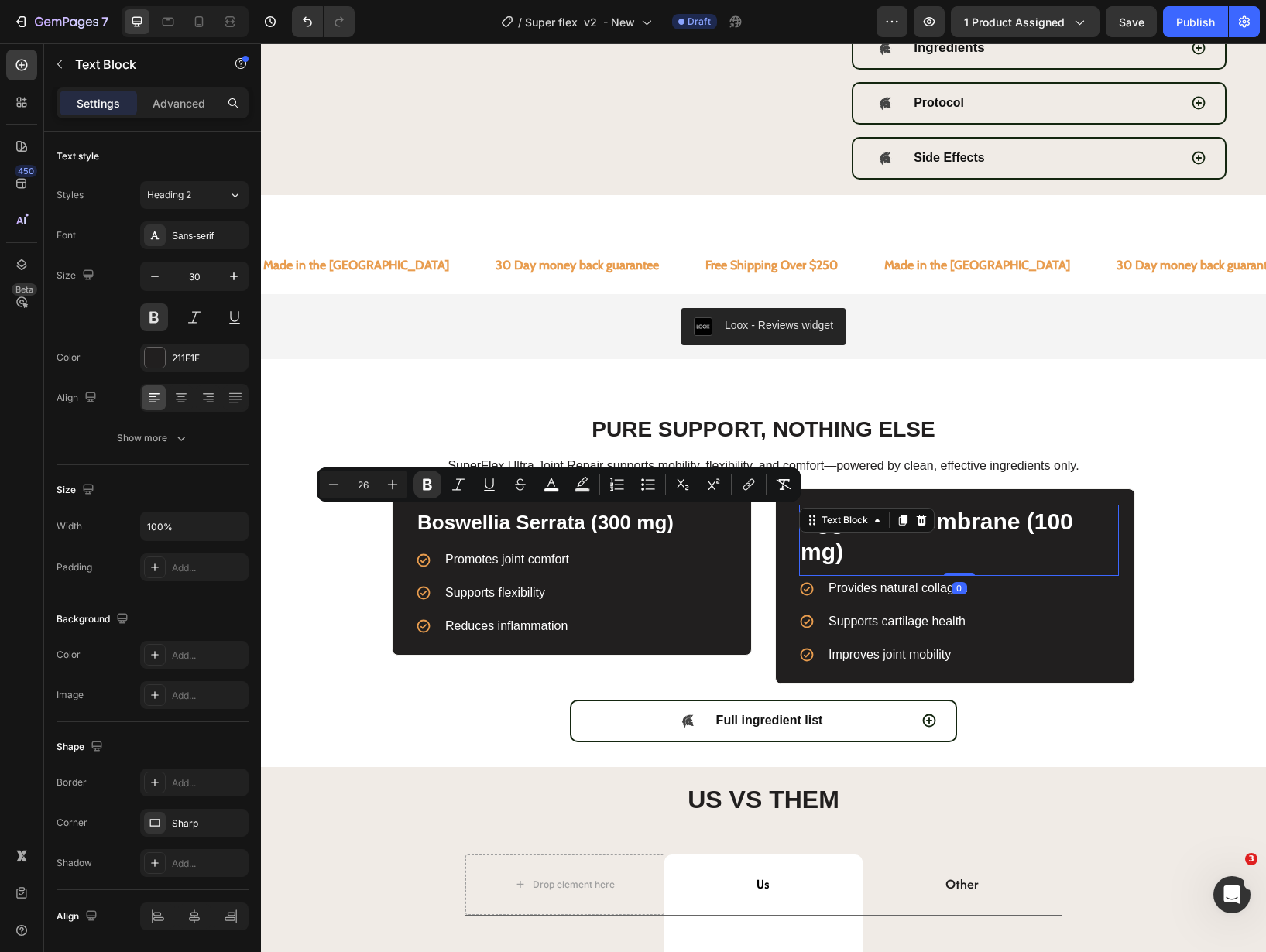
click at [902, 521] on icon at bounding box center [902, 520] width 12 height 12
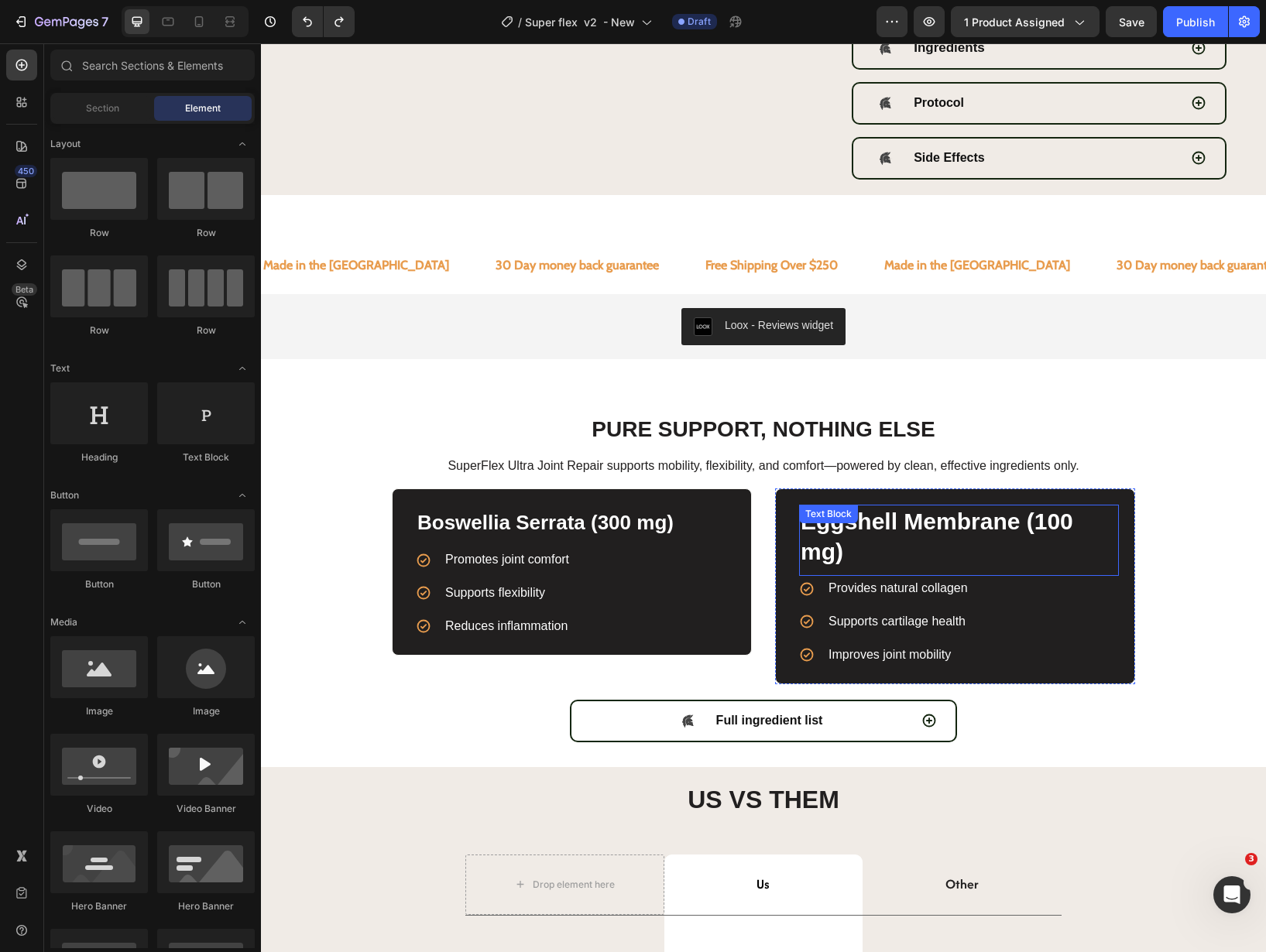
click at [879, 534] on strong "Eggshell Membrane (100 mg)" at bounding box center [936, 536] width 273 height 56
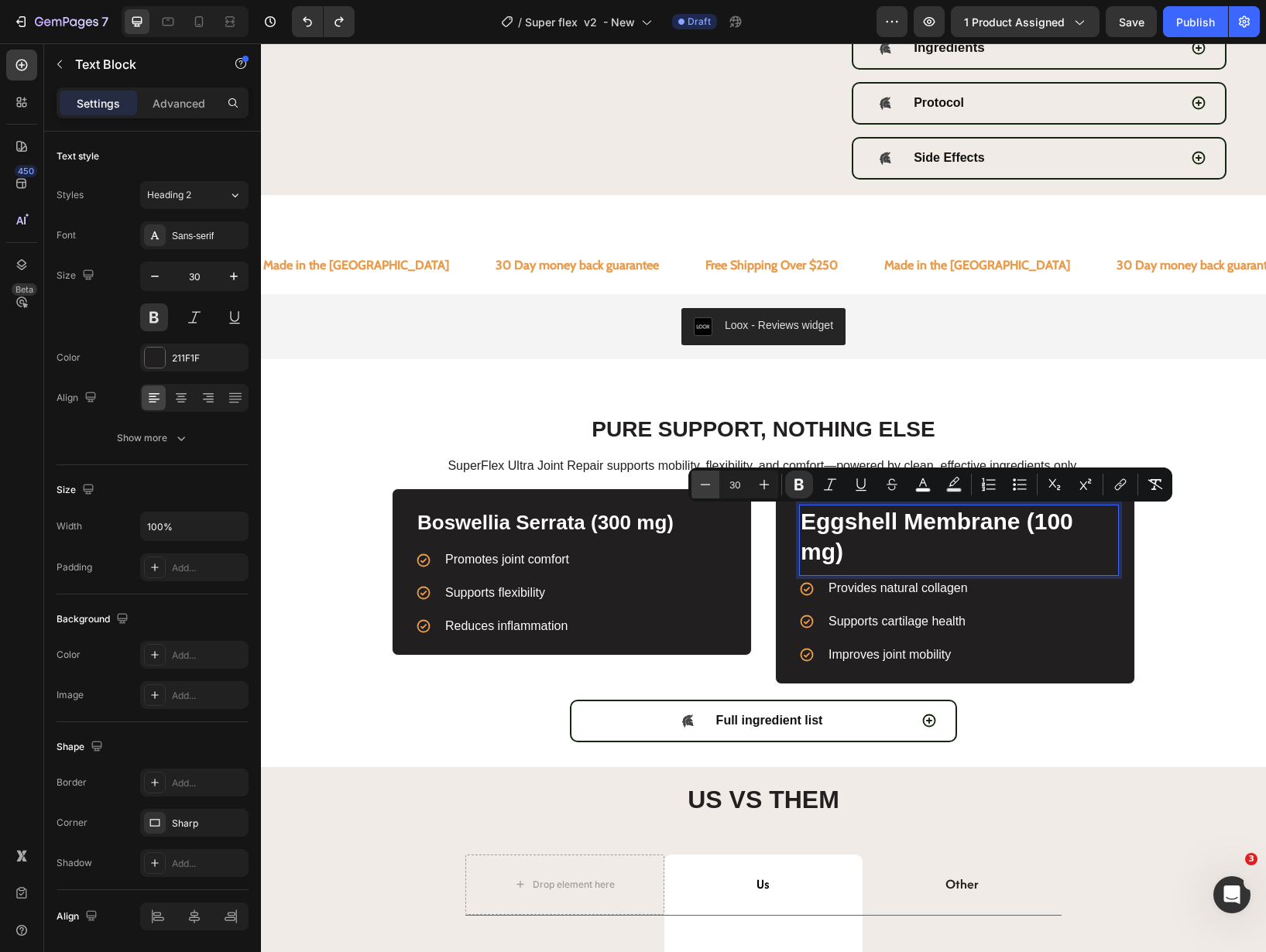
click at [700, 491] on icon "Editor contextual toolbar" at bounding box center [705, 485] width 16 height 16
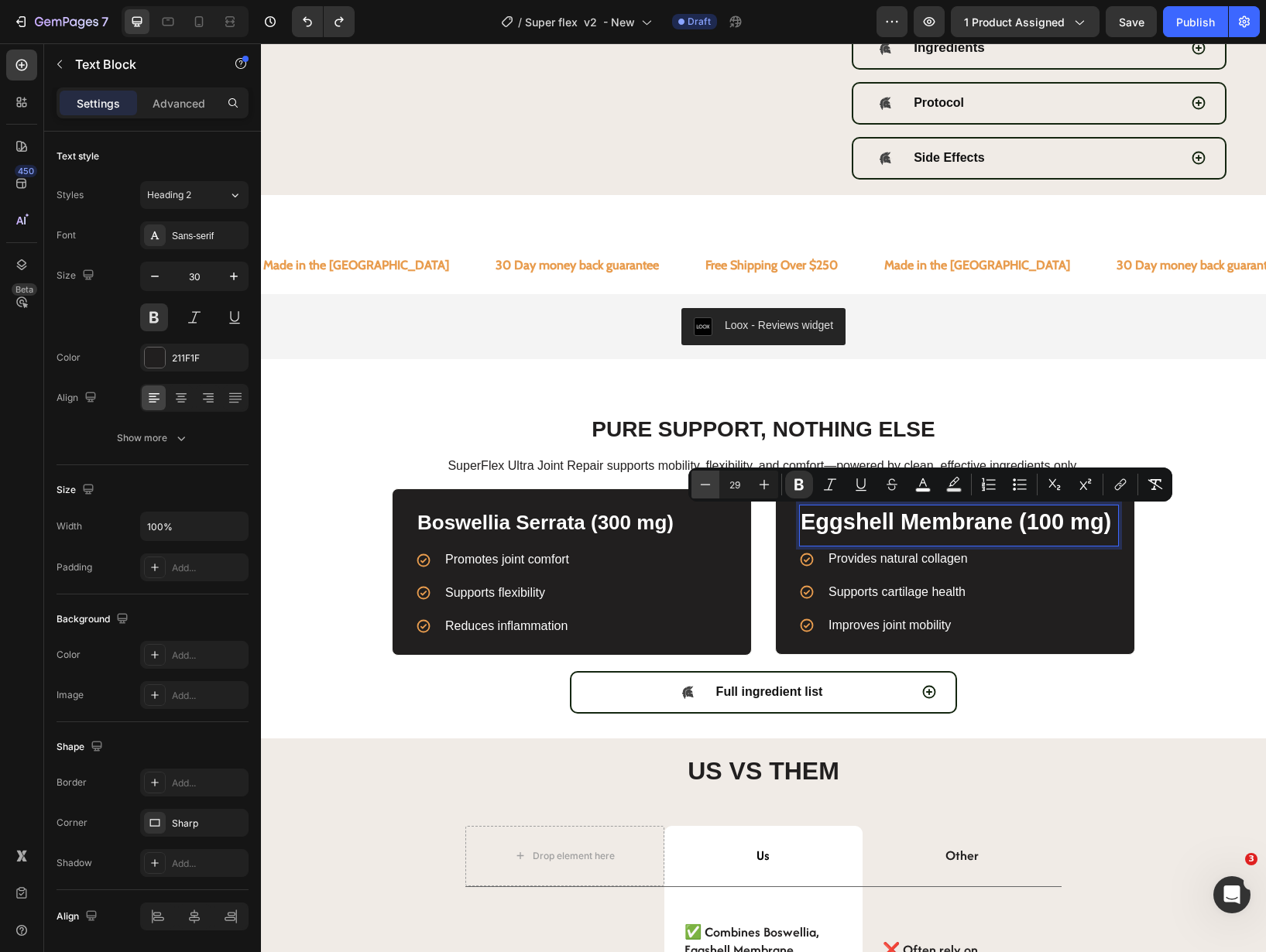
click at [700, 491] on icon "Editor contextual toolbar" at bounding box center [705, 485] width 16 height 16
type input "26"
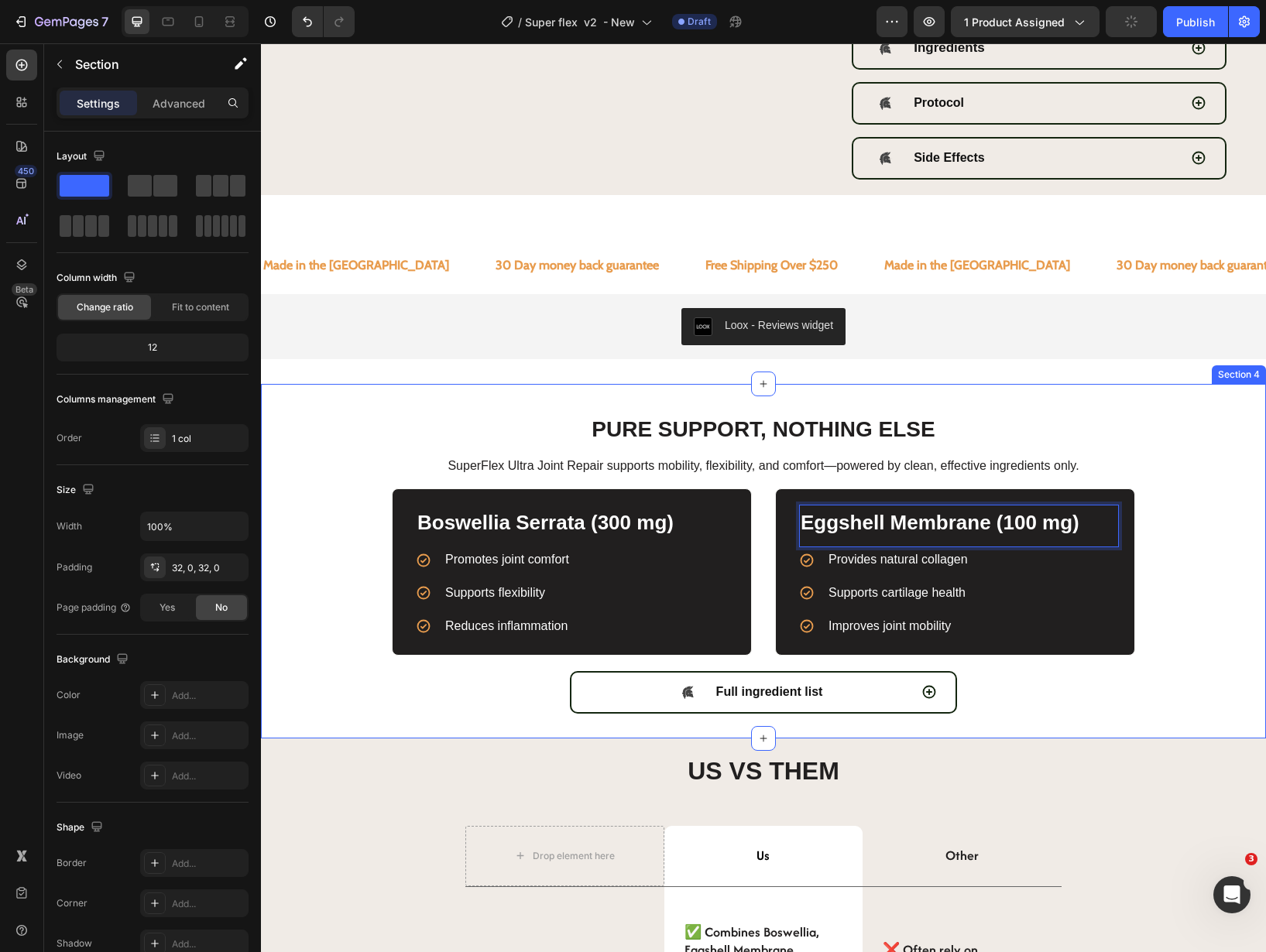
click at [1246, 579] on div "PURE SUPPORT, NOTHING ELSE Text Block SuperFlex Ultra Joint Repair supports mob…" at bounding box center [764, 561] width 1005 height 305
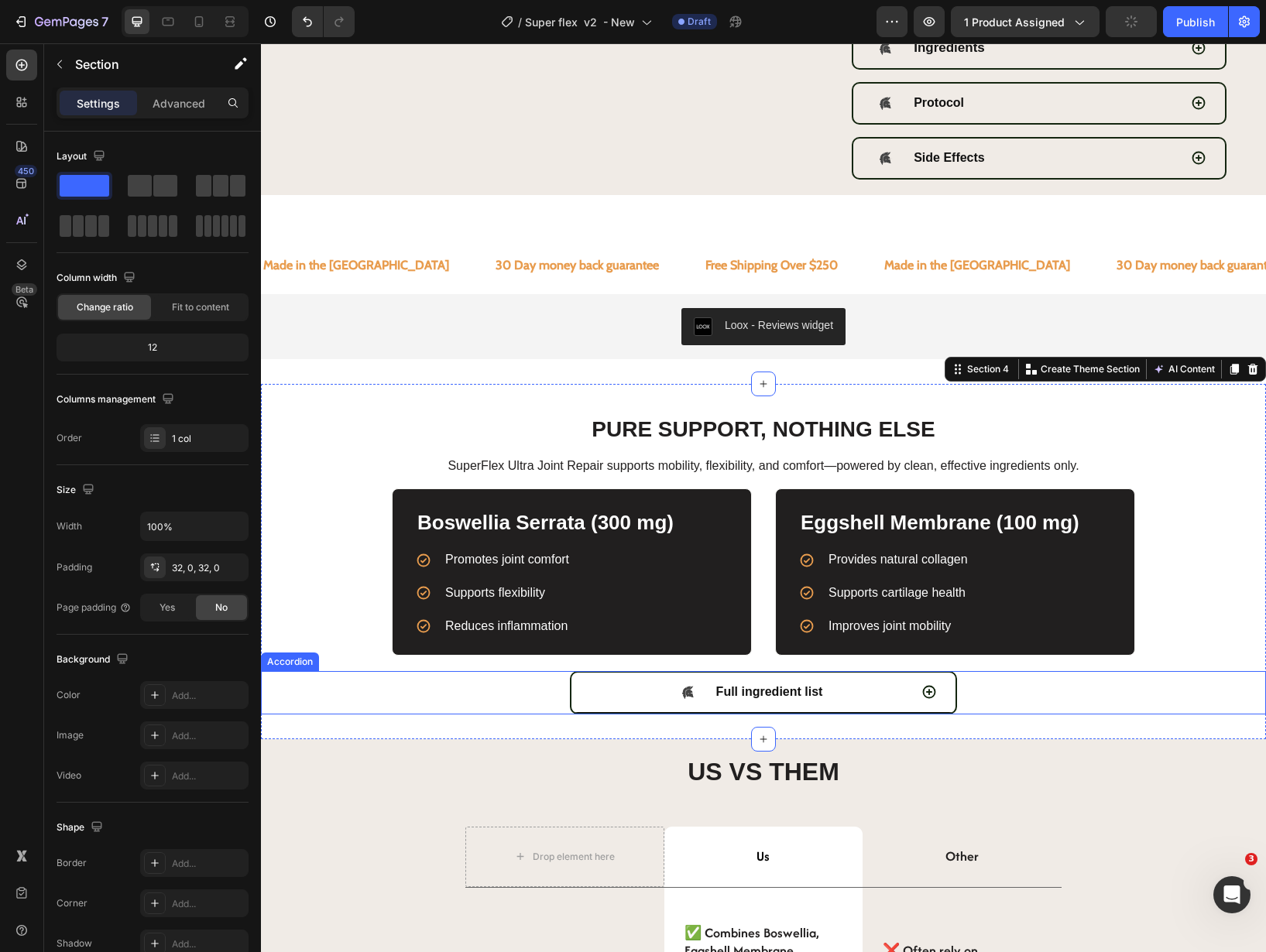
click at [837, 691] on div "Full ingredient list" at bounding box center [750, 693] width 319 height 27
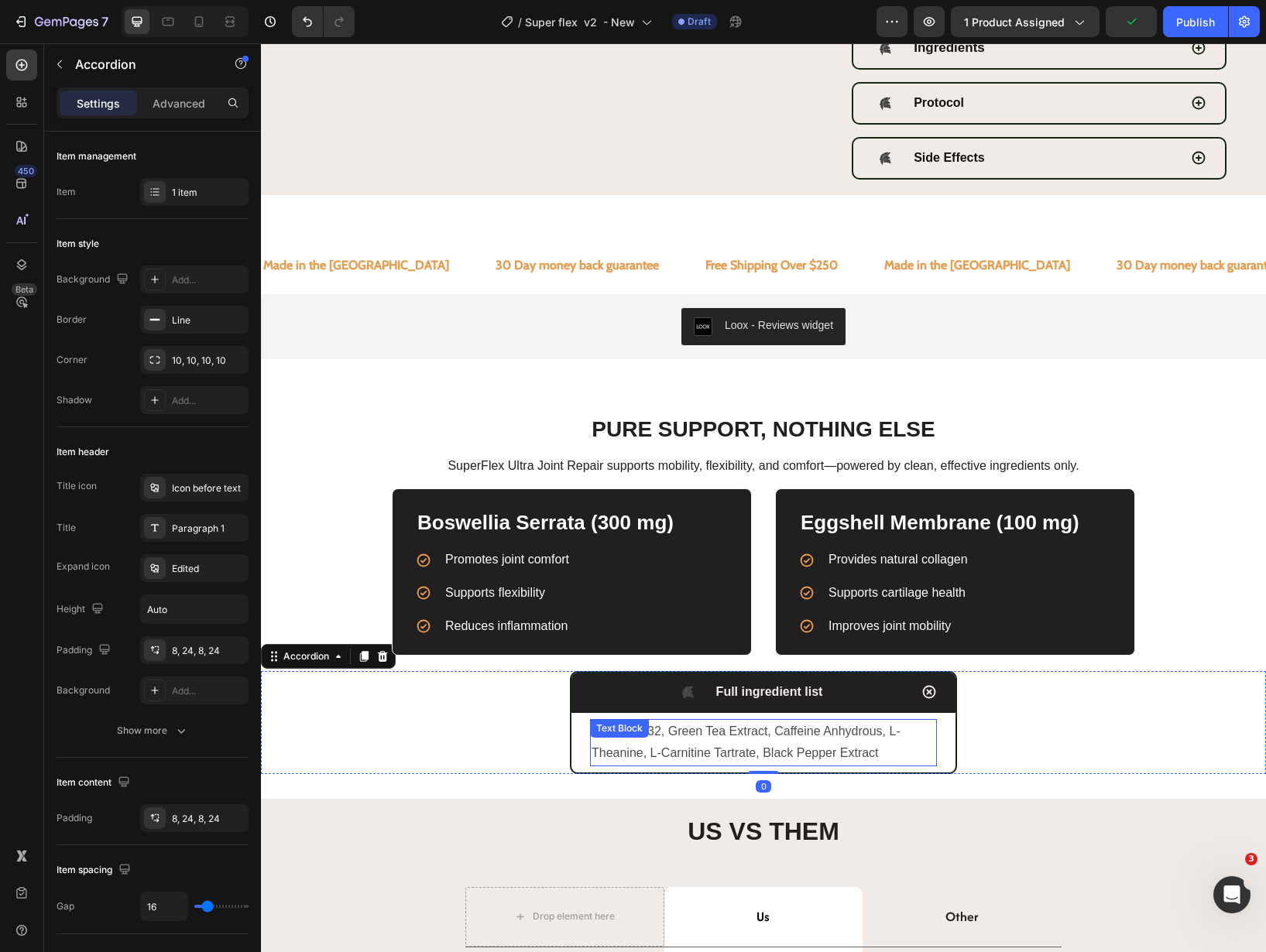
click at [837, 738] on p "SLU-PP-332, Green Tea Extract, Caffeine Anhydrous, L-Theanine, L-Carnitine Tart…" at bounding box center [764, 743] width 344 height 45
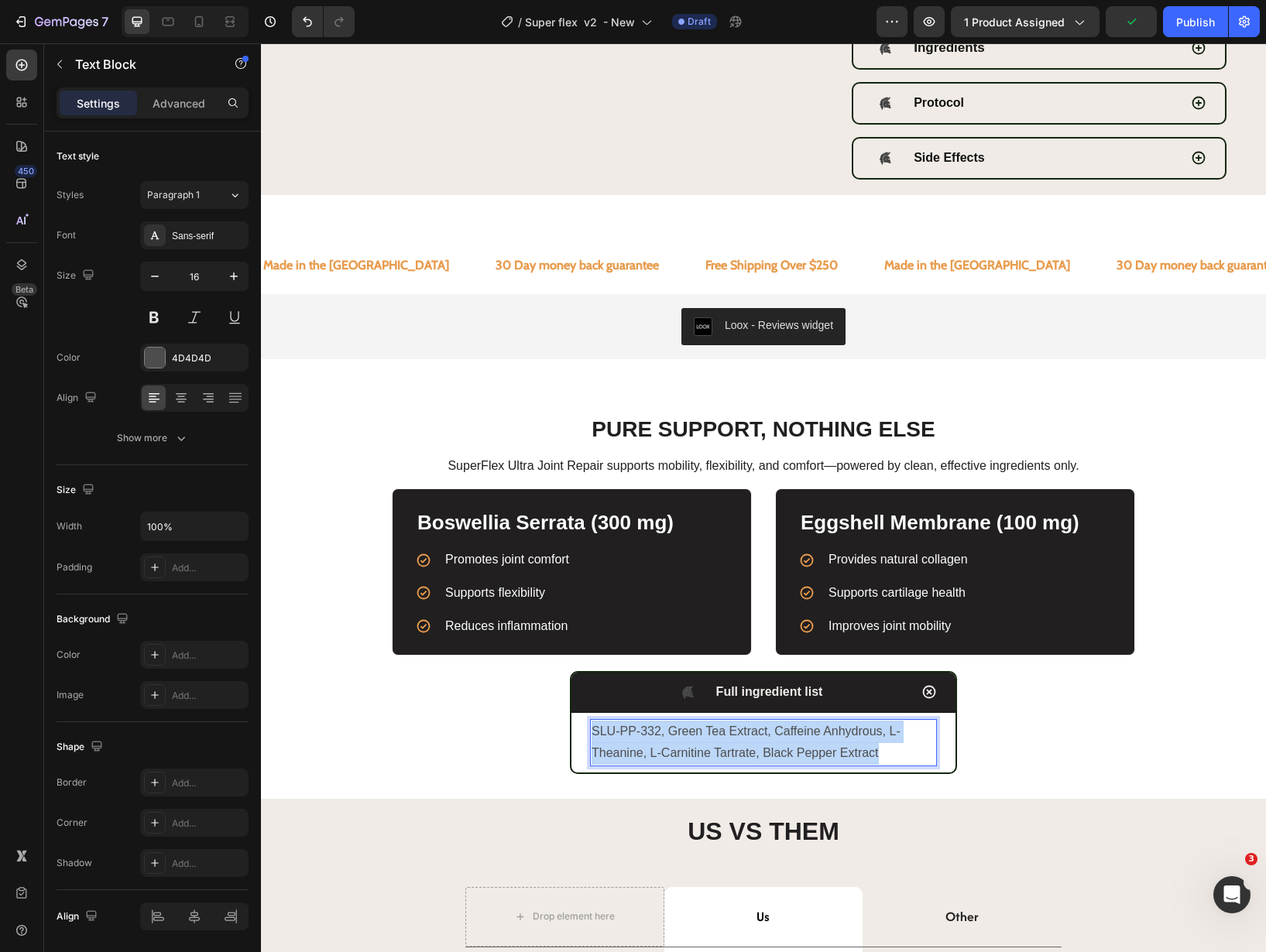
copy p "SLU-PP-332, Green Tea Extract, Caffeine Anhydrous, L-Theanine, L-Carnitine Tart…"
click at [809, 725] on p "SLU-PP-332, Green Tea Extract, Caffeine Anhydrous, L-Theanine, L-Carnitine Tart…" at bounding box center [764, 743] width 344 height 45
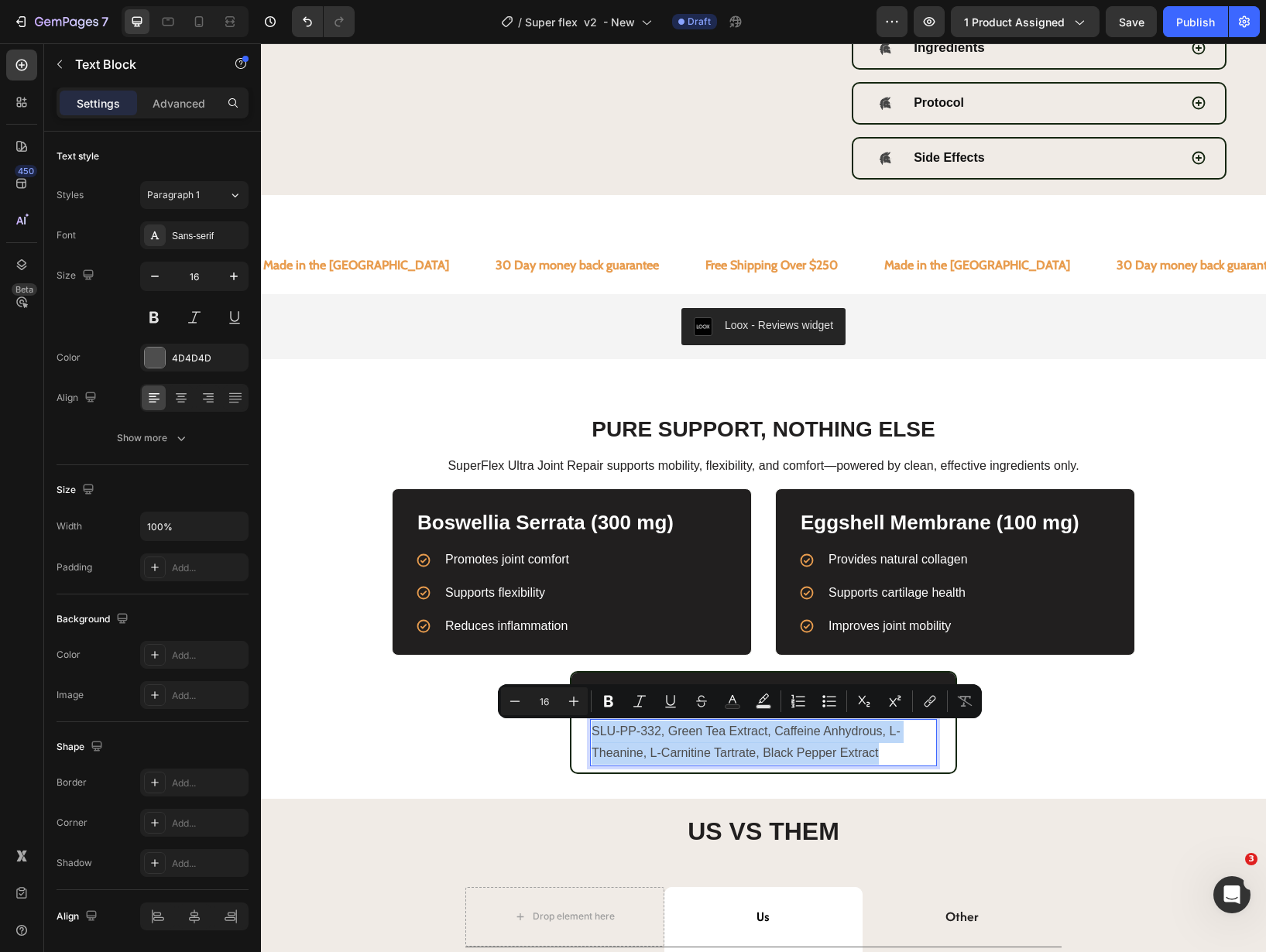
click at [809, 725] on p "SLU-PP-332, Green Tea Extract, Caffeine Anhydrous, L-Theanine, L-Carnitine Tart…" at bounding box center [764, 743] width 344 height 45
drag, startPoint x: 812, startPoint y: 733, endPoint x: 821, endPoint y: 742, distance: 12.7
click at [813, 733] on p "SLU-PP-332, Green Tea Extract, Caffeine Anhydrous, L-Theanine, L-Carnitine Tart…" at bounding box center [764, 743] width 344 height 45
click at [822, 743] on p "SLU-PP-332, Green Tea Extract, Caffeine Anhydrous, L-Theanine, L-Carnitine Tart…" at bounding box center [764, 743] width 344 height 45
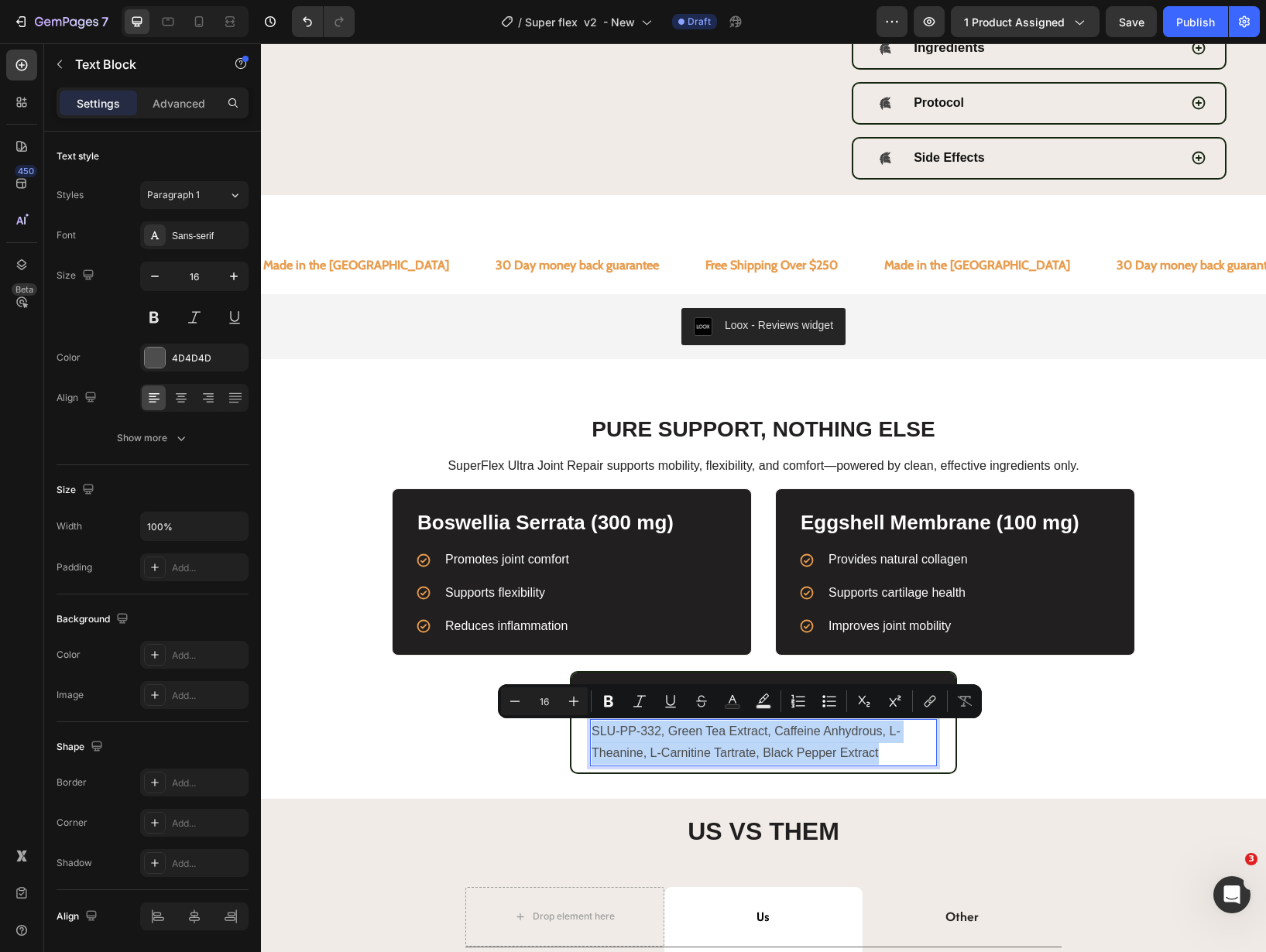
click at [935, 756] on div "SLU-PP-332, Green Tea Extract, Caffeine Anhydrous, L-Theanine, L-Carnitine Tart…" at bounding box center [763, 743] width 384 height 61
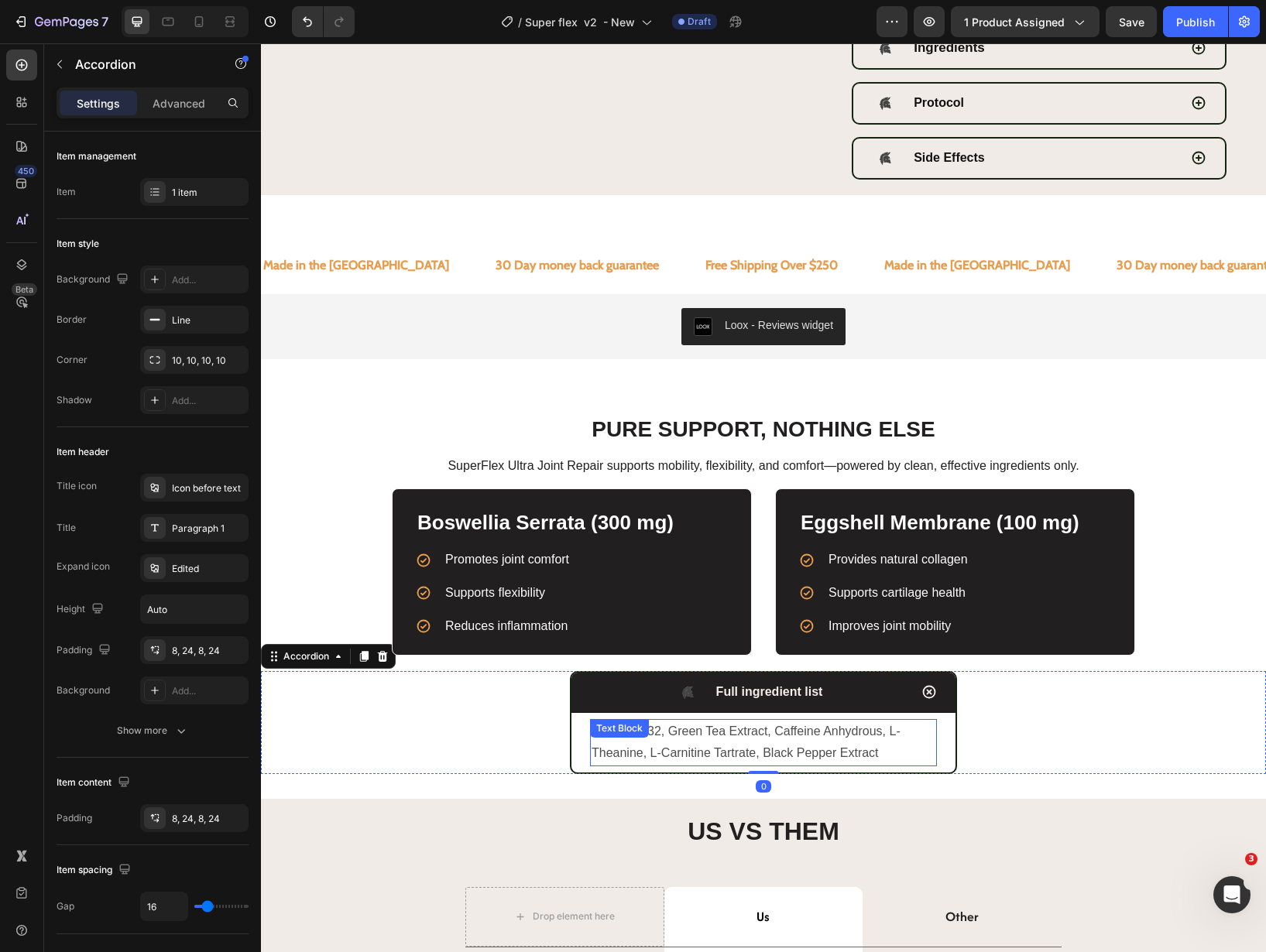
click at [876, 750] on p "SLU-PP-332, Green Tea Extract, Caffeine Anhydrous, L-Theanine, L-Carnitine Tart…" at bounding box center [764, 743] width 344 height 45
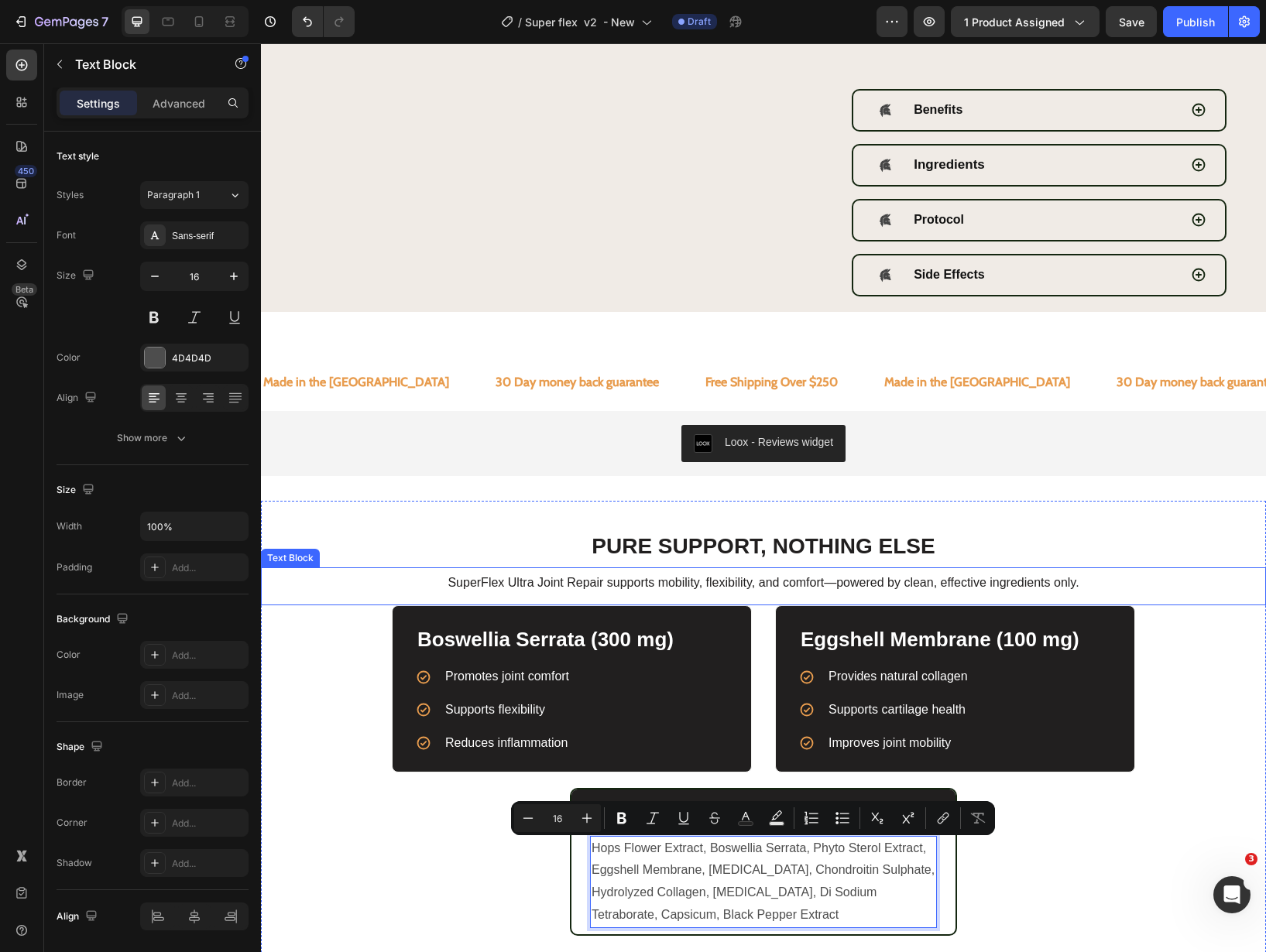
click at [1217, 602] on div "SuperFlex Ultra Joint Repair supports mobility, flexibility, and comfort—powere…" at bounding box center [764, 586] width 1005 height 38
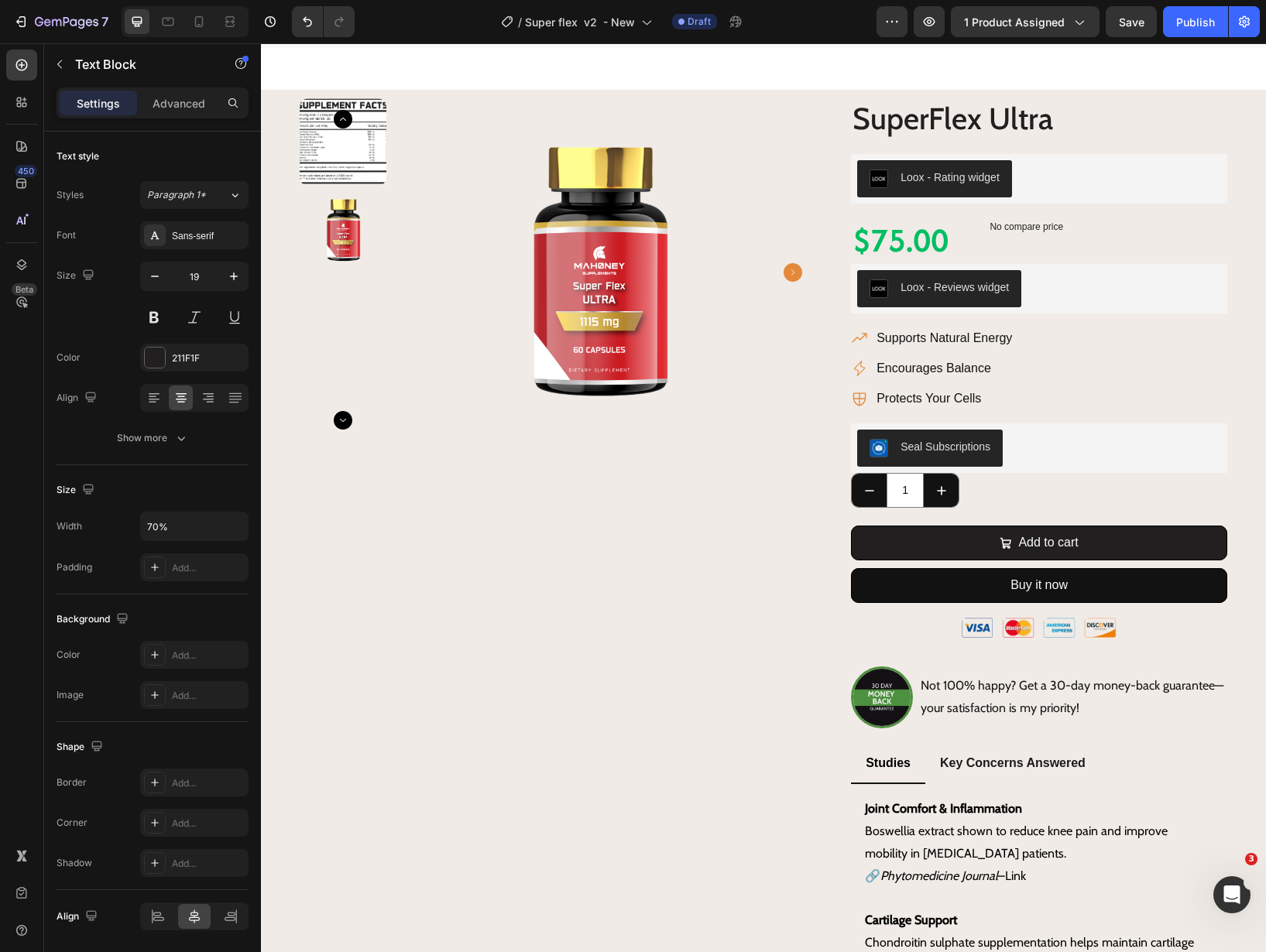
scroll to position [0, 0]
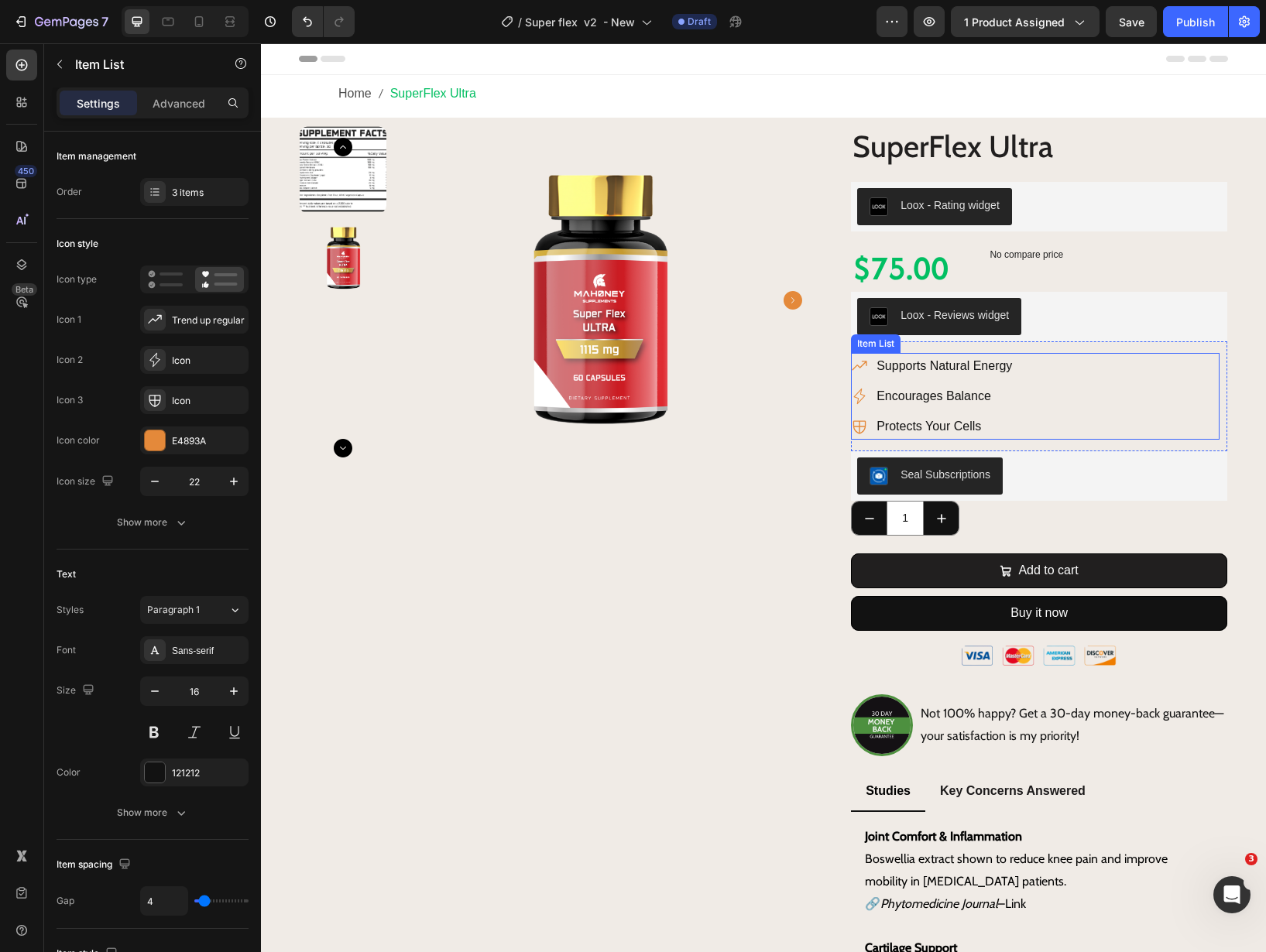
click at [938, 361] on p "Supports Natural Energy" at bounding box center [944, 366] width 136 height 22
click at [956, 395] on p "Encourages Balance" at bounding box center [939, 396] width 127 height 22
click at [973, 426] on p "Protects Your Cells" at bounding box center [939, 426] width 127 height 22
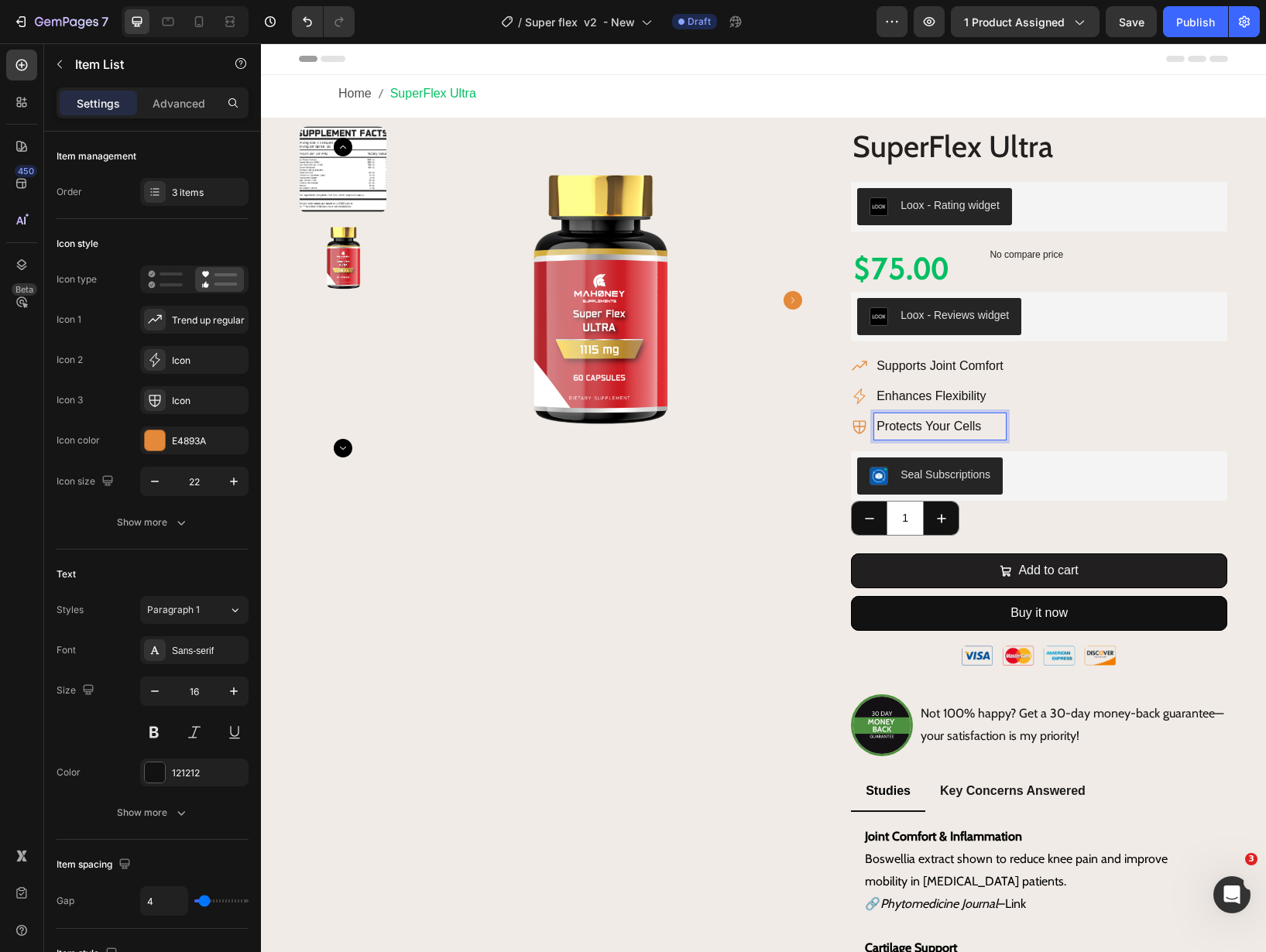
click at [973, 426] on p "Protects Your Cells" at bounding box center [939, 426] width 127 height 22
click at [1178, 22] on div "Publish" at bounding box center [1195, 22] width 38 height 16
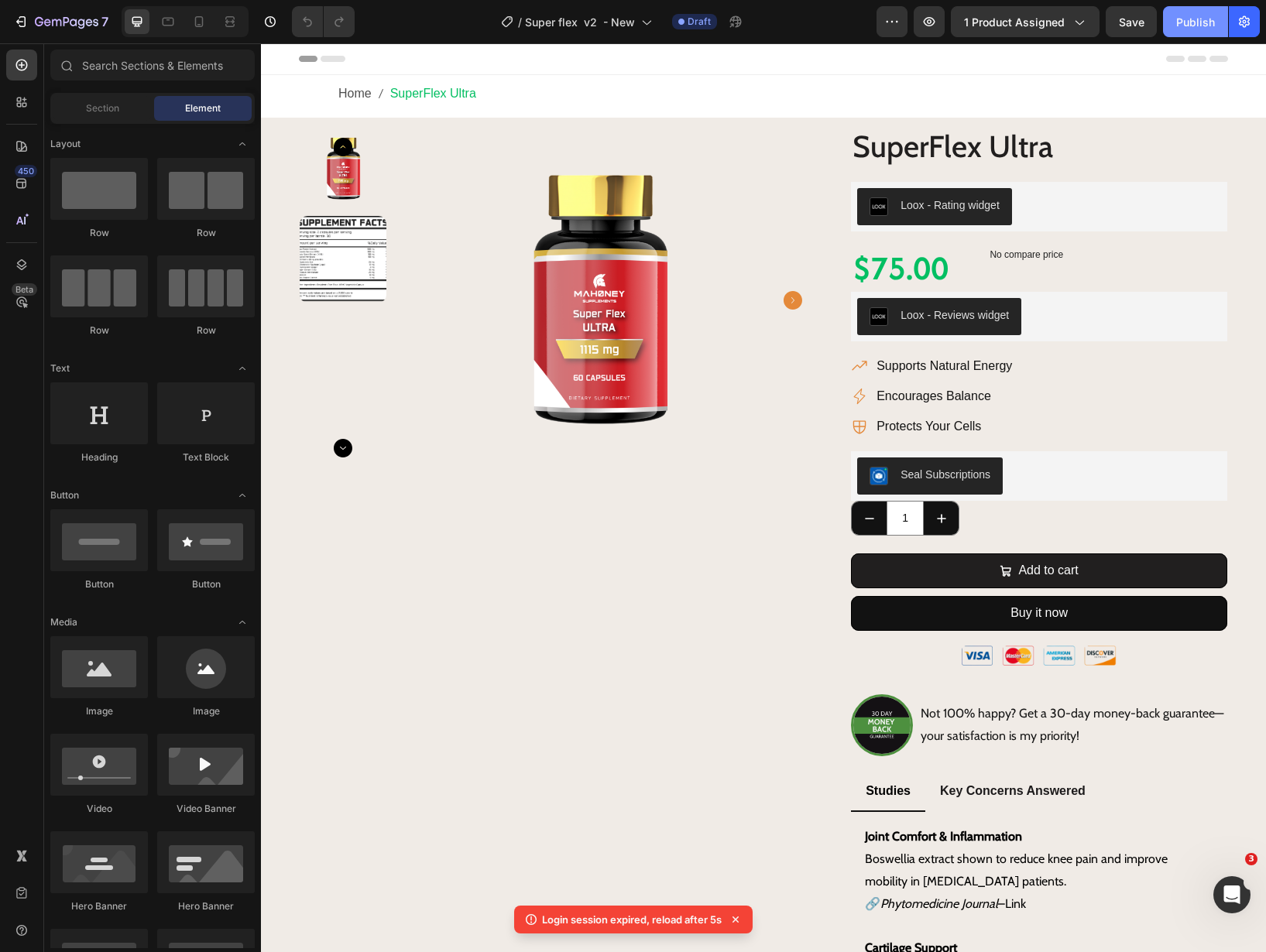
click at [1188, 21] on div "Publish" at bounding box center [1195, 22] width 38 height 16
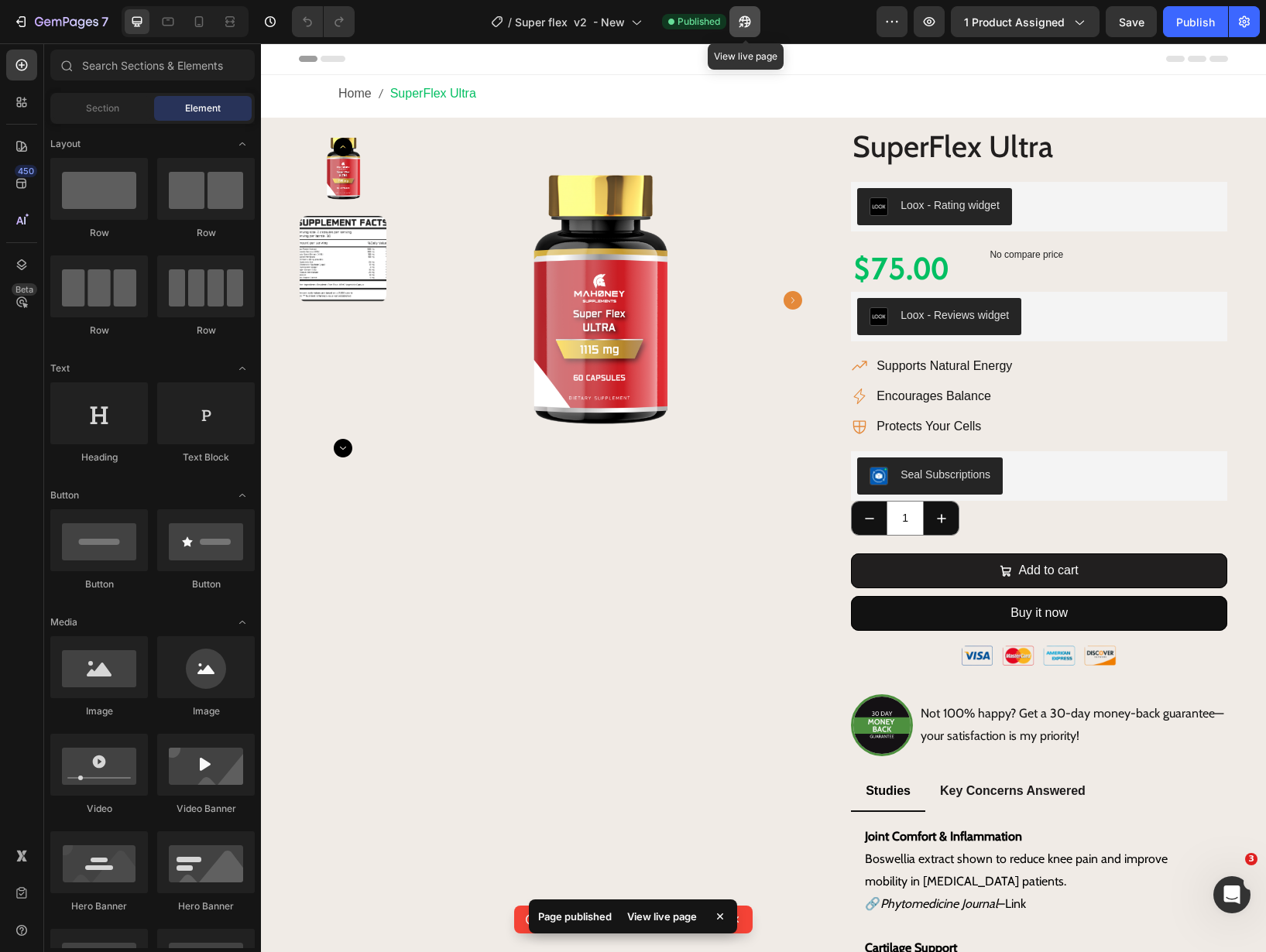
click at [752, 21] on icon "button" at bounding box center [745, 21] width 16 height 16
